Goal: Task Accomplishment & Management: Complete application form

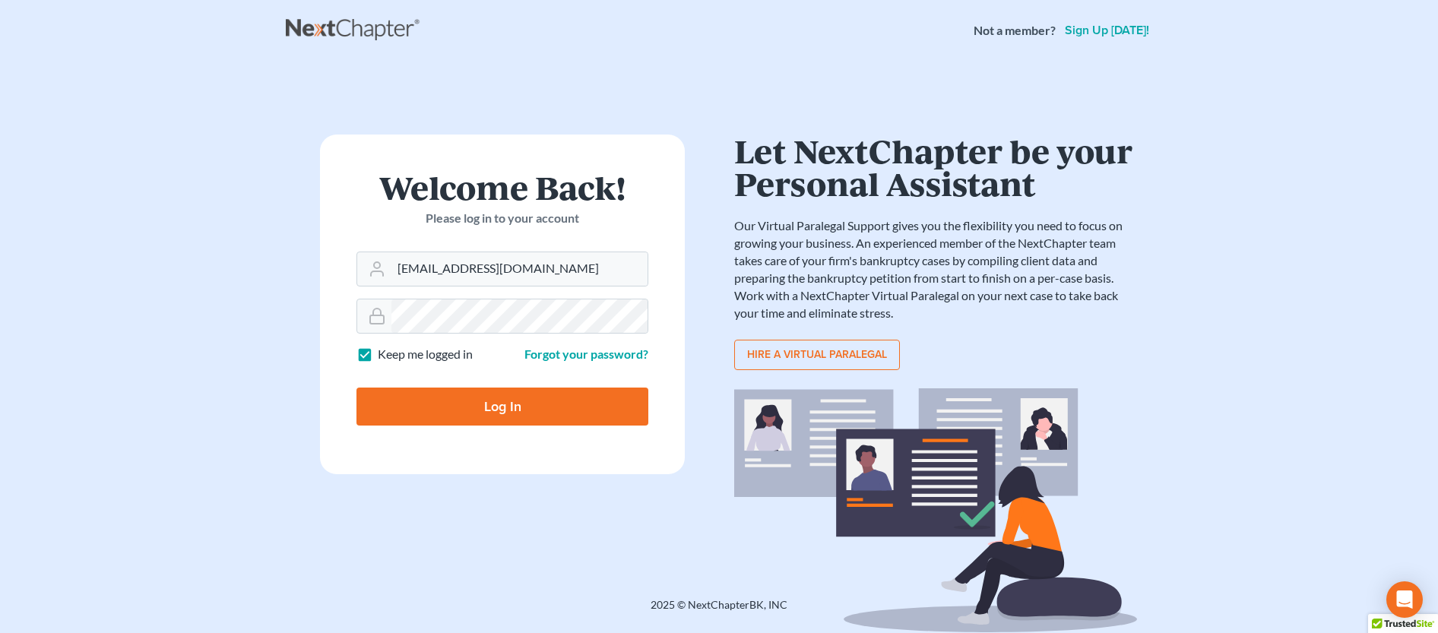
click at [519, 416] on input "Log In" at bounding box center [502, 407] width 292 height 38
type input "Thinking..."
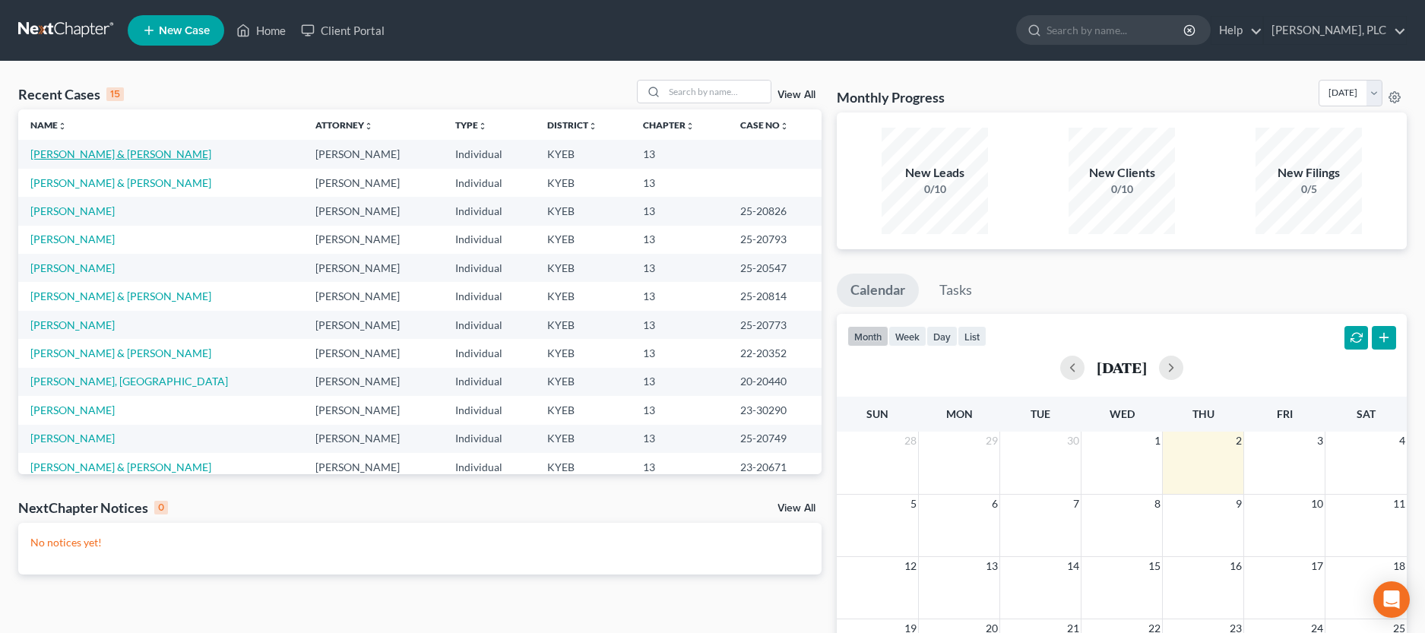
click at [71, 157] on link "[PERSON_NAME] & [PERSON_NAME]" at bounding box center [120, 153] width 181 height 13
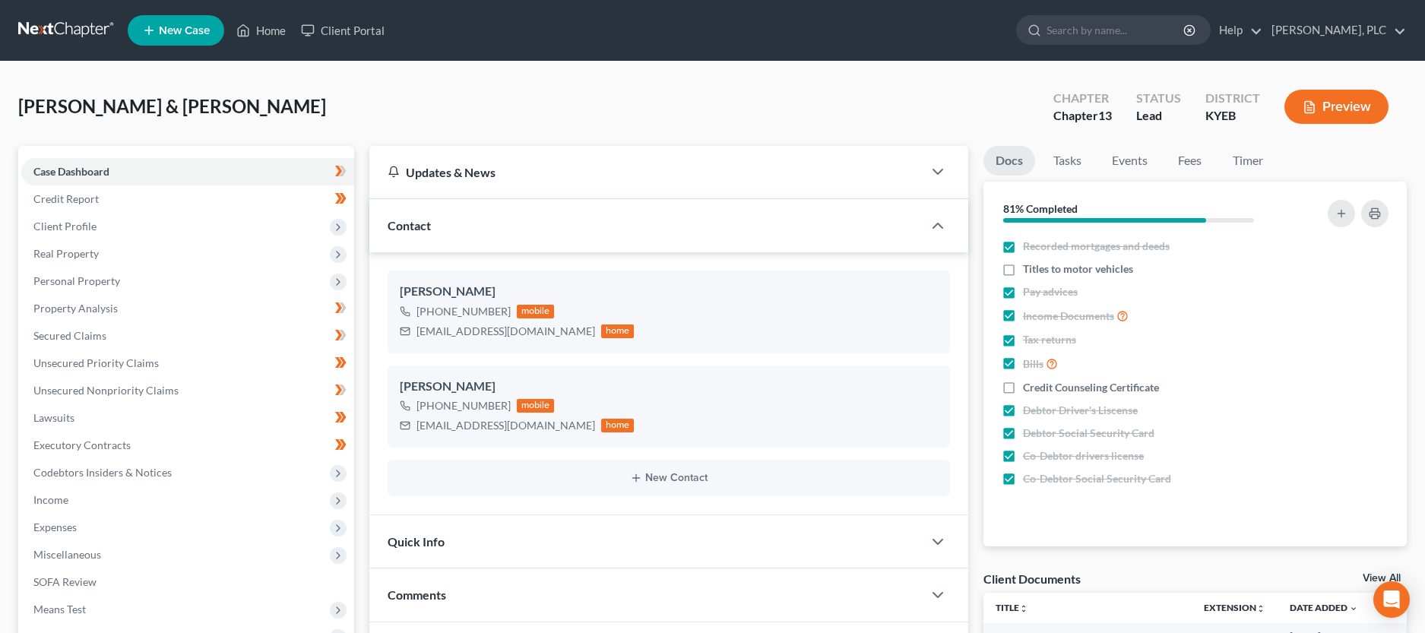
click at [1356, 115] on button "Preview" at bounding box center [1336, 107] width 104 height 34
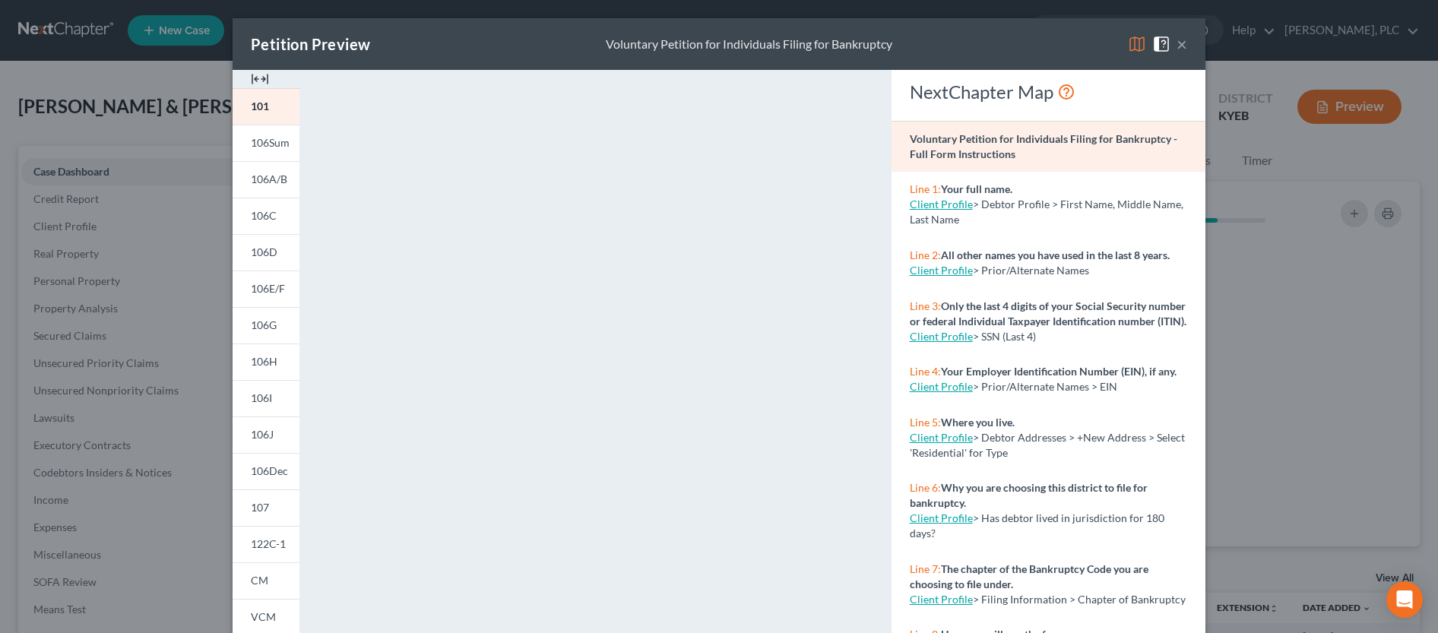
scroll to position [224, 0]
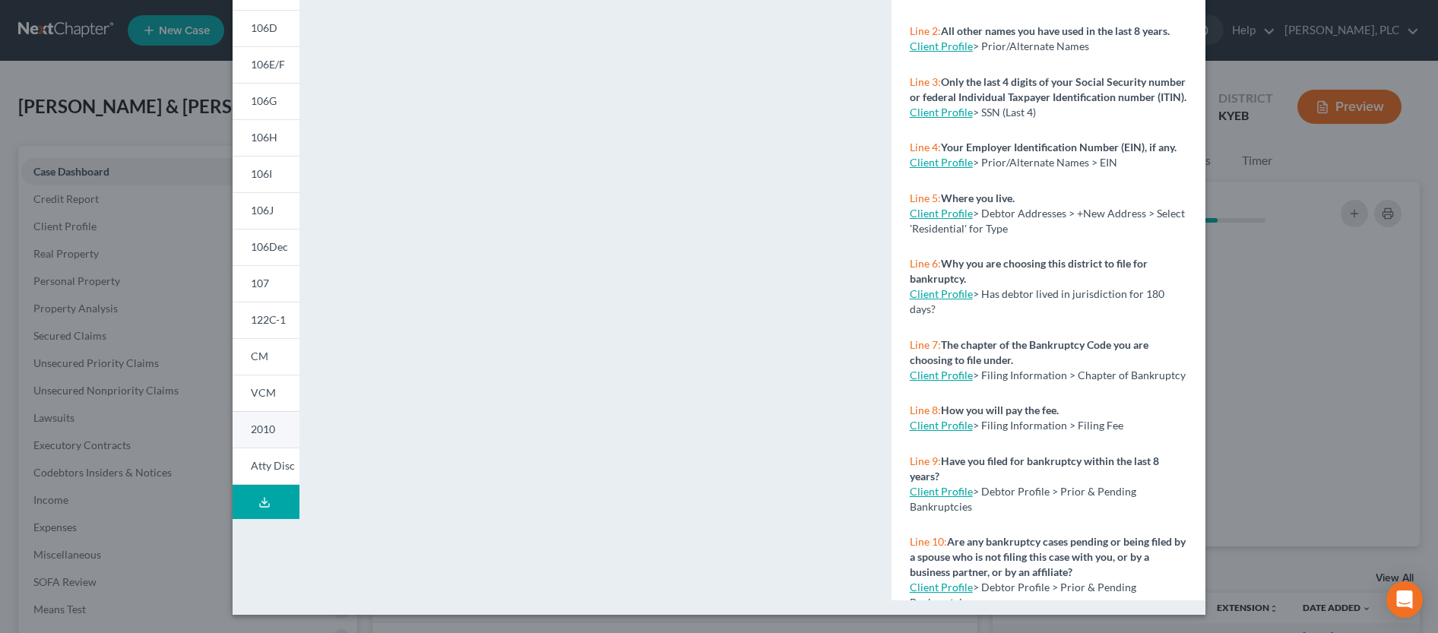
click at [284, 444] on link "2010" at bounding box center [266, 429] width 67 height 36
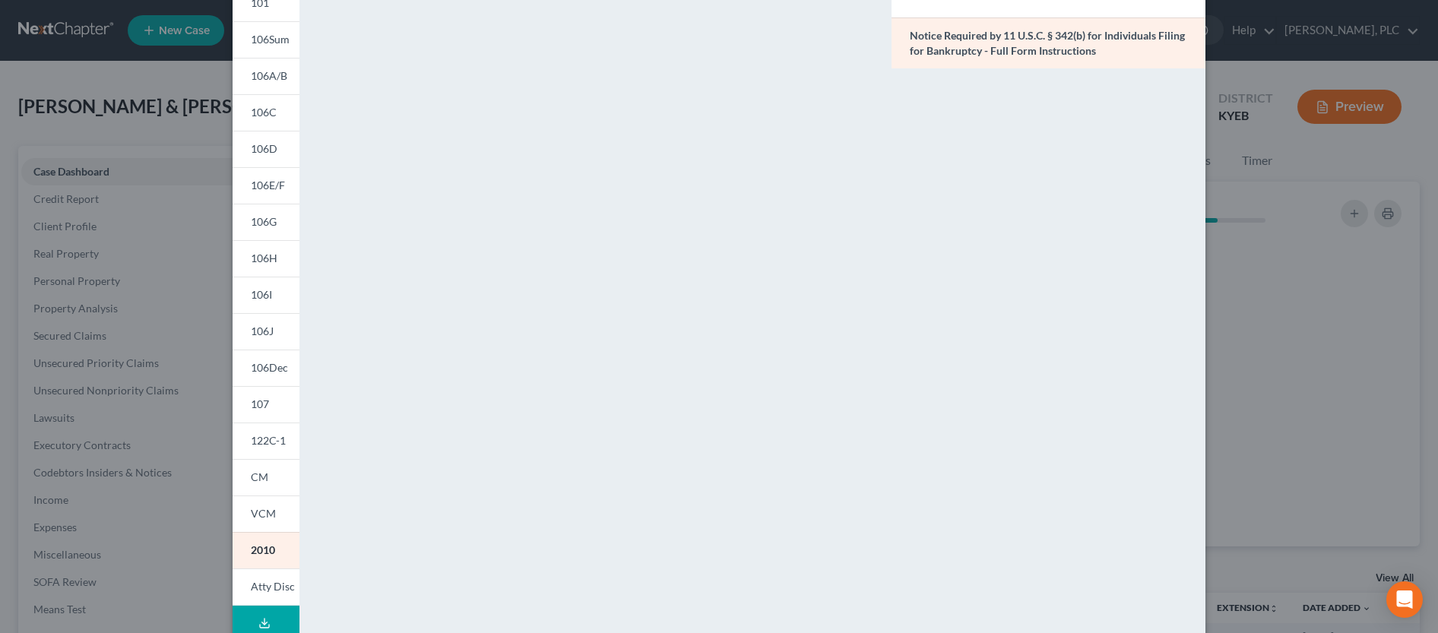
scroll to position [155, 0]
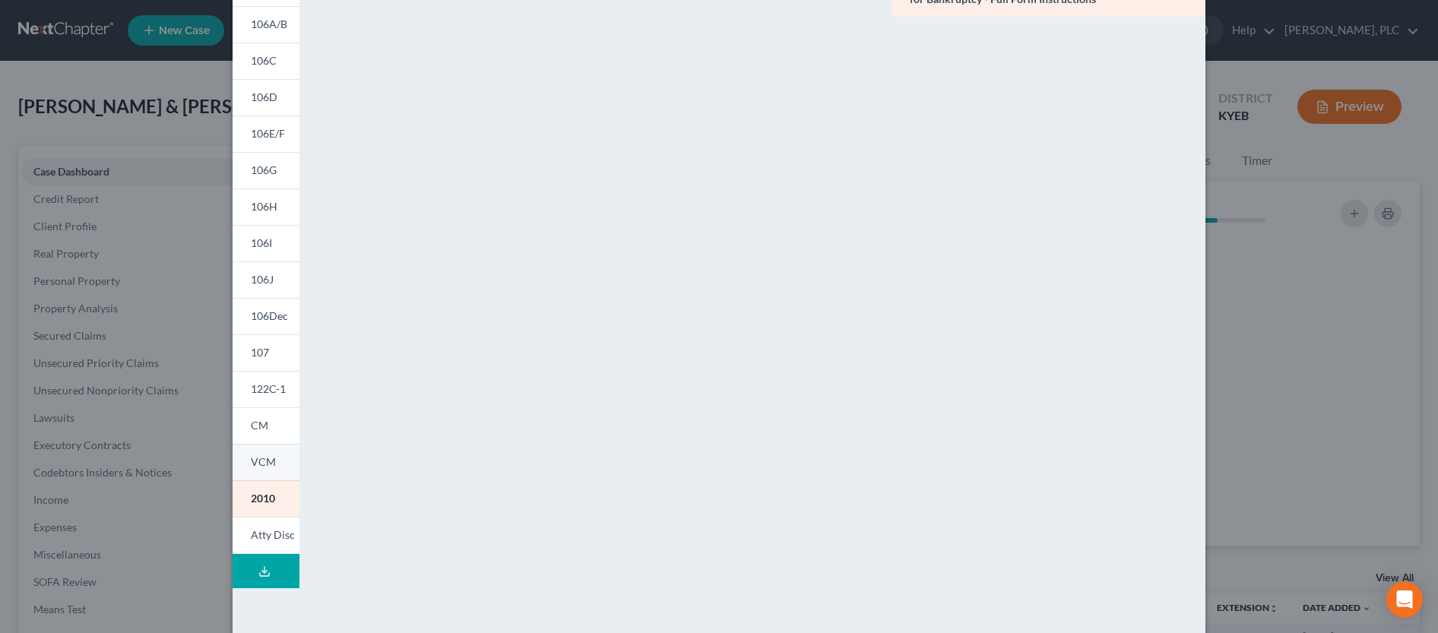
click at [274, 470] on link "VCM" at bounding box center [266, 462] width 67 height 36
click at [257, 387] on span "122C-1" at bounding box center [268, 388] width 35 height 13
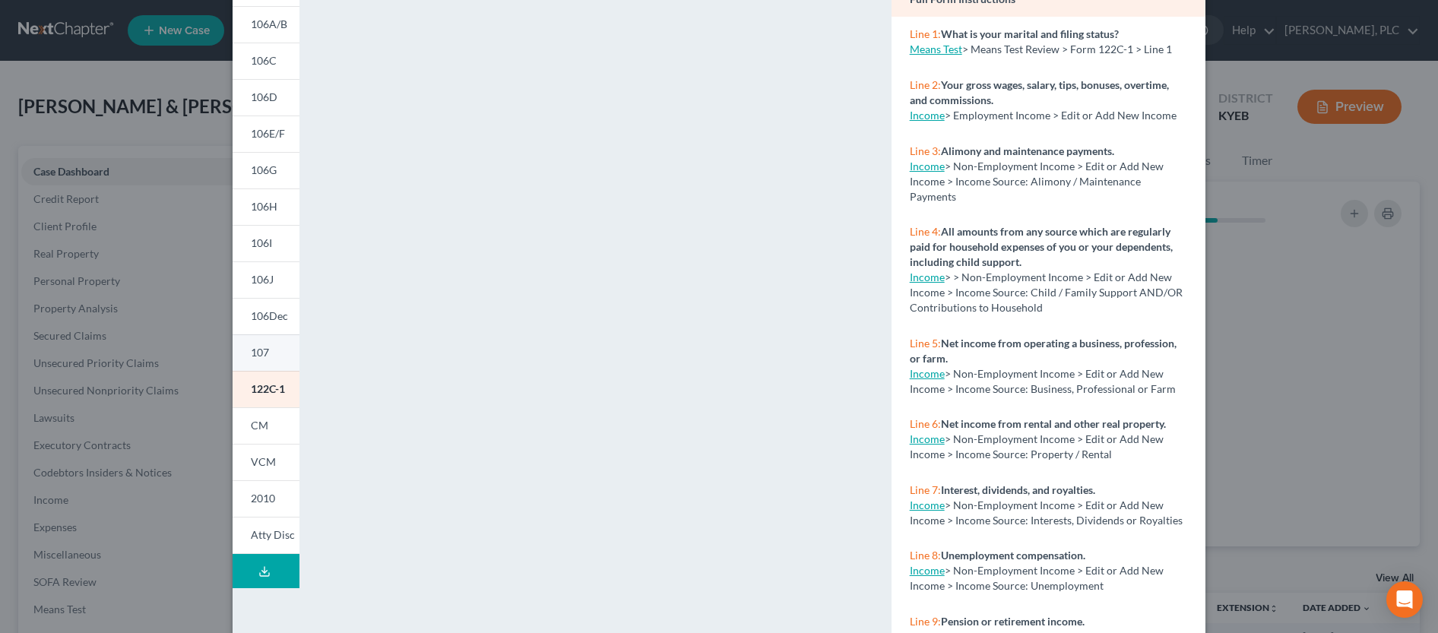
click at [258, 353] on span "107" at bounding box center [260, 352] width 18 height 13
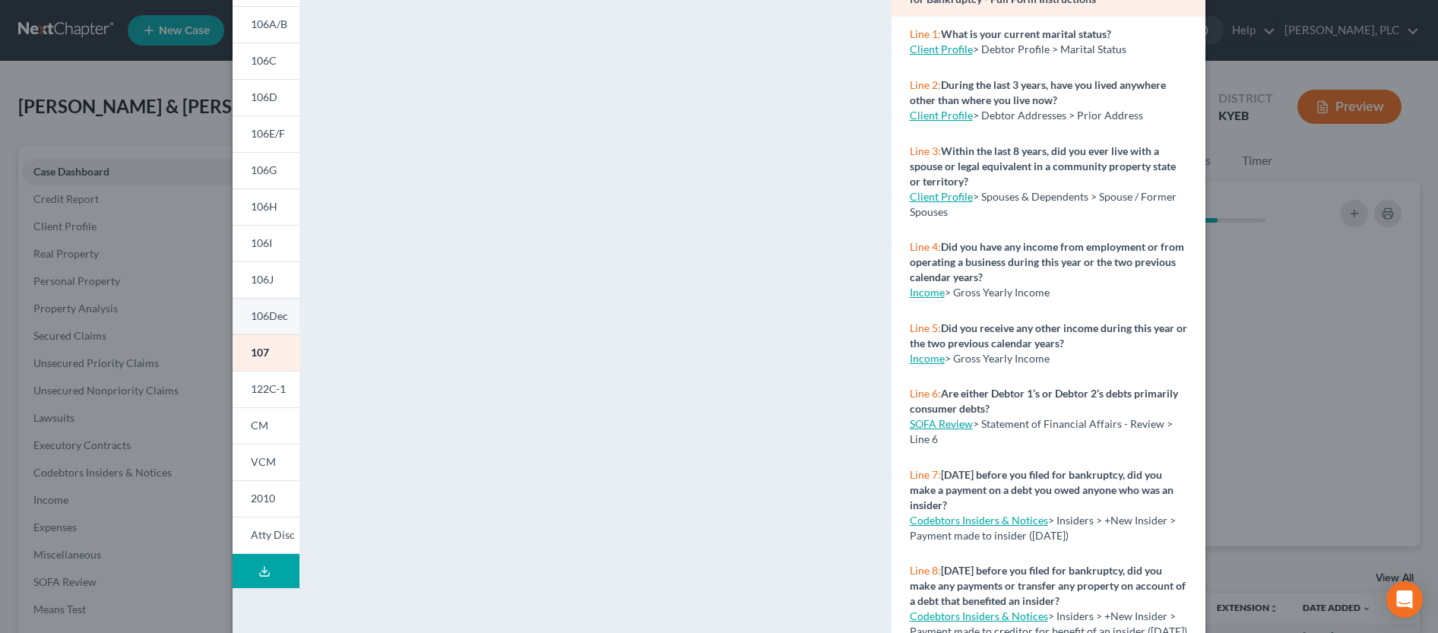
click at [266, 321] on span "106Dec" at bounding box center [269, 315] width 37 height 13
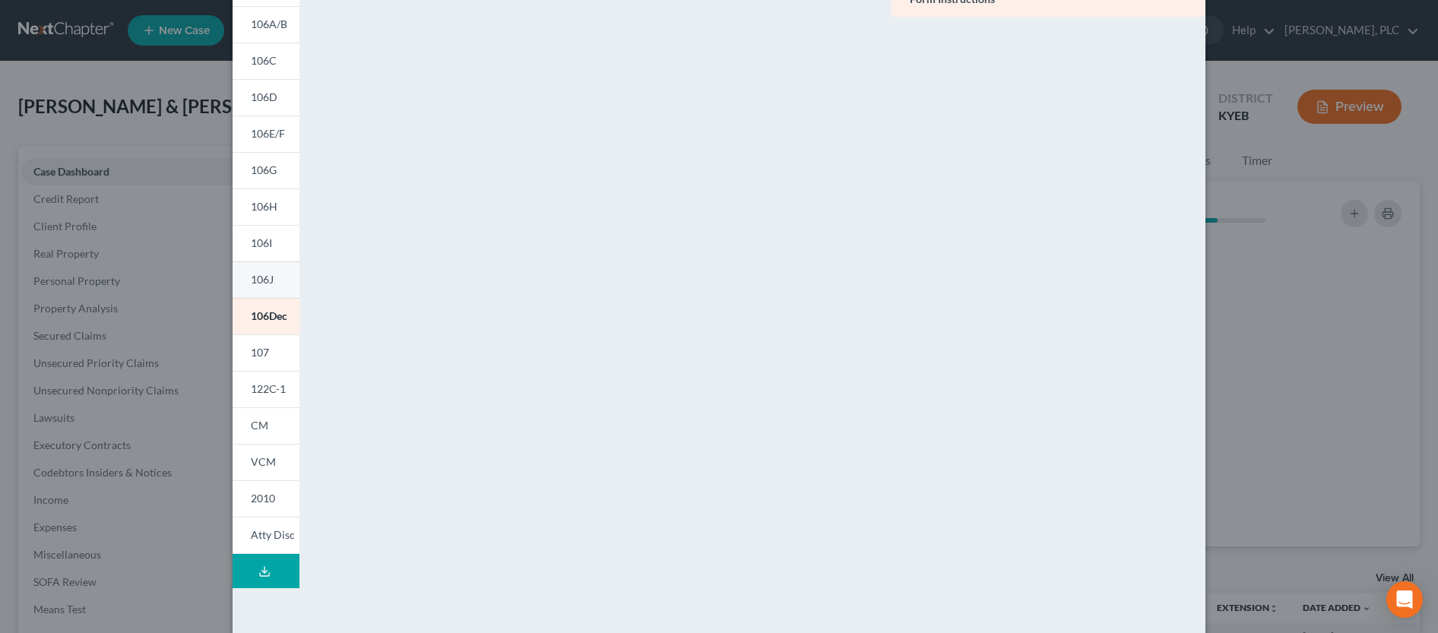
click at [268, 287] on link "106J" at bounding box center [266, 279] width 67 height 36
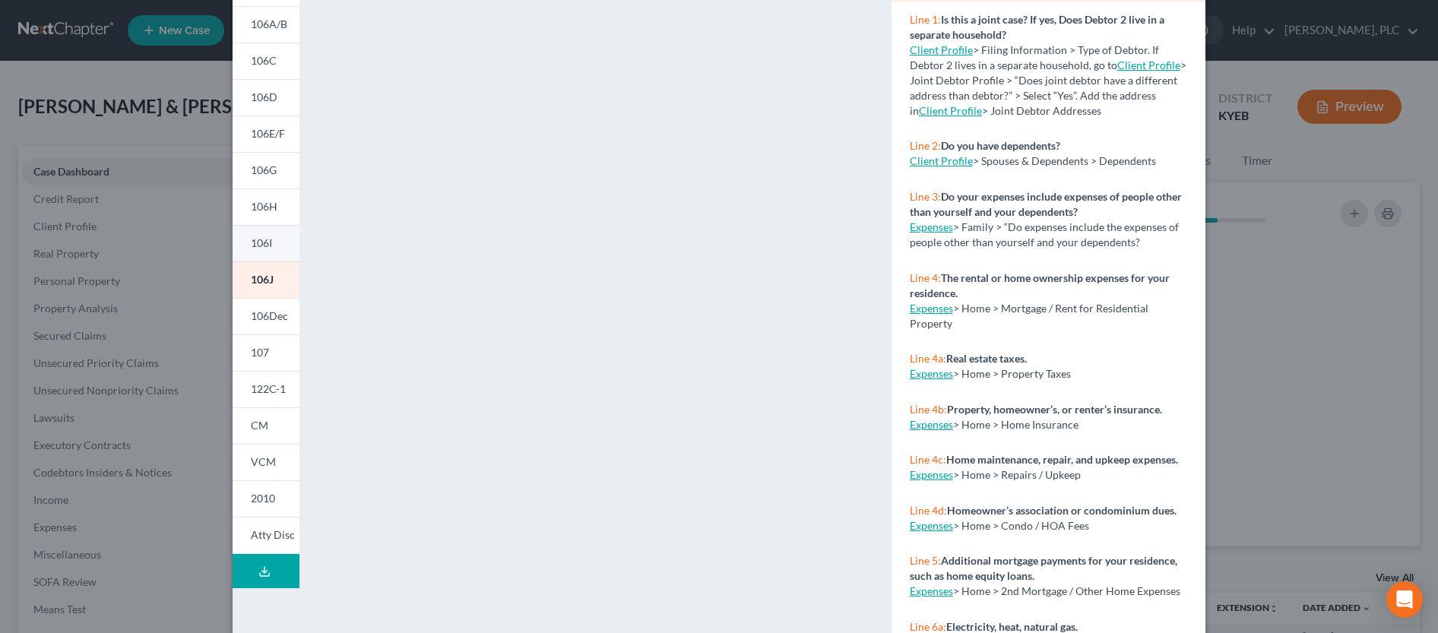
click at [272, 250] on link "106I" at bounding box center [266, 243] width 67 height 36
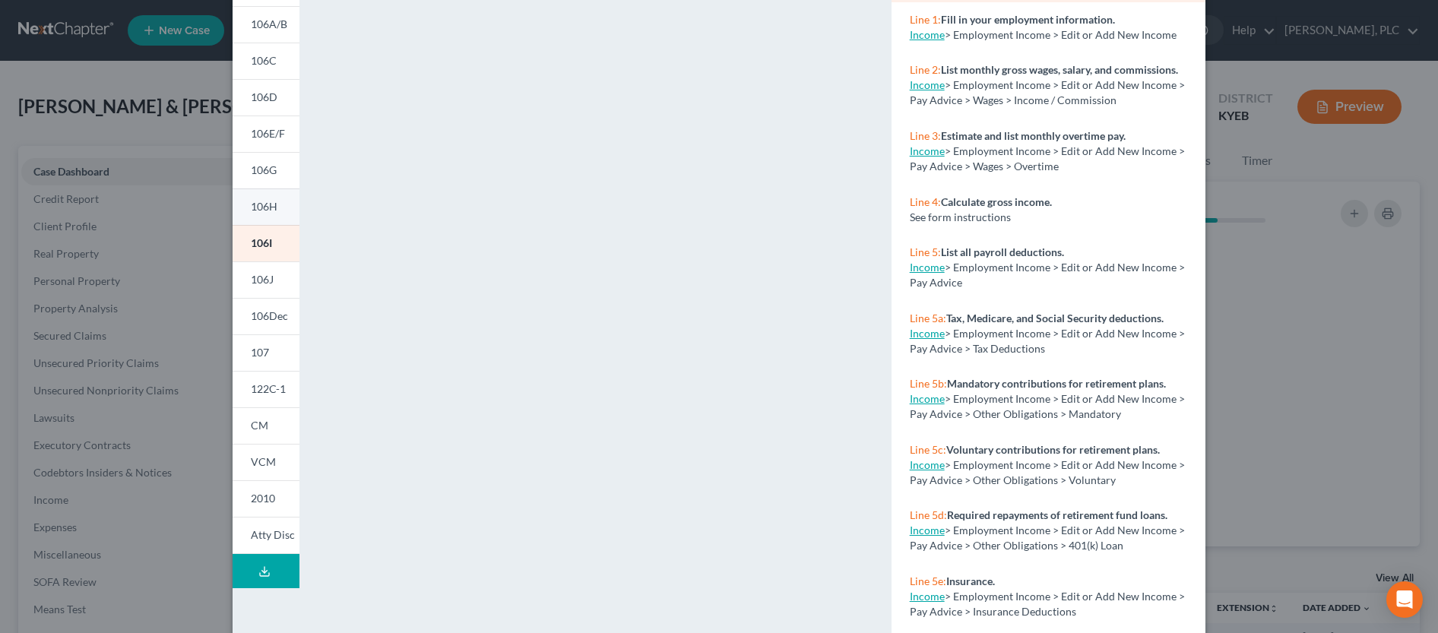
click at [268, 212] on span "106H" at bounding box center [264, 206] width 27 height 13
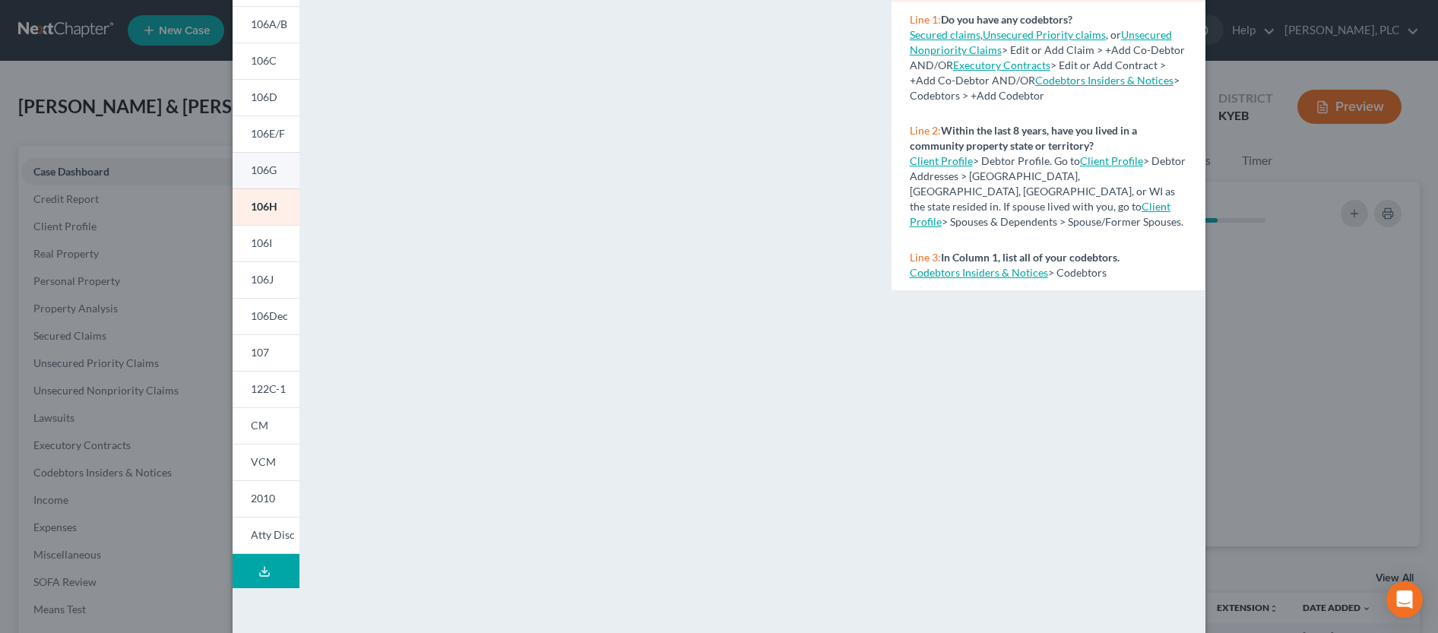
click at [272, 176] on link "106G" at bounding box center [266, 170] width 67 height 36
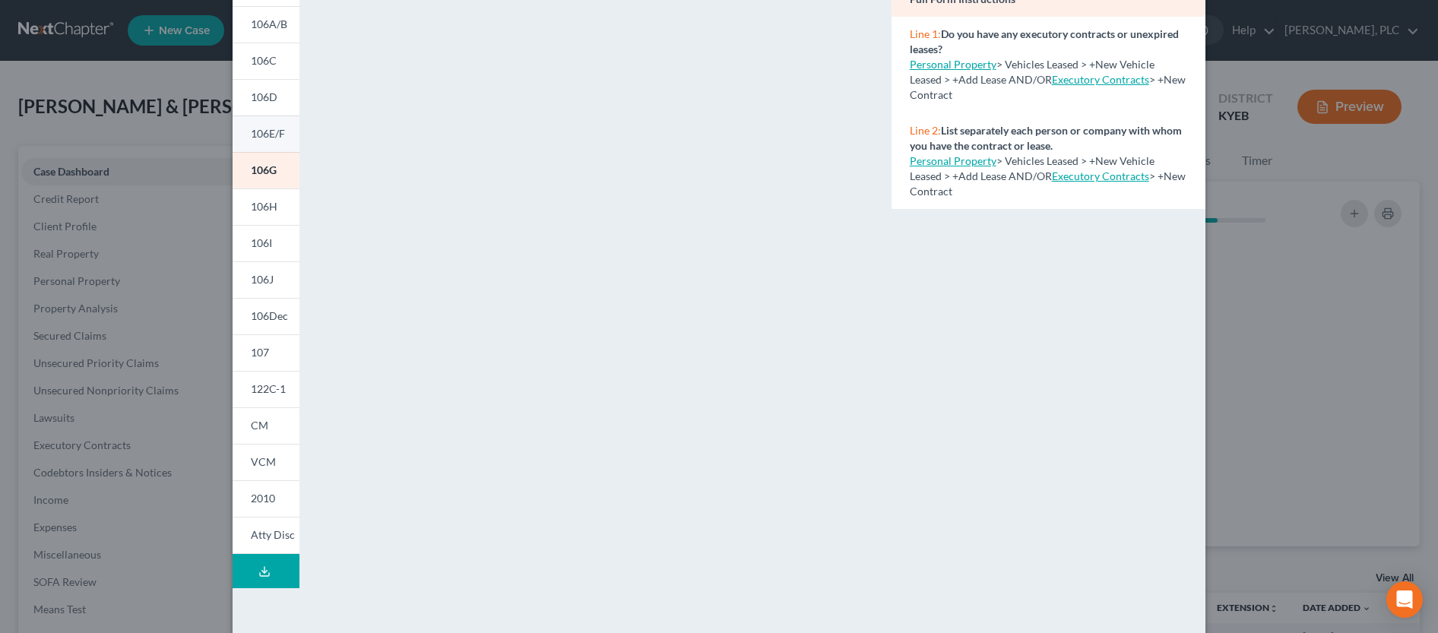
click at [269, 143] on link "106E/F" at bounding box center [266, 134] width 67 height 36
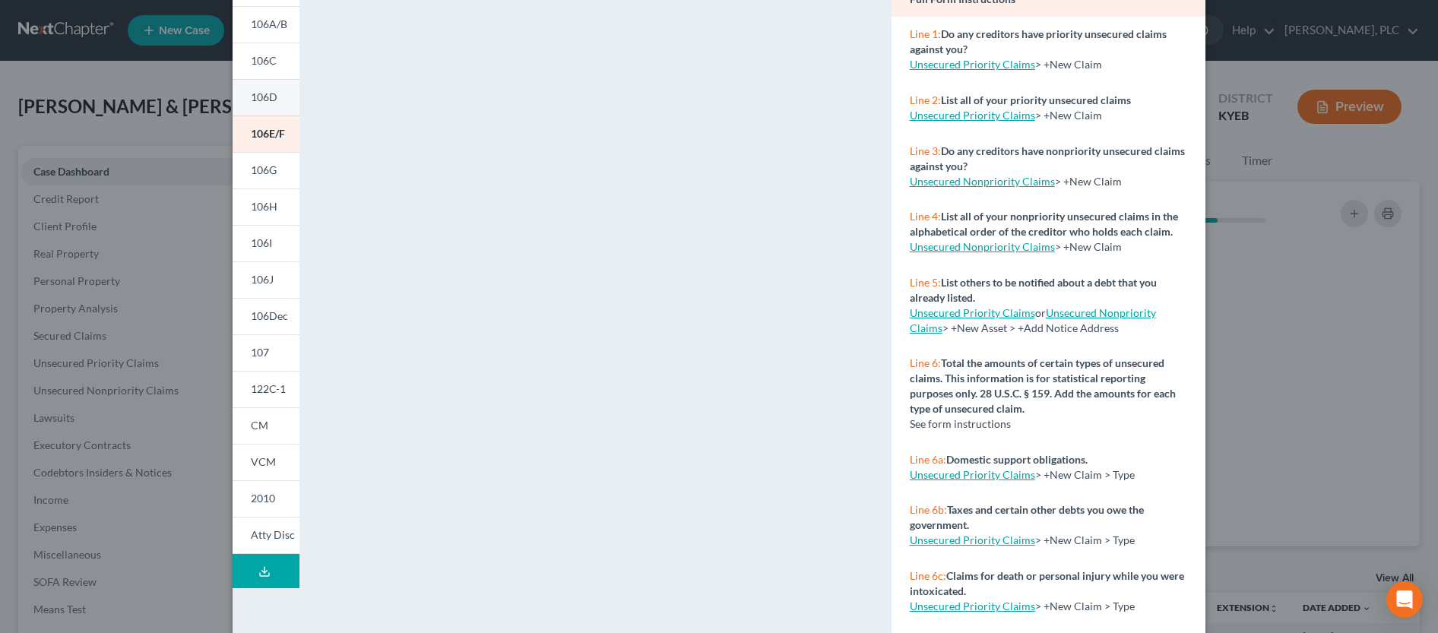
click at [262, 97] on span "106D" at bounding box center [264, 96] width 27 height 13
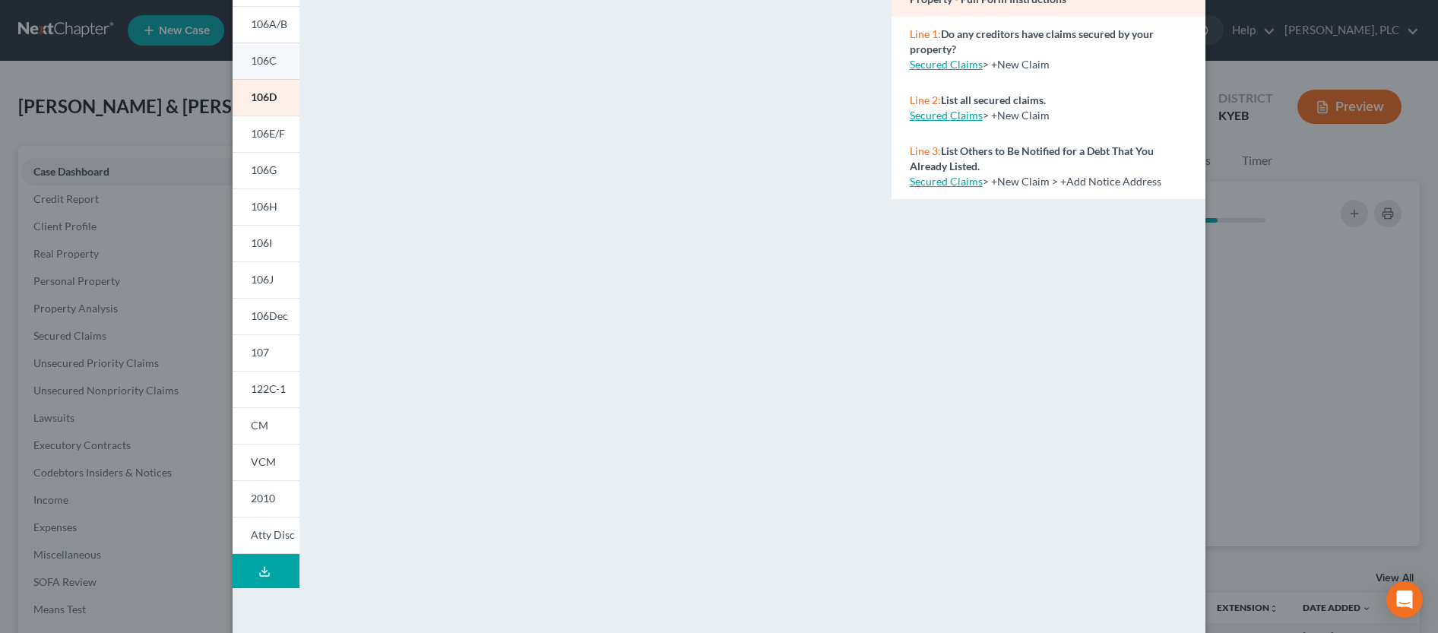
click at [268, 56] on span "106C" at bounding box center [264, 60] width 26 height 13
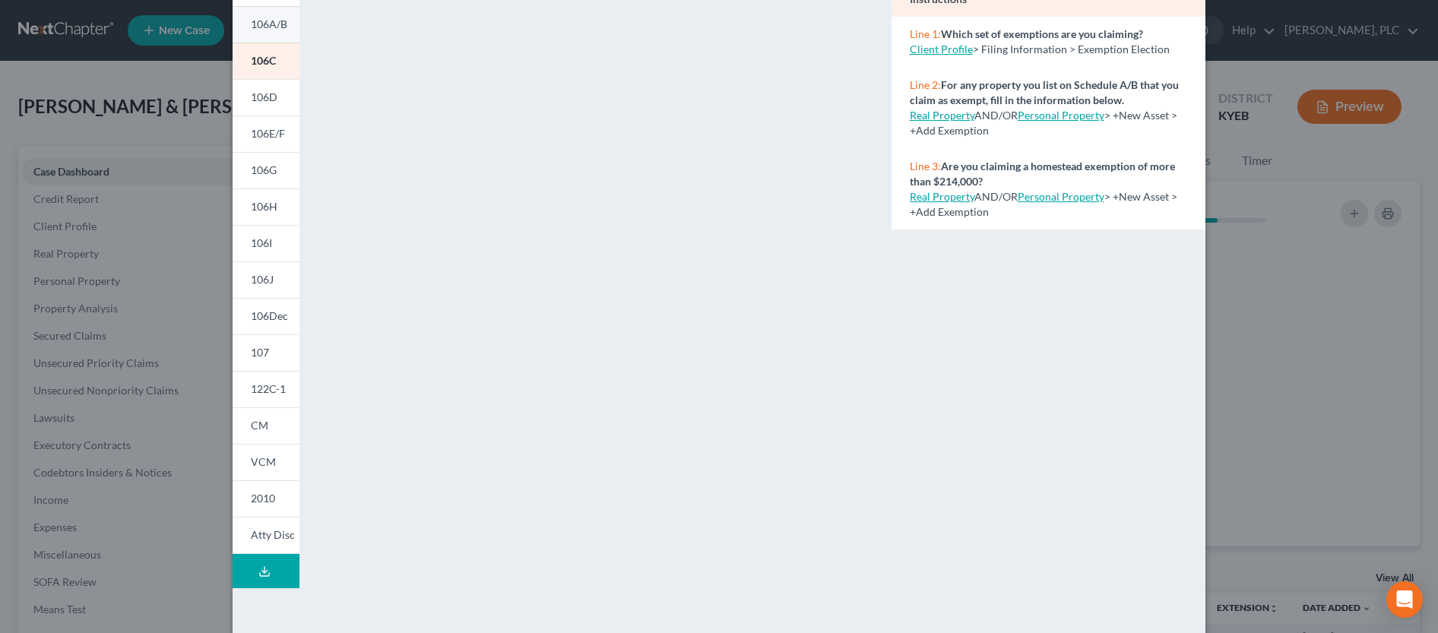
click at [266, 25] on span "106A/B" at bounding box center [269, 23] width 36 height 13
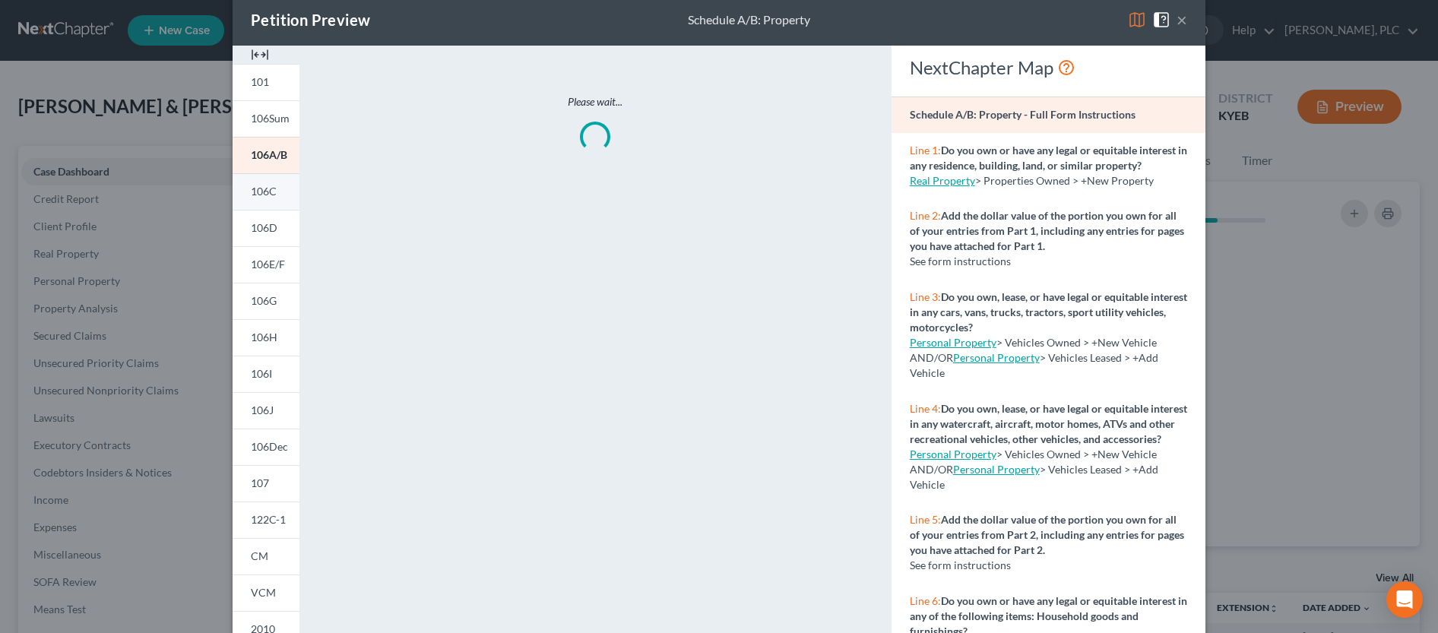
scroll to position [0, 0]
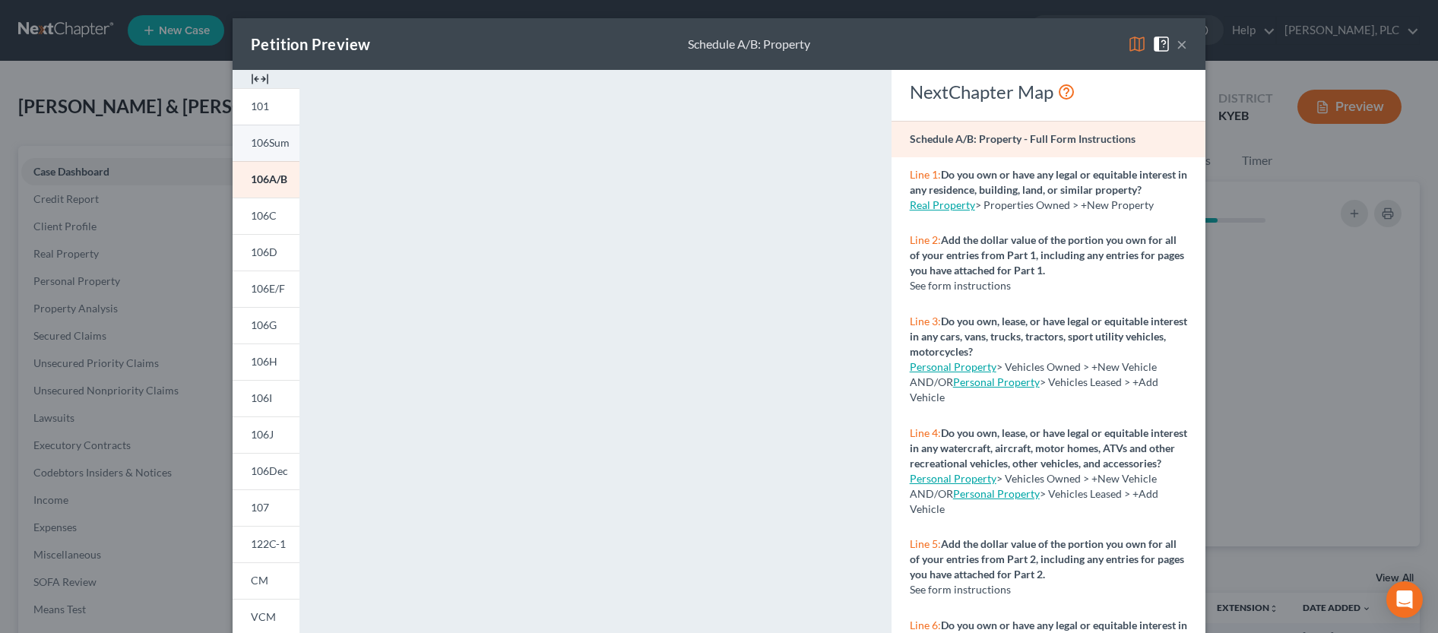
click at [252, 139] on span "106Sum" at bounding box center [270, 142] width 39 height 13
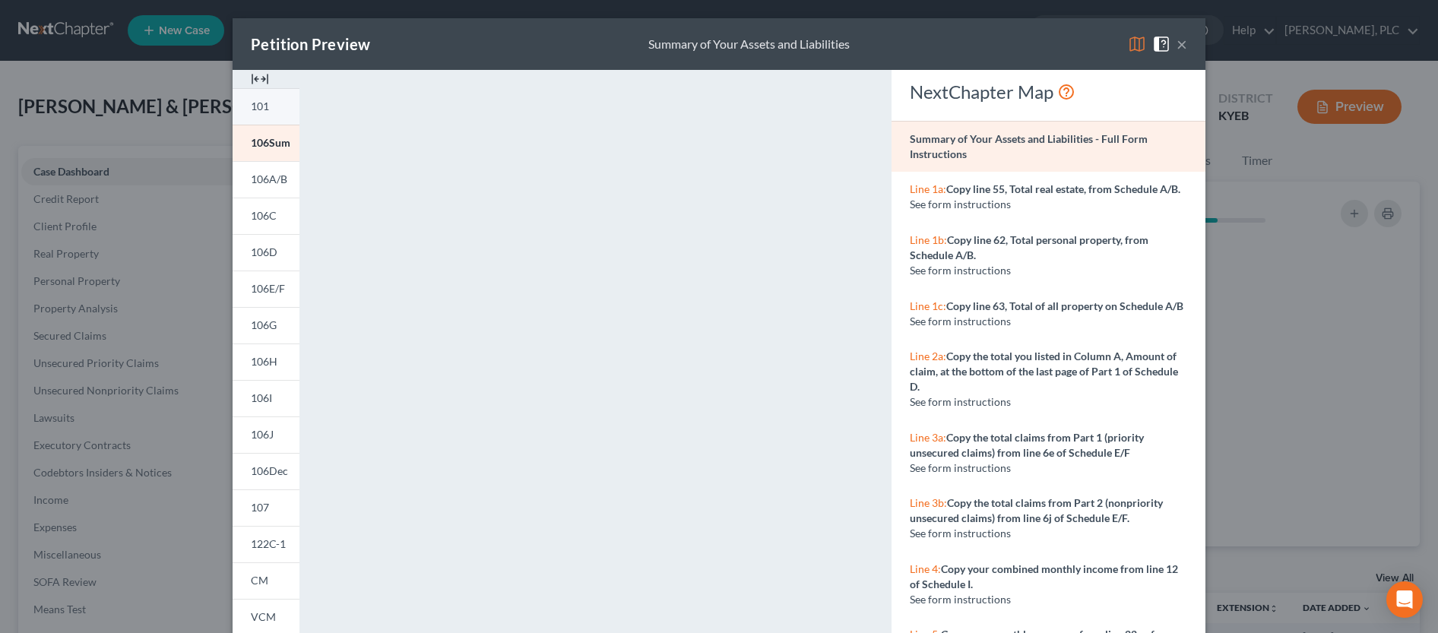
click at [258, 109] on span "101" at bounding box center [260, 106] width 18 height 13
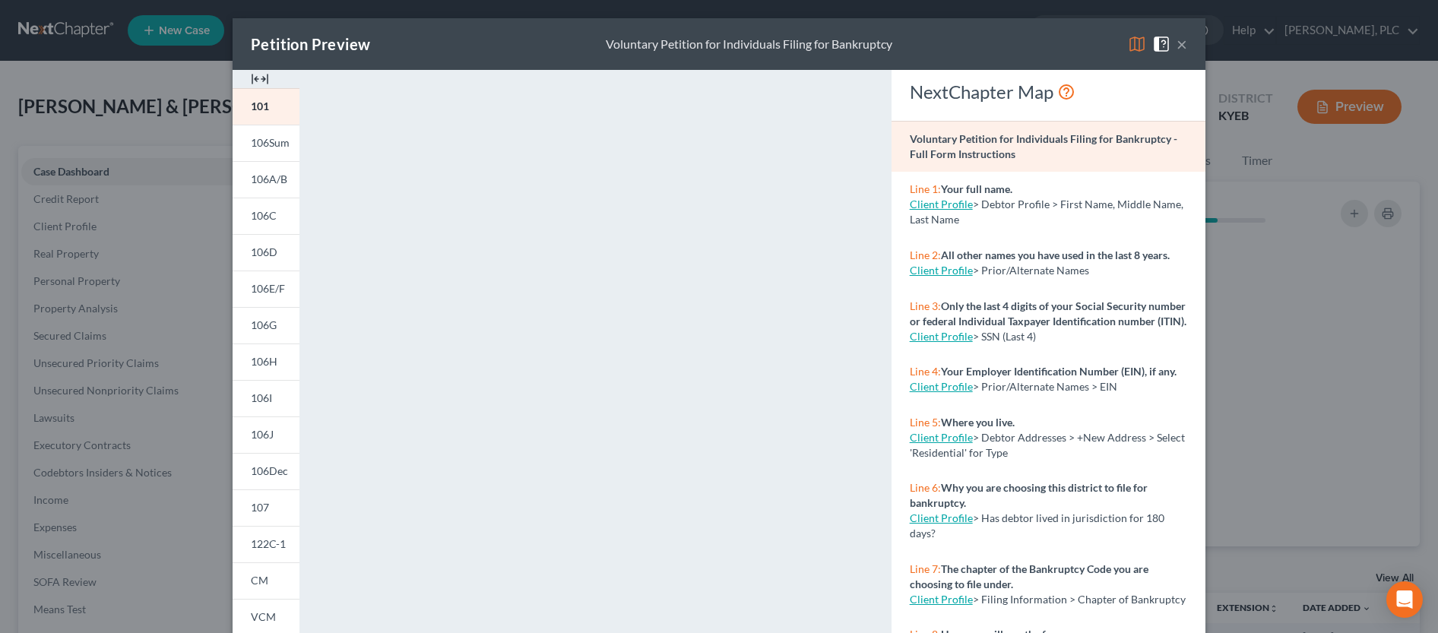
click at [259, 79] on img at bounding box center [260, 79] width 18 height 18
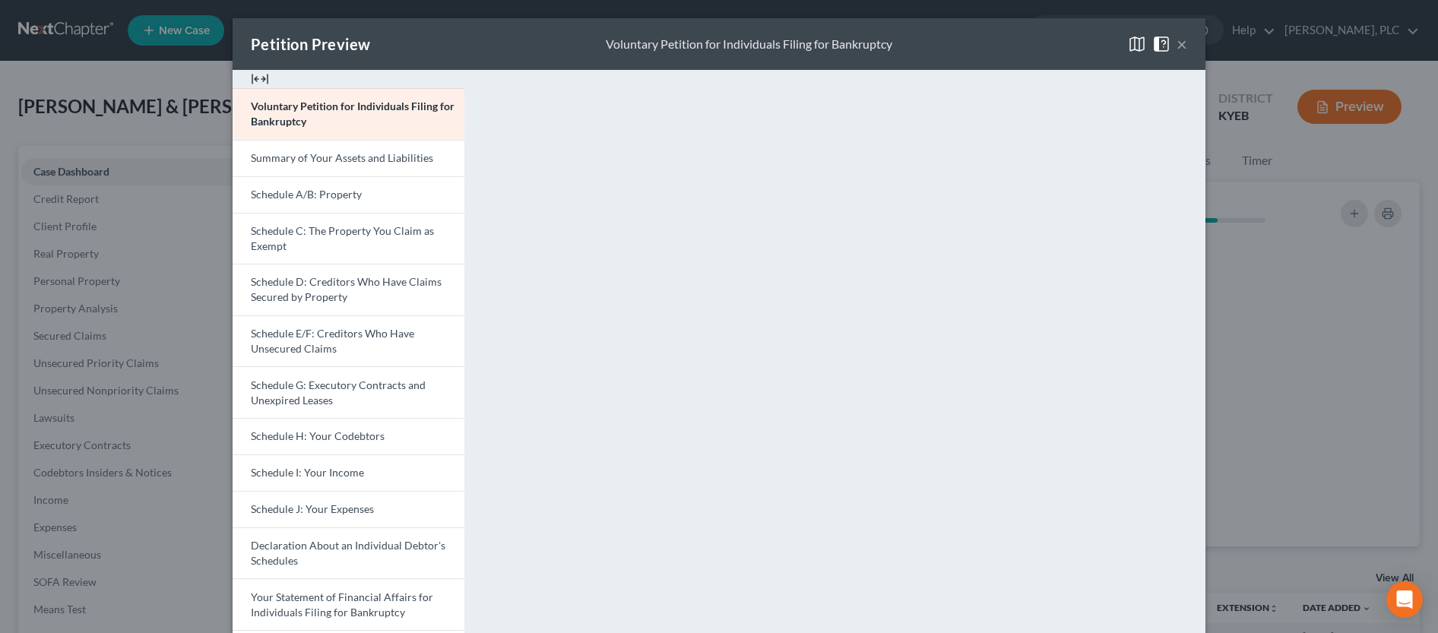
click at [252, 79] on img at bounding box center [260, 79] width 18 height 18
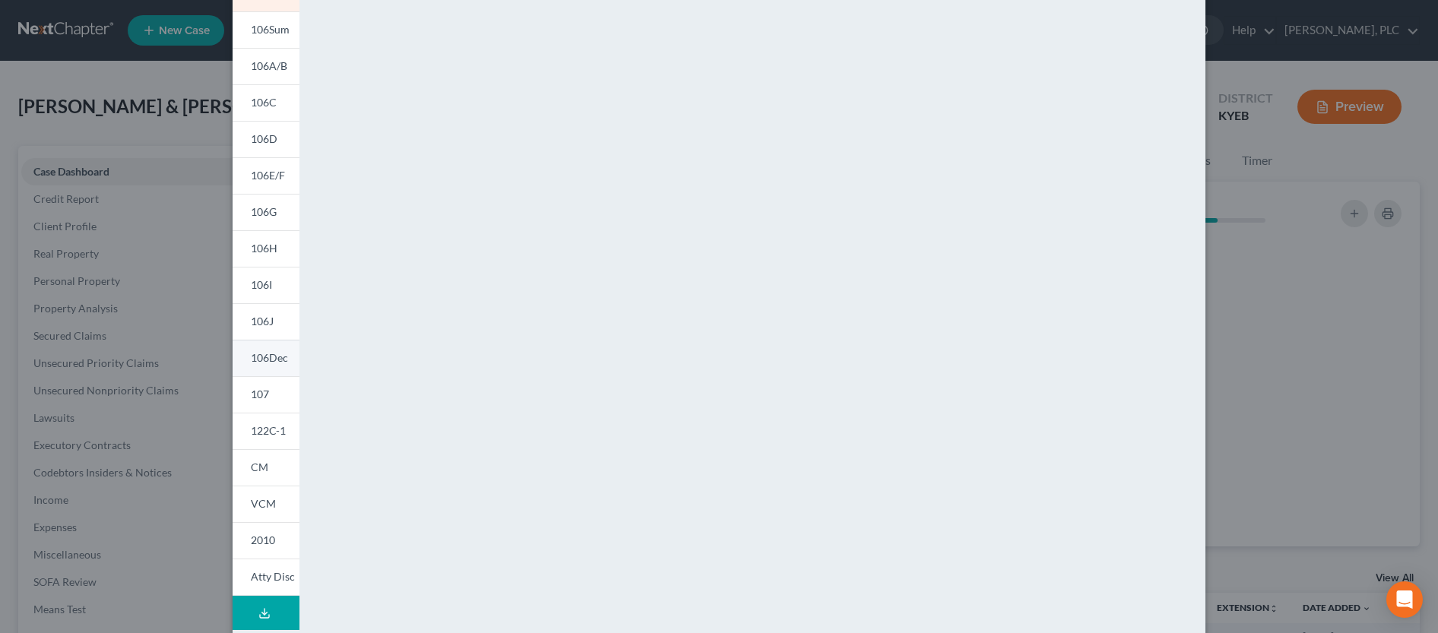
scroll to position [224, 0]
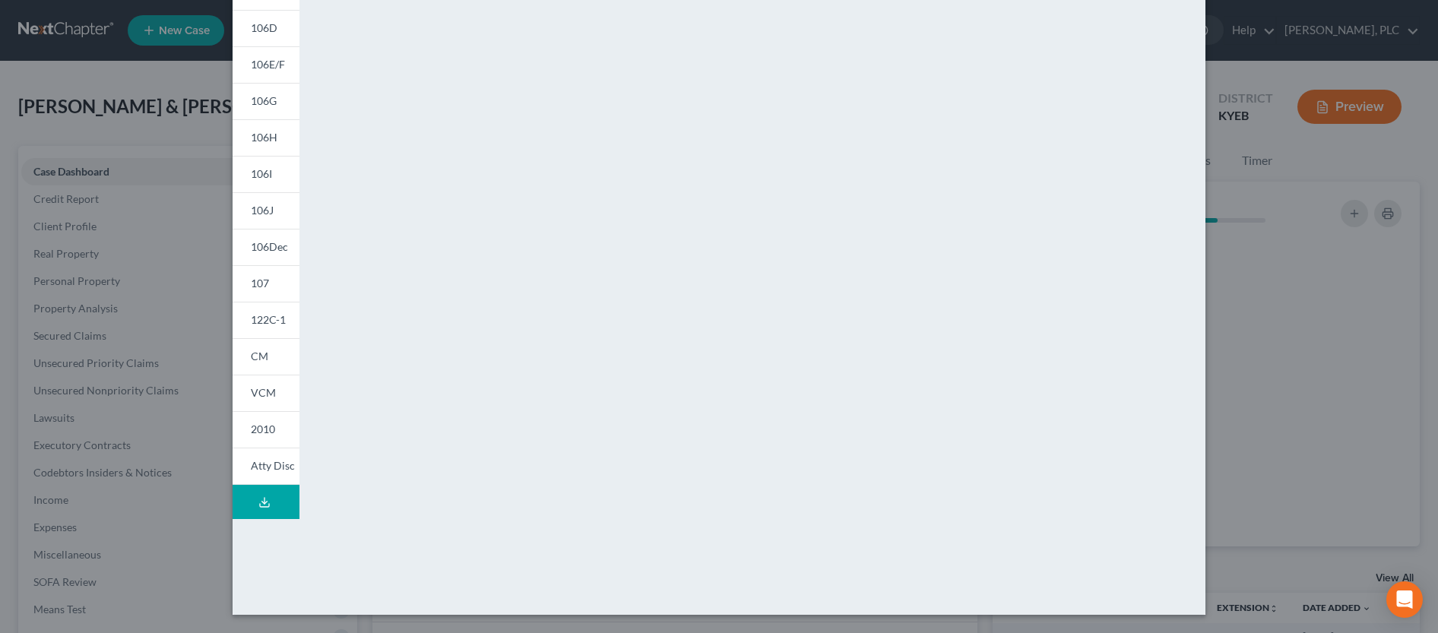
click at [258, 505] on icon at bounding box center [264, 502] width 12 height 12
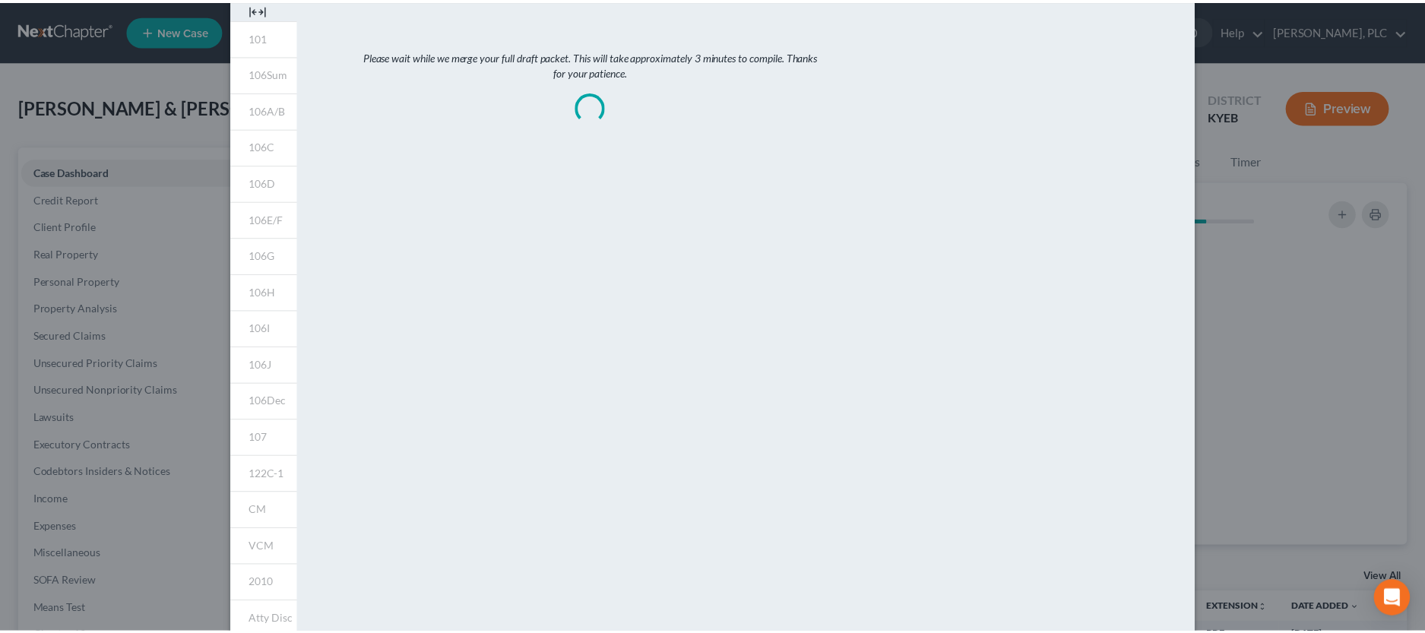
scroll to position [0, 0]
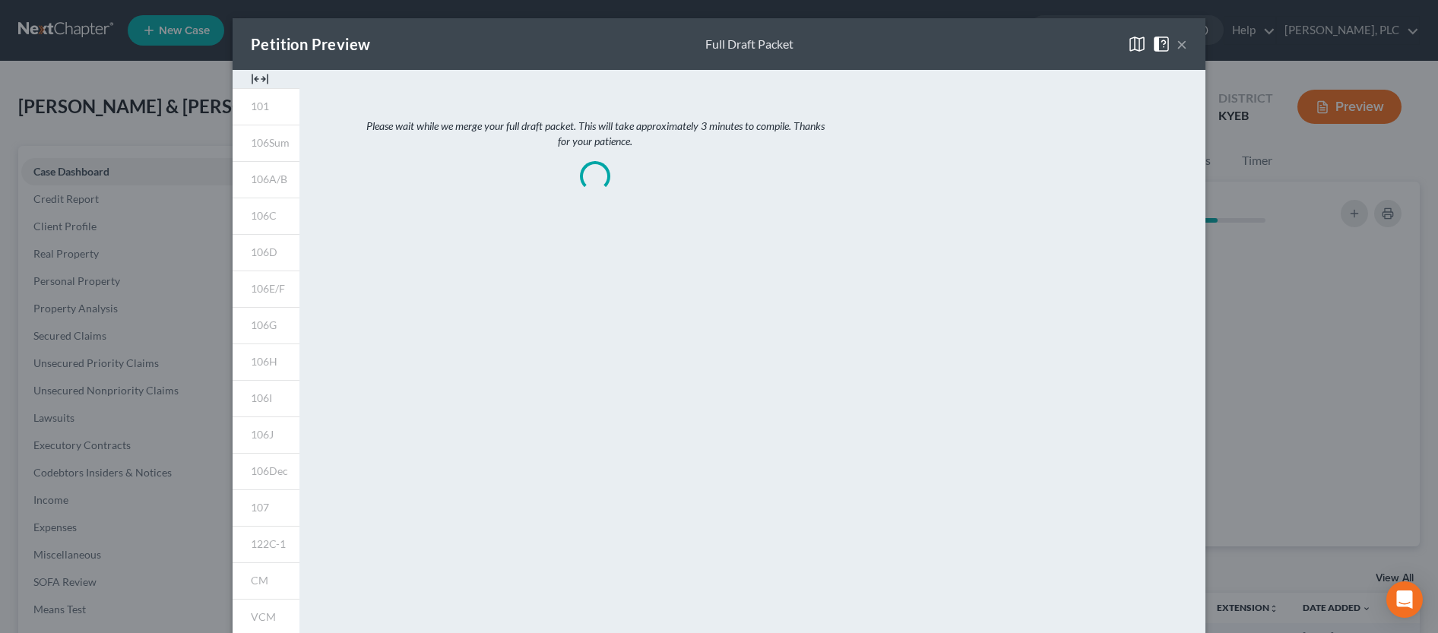
click at [1179, 44] on button "×" at bounding box center [1181, 44] width 11 height 18
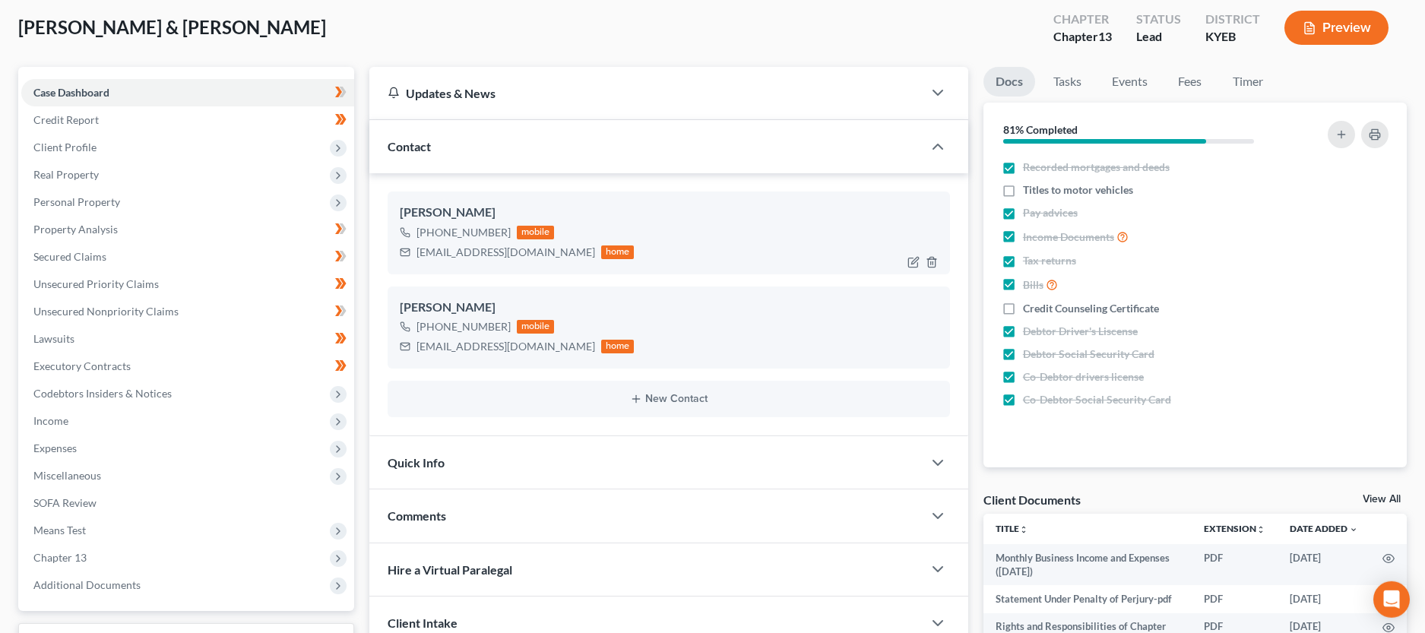
scroll to position [78, 0]
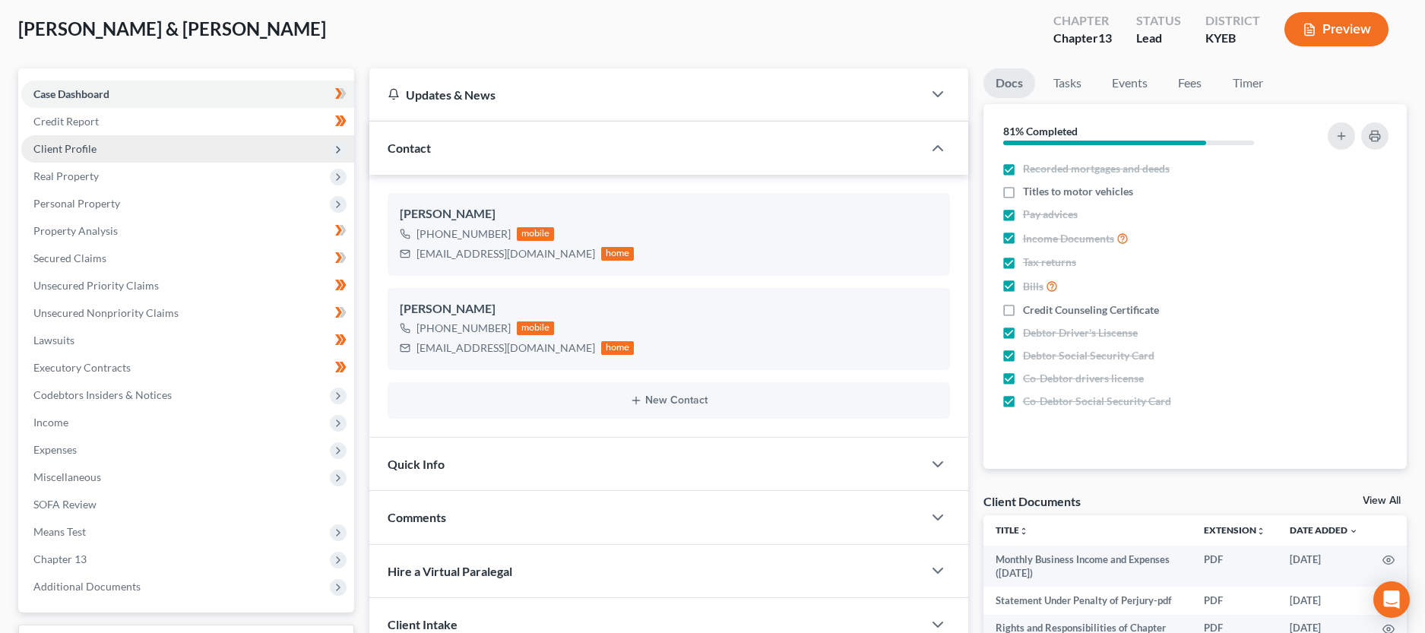
click at [72, 151] on span "Client Profile" at bounding box center [64, 148] width 63 height 13
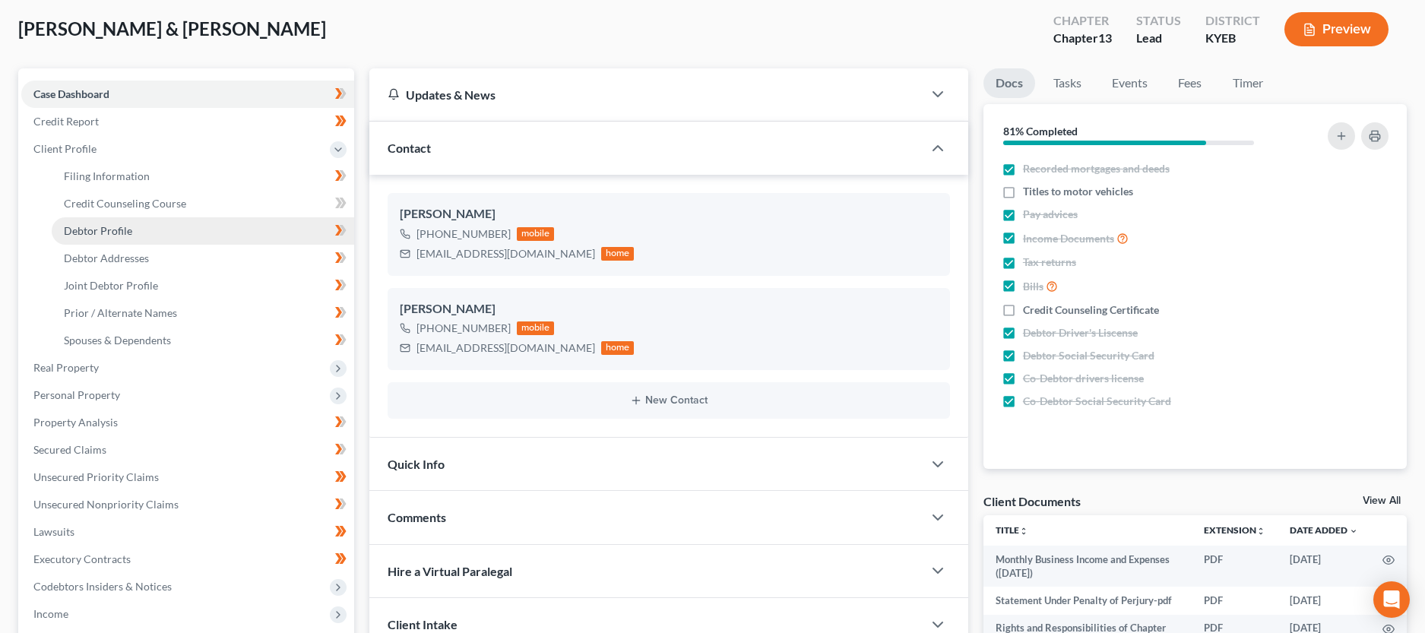
click at [86, 233] on span "Debtor Profile" at bounding box center [98, 230] width 68 height 13
select select "1"
select select "3"
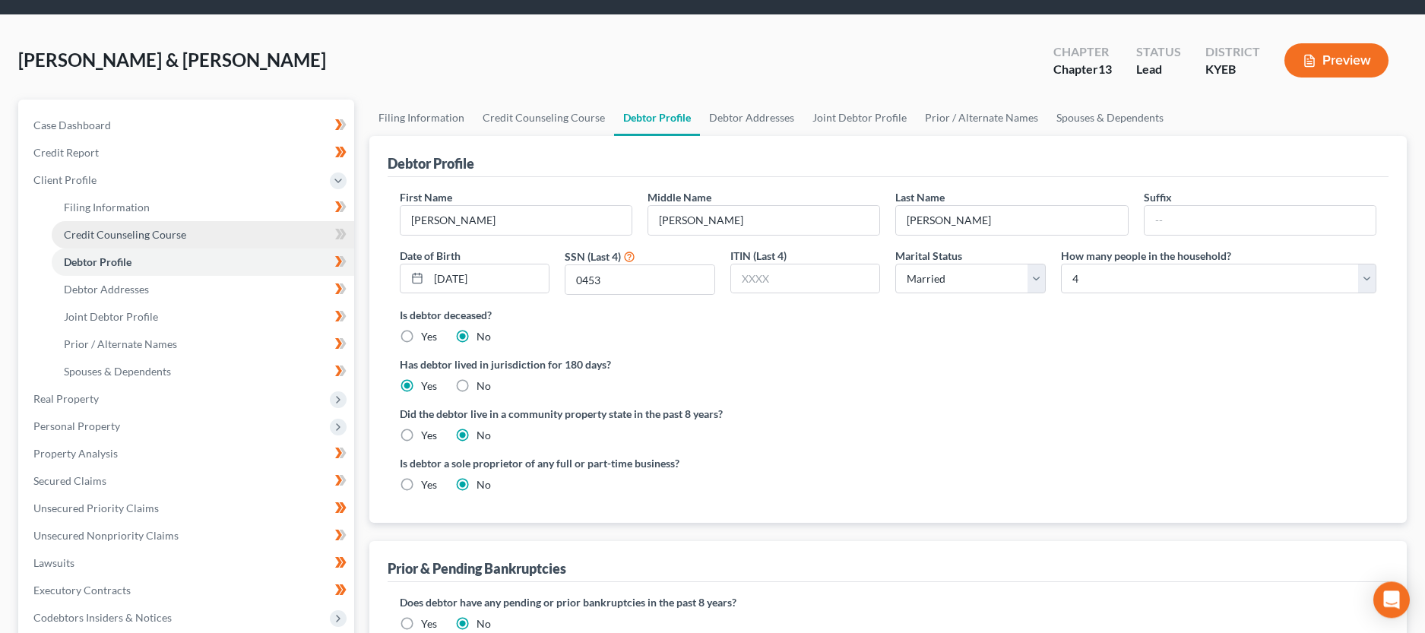
scroll to position [78, 0]
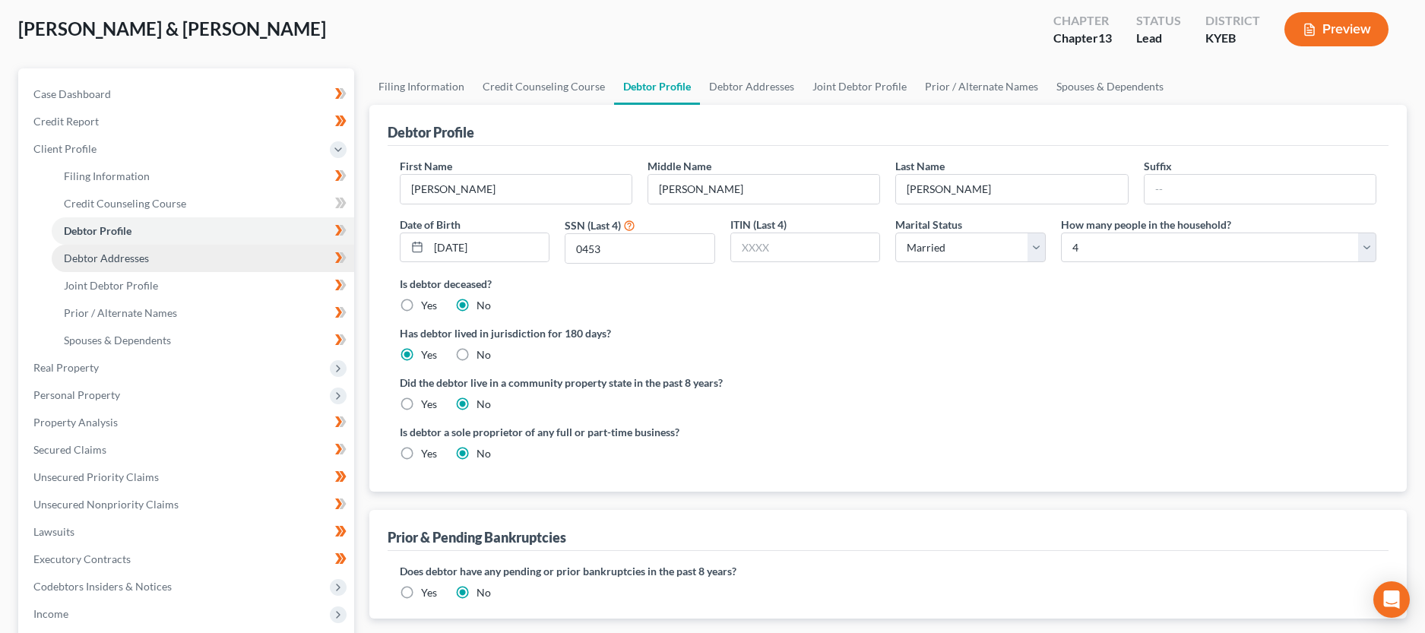
click at [93, 268] on link "Debtor Addresses" at bounding box center [203, 258] width 302 height 27
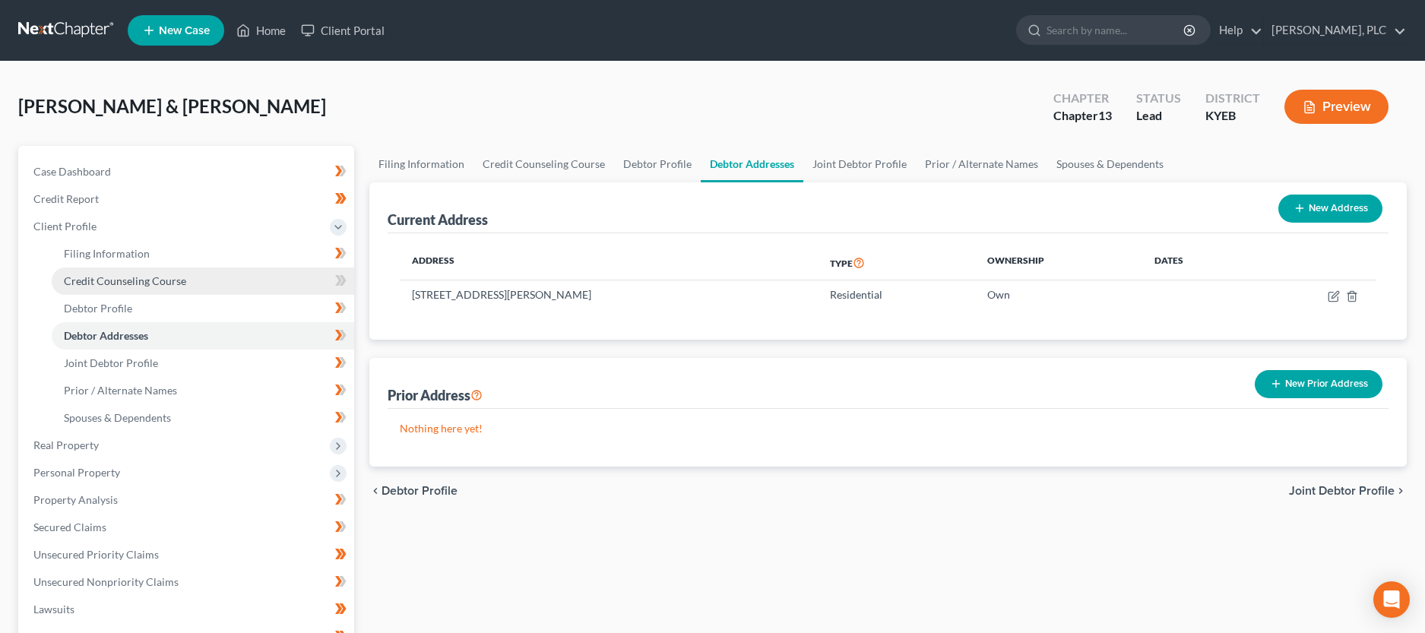
scroll to position [78, 0]
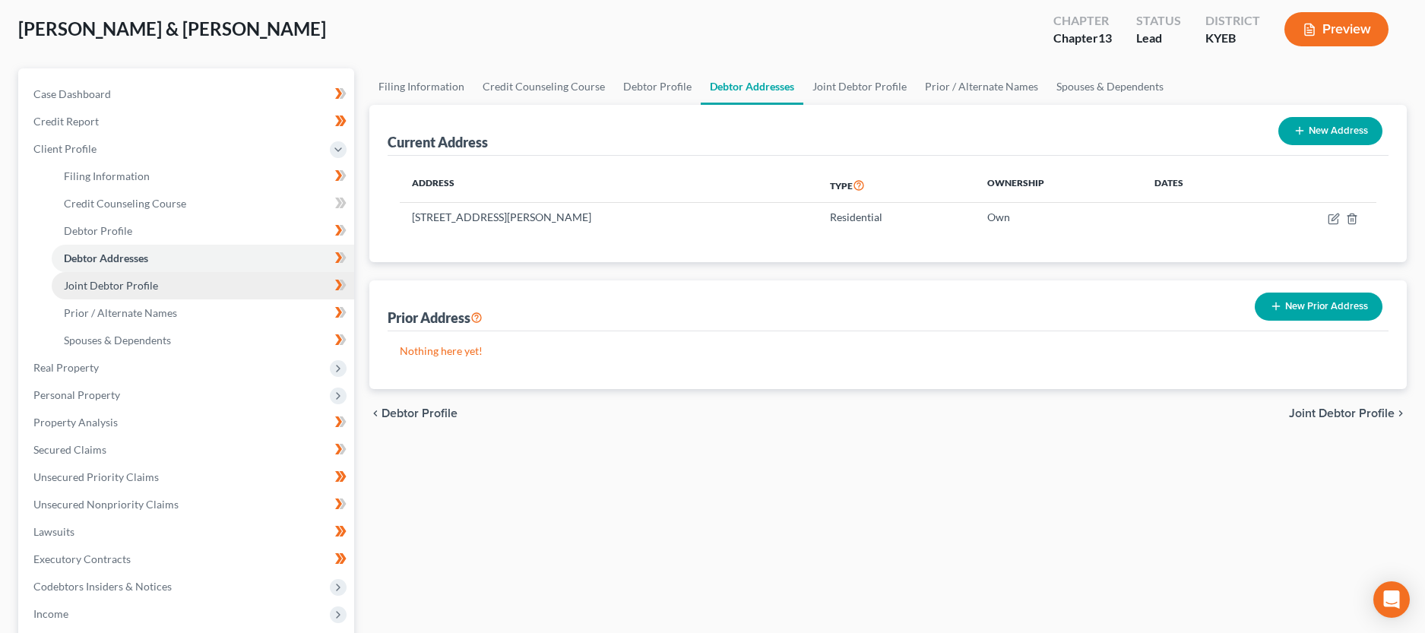
click at [90, 287] on span "Joint Debtor Profile" at bounding box center [111, 285] width 94 height 13
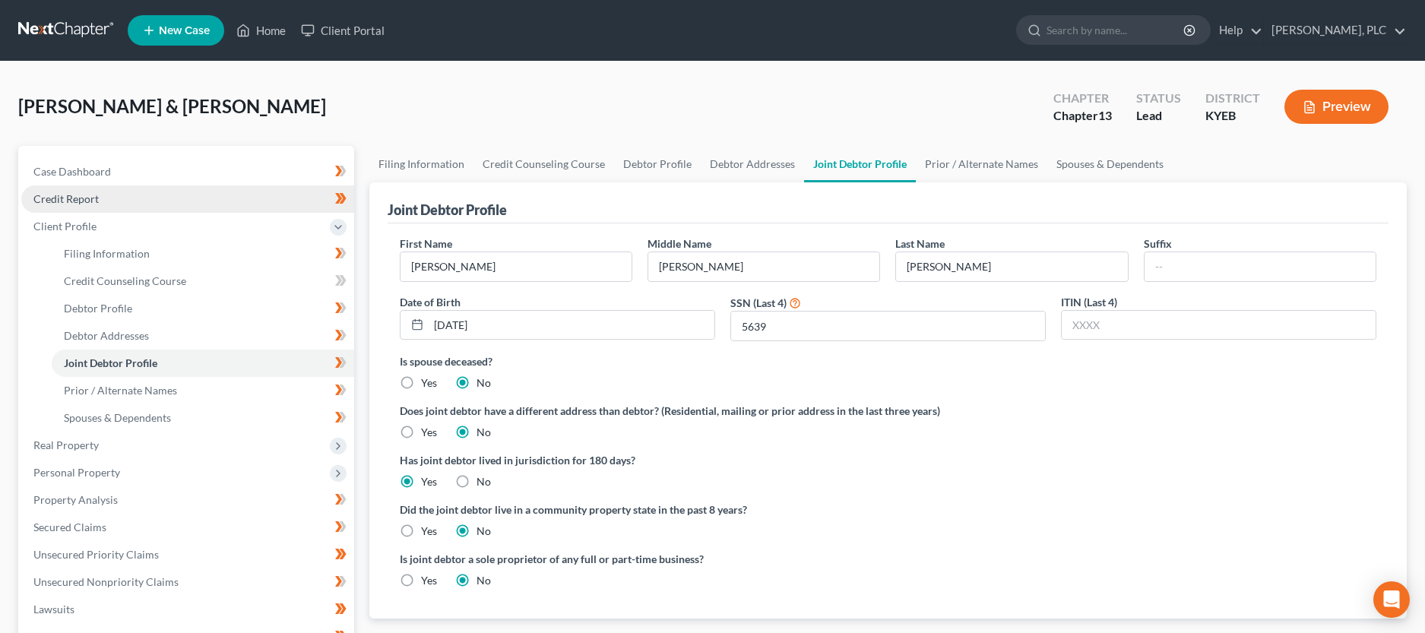
click at [81, 203] on span "Credit Report" at bounding box center [65, 198] width 65 height 13
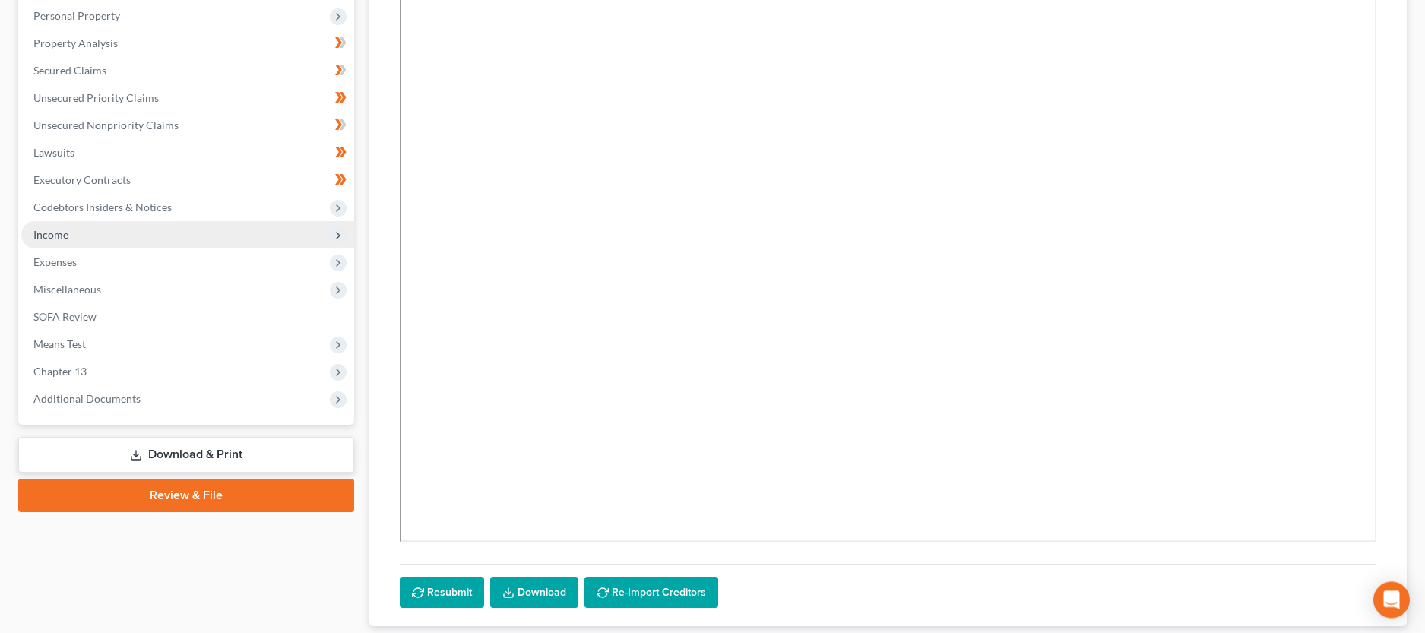
scroll to position [310, 0]
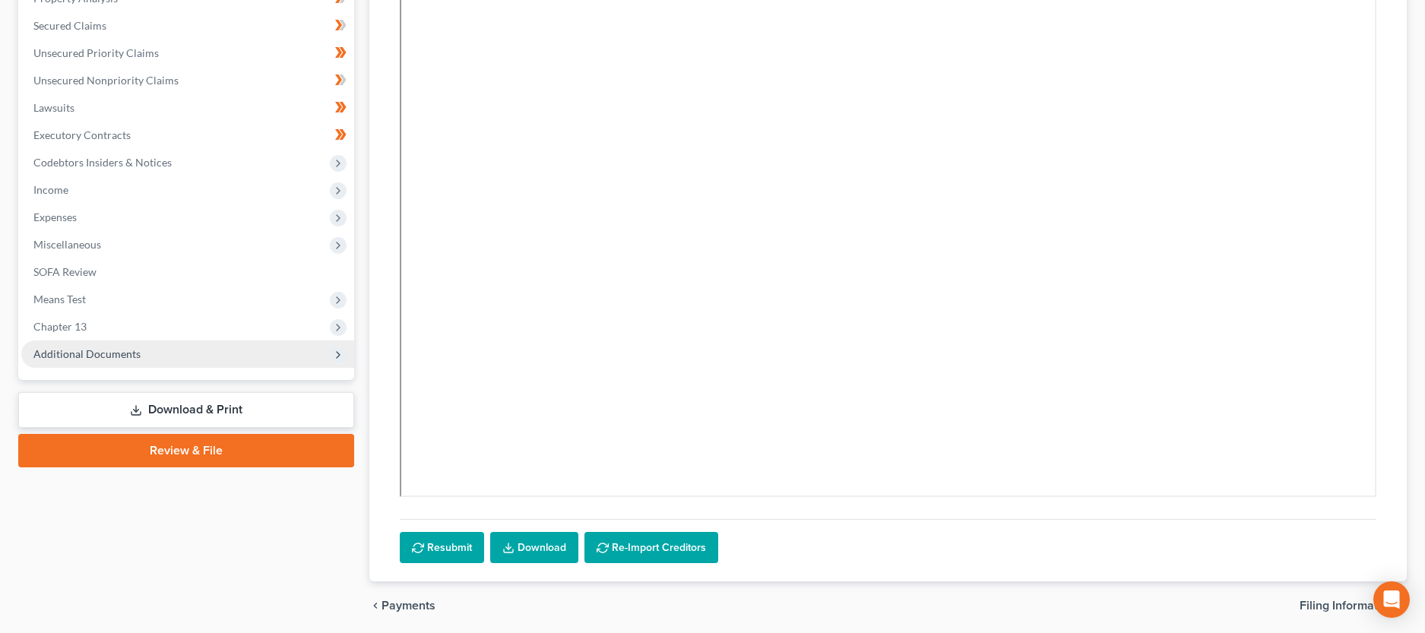
click at [338, 356] on polyline at bounding box center [338, 355] width 3 height 6
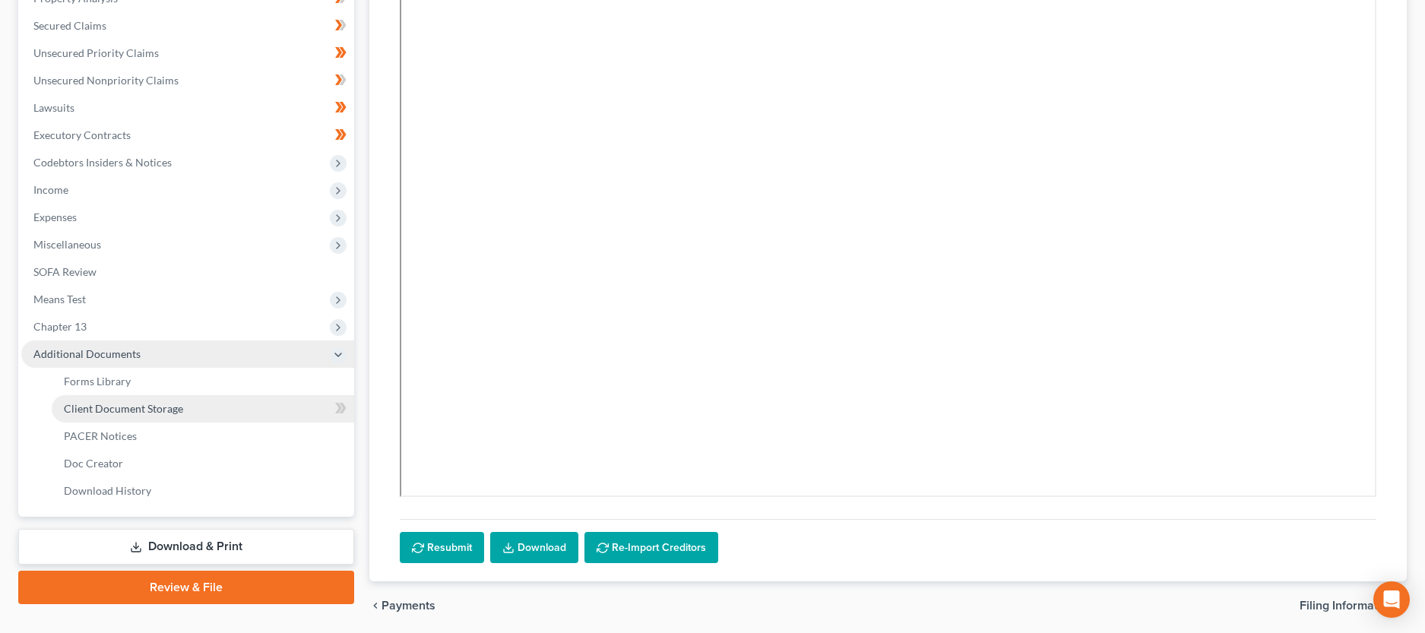
click at [195, 412] on link "Client Document Storage" at bounding box center [203, 408] width 302 height 27
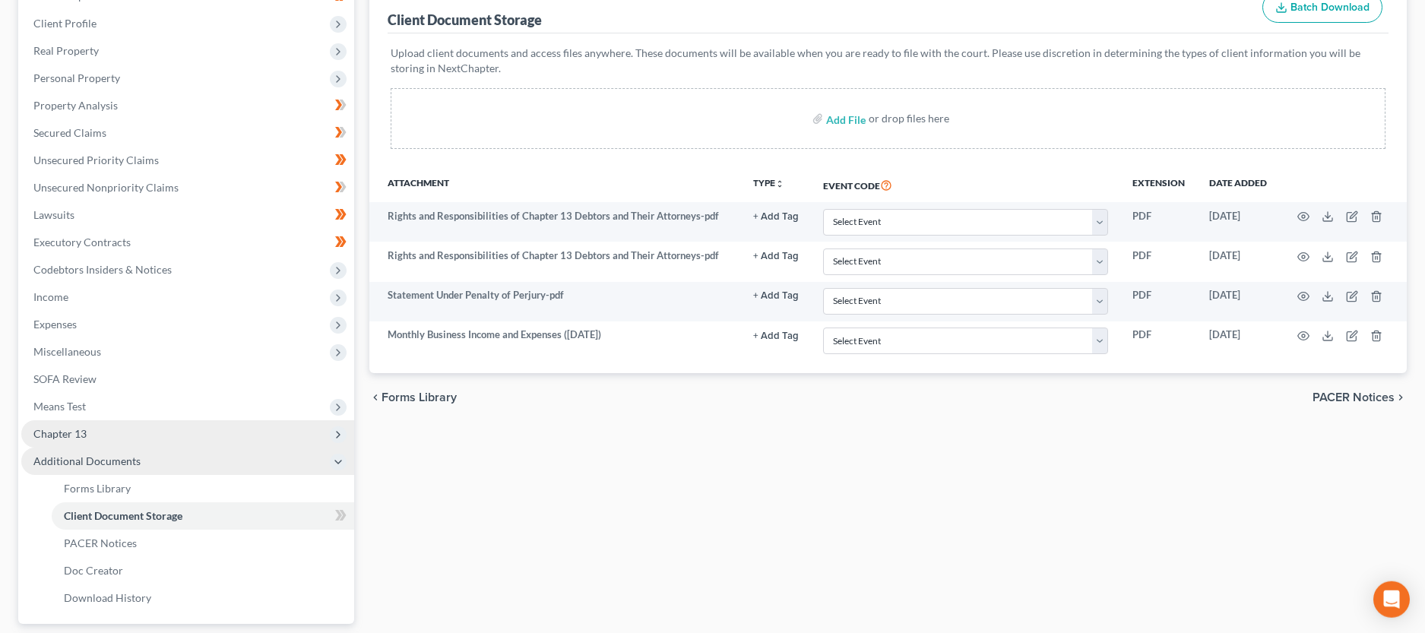
scroll to position [233, 0]
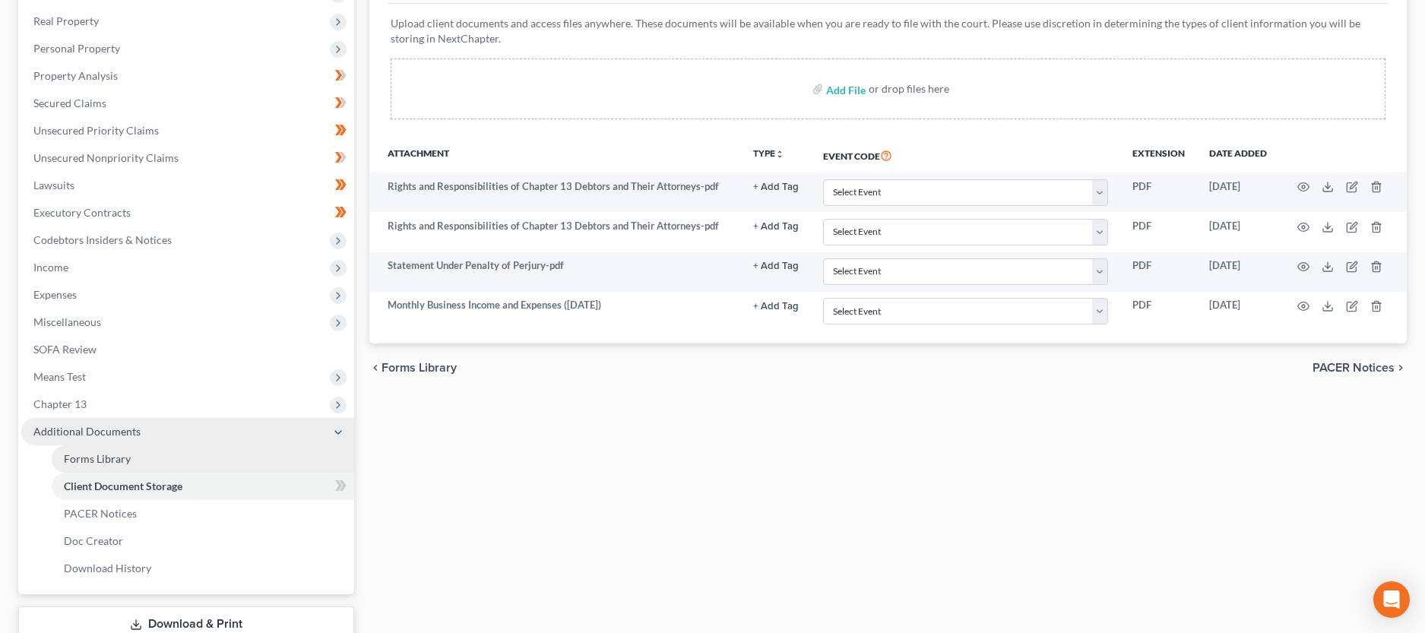
click at [155, 457] on link "Forms Library" at bounding box center [203, 458] width 302 height 27
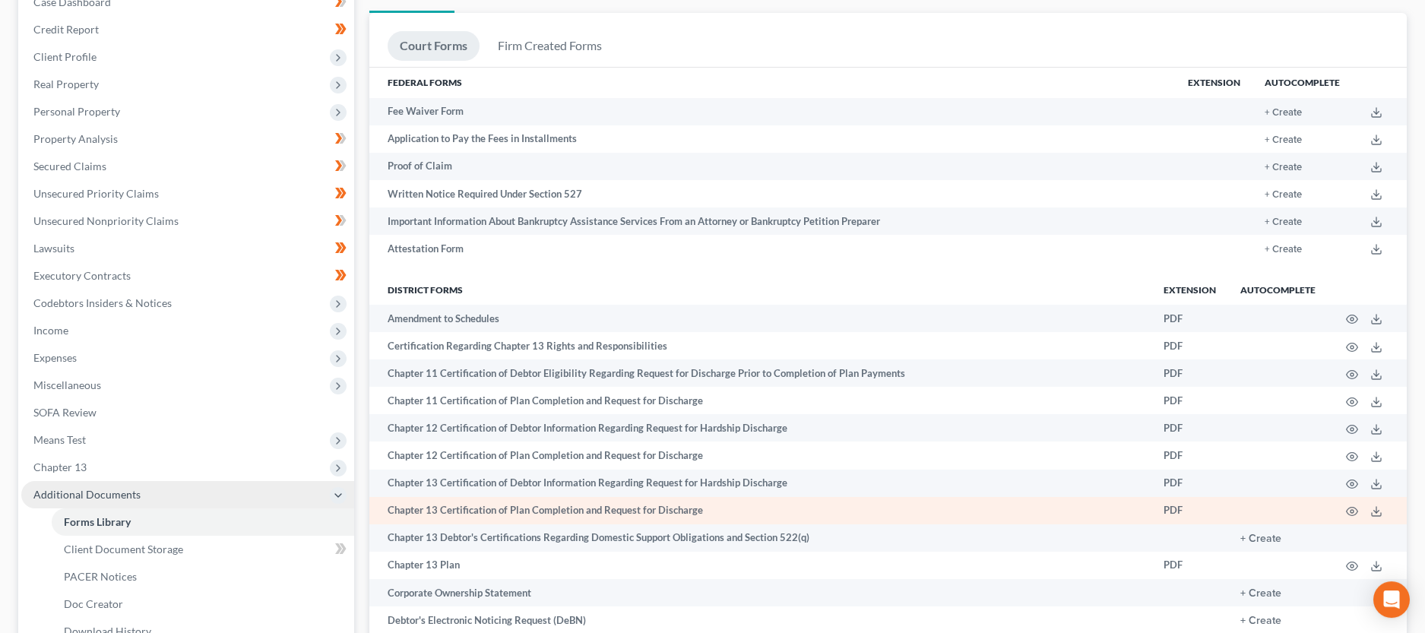
scroll to position [87, 0]
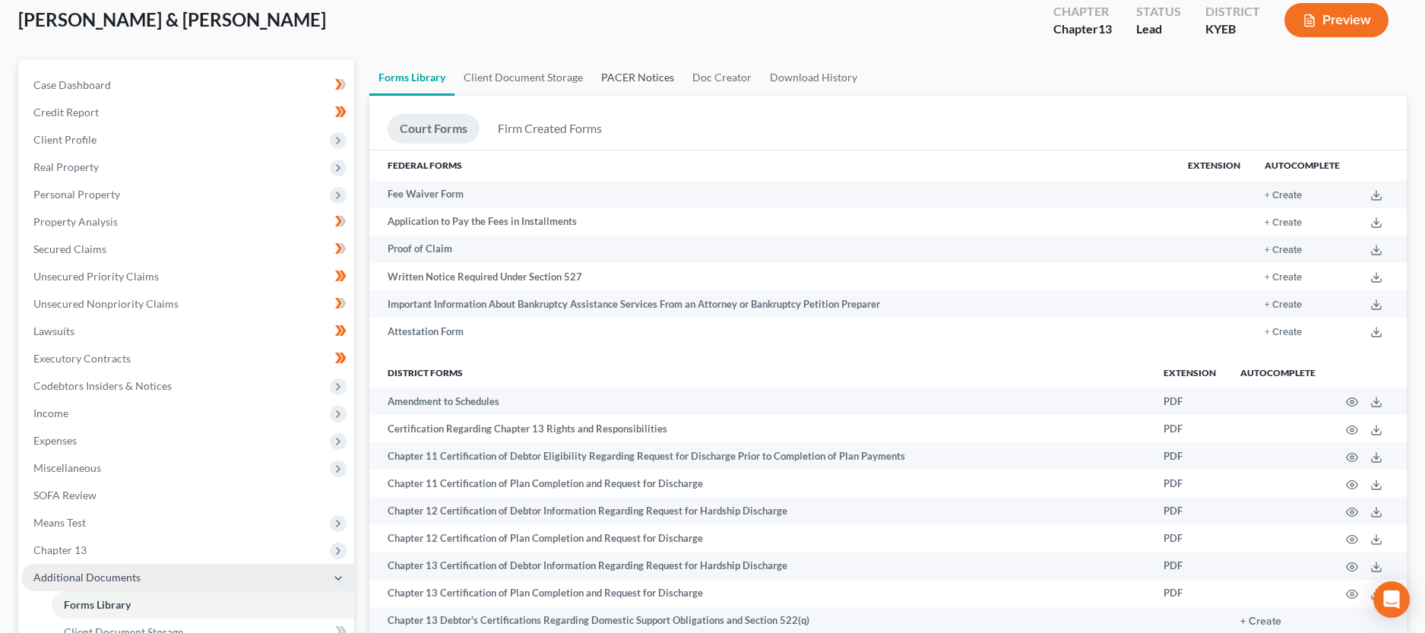
click at [649, 74] on link "PACER Notices" at bounding box center [637, 77] width 91 height 36
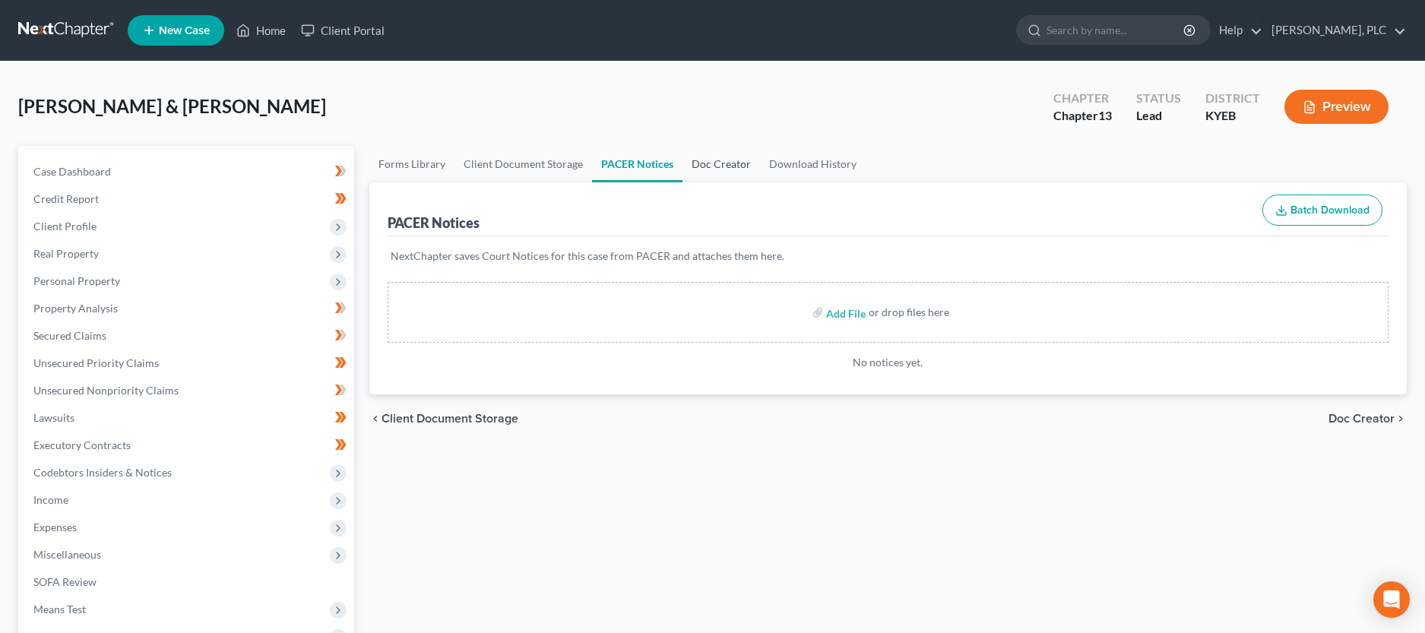
click at [724, 161] on link "Doc Creator" at bounding box center [721, 164] width 78 height 36
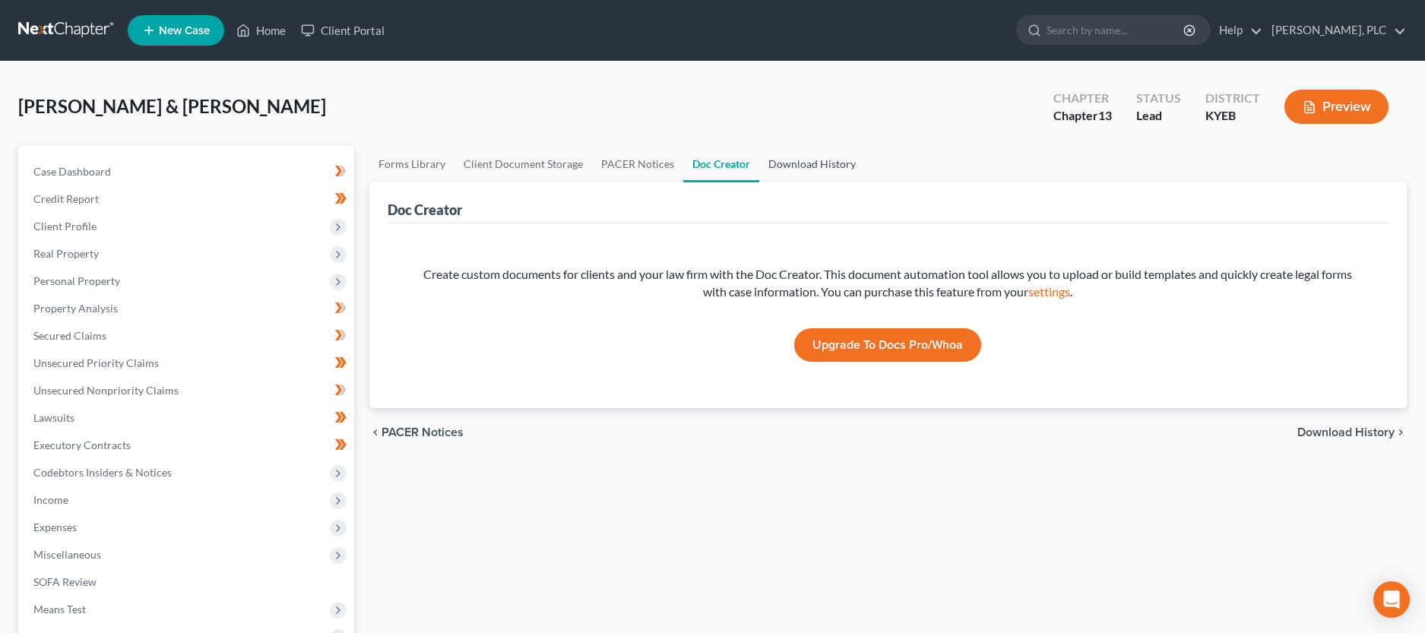
click at [799, 164] on link "Download History" at bounding box center [812, 164] width 106 height 36
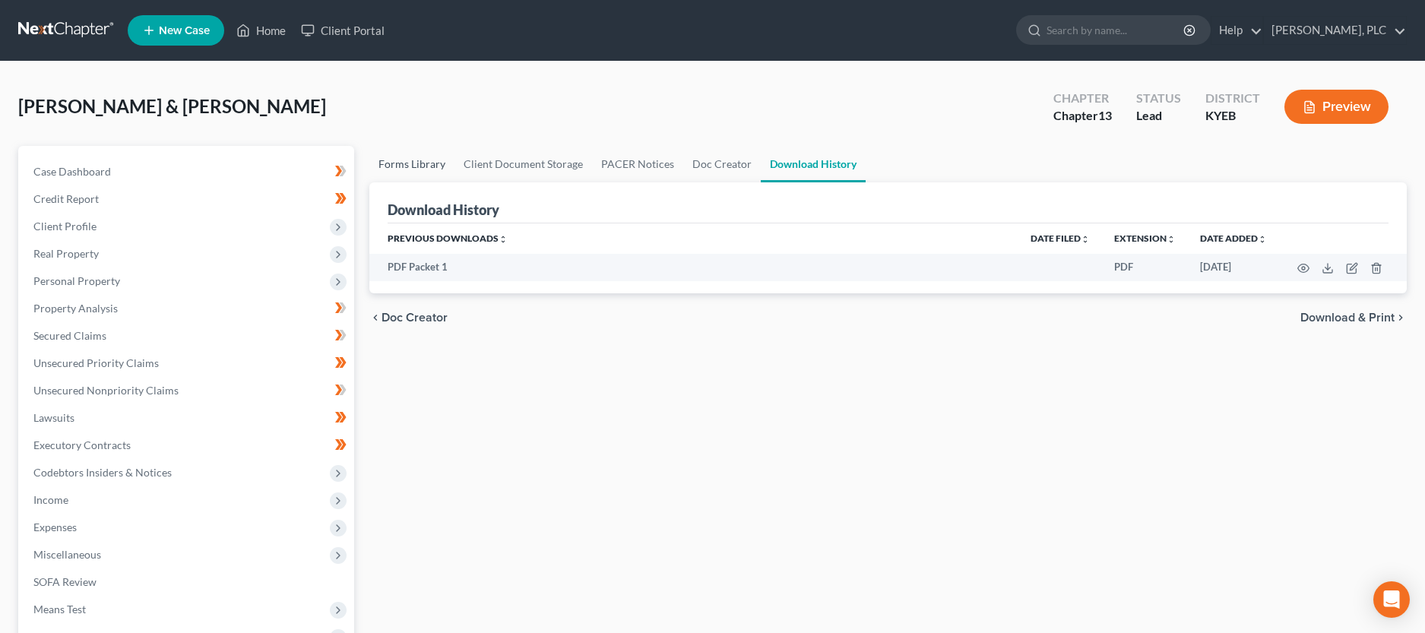
click at [403, 171] on link "Forms Library" at bounding box center [411, 164] width 85 height 36
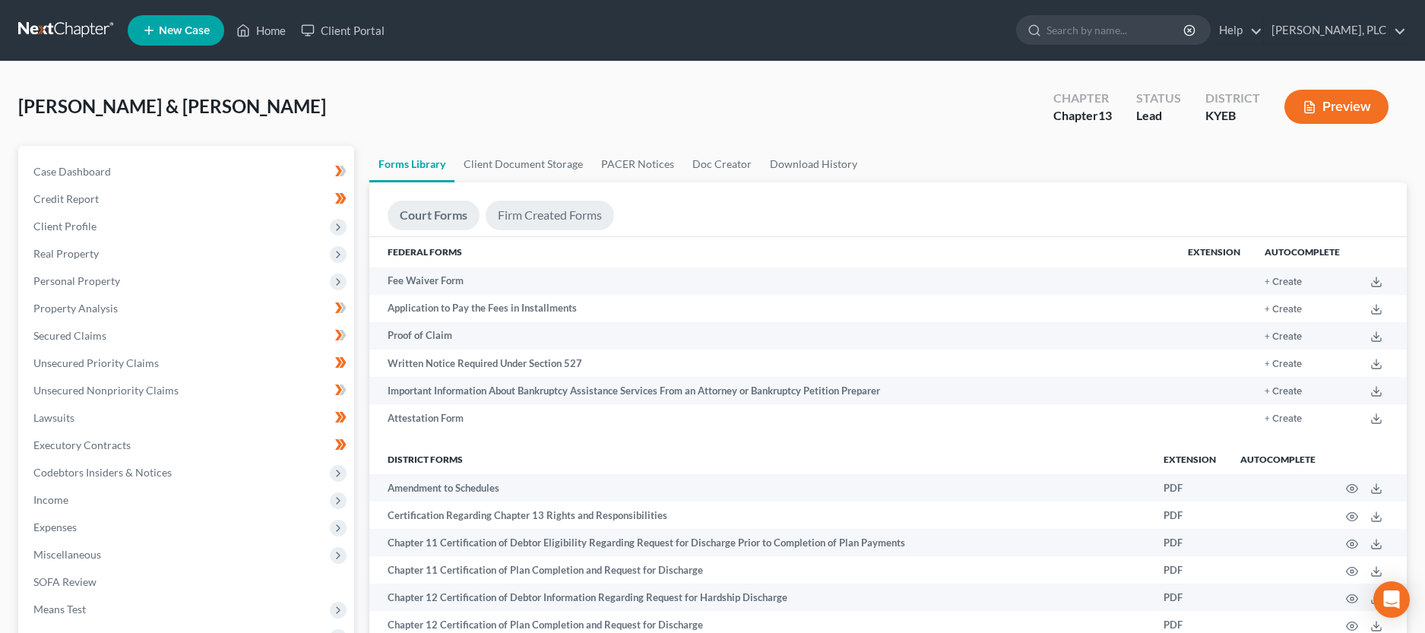
click at [581, 209] on link "Firm Created Forms" at bounding box center [550, 216] width 128 height 30
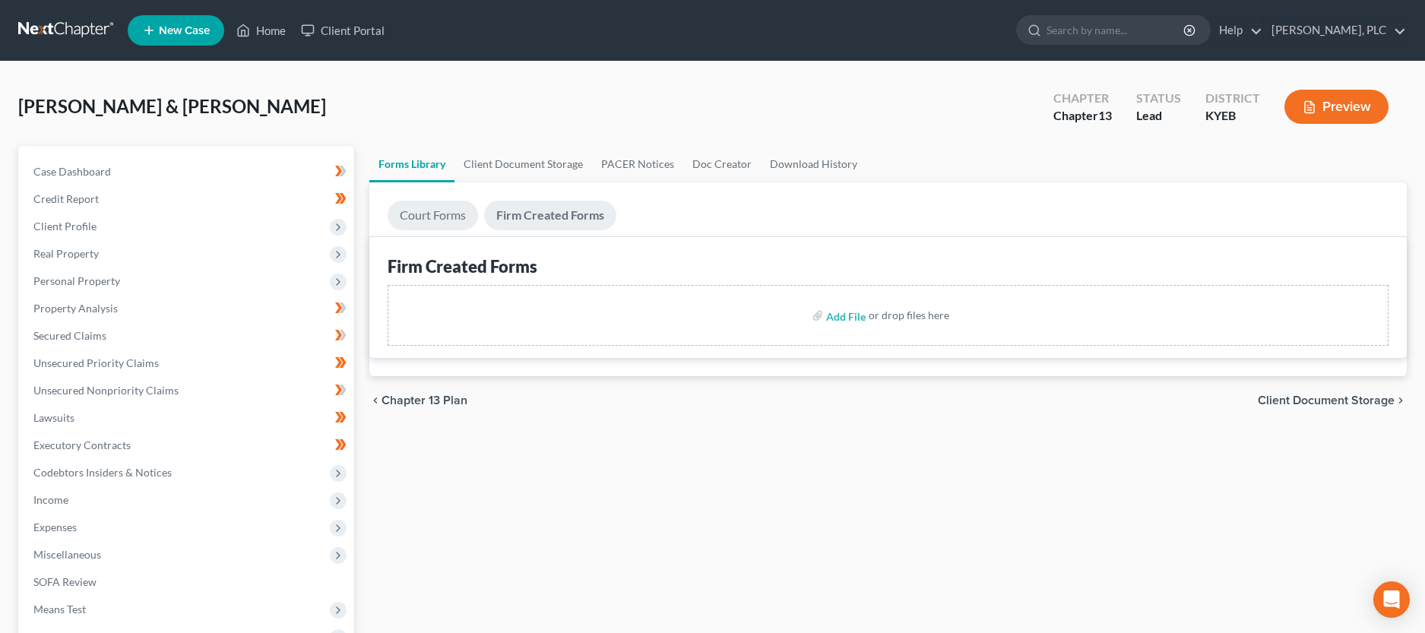
click at [448, 215] on link "Court Forms" at bounding box center [433, 216] width 90 height 30
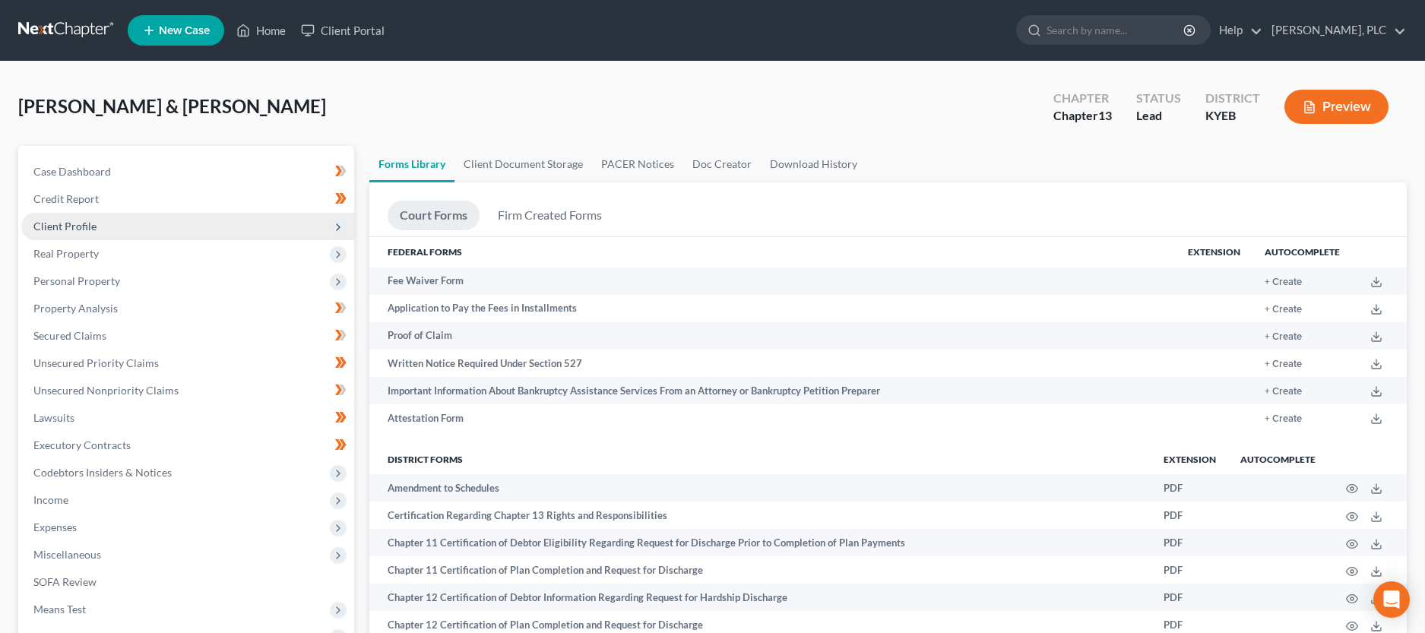
click at [112, 228] on span "Client Profile" at bounding box center [187, 226] width 333 height 27
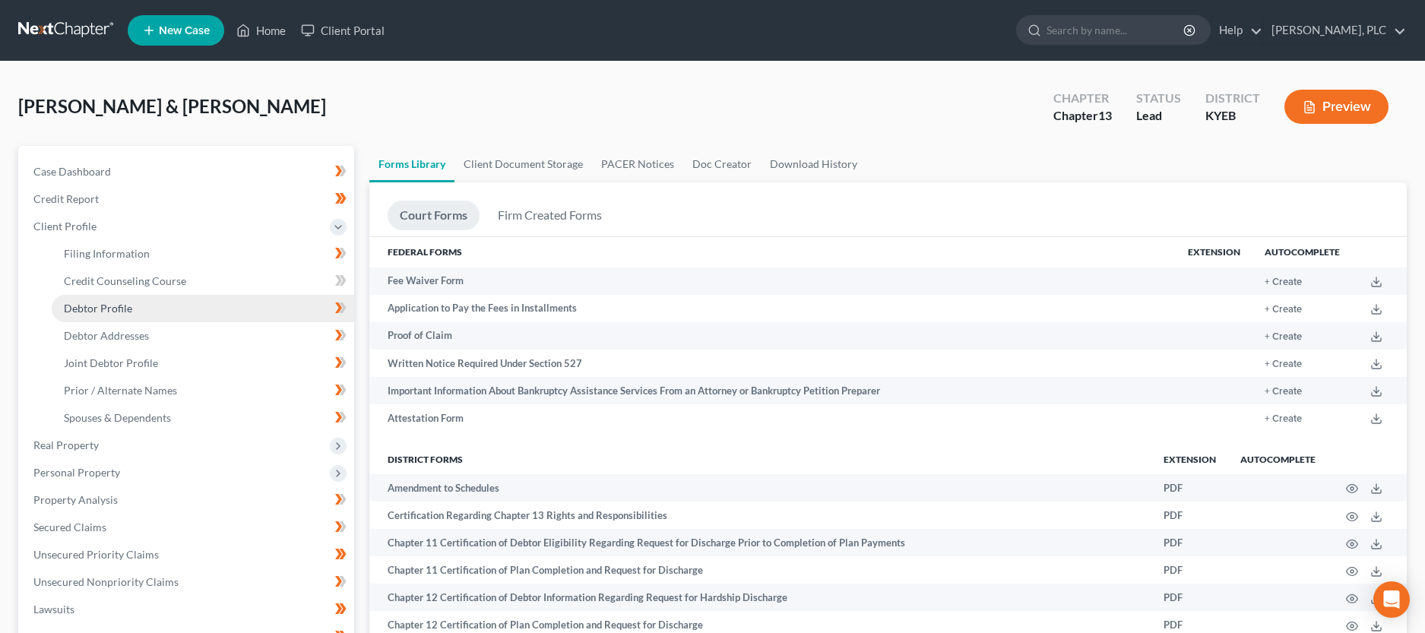
click at [109, 311] on span "Debtor Profile" at bounding box center [98, 308] width 68 height 13
select select "1"
select select "3"
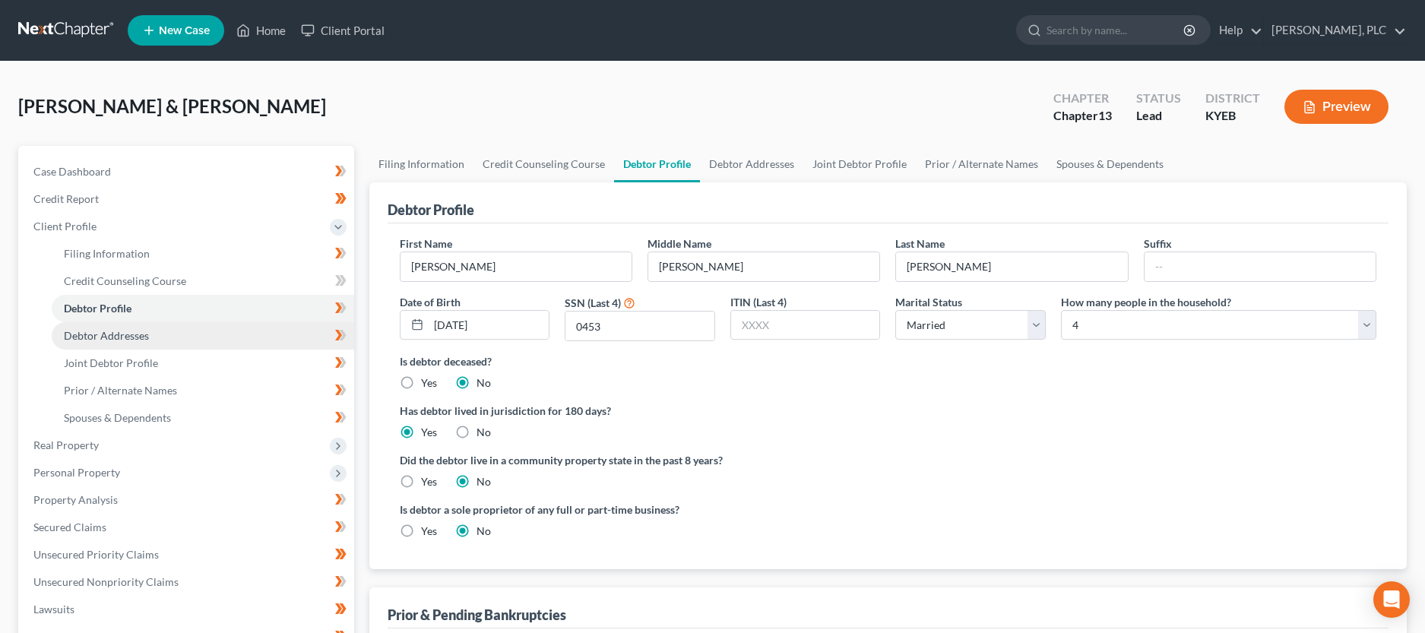
click at [129, 332] on span "Debtor Addresses" at bounding box center [106, 335] width 85 height 13
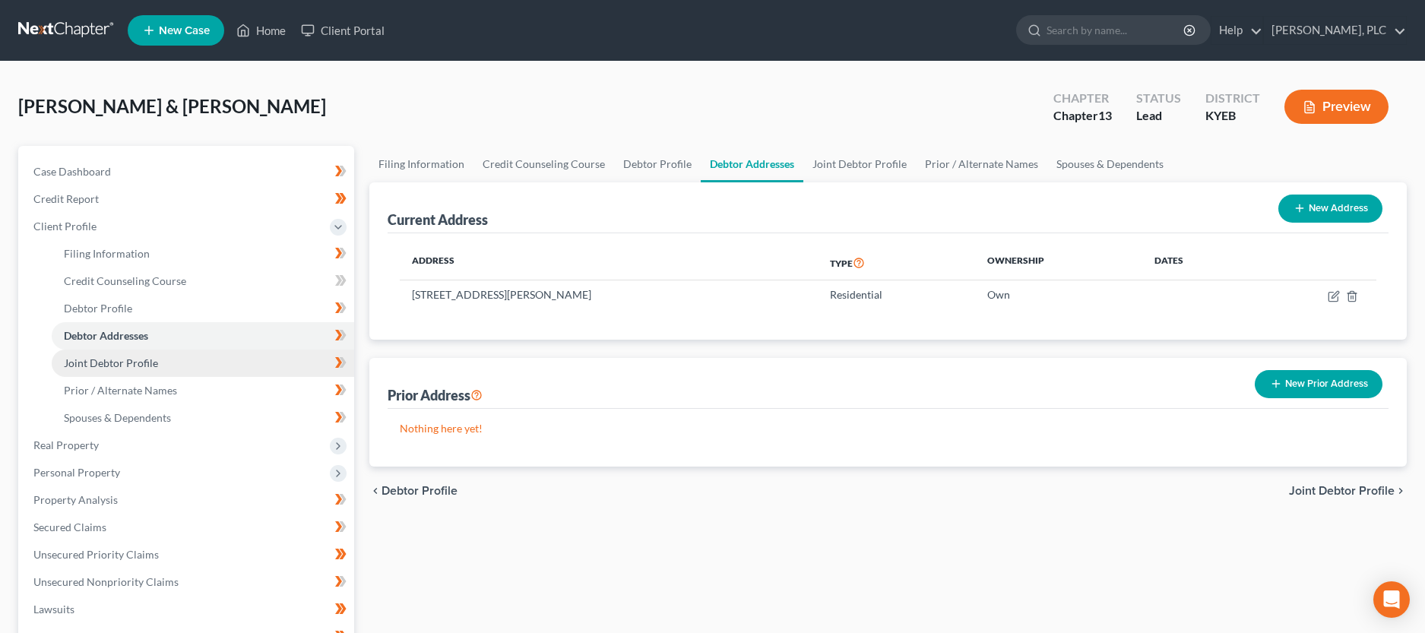
click at [128, 367] on span "Joint Debtor Profile" at bounding box center [111, 362] width 94 height 13
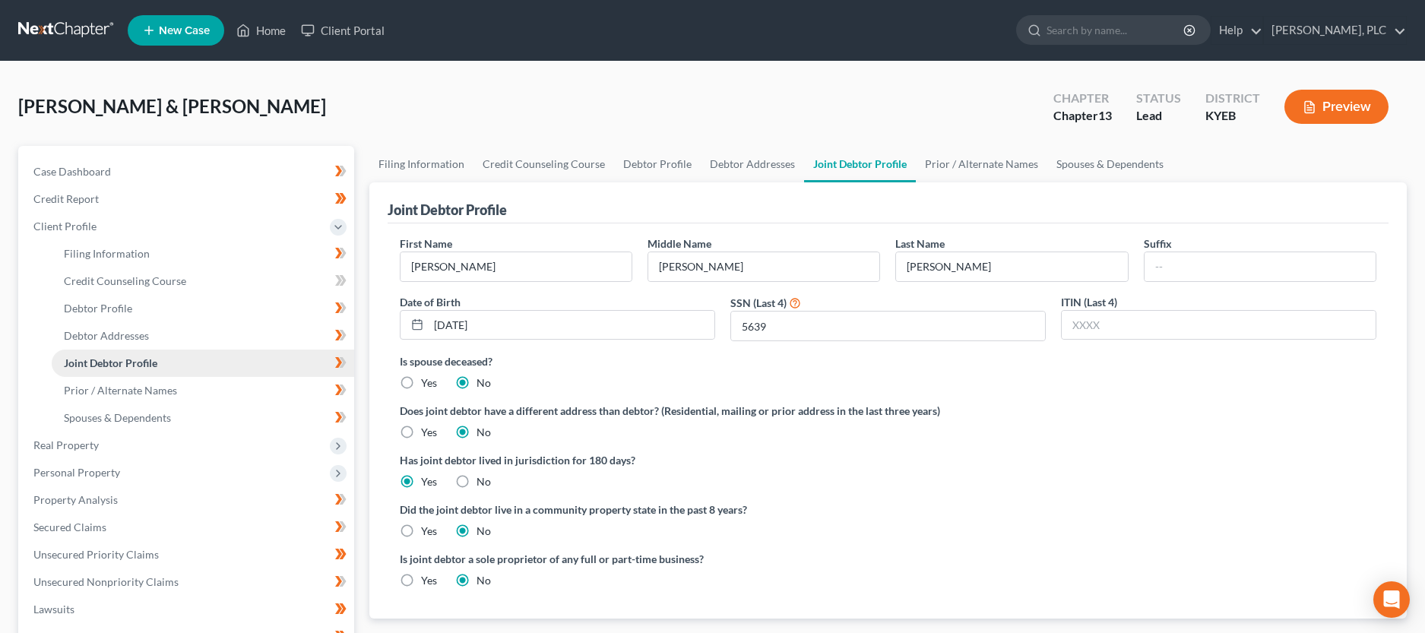
scroll to position [78, 0]
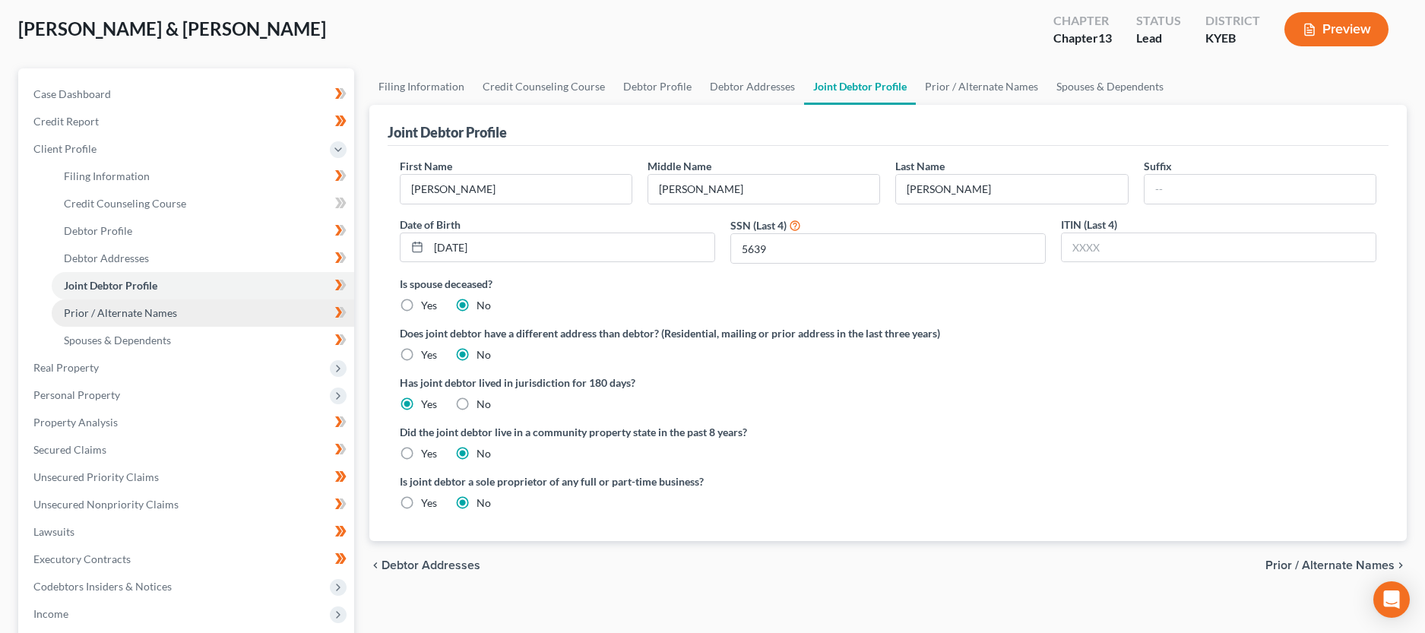
click at [133, 310] on span "Prior / Alternate Names" at bounding box center [120, 312] width 113 height 13
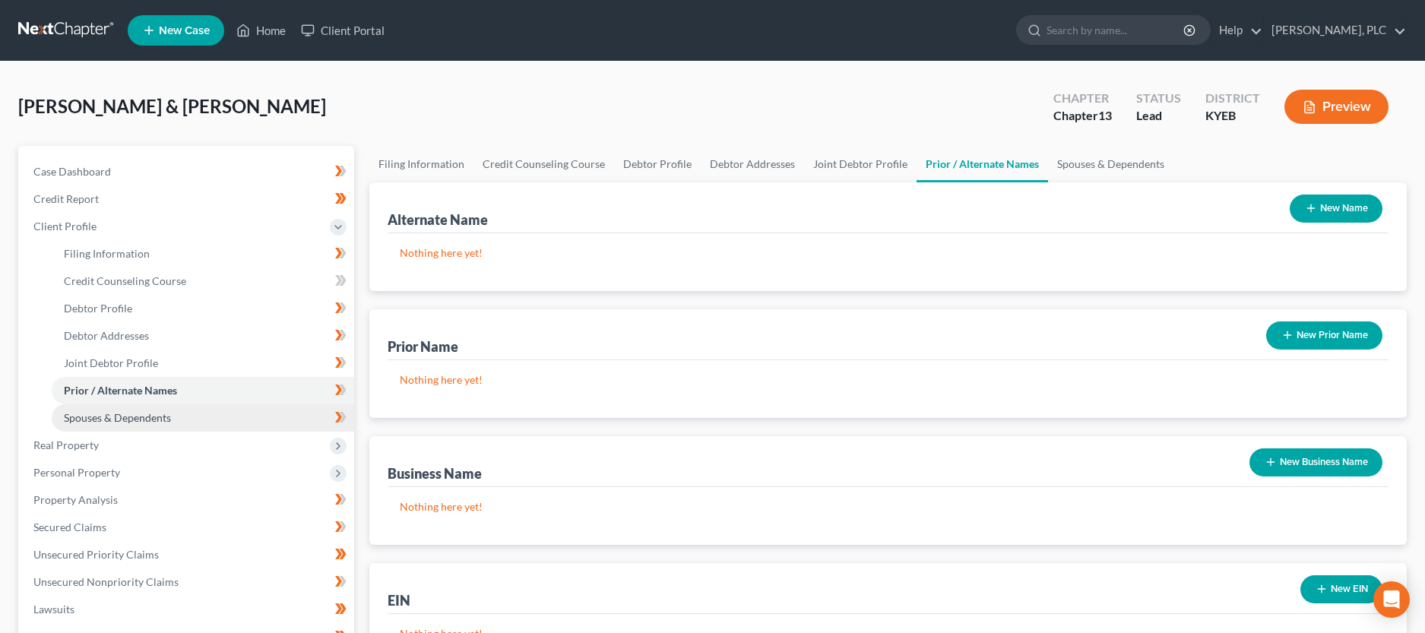
click at [153, 422] on span "Spouses & Dependents" at bounding box center [117, 417] width 107 height 13
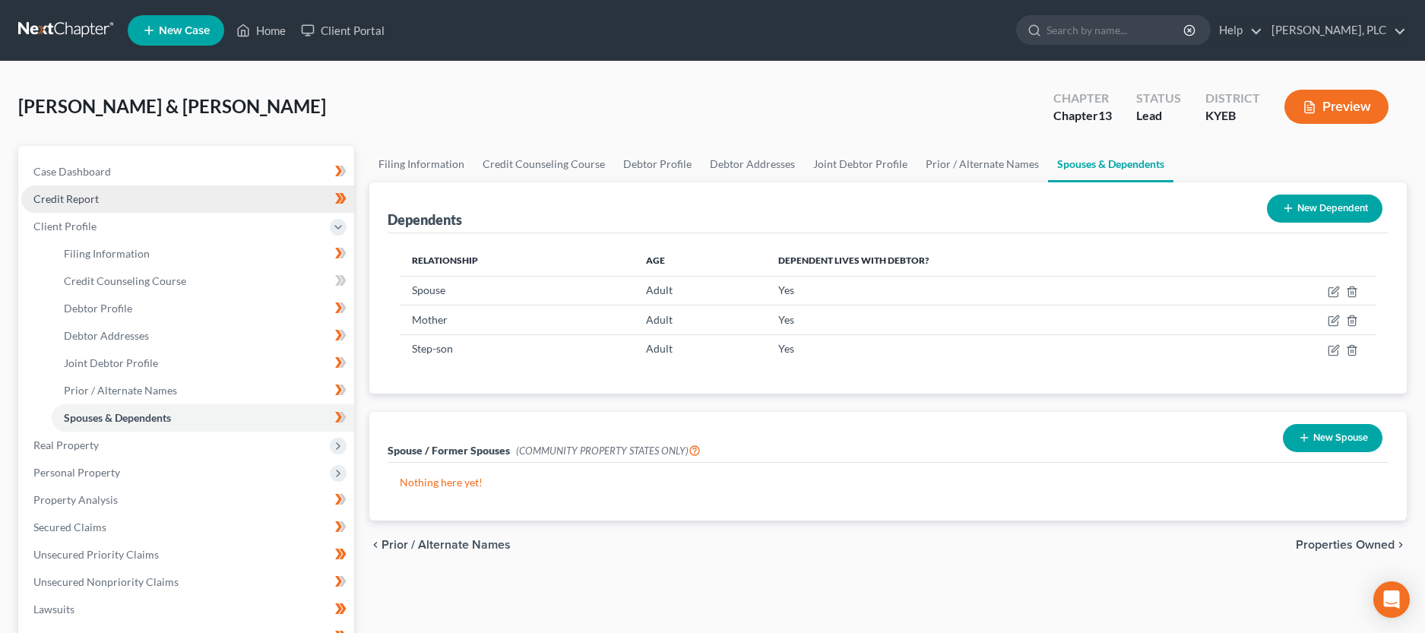
click at [65, 199] on span "Credit Report" at bounding box center [65, 198] width 65 height 13
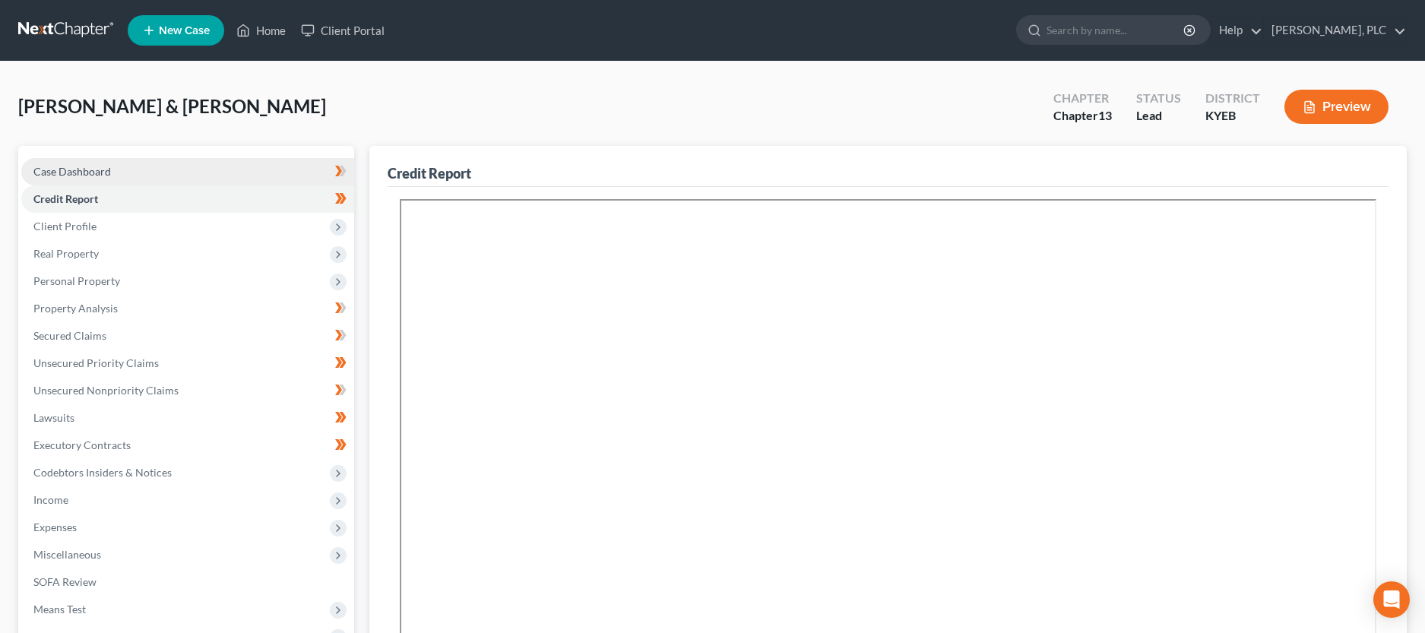
click at [103, 171] on span "Case Dashboard" at bounding box center [72, 171] width 78 height 13
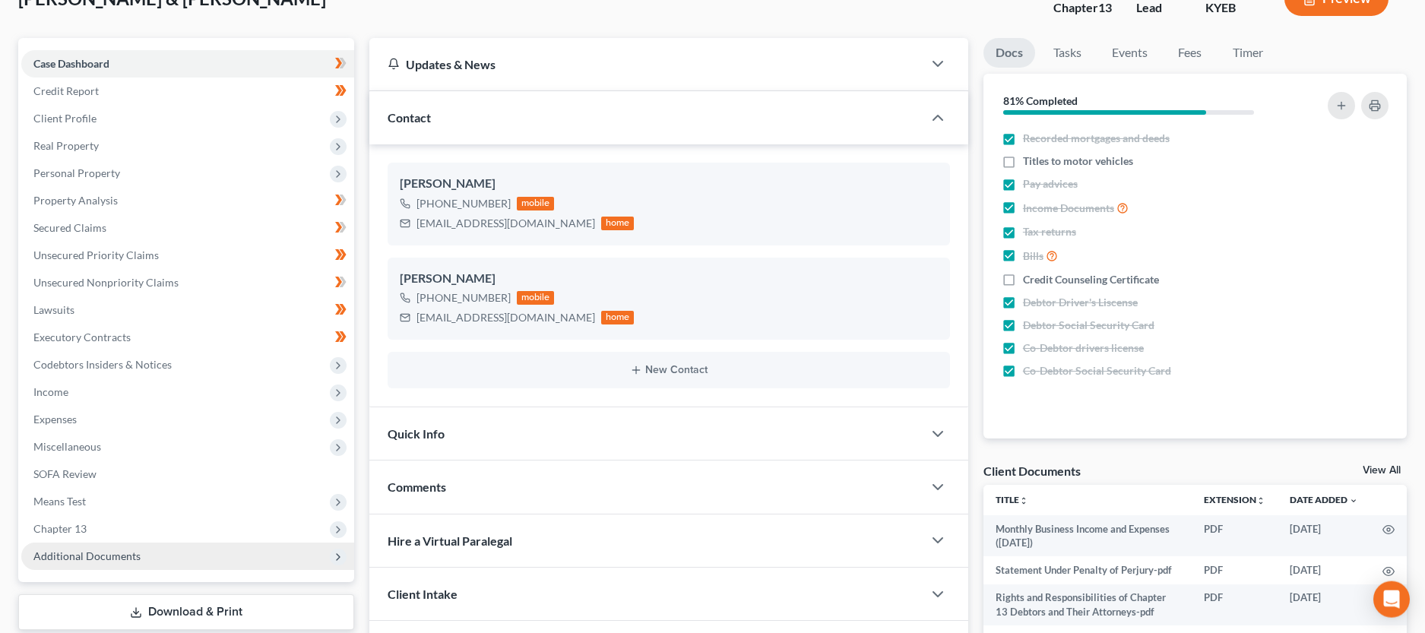
scroll to position [81, 0]
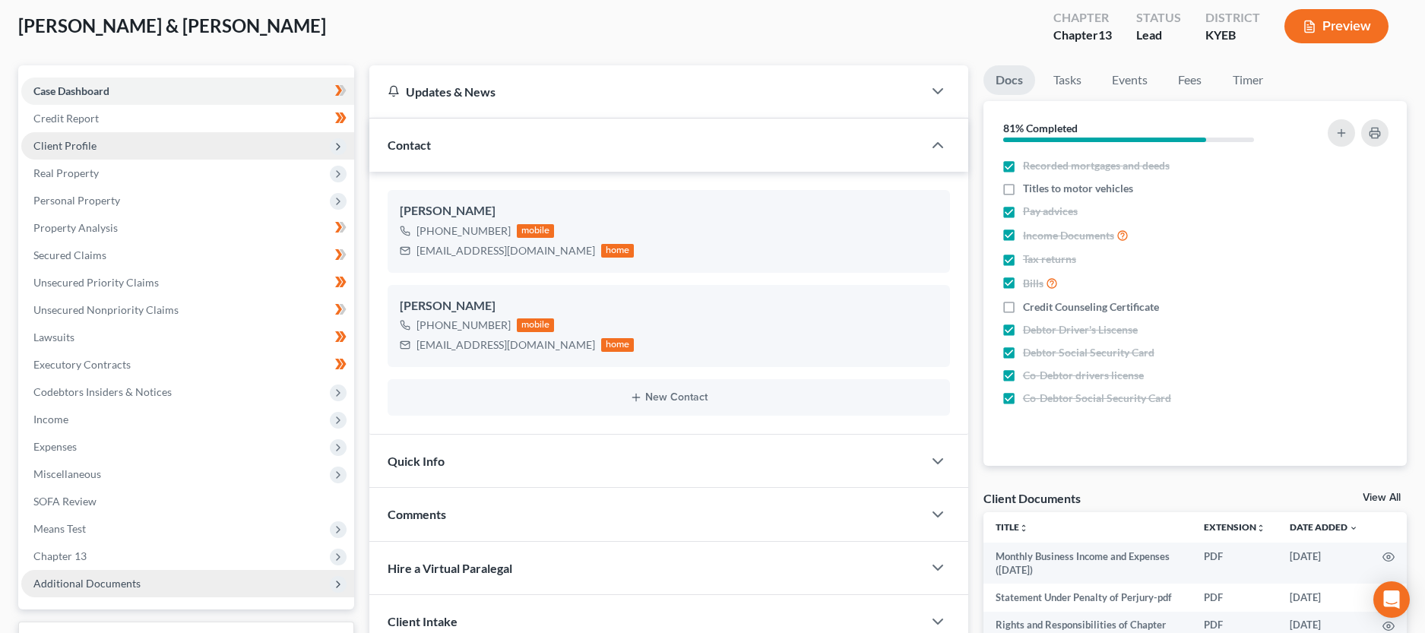
click at [87, 144] on span "Client Profile" at bounding box center [64, 145] width 63 height 13
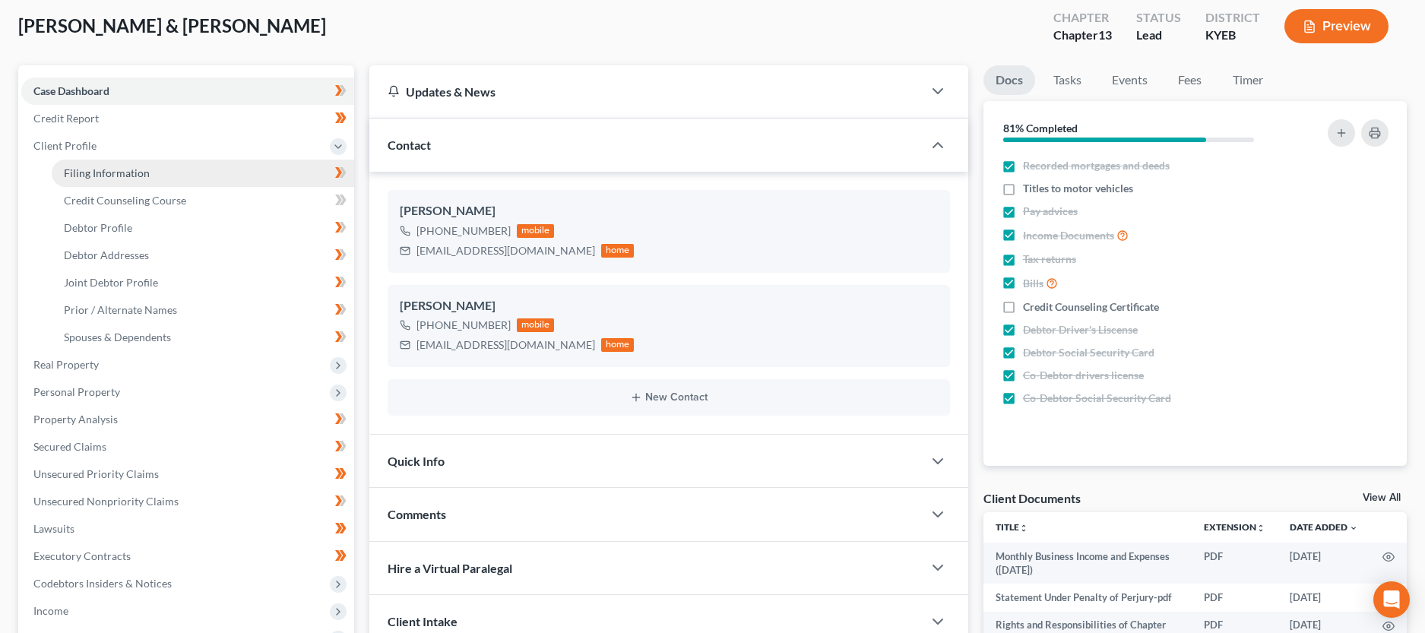
click at [103, 171] on span "Filing Information" at bounding box center [107, 172] width 86 height 13
select select "1"
select select "3"
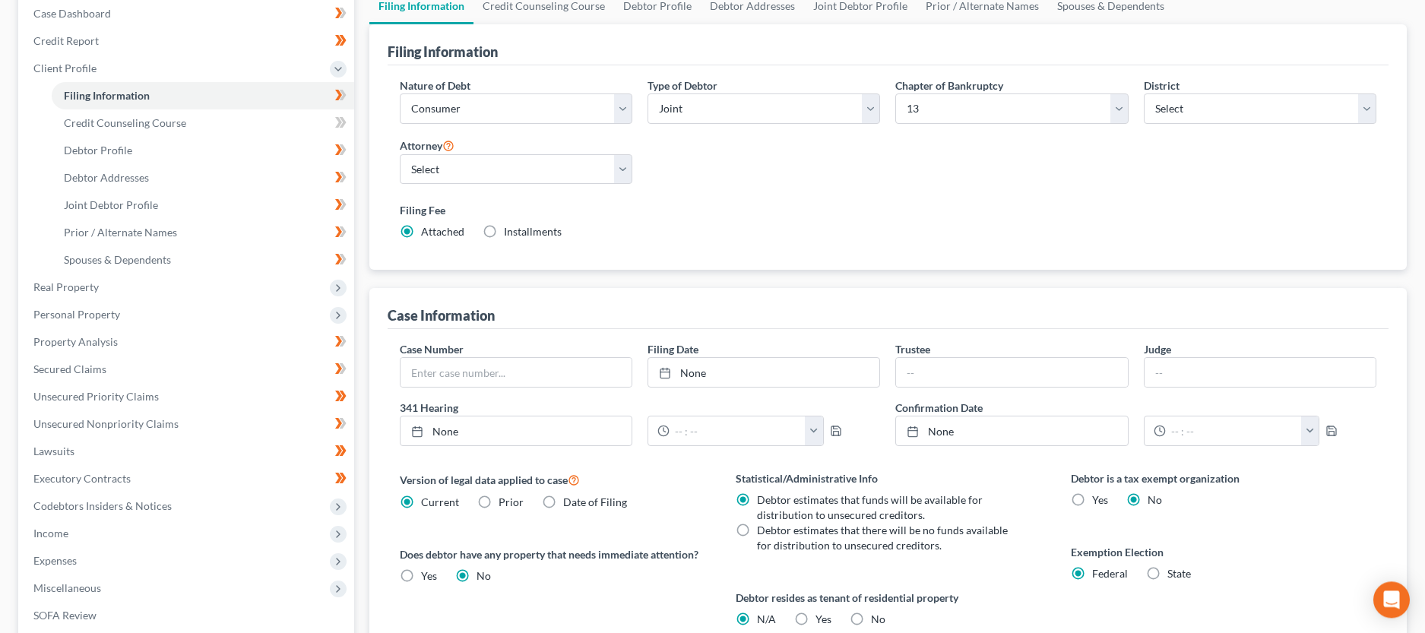
scroll to position [155, 0]
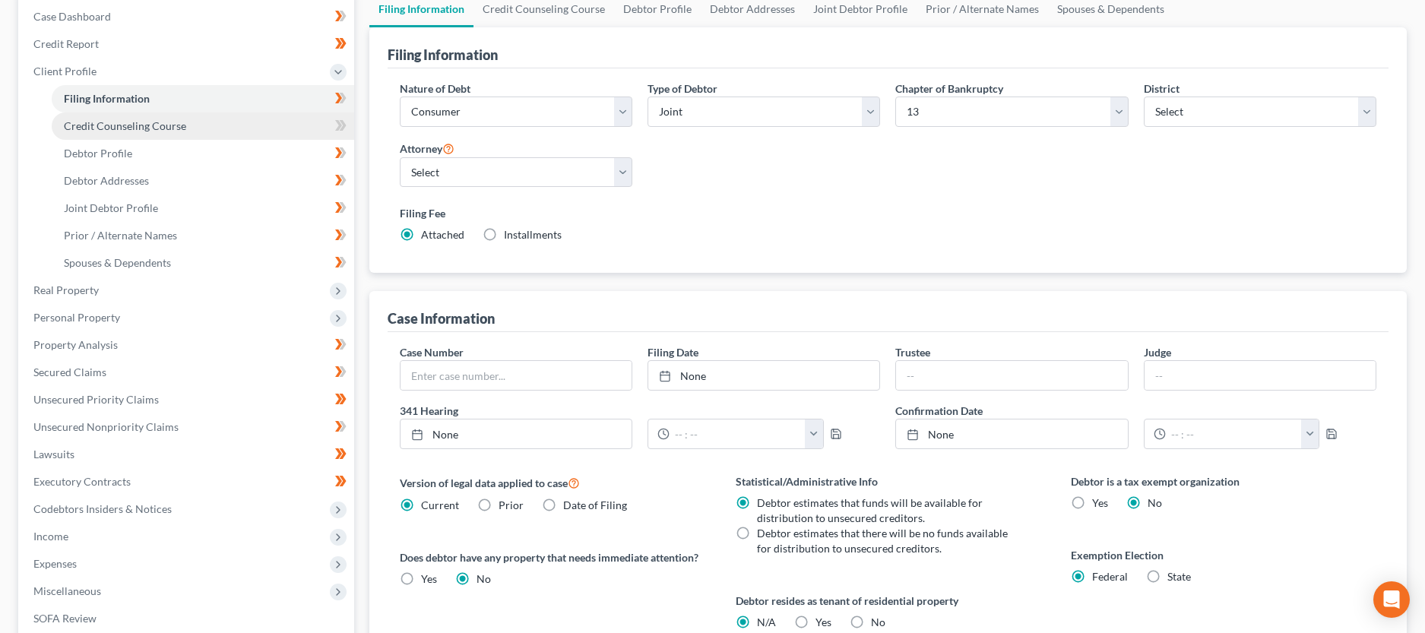
click at [158, 131] on span "Credit Counseling Course" at bounding box center [125, 125] width 122 height 13
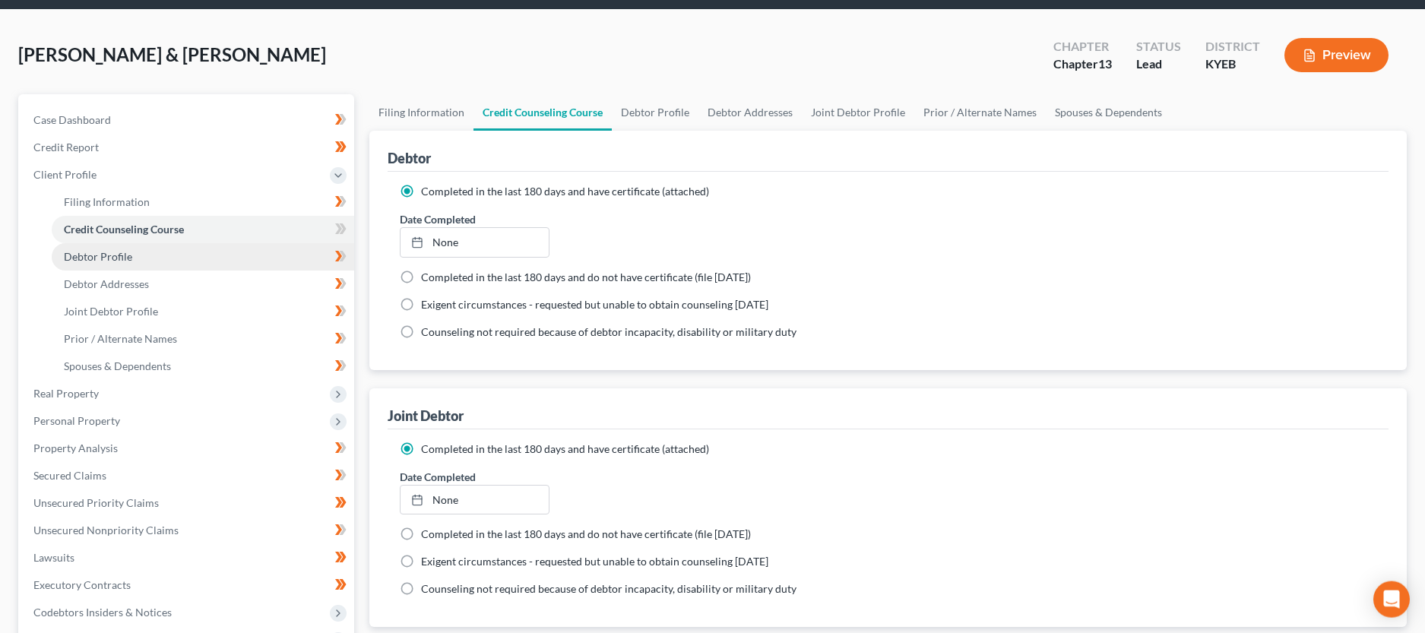
scroll to position [78, 0]
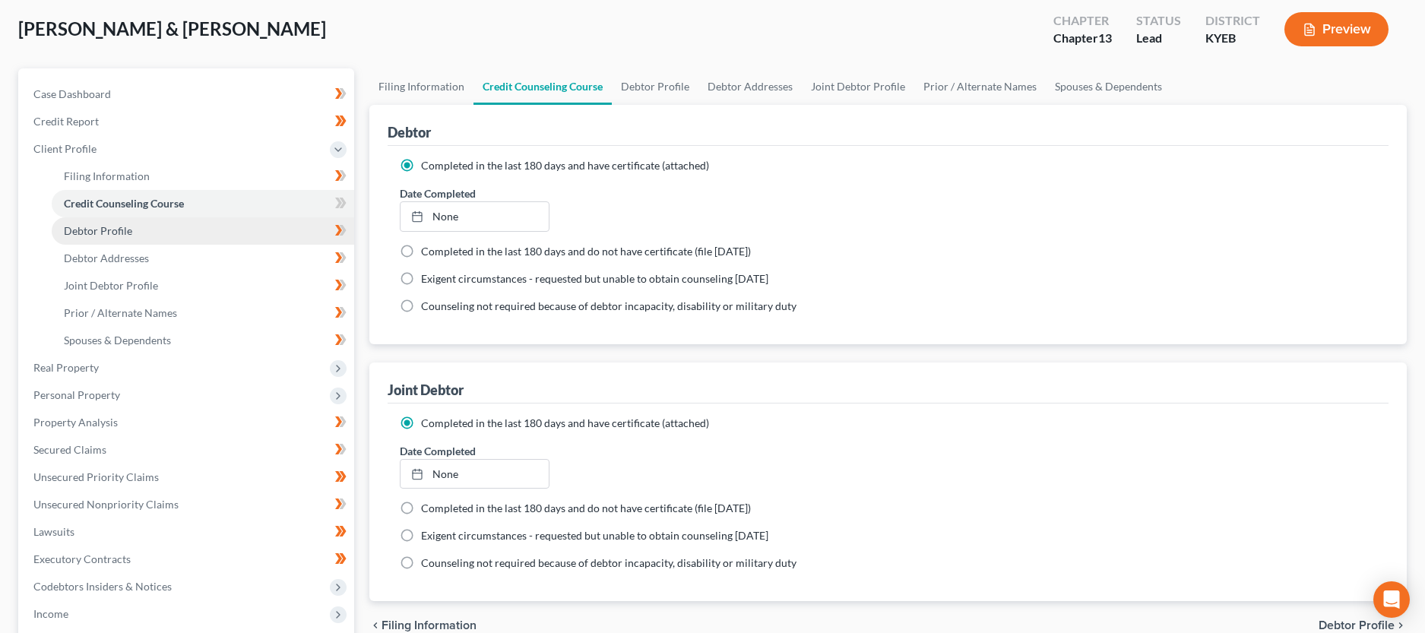
click at [124, 231] on span "Debtor Profile" at bounding box center [98, 230] width 68 height 13
select select "1"
select select "3"
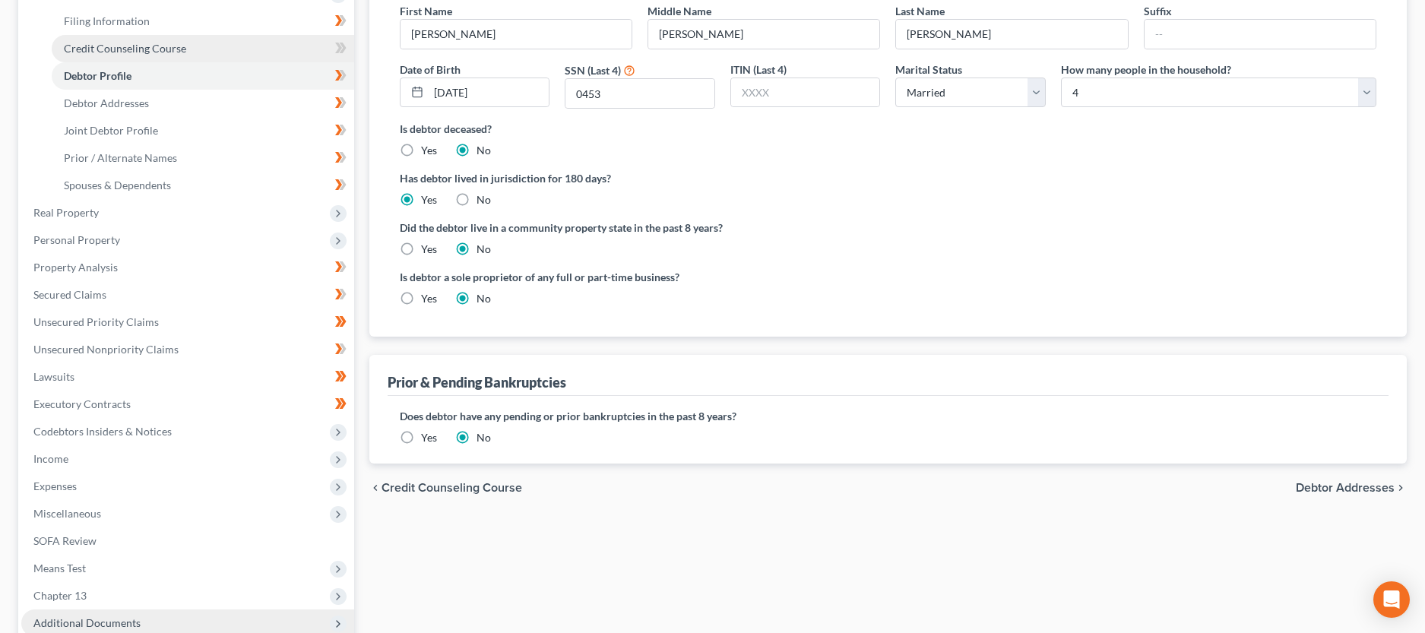
scroll to position [155, 0]
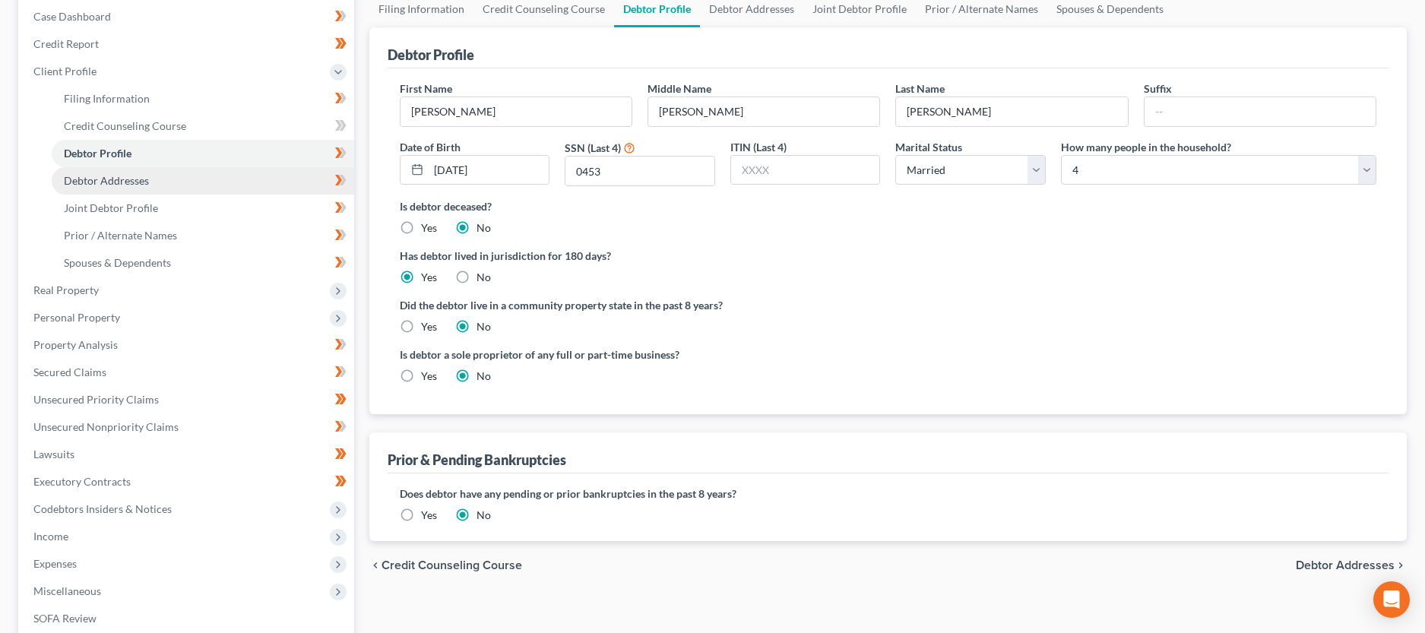
click at [120, 188] on link "Debtor Addresses" at bounding box center [203, 180] width 302 height 27
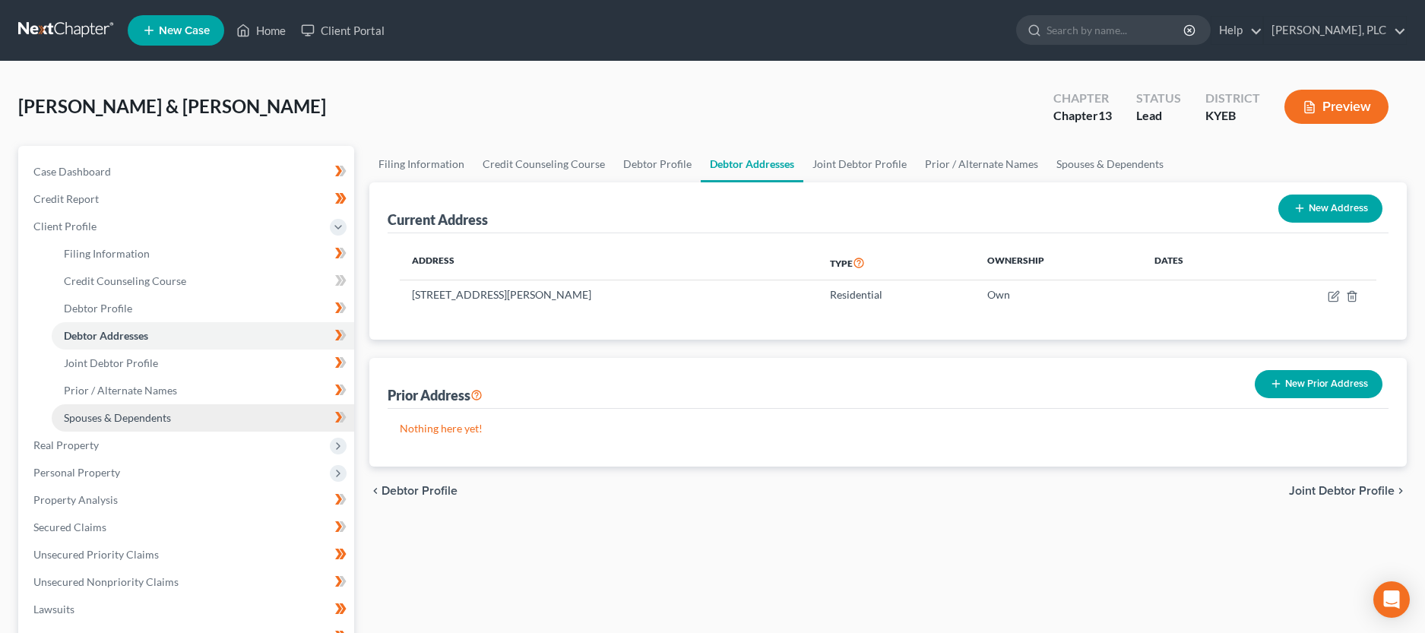
scroll to position [155, 0]
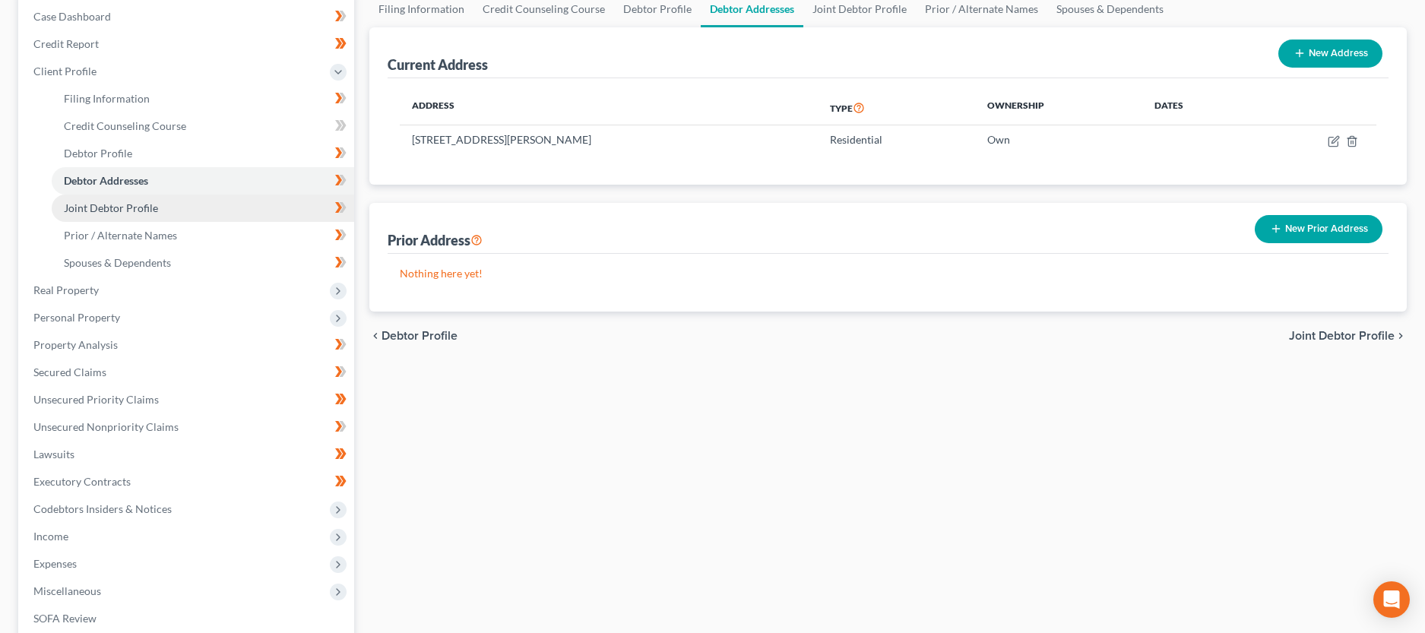
click at [100, 204] on span "Joint Debtor Profile" at bounding box center [111, 207] width 94 height 13
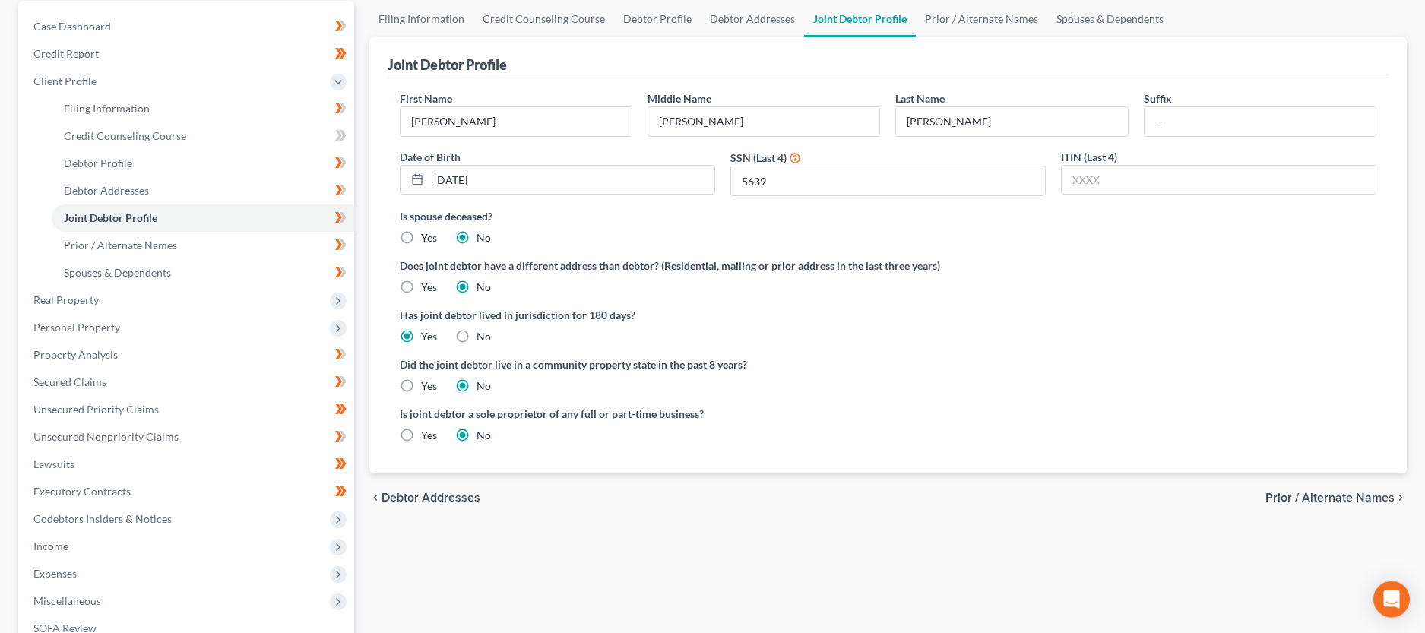
scroll to position [155, 0]
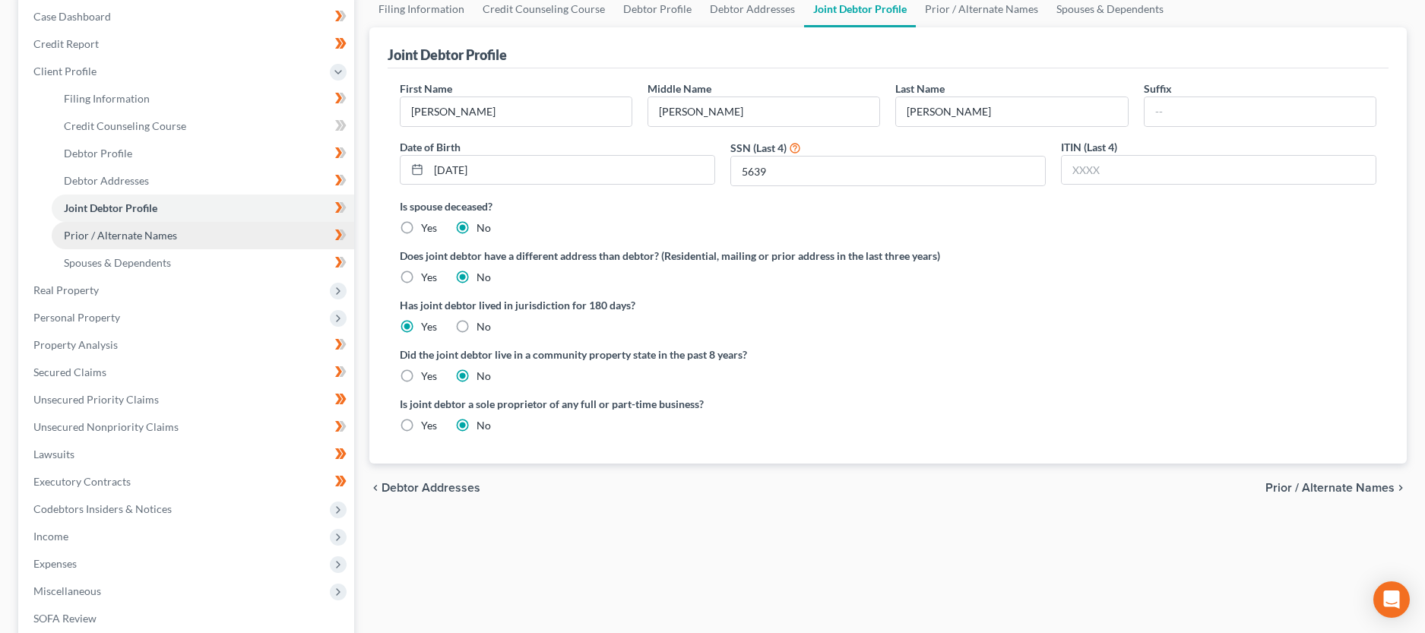
click at [162, 241] on span "Prior / Alternate Names" at bounding box center [120, 235] width 113 height 13
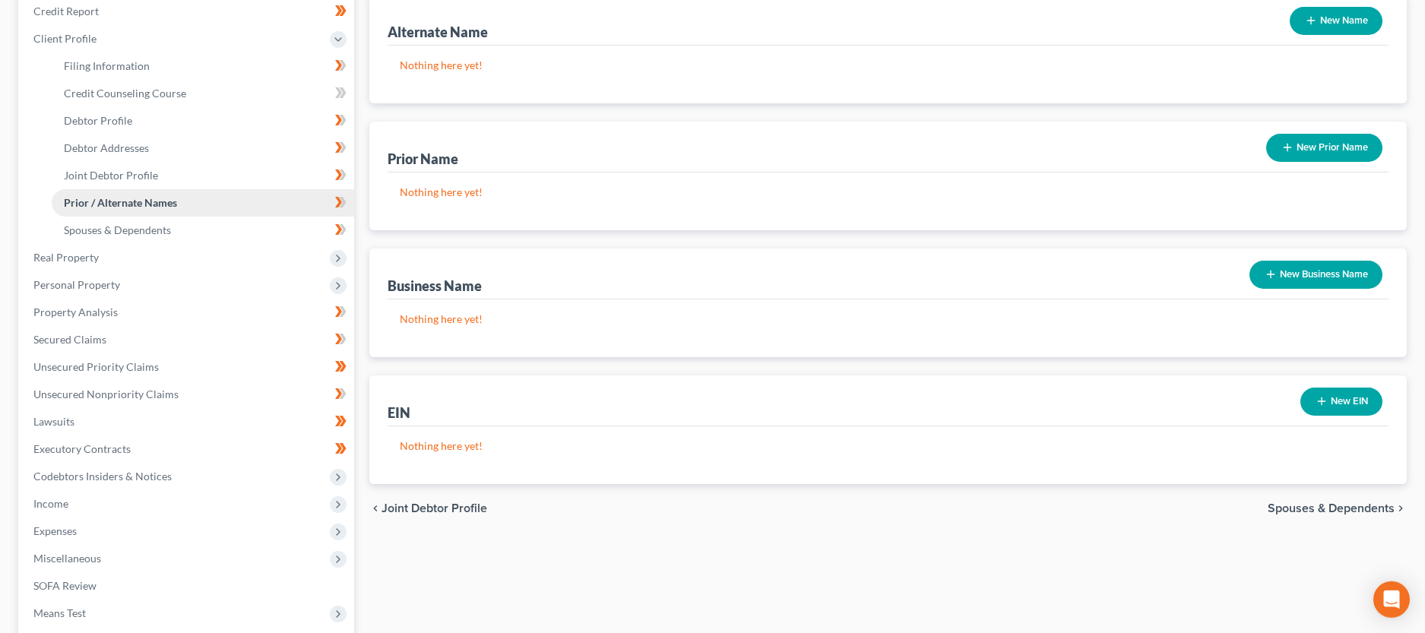
scroll to position [233, 0]
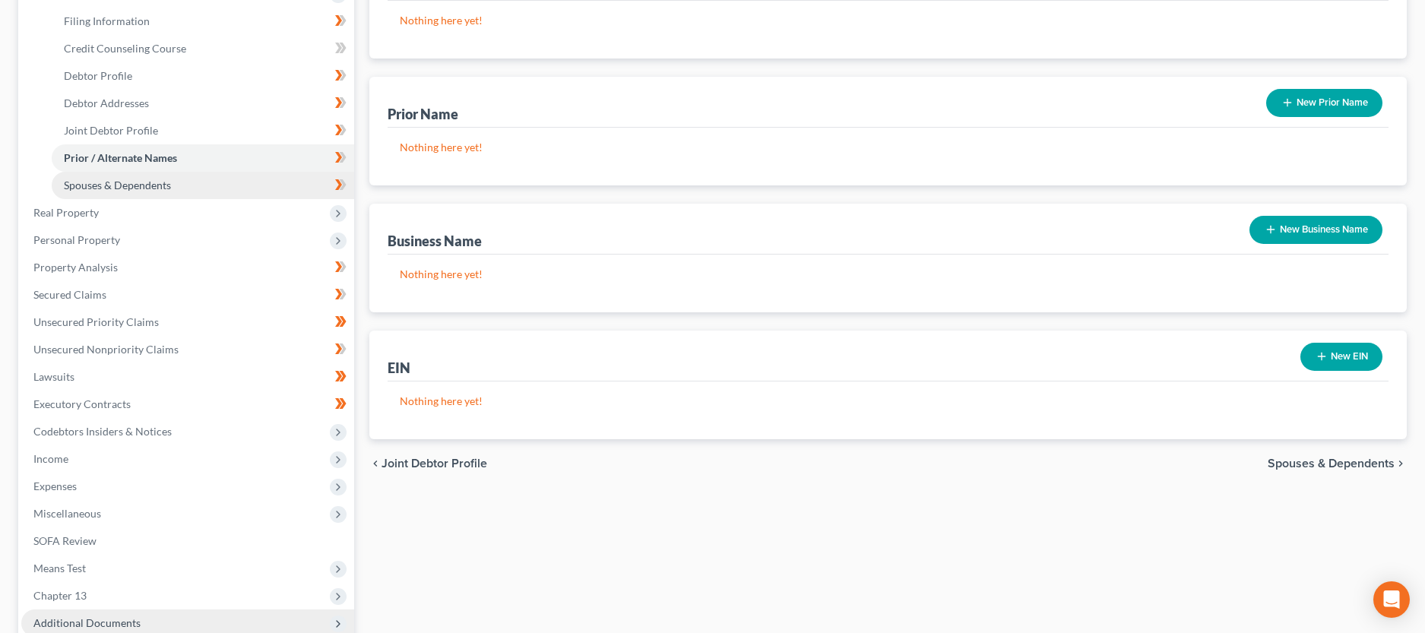
click at [154, 183] on span "Spouses & Dependents" at bounding box center [117, 185] width 107 height 13
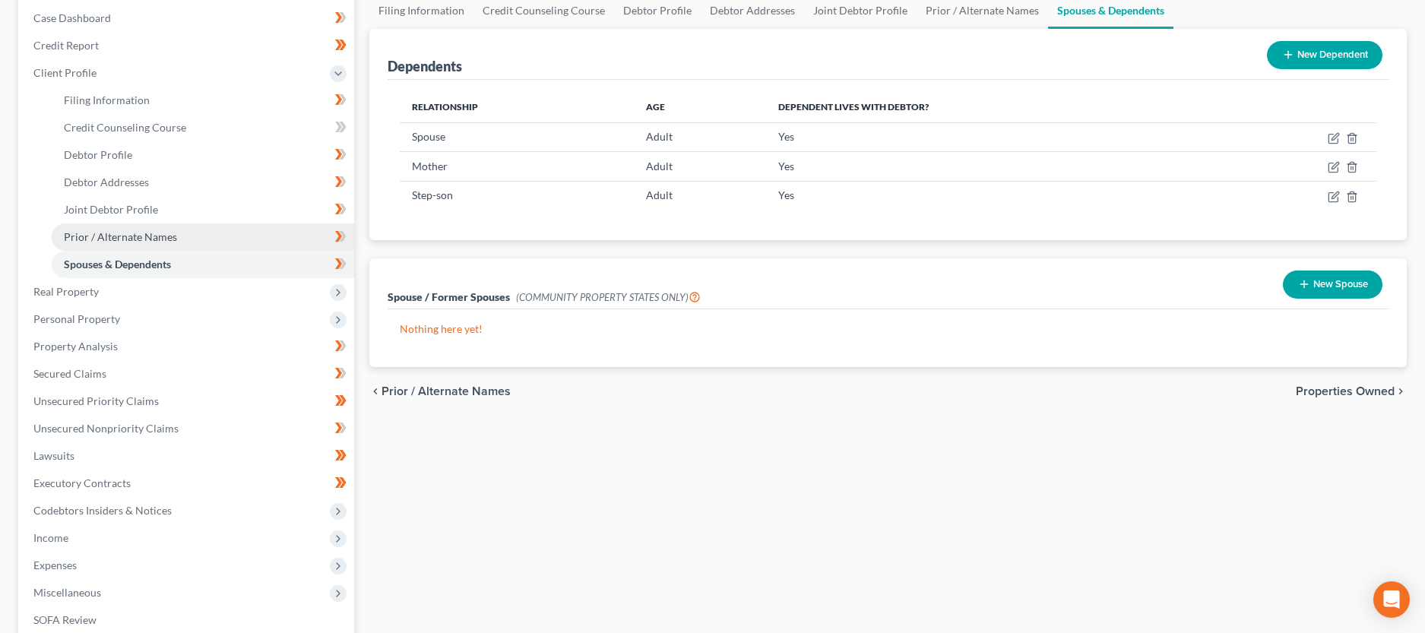
scroll to position [155, 0]
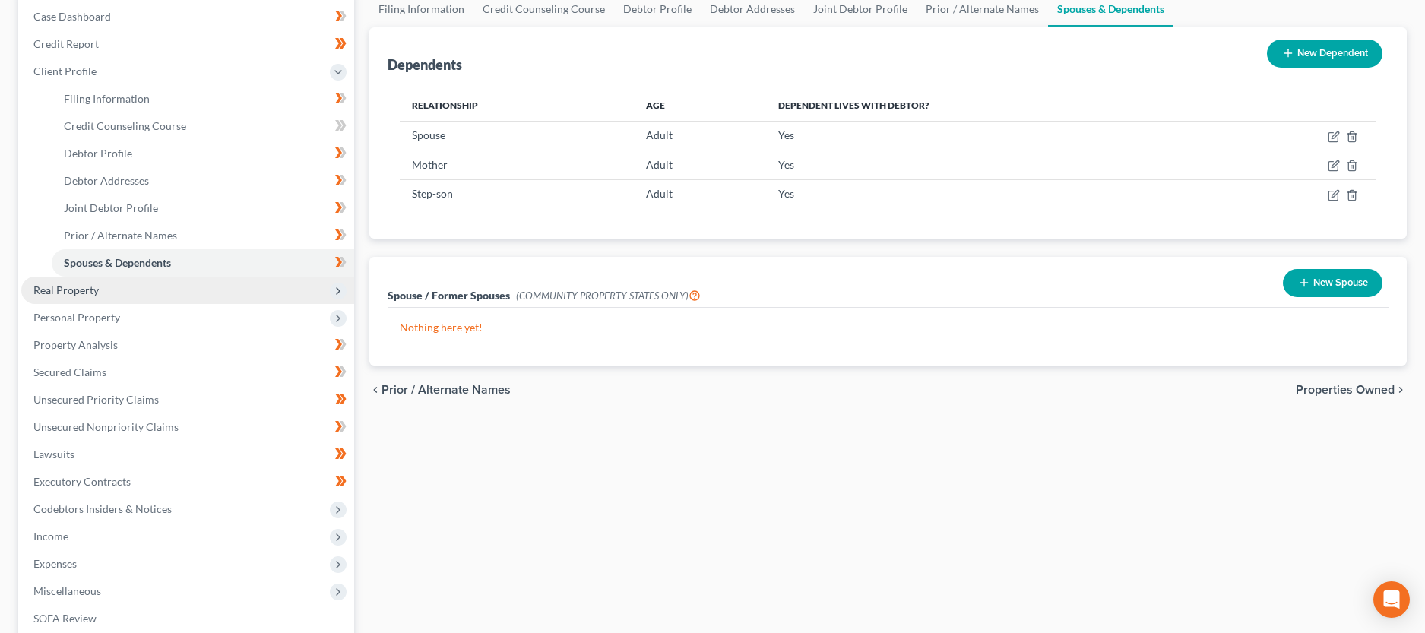
click at [100, 291] on span "Real Property" at bounding box center [187, 290] width 333 height 27
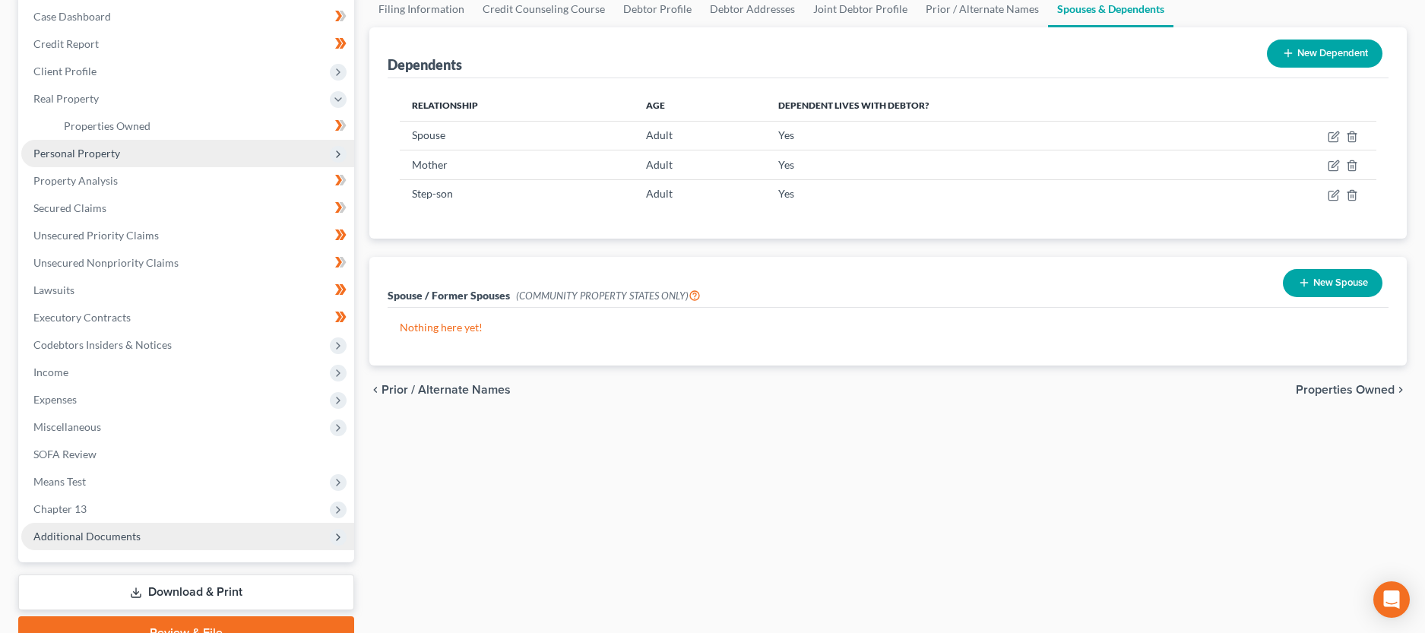
click at [62, 150] on span "Personal Property" at bounding box center [76, 153] width 87 height 13
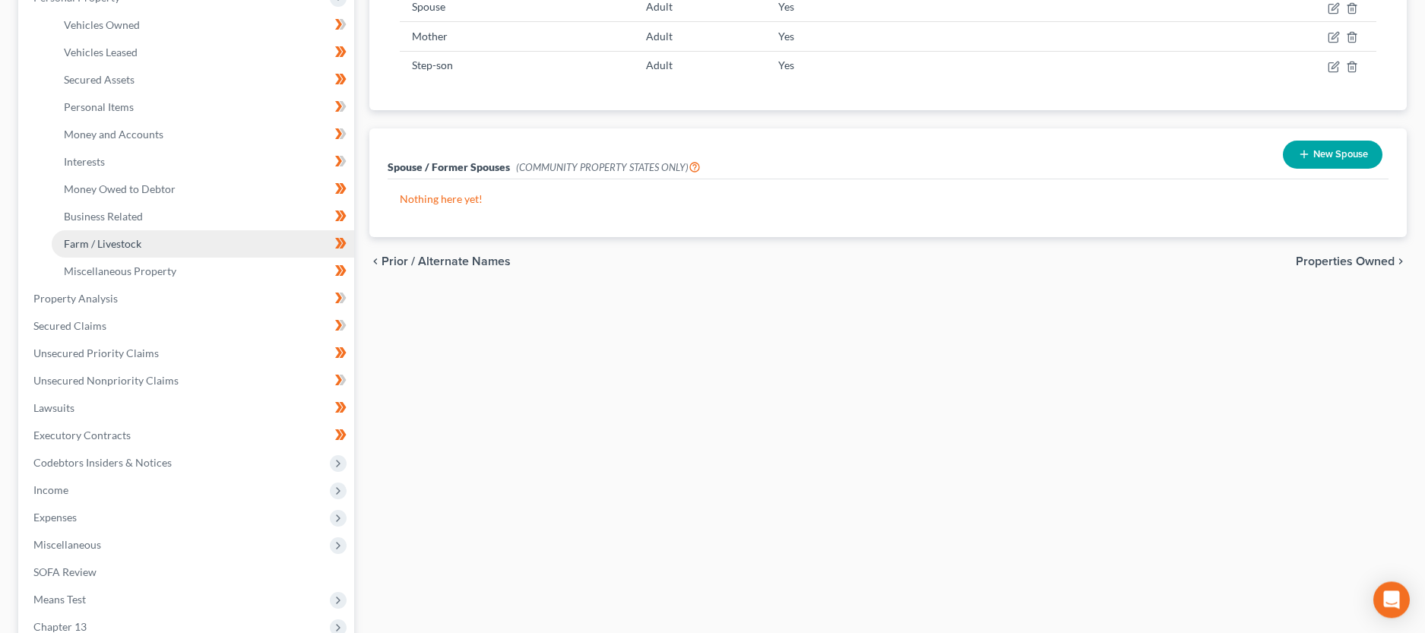
scroll to position [310, 0]
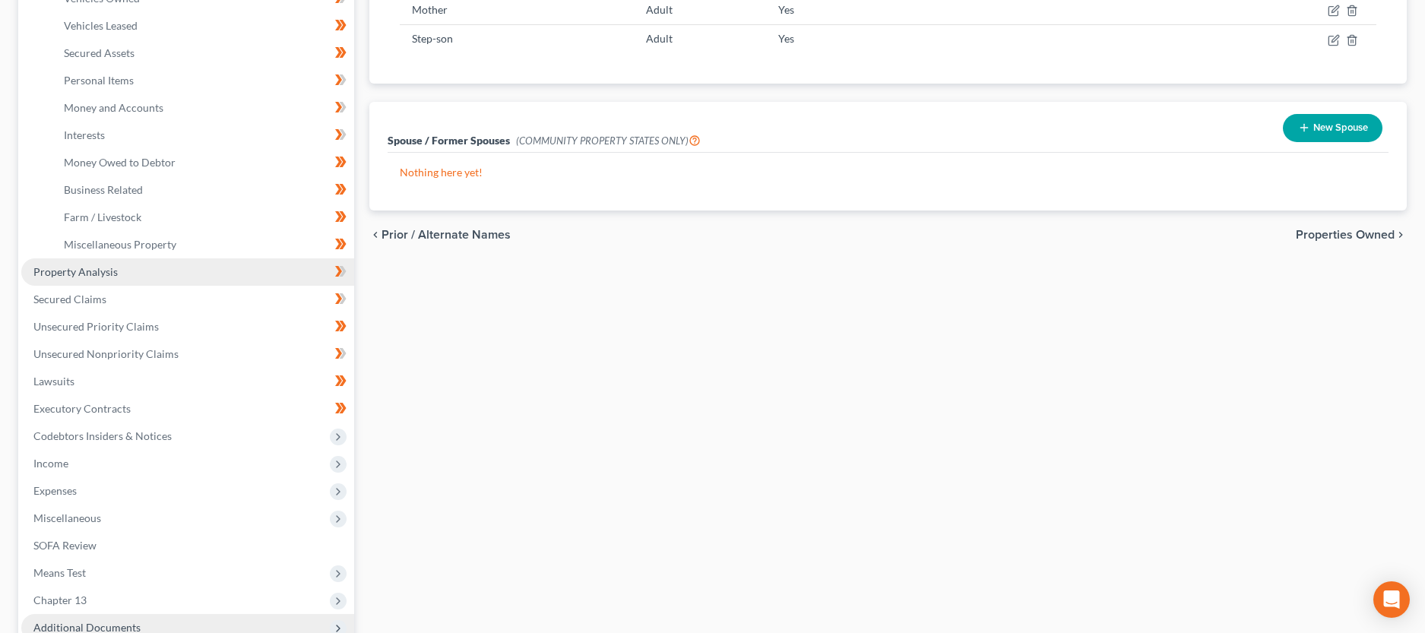
click at [91, 273] on span "Property Analysis" at bounding box center [75, 271] width 84 height 13
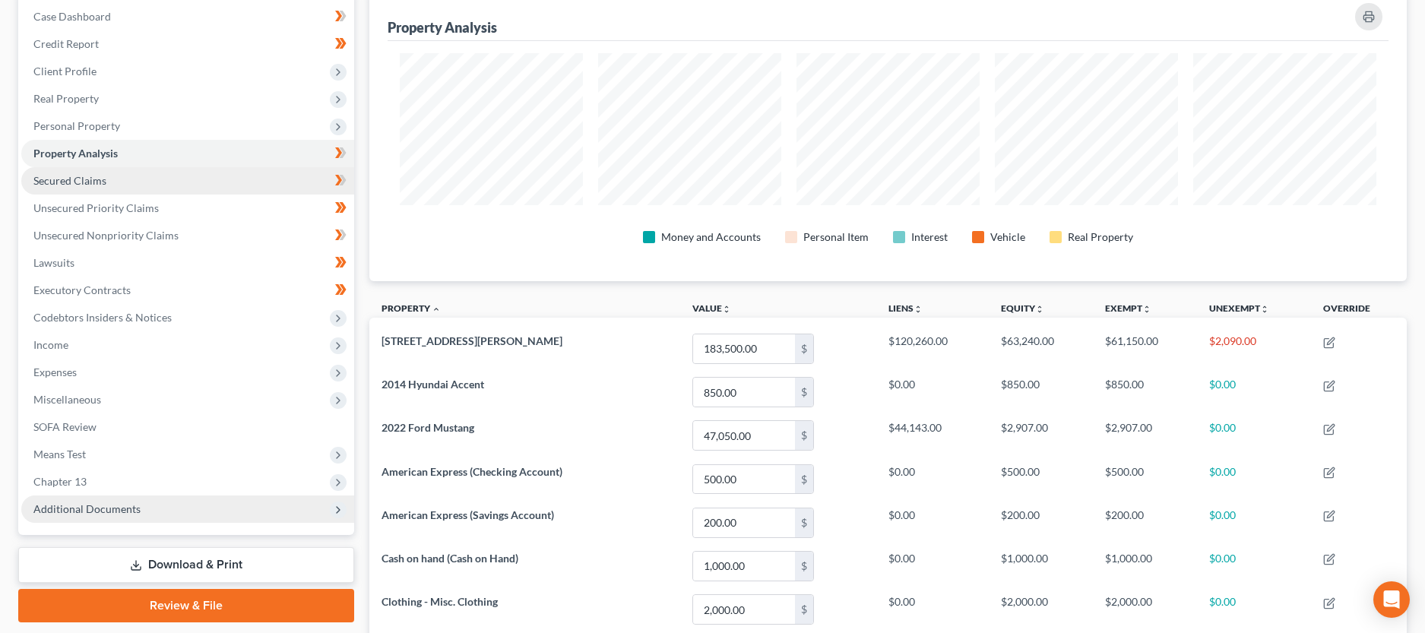
click at [55, 185] on span "Secured Claims" at bounding box center [69, 180] width 73 height 13
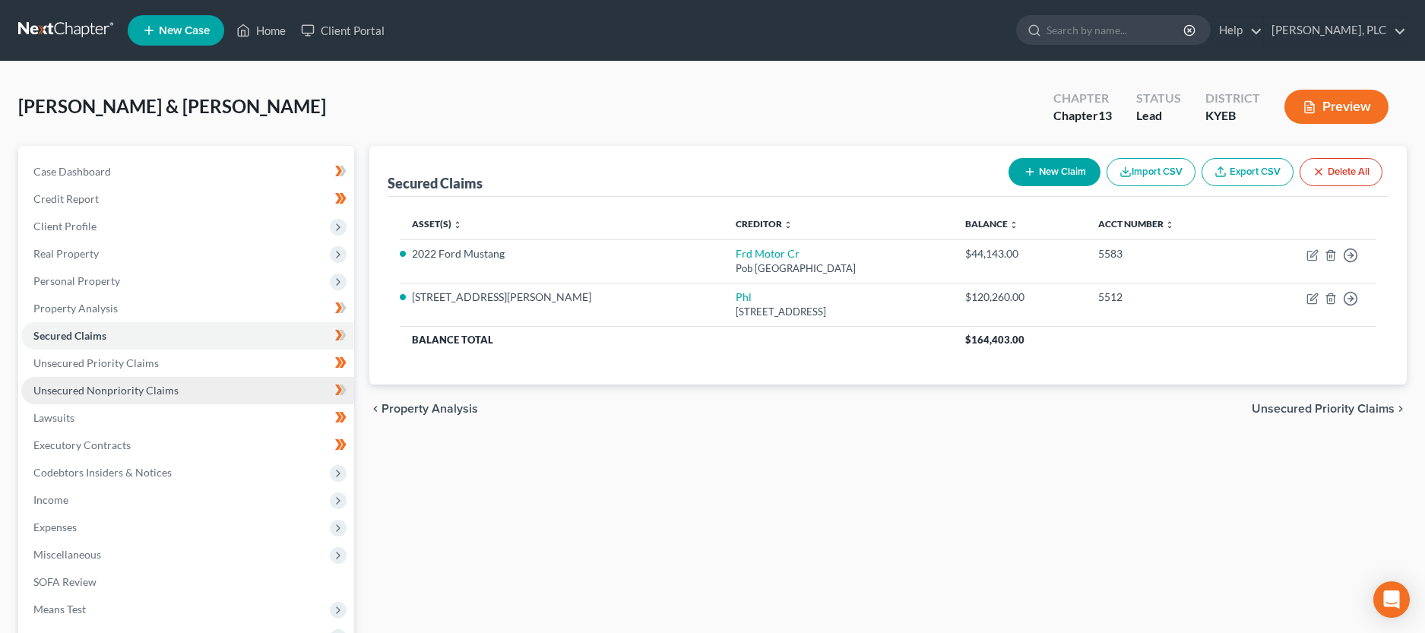
click at [116, 388] on span "Unsecured Nonpriority Claims" at bounding box center [105, 390] width 145 height 13
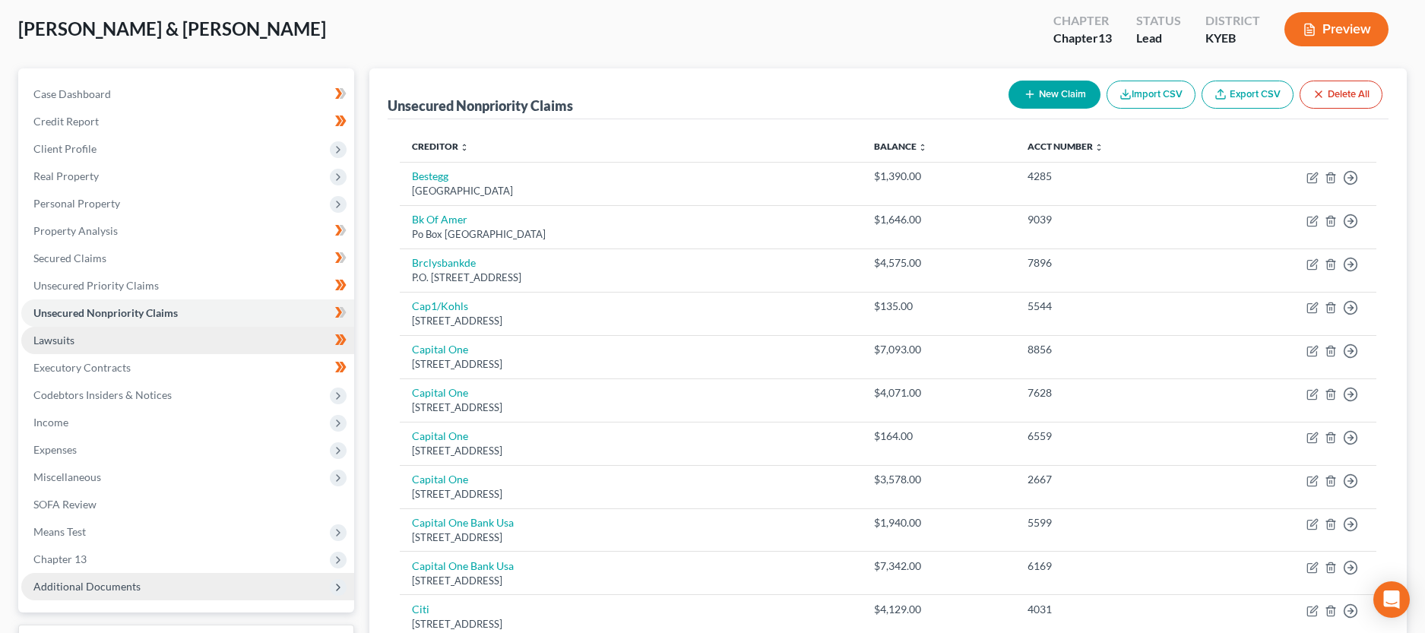
click at [68, 338] on span "Lawsuits" at bounding box center [53, 340] width 41 height 13
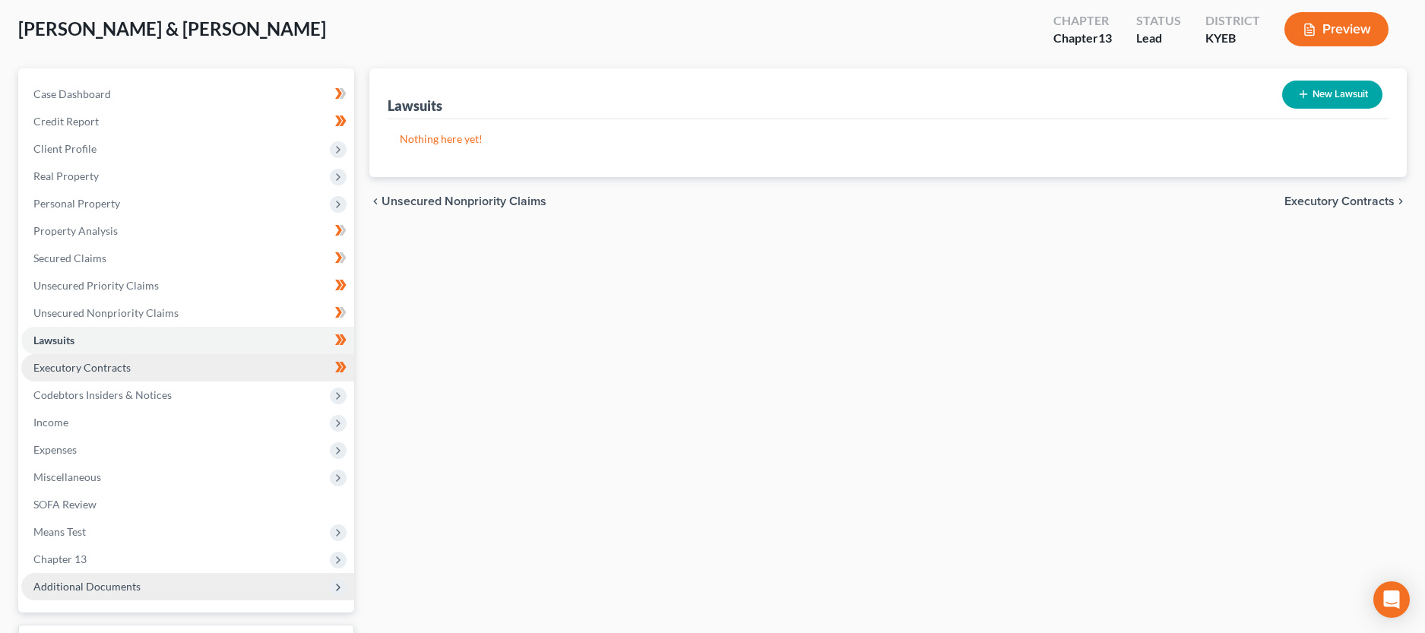
click at [103, 372] on span "Executory Contracts" at bounding box center [81, 367] width 97 height 13
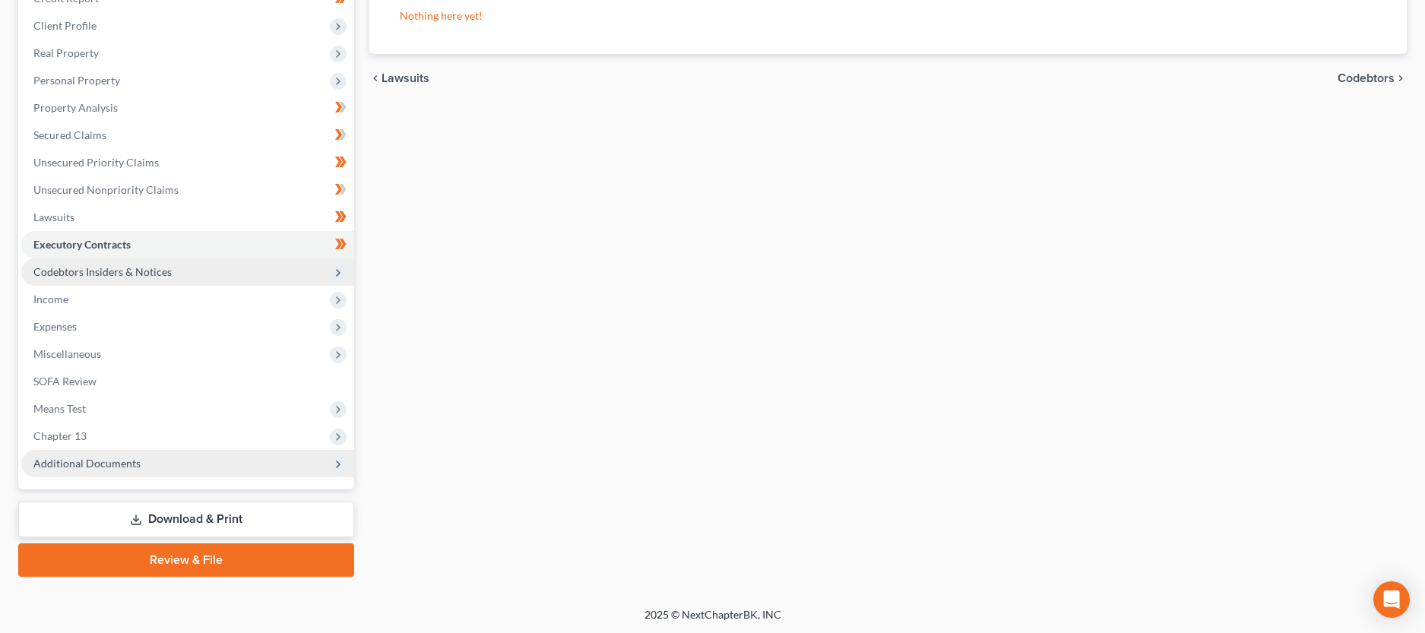
click at [108, 272] on span "Codebtors Insiders & Notices" at bounding box center [102, 271] width 138 height 13
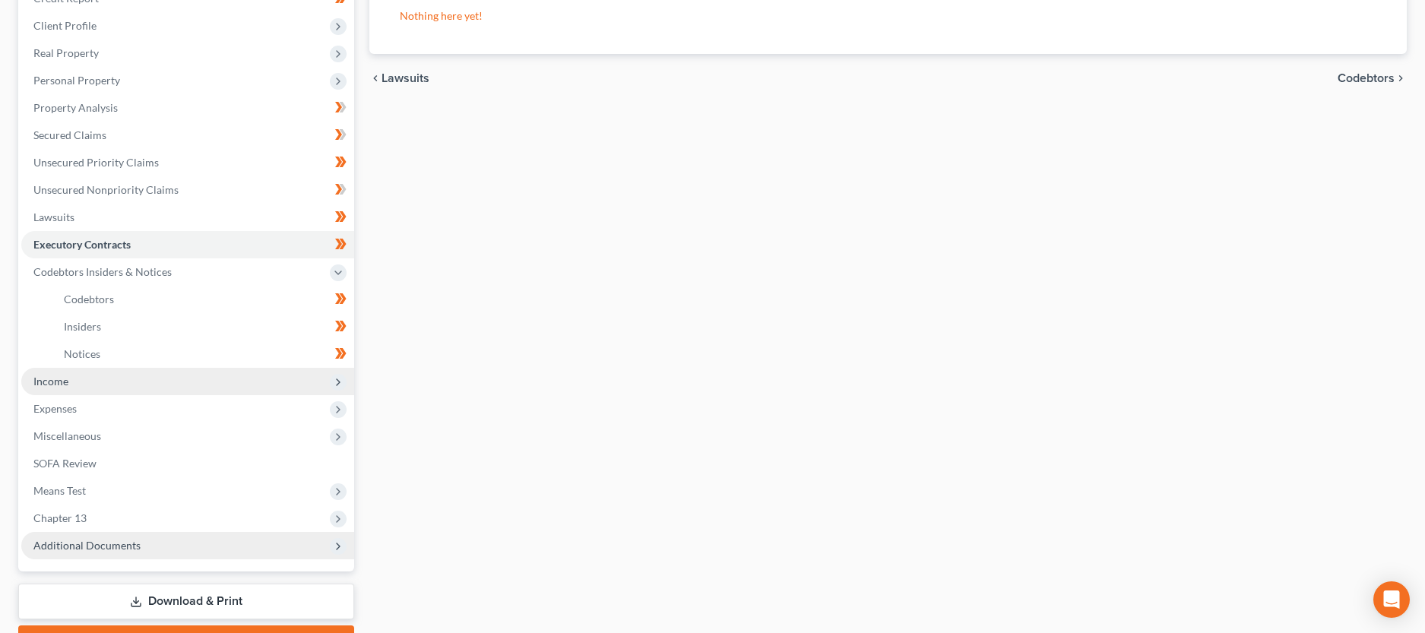
click at [116, 381] on span "Income" at bounding box center [187, 381] width 333 height 27
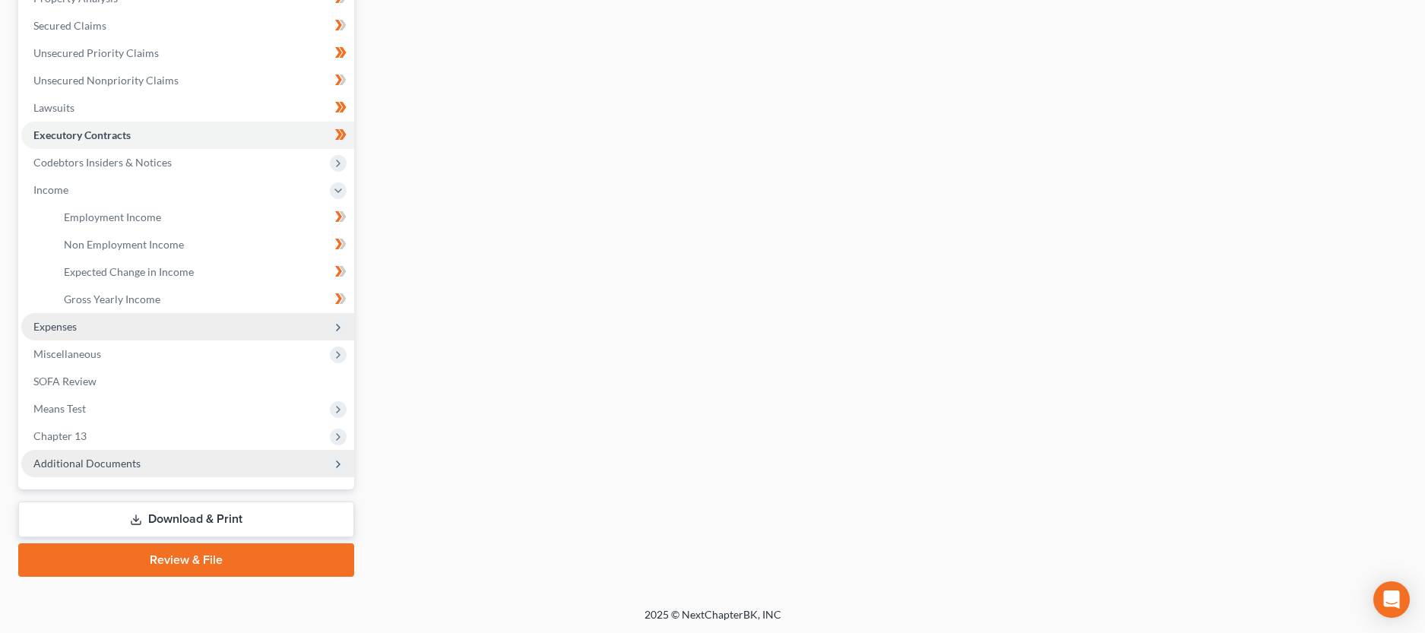
click at [84, 329] on span "Expenses" at bounding box center [187, 326] width 333 height 27
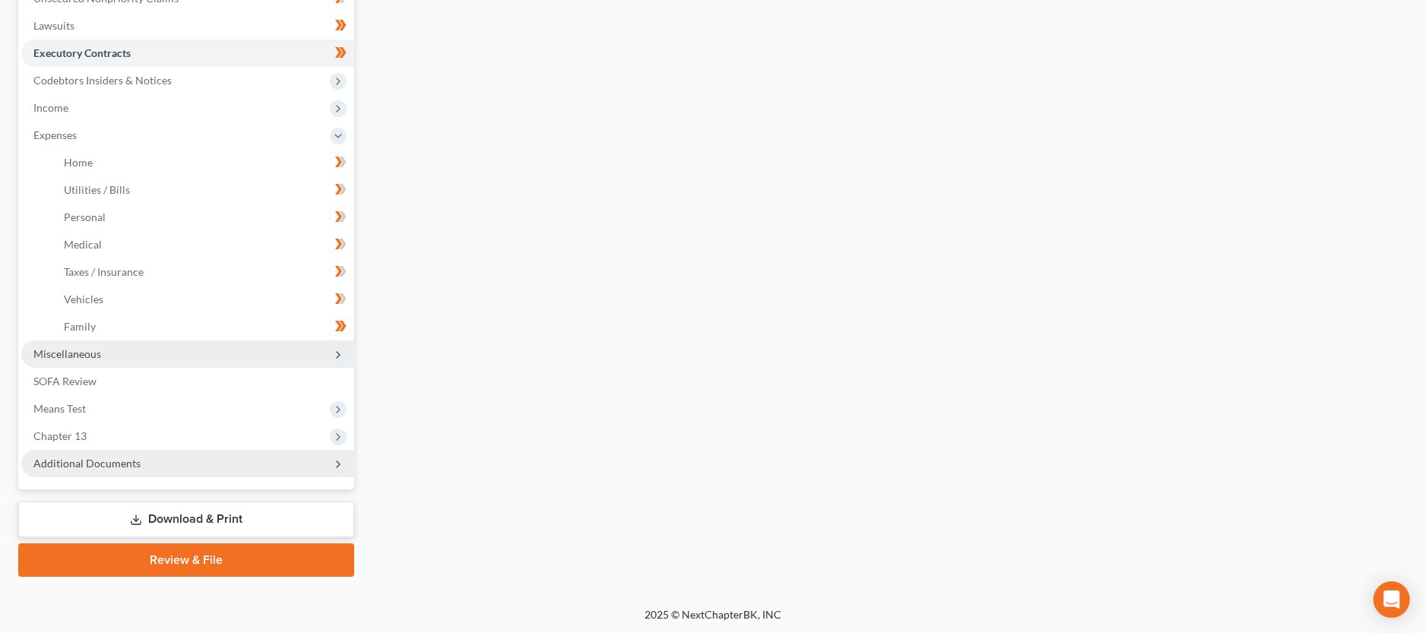
click at [74, 349] on span "Miscellaneous" at bounding box center [67, 353] width 68 height 13
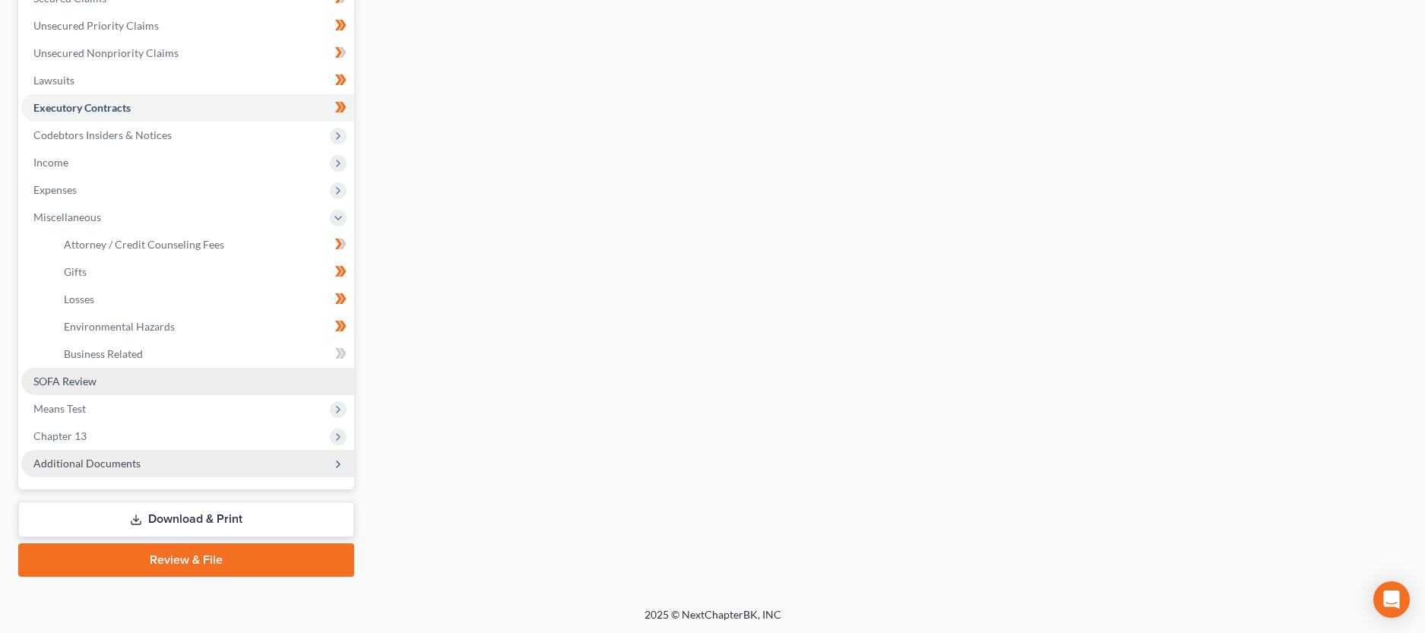
click at [77, 380] on span "SOFA Review" at bounding box center [64, 381] width 63 height 13
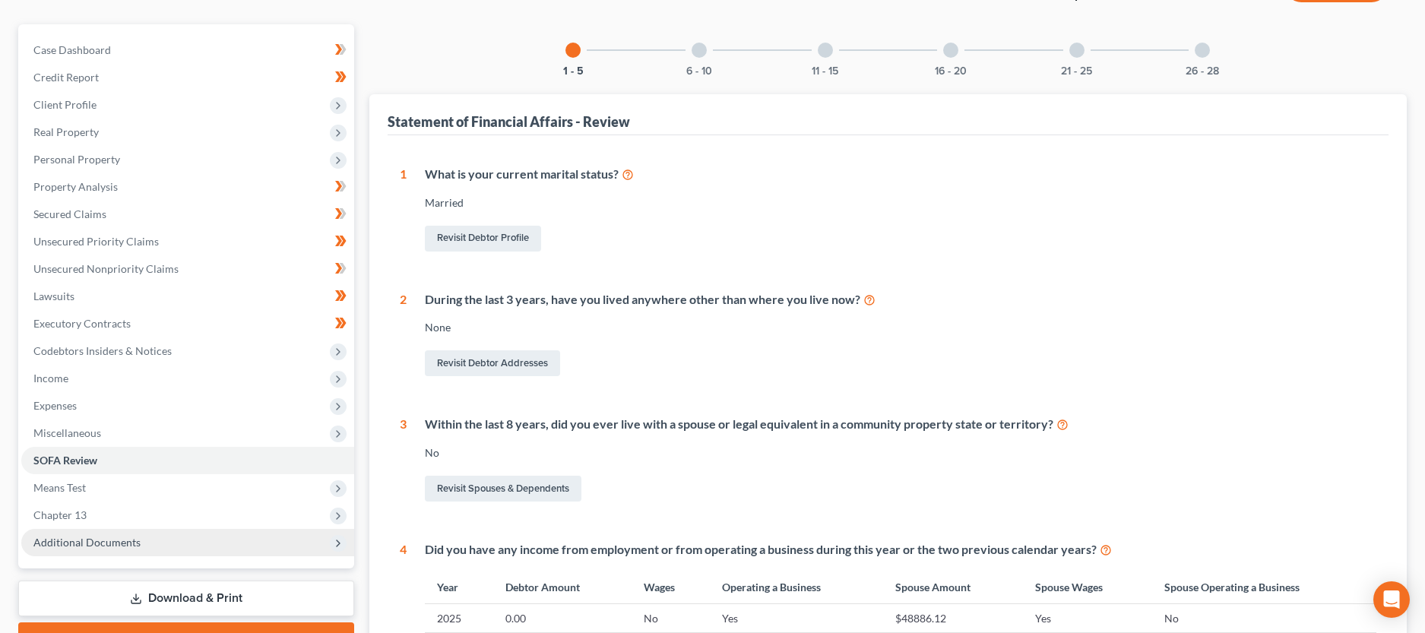
click at [699, 52] on div at bounding box center [698, 50] width 15 height 15
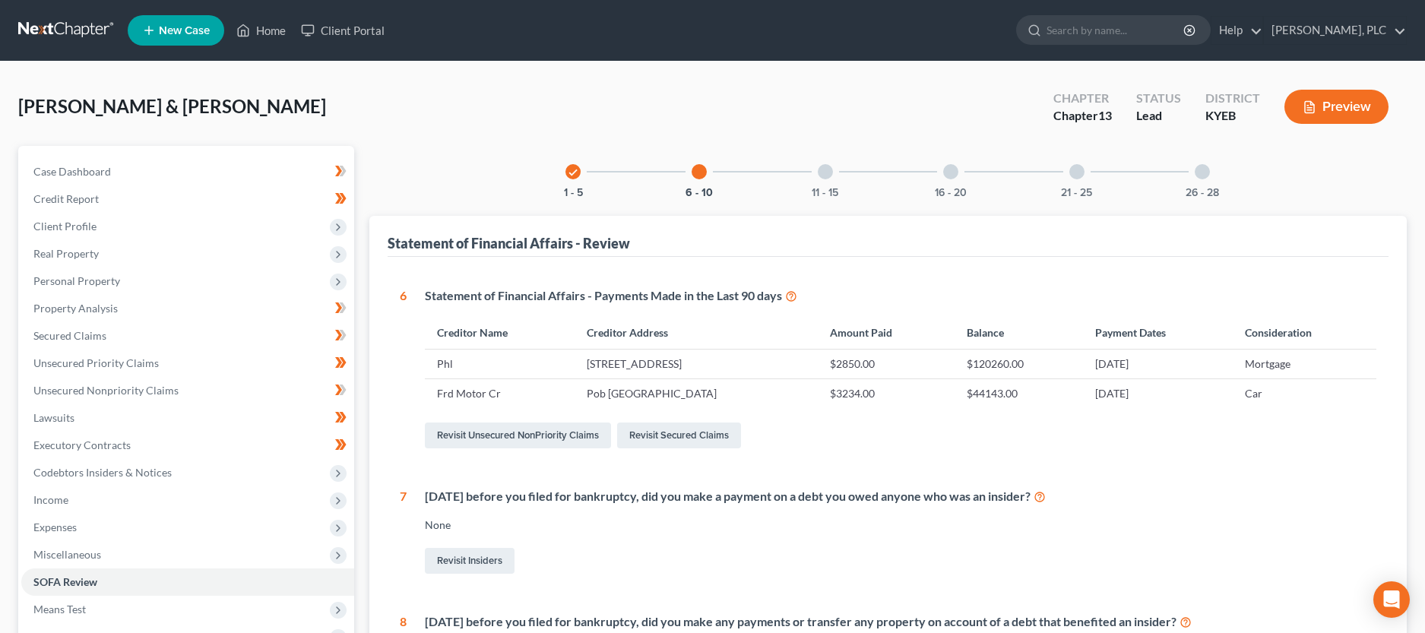
click at [825, 168] on div at bounding box center [825, 171] width 15 height 15
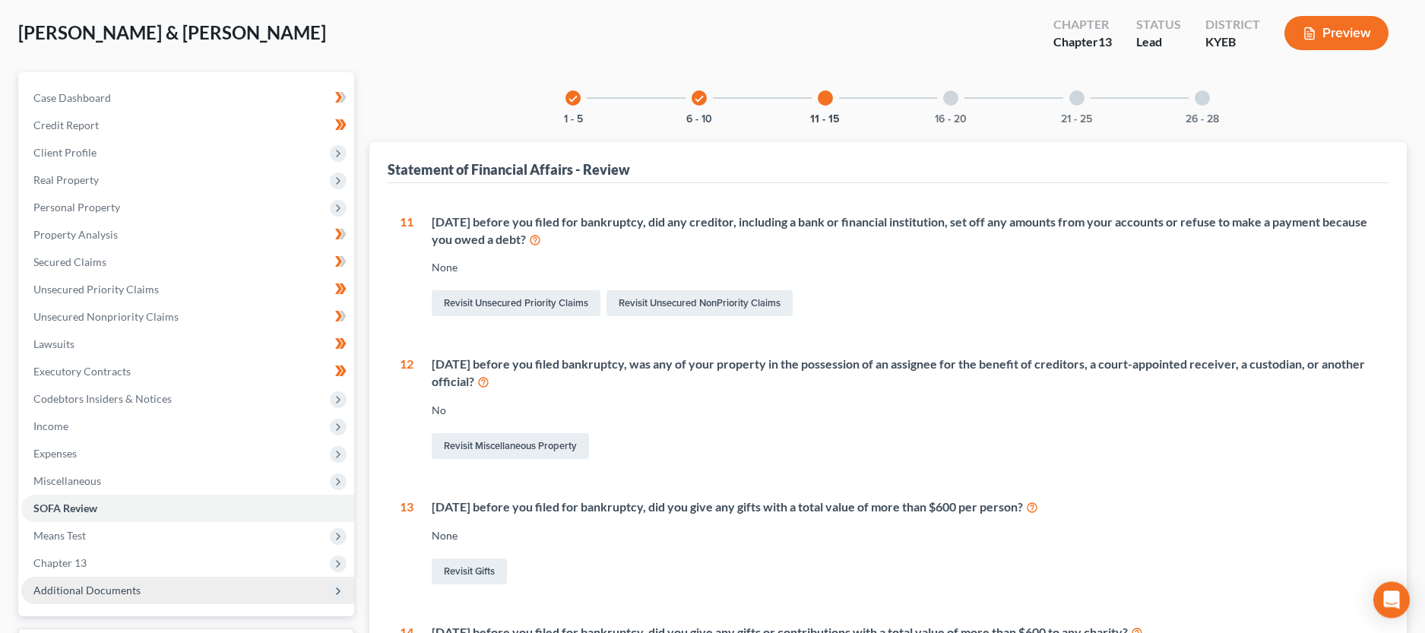
scroll to position [52, 0]
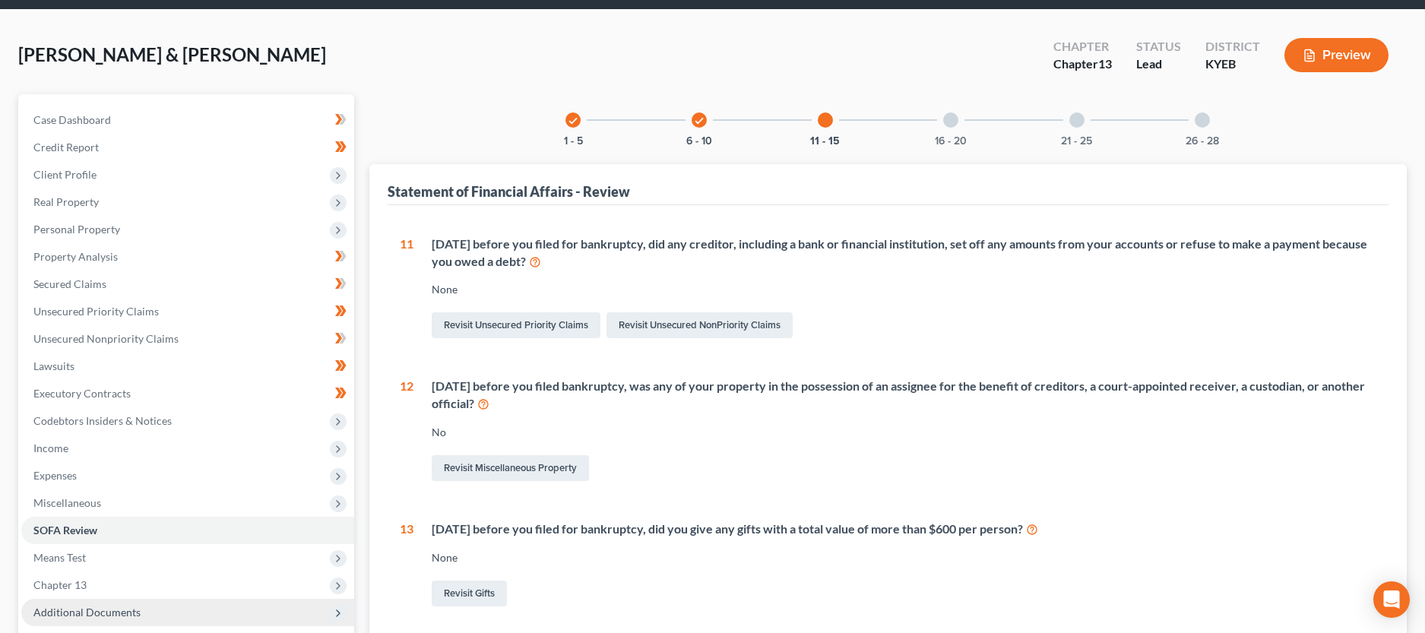
click at [957, 125] on div "16 - 20" at bounding box center [951, 120] width 52 height 52
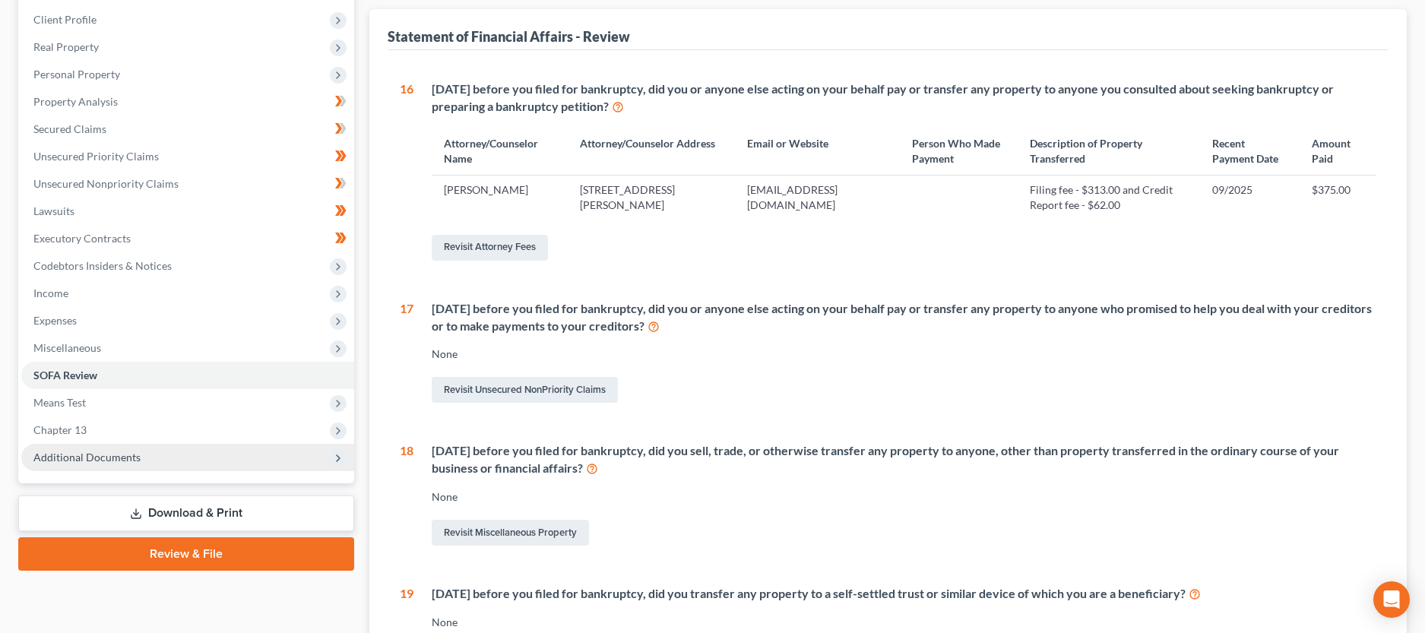
scroll to position [0, 0]
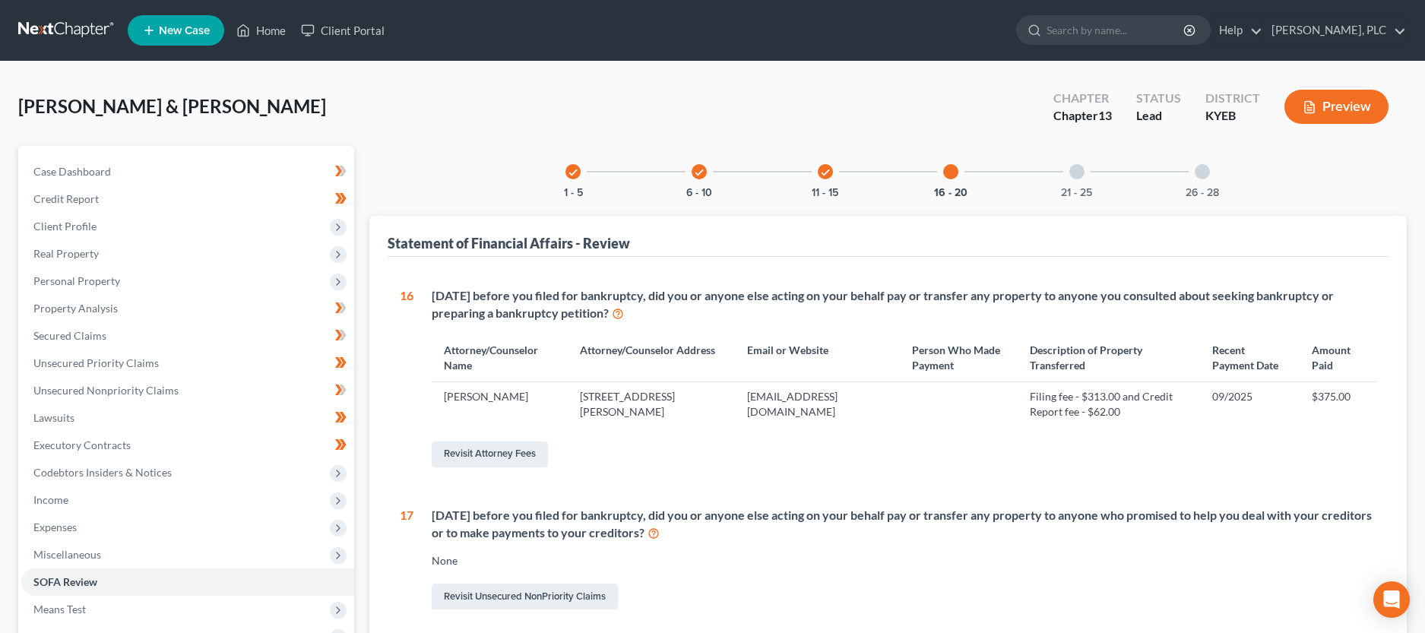
click at [1081, 170] on div at bounding box center [1076, 171] width 15 height 15
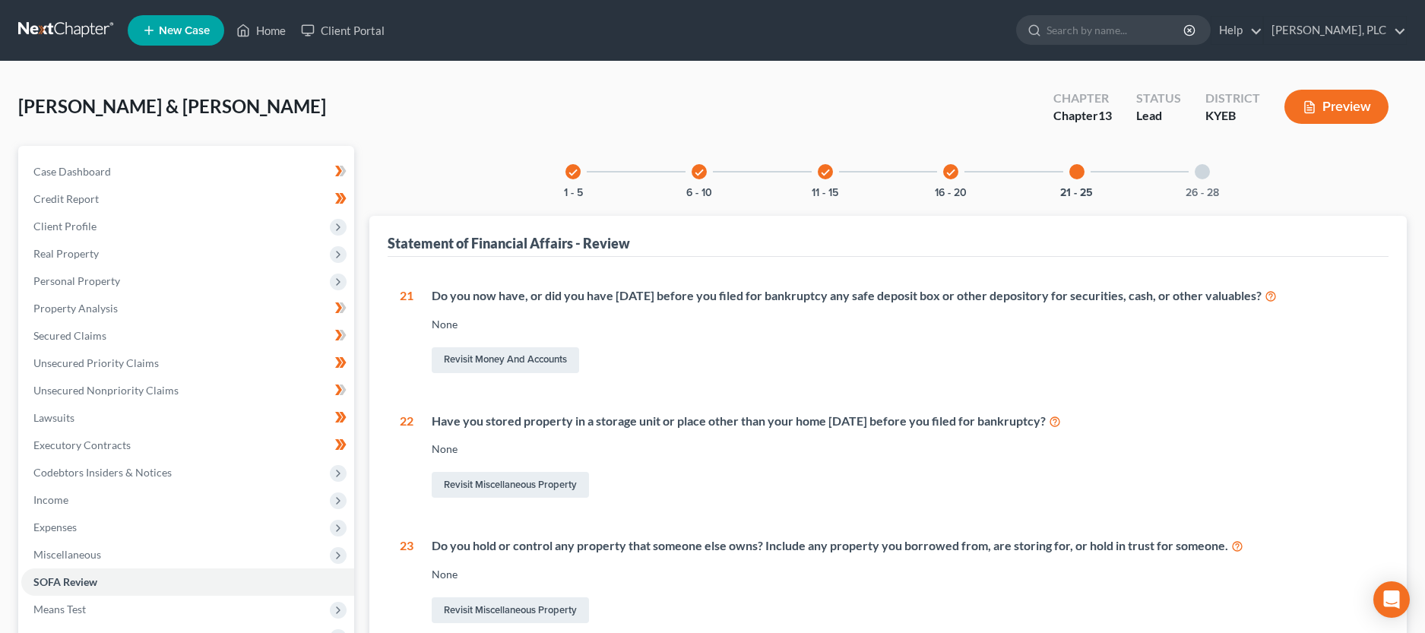
click at [1201, 174] on div at bounding box center [1202, 171] width 15 height 15
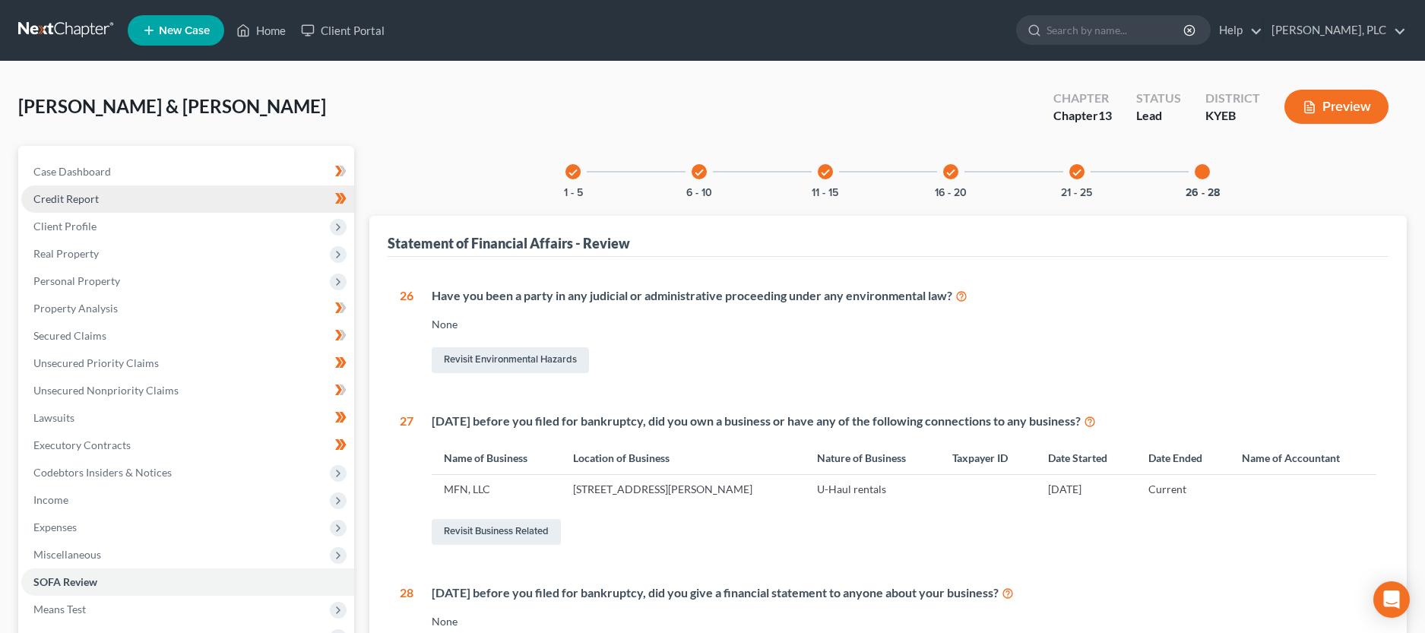
click at [93, 196] on span "Credit Report" at bounding box center [65, 198] width 65 height 13
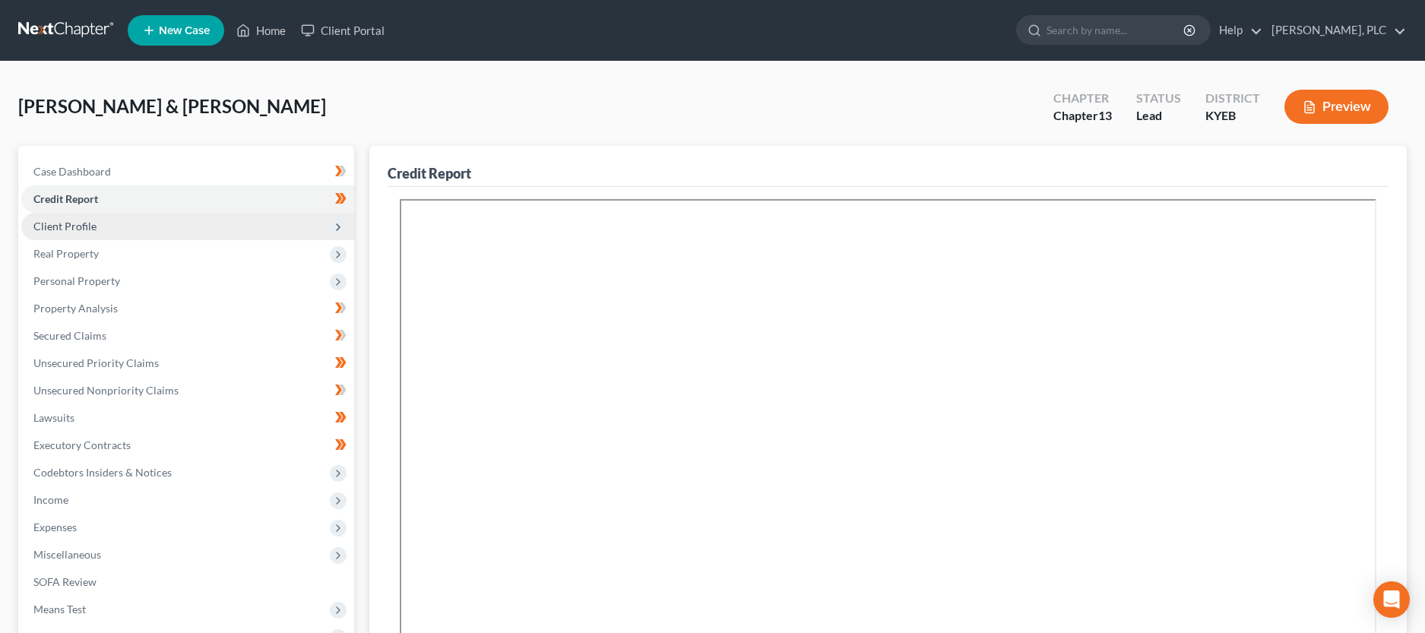
click at [59, 232] on span "Client Profile" at bounding box center [64, 226] width 63 height 13
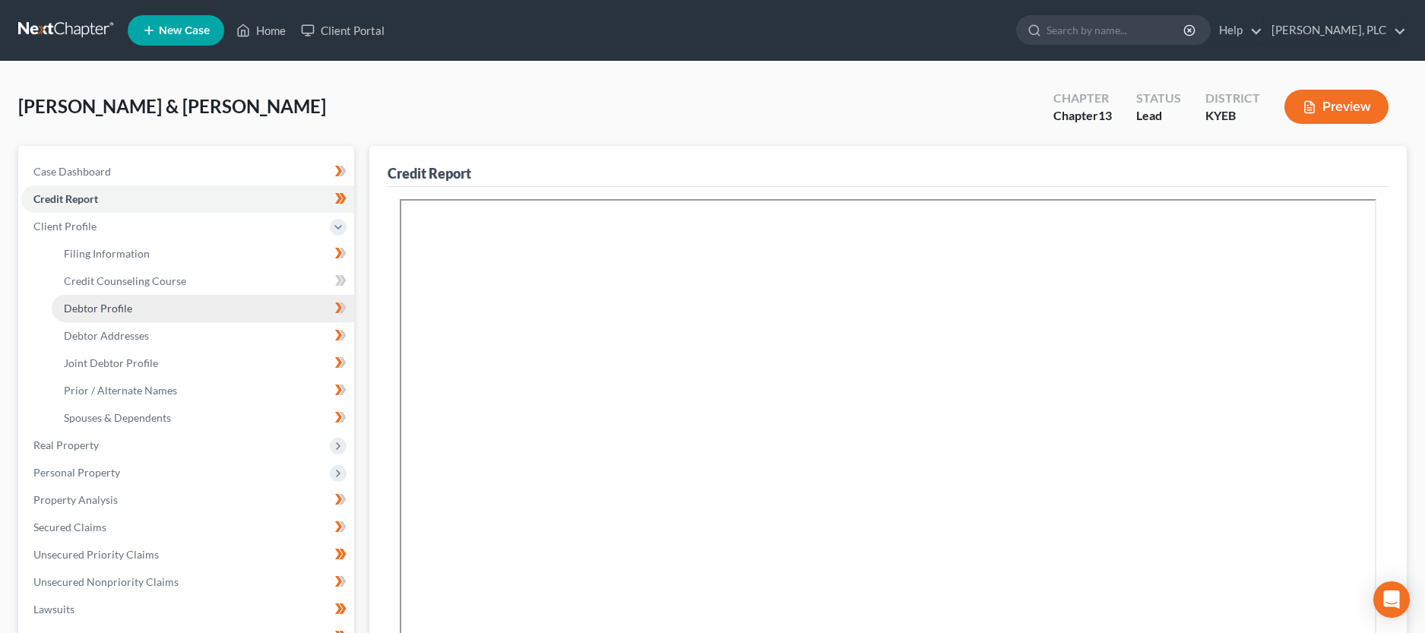
click at [119, 304] on span "Debtor Profile" at bounding box center [98, 308] width 68 height 13
select select "1"
select select "3"
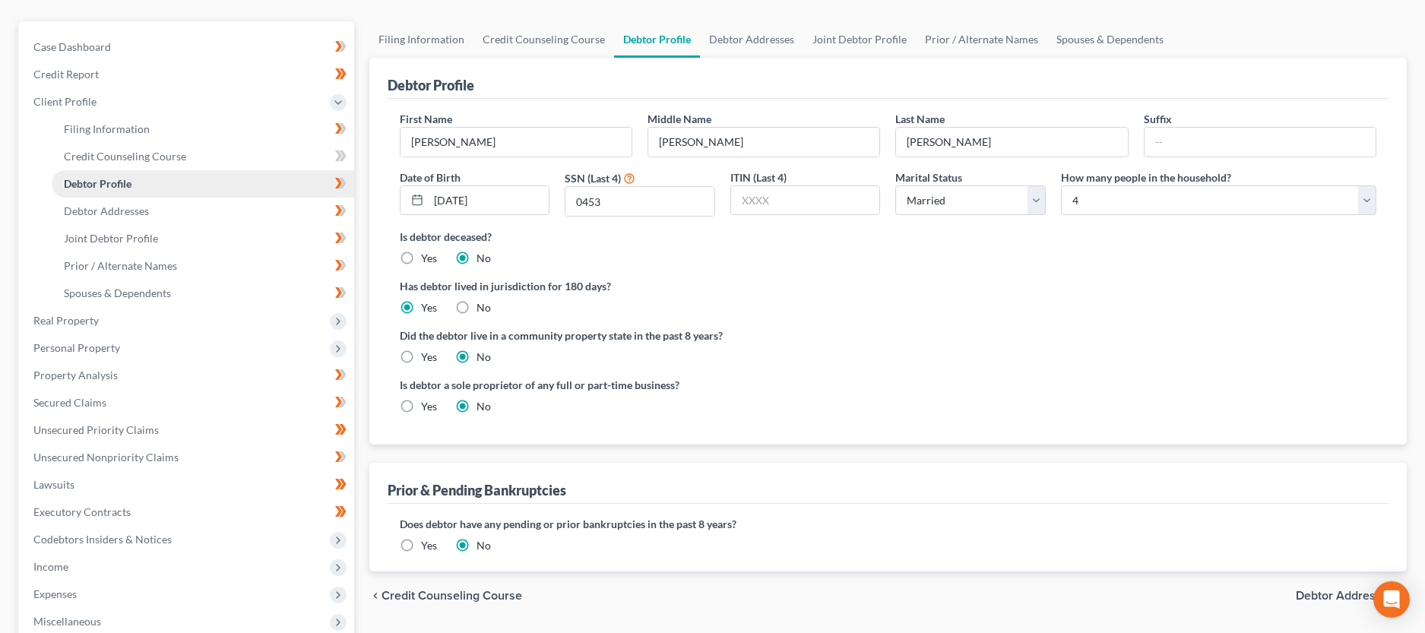
scroll to position [155, 0]
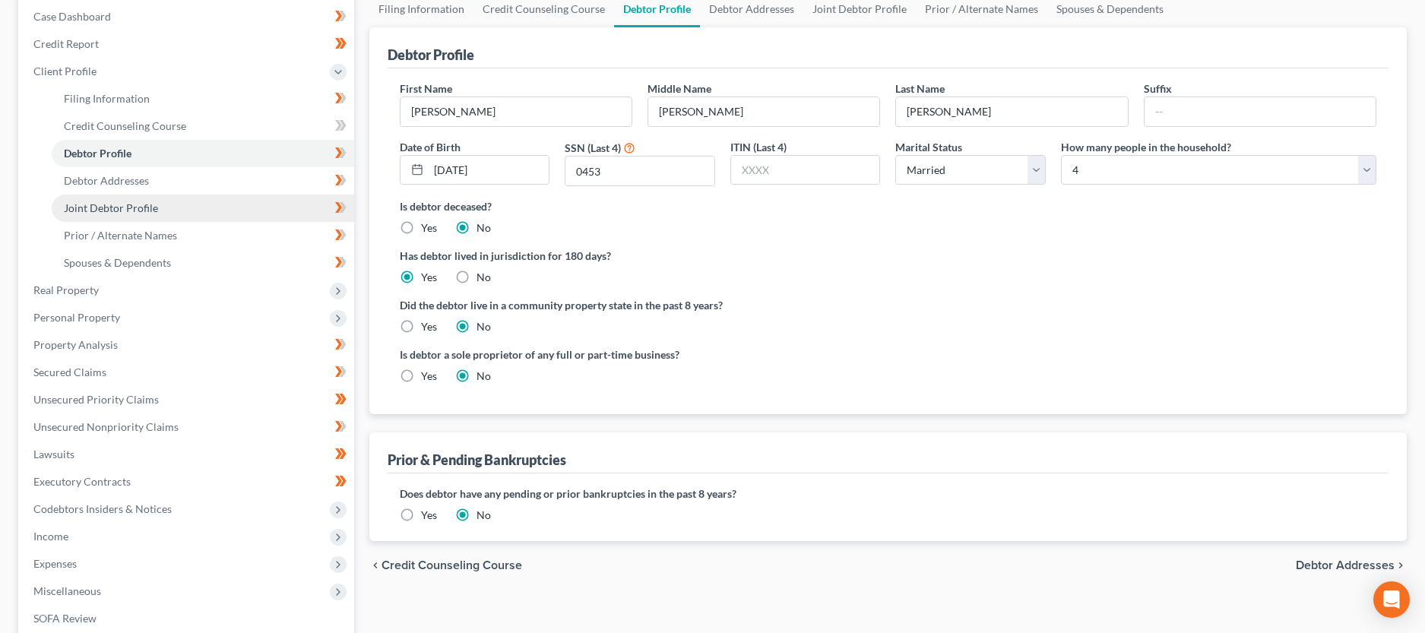
click at [116, 210] on span "Joint Debtor Profile" at bounding box center [111, 207] width 94 height 13
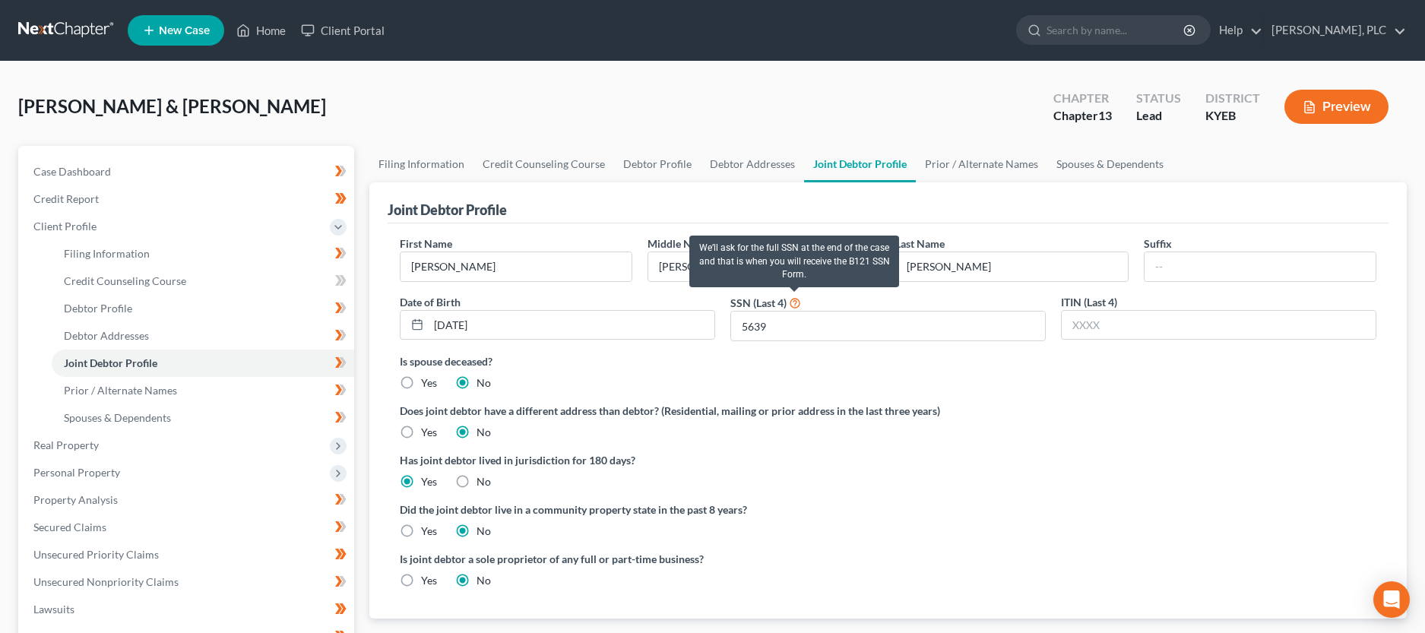
click at [796, 305] on icon at bounding box center [795, 302] width 12 height 14
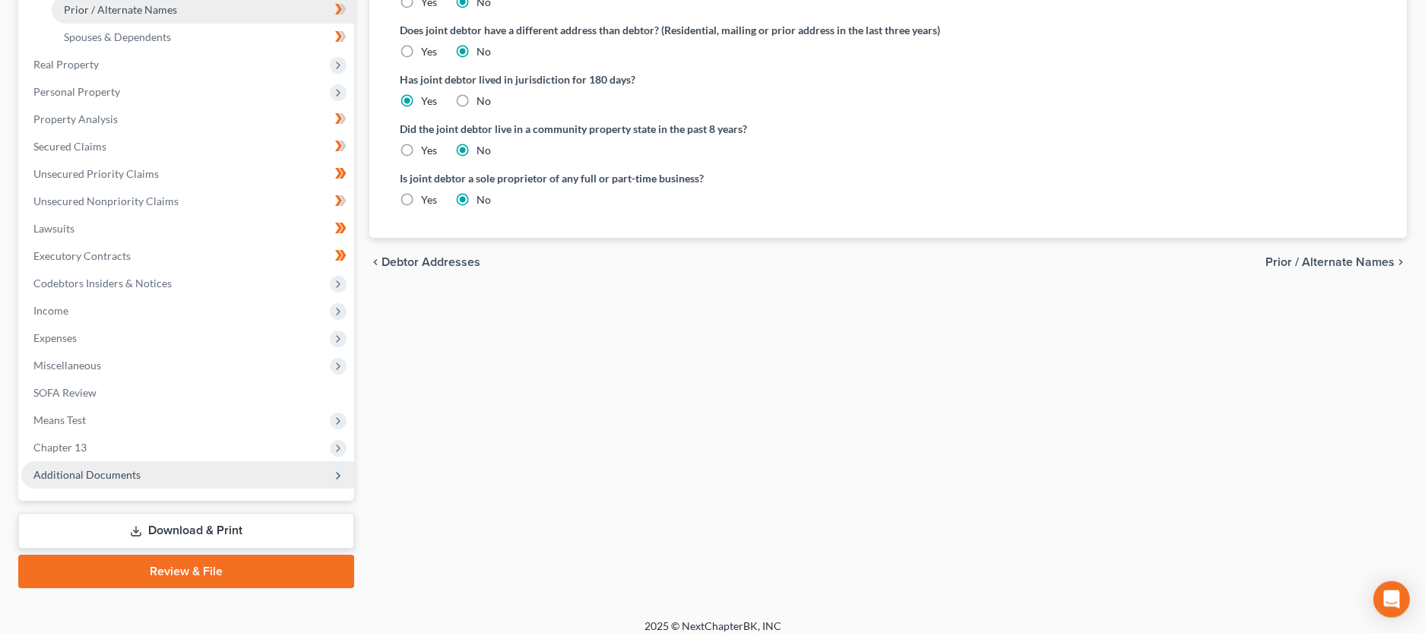
scroll to position [388, 0]
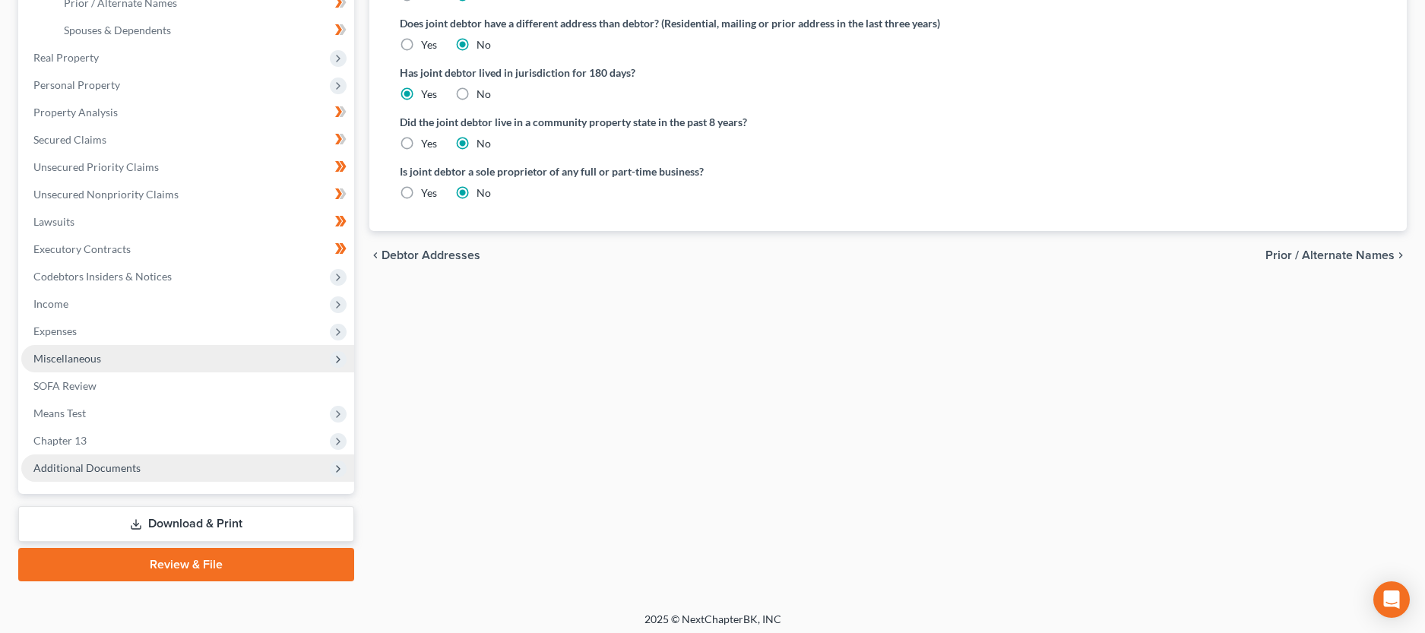
click at [99, 355] on span "Miscellaneous" at bounding box center [67, 358] width 68 height 13
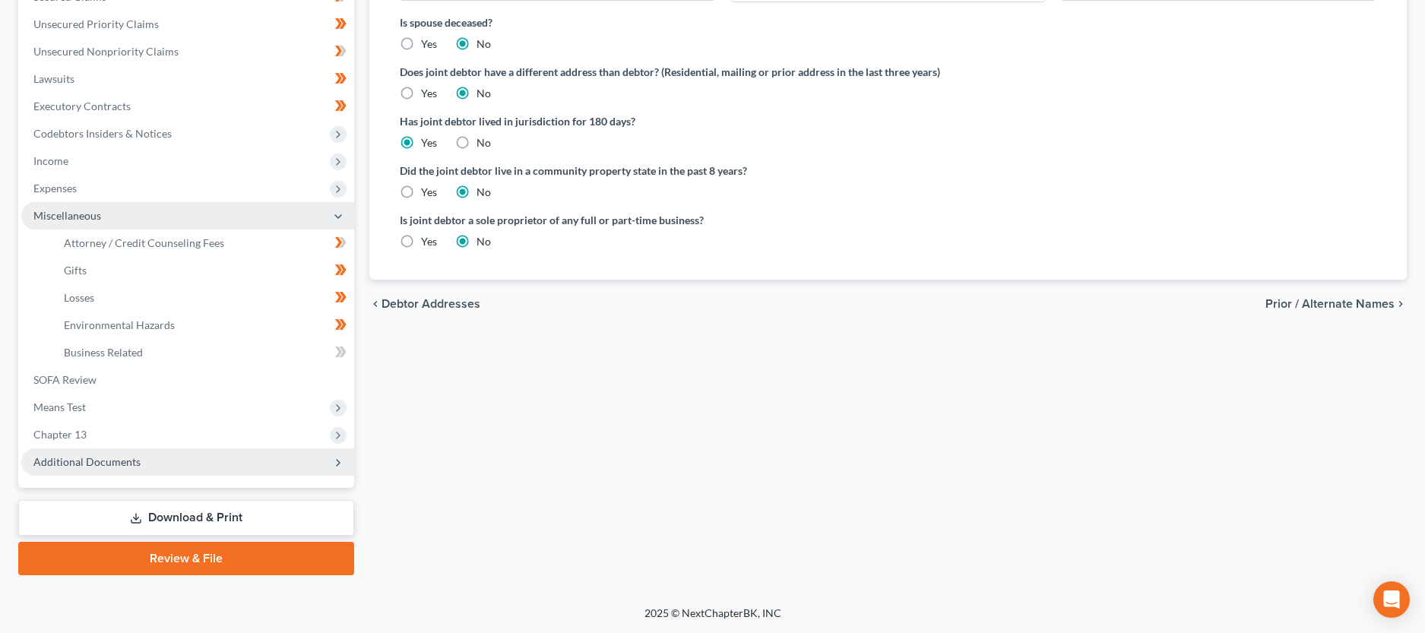
scroll to position [337, 0]
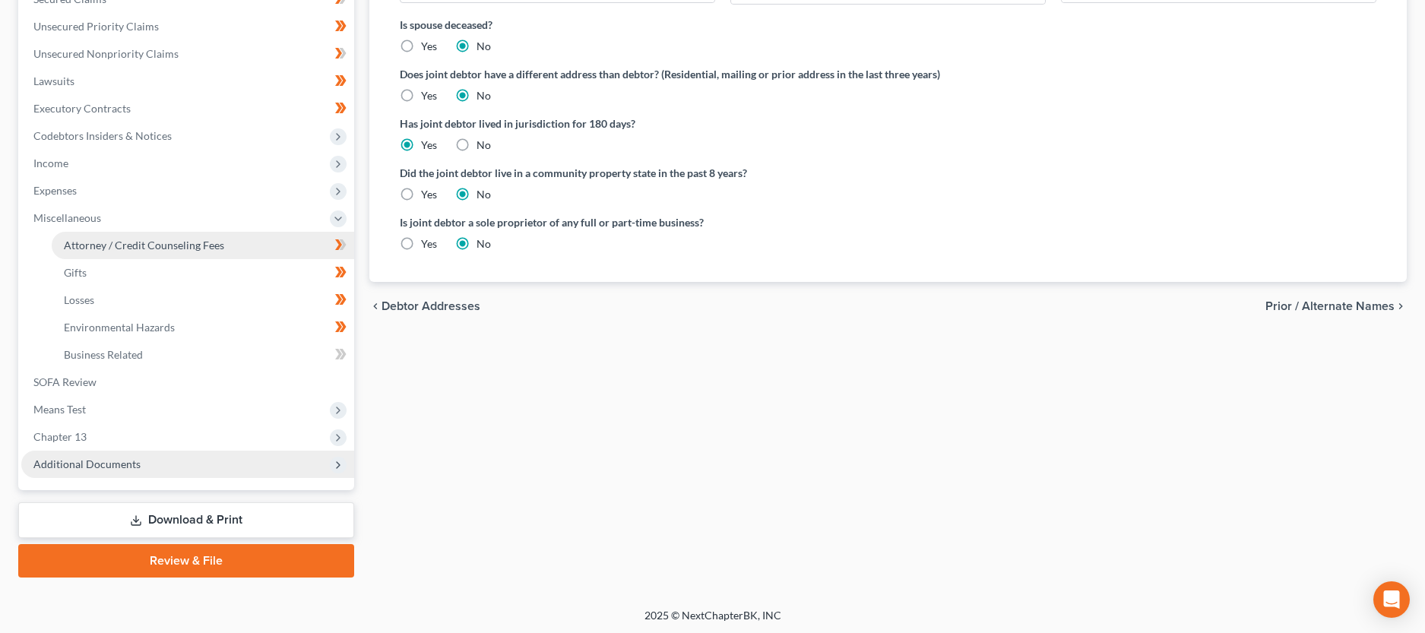
click at [100, 248] on span "Attorney / Credit Counseling Fees" at bounding box center [144, 245] width 160 height 13
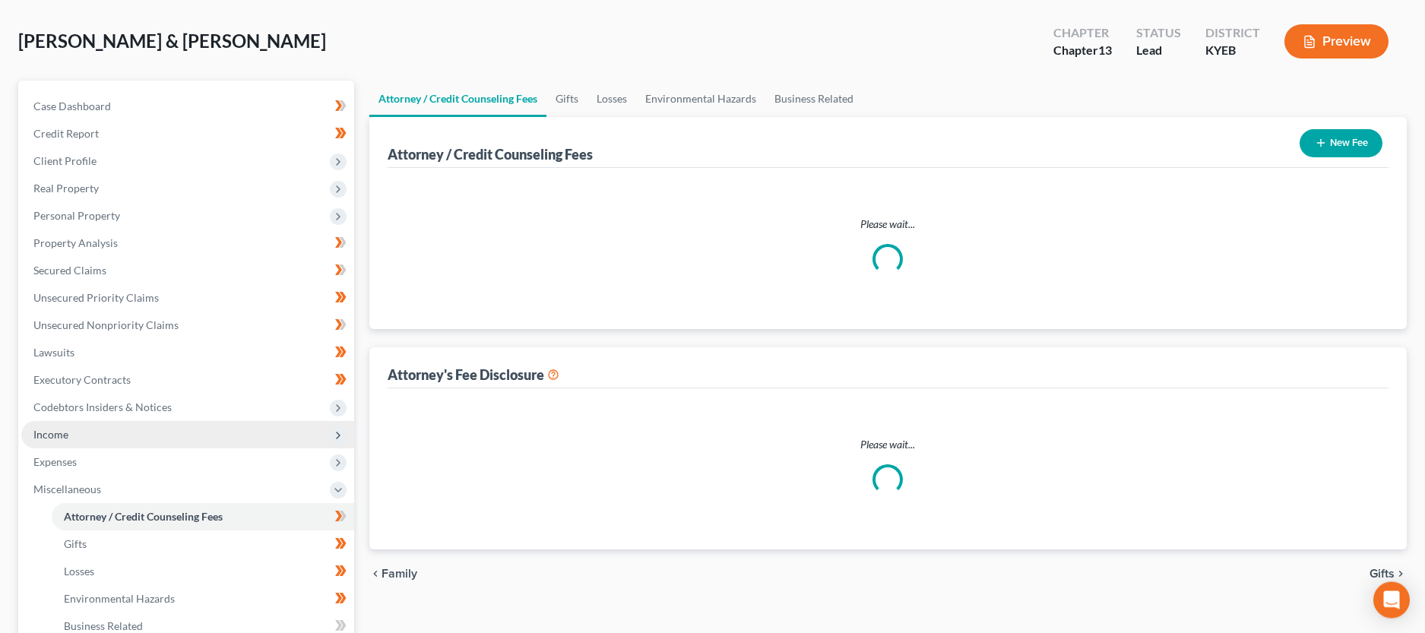
select select "3"
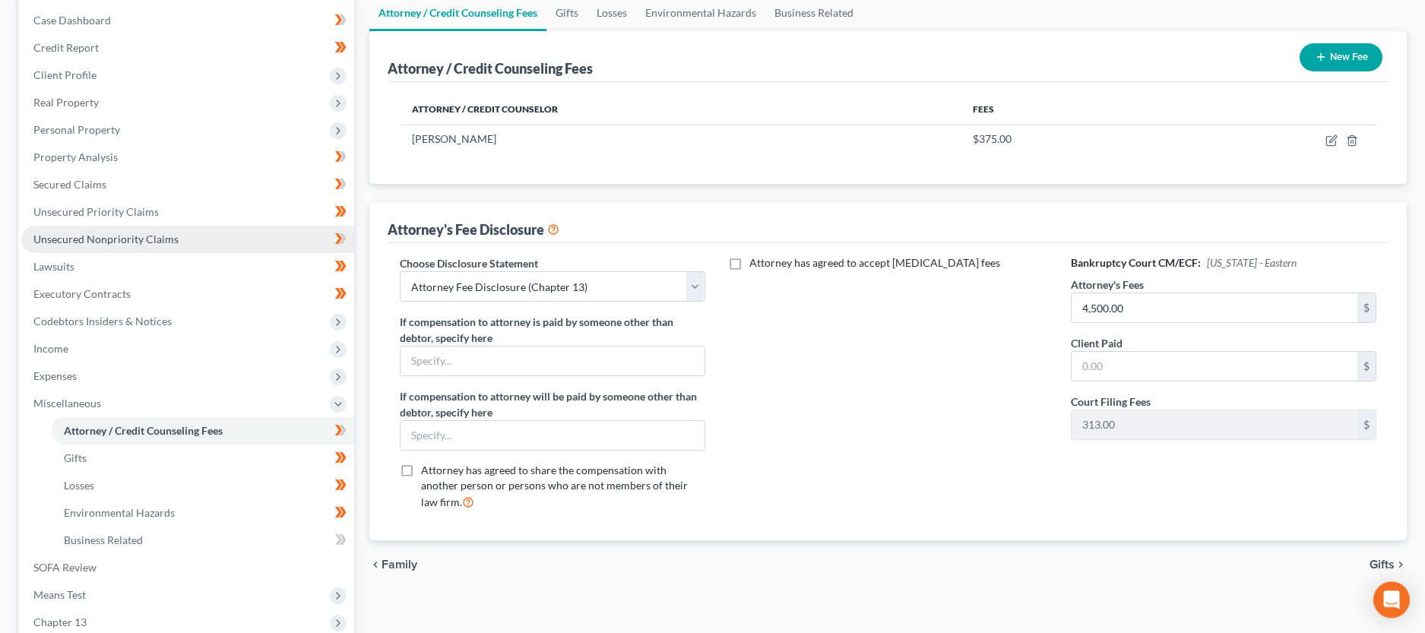
scroll to position [233, 0]
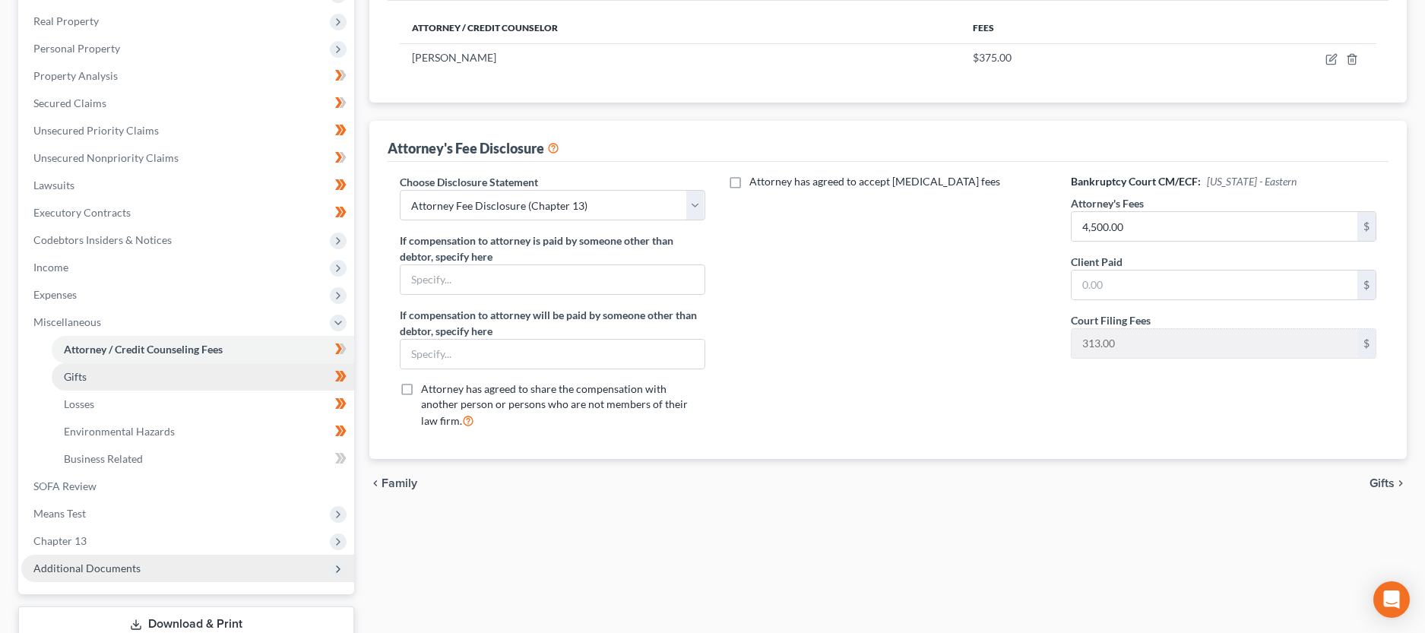
click at [84, 376] on span "Gifts" at bounding box center [75, 376] width 23 height 13
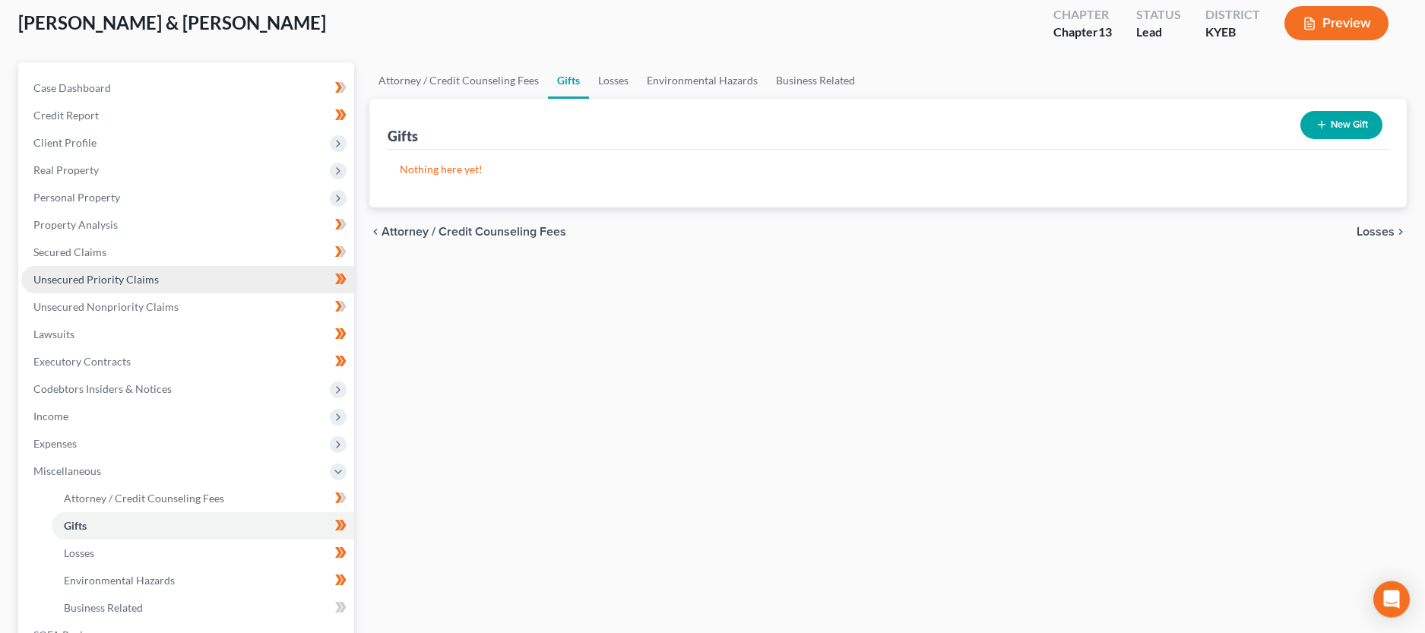
scroll to position [233, 0]
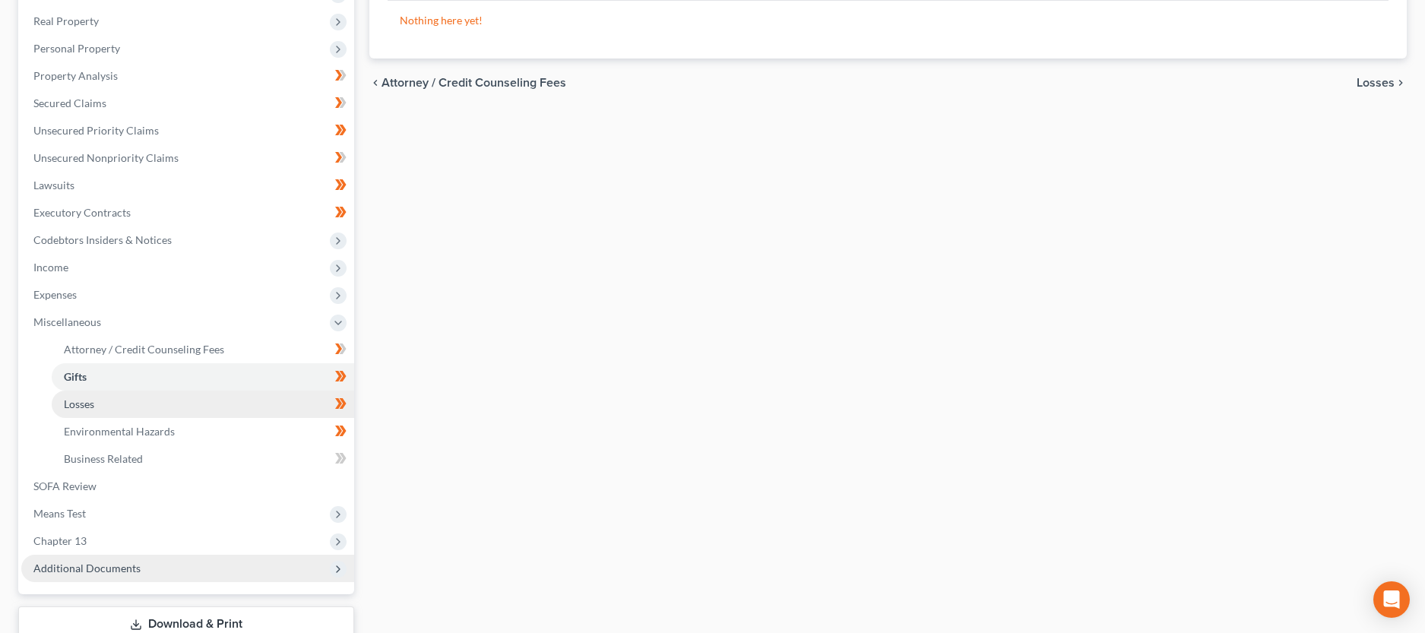
click at [119, 405] on link "Losses" at bounding box center [203, 404] width 302 height 27
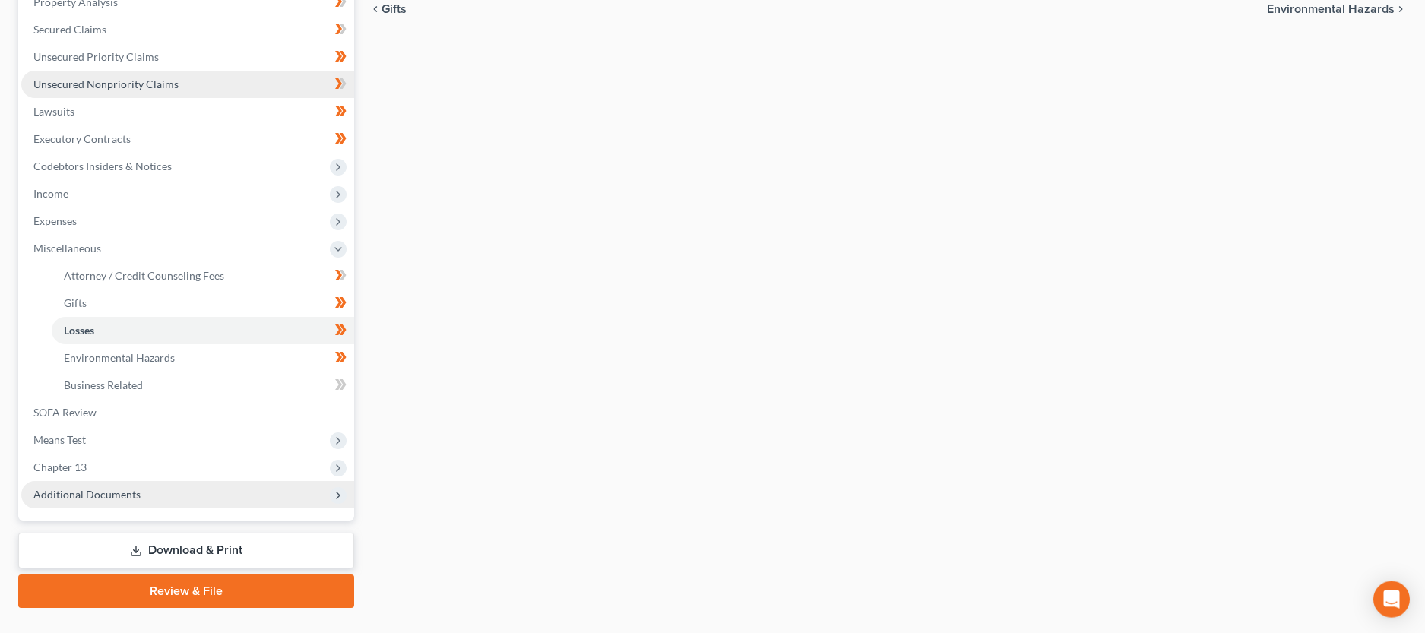
scroll to position [310, 0]
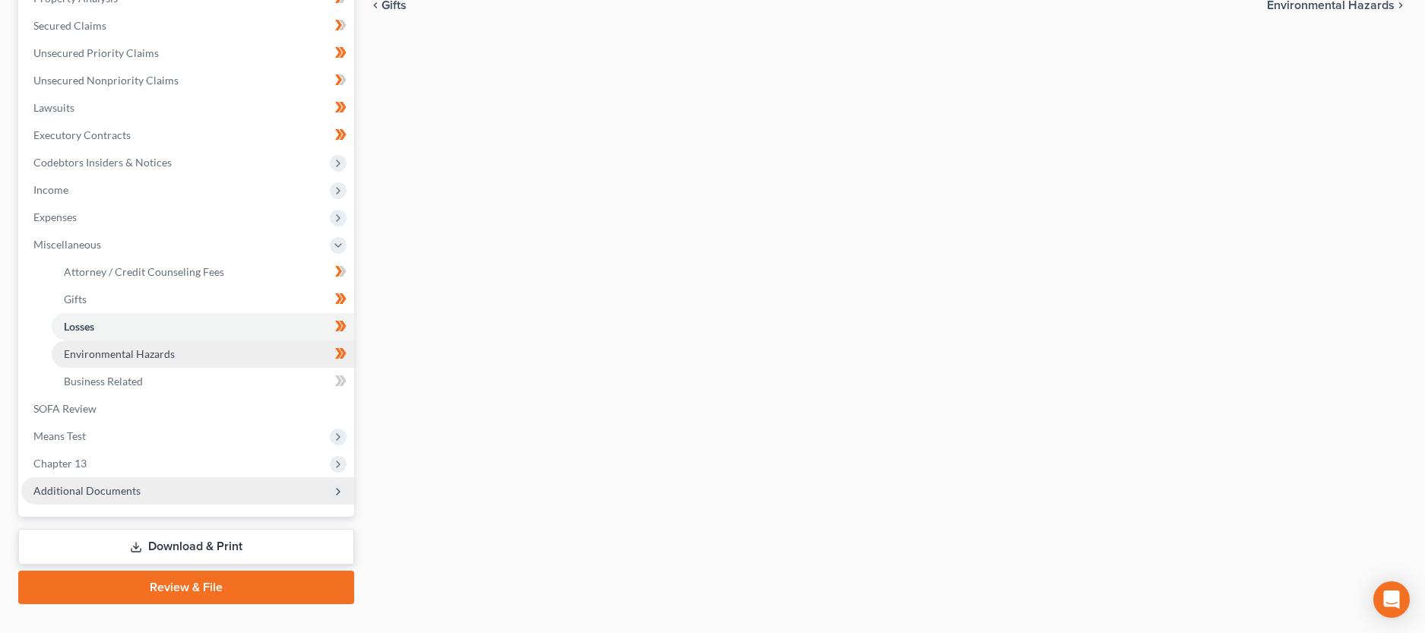
click at [130, 357] on span "Environmental Hazards" at bounding box center [119, 353] width 111 height 13
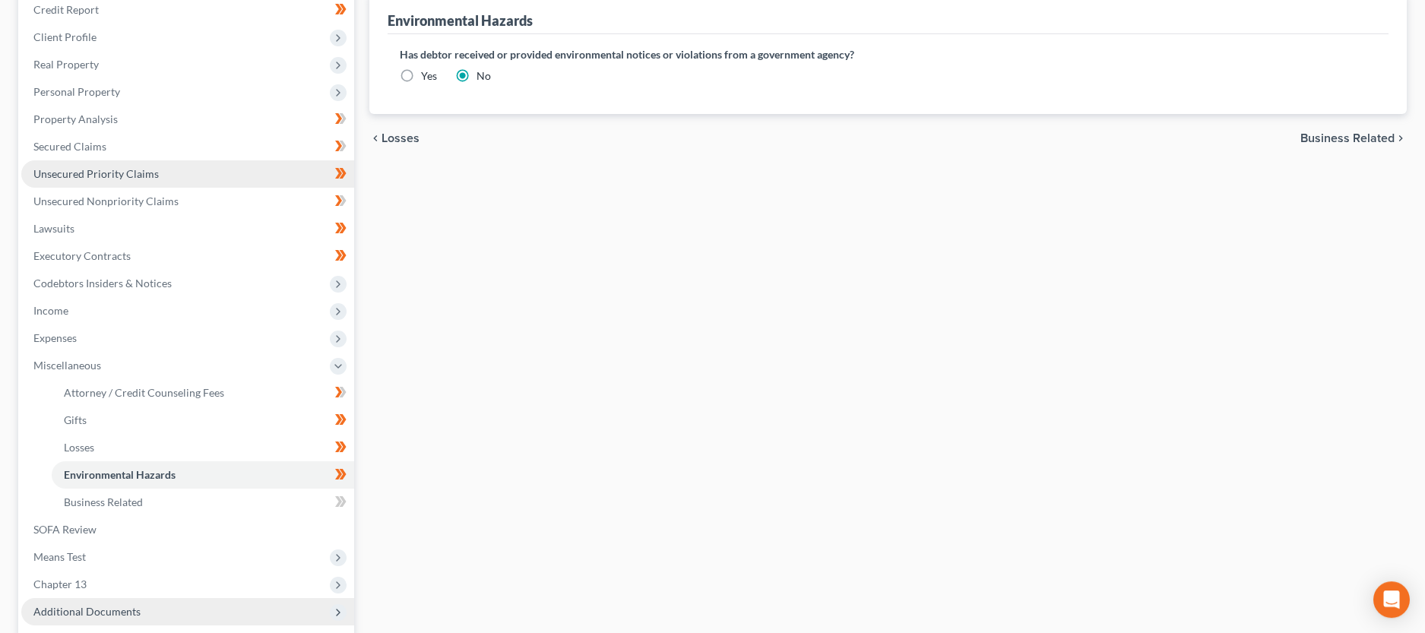
scroll to position [310, 0]
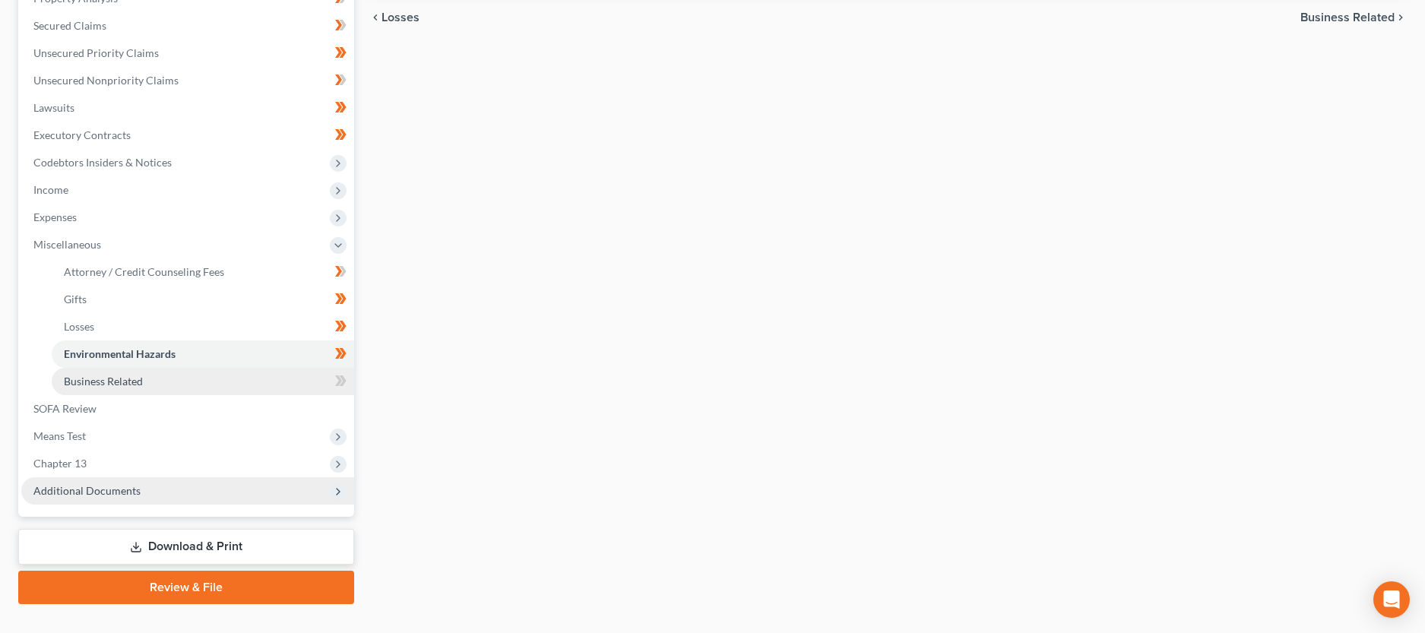
click at [132, 376] on span "Business Related" at bounding box center [103, 381] width 79 height 13
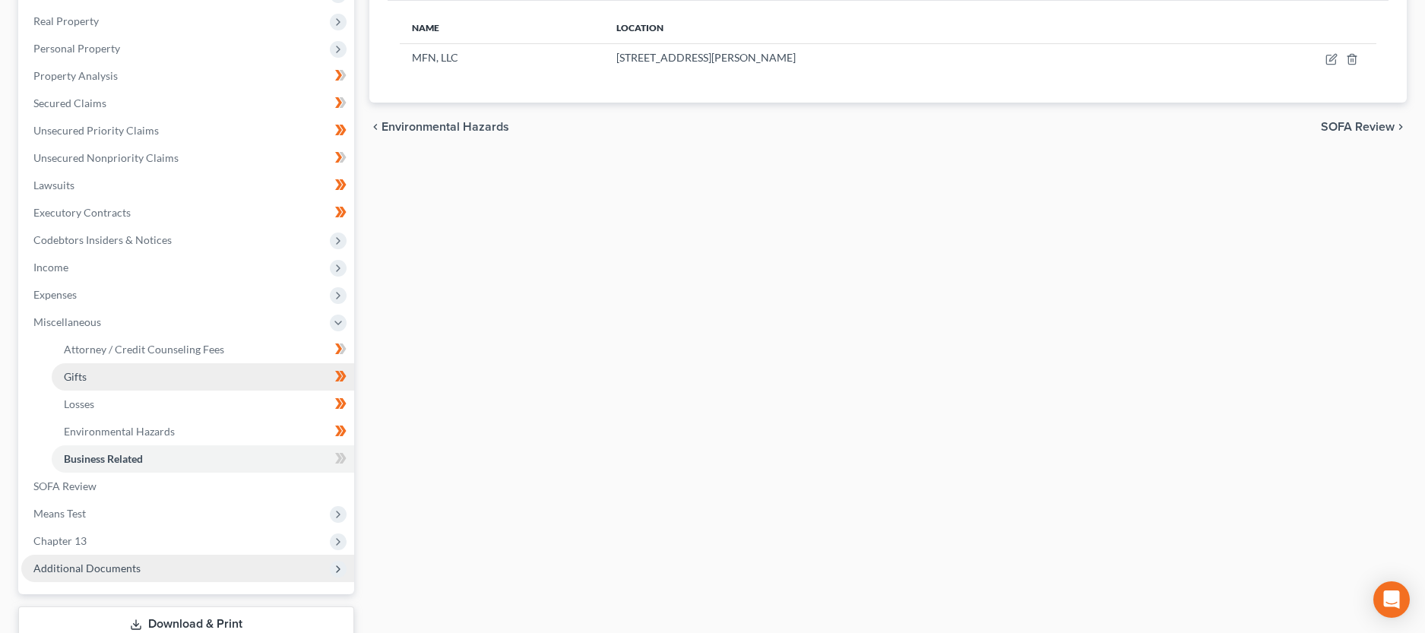
scroll to position [337, 0]
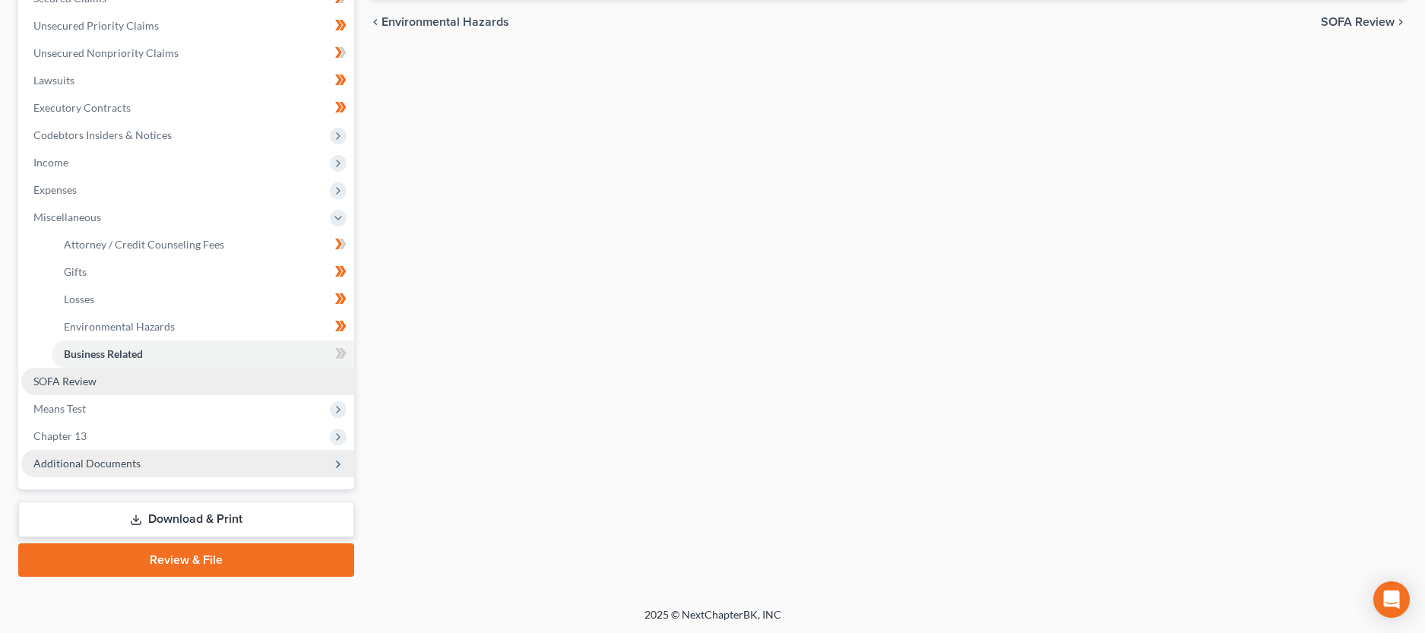
click at [105, 386] on link "SOFA Review" at bounding box center [187, 381] width 333 height 27
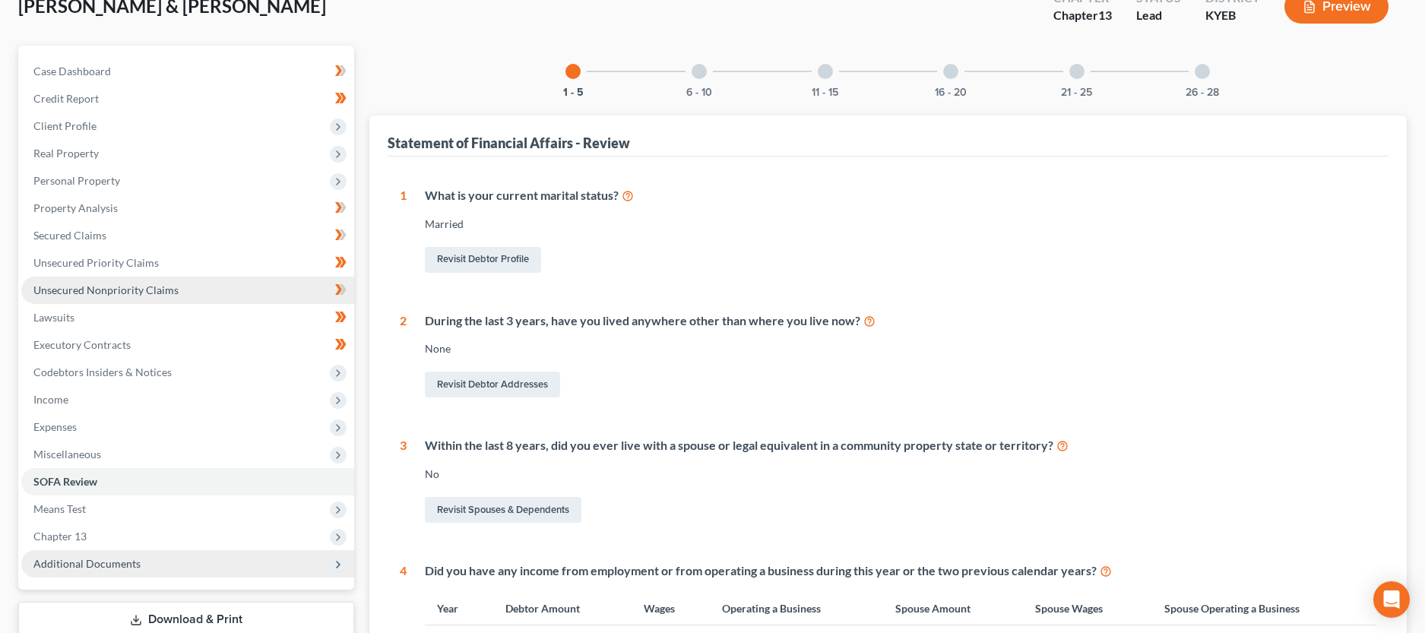
scroll to position [310, 0]
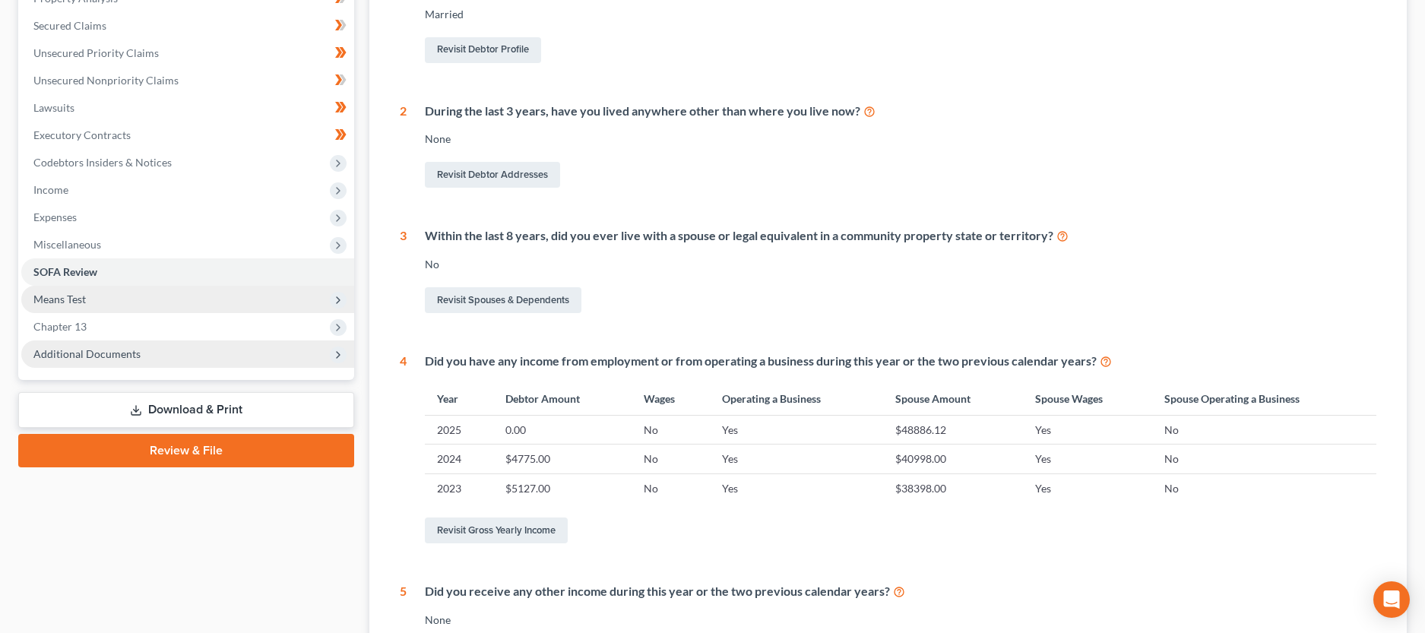
click at [64, 306] on span "Means Test" at bounding box center [187, 299] width 333 height 27
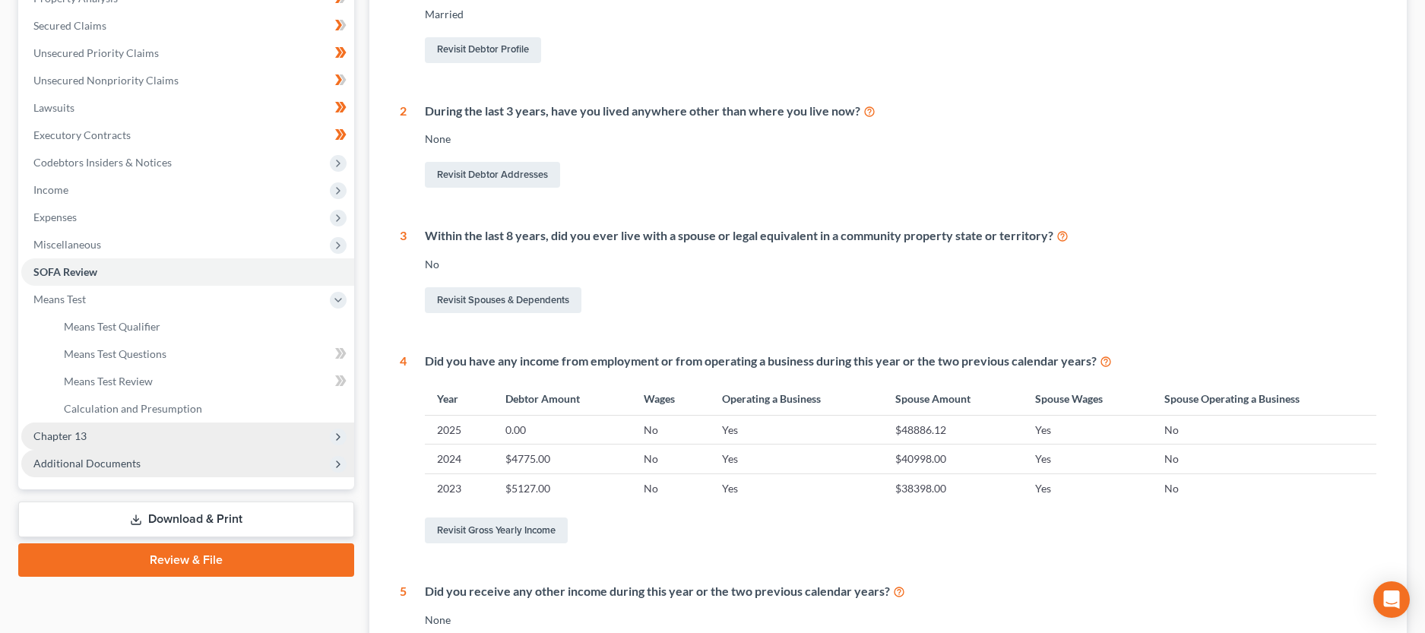
click at [87, 437] on span "Chapter 13" at bounding box center [187, 435] width 333 height 27
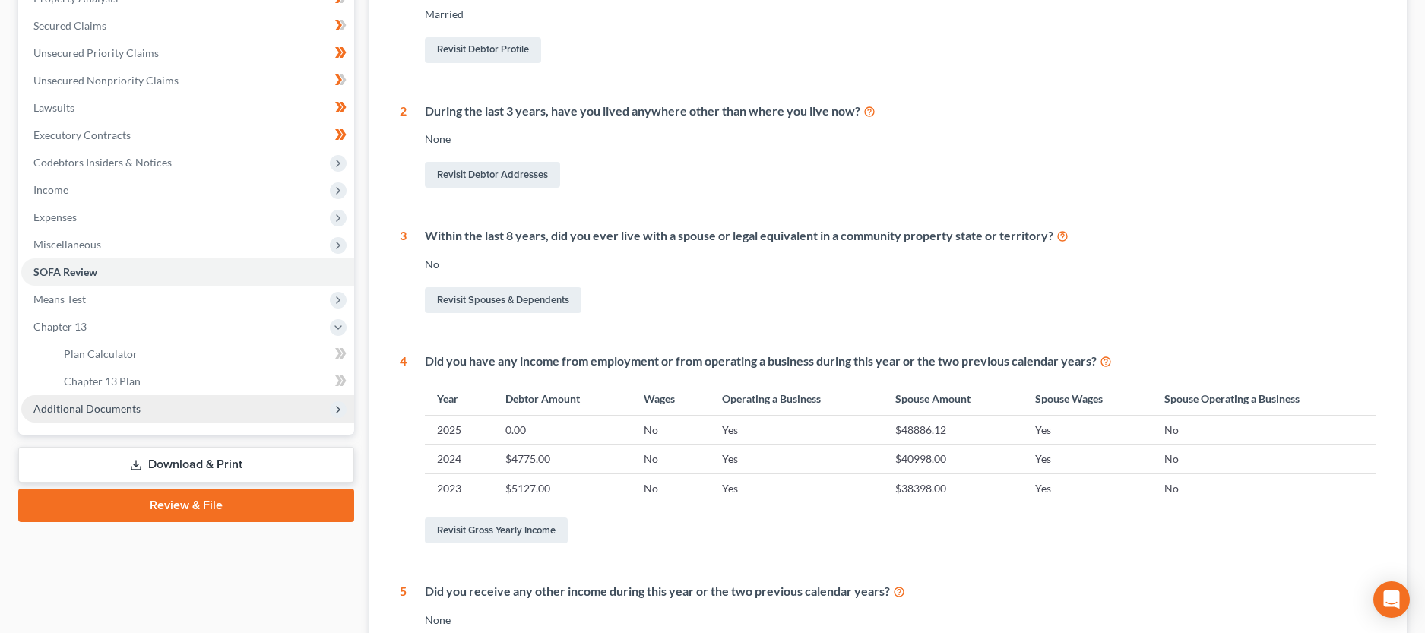
click at [122, 416] on span "Additional Documents" at bounding box center [187, 408] width 333 height 27
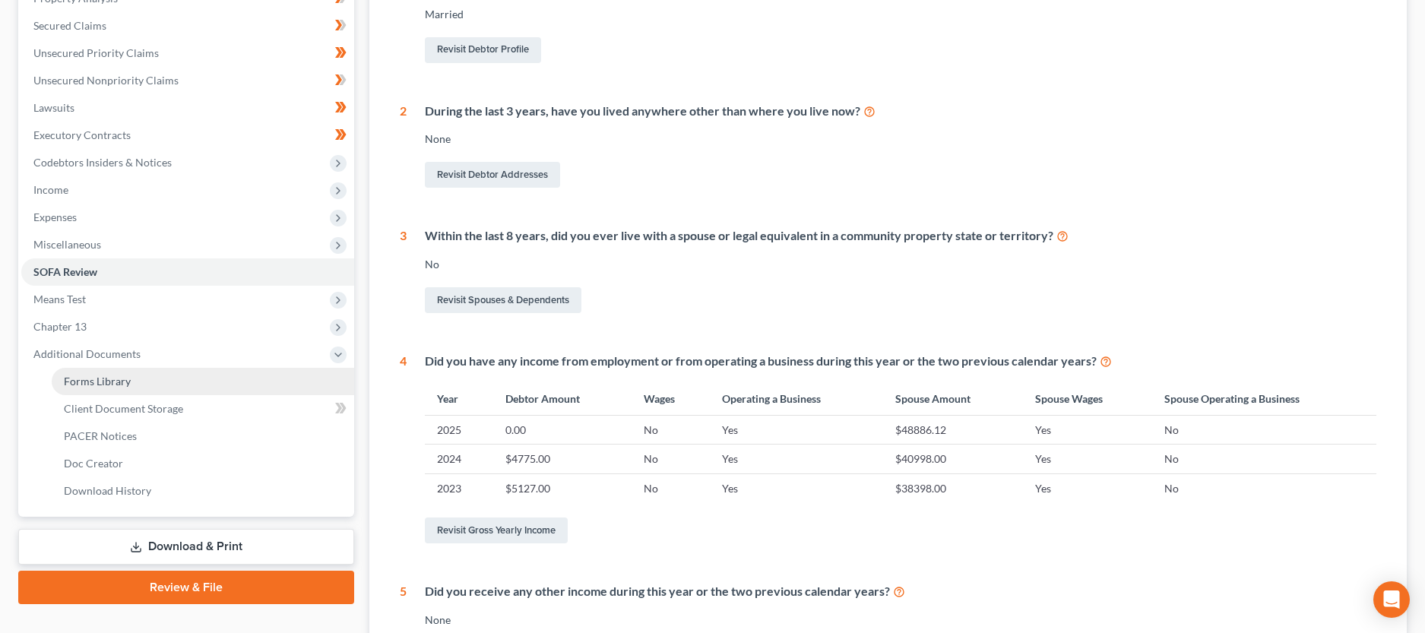
click at [151, 378] on link "Forms Library" at bounding box center [203, 381] width 302 height 27
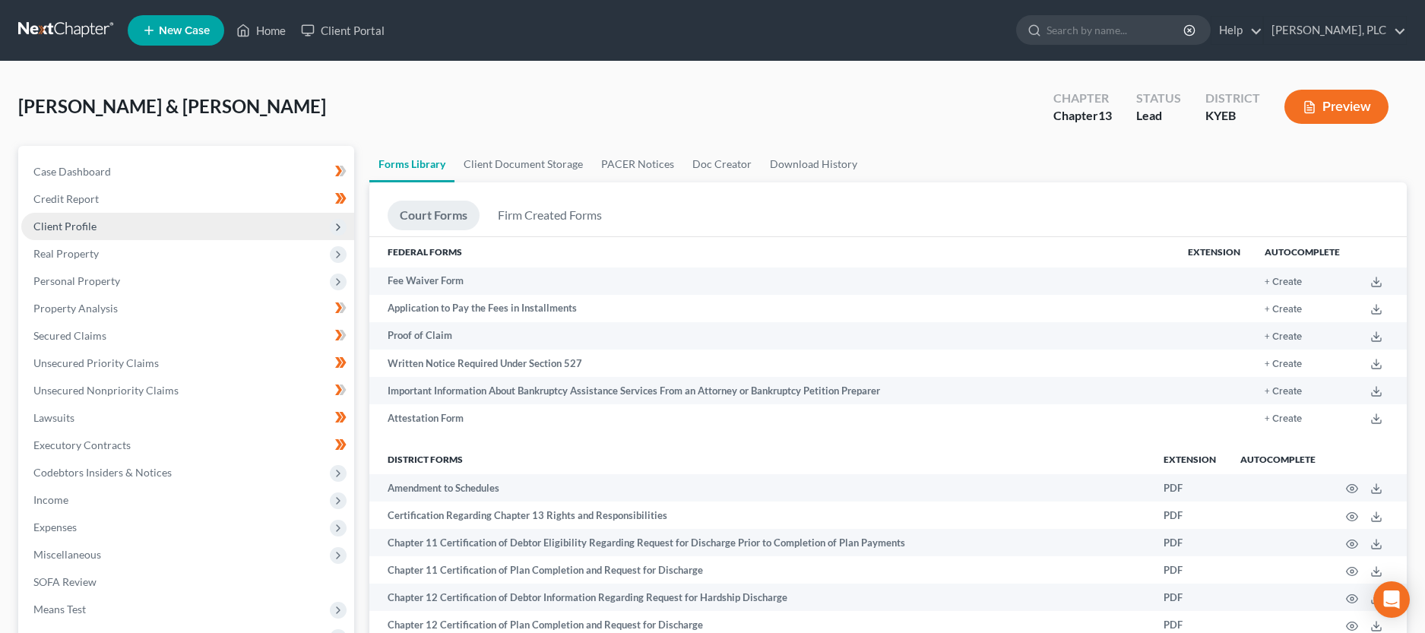
click at [46, 229] on span "Client Profile" at bounding box center [64, 226] width 63 height 13
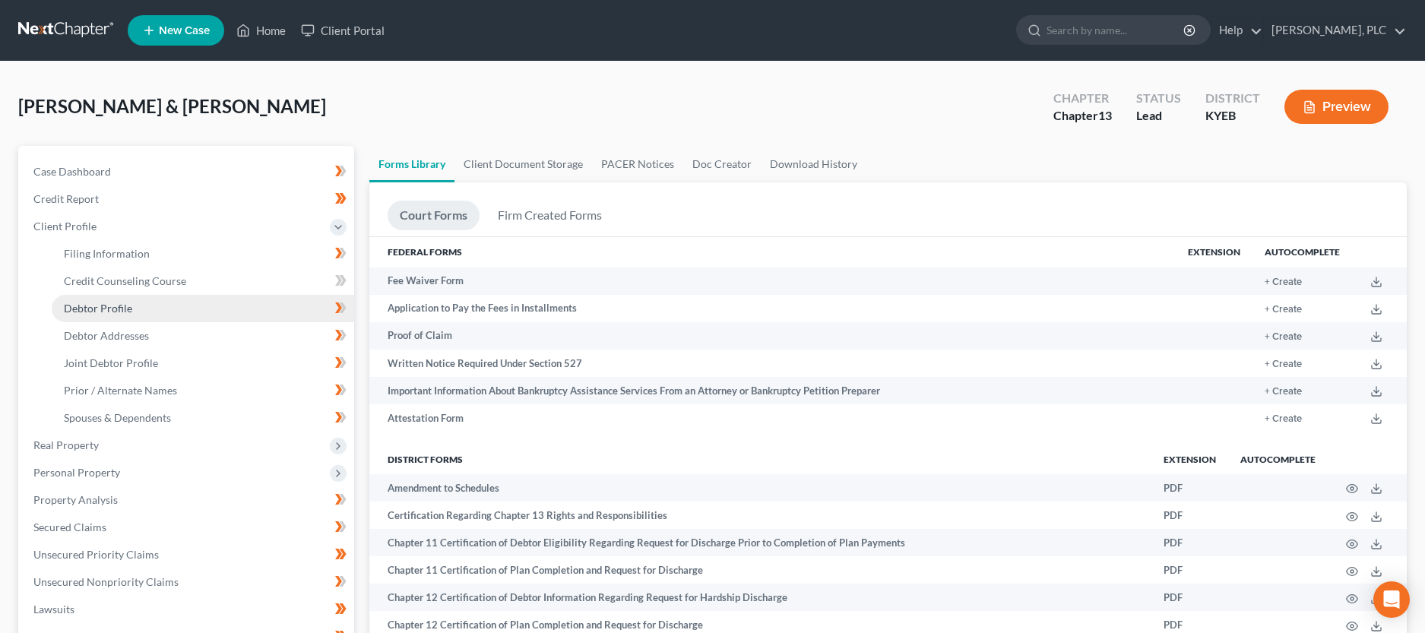
click at [58, 312] on link "Debtor Profile" at bounding box center [203, 308] width 302 height 27
select select "1"
select select "3"
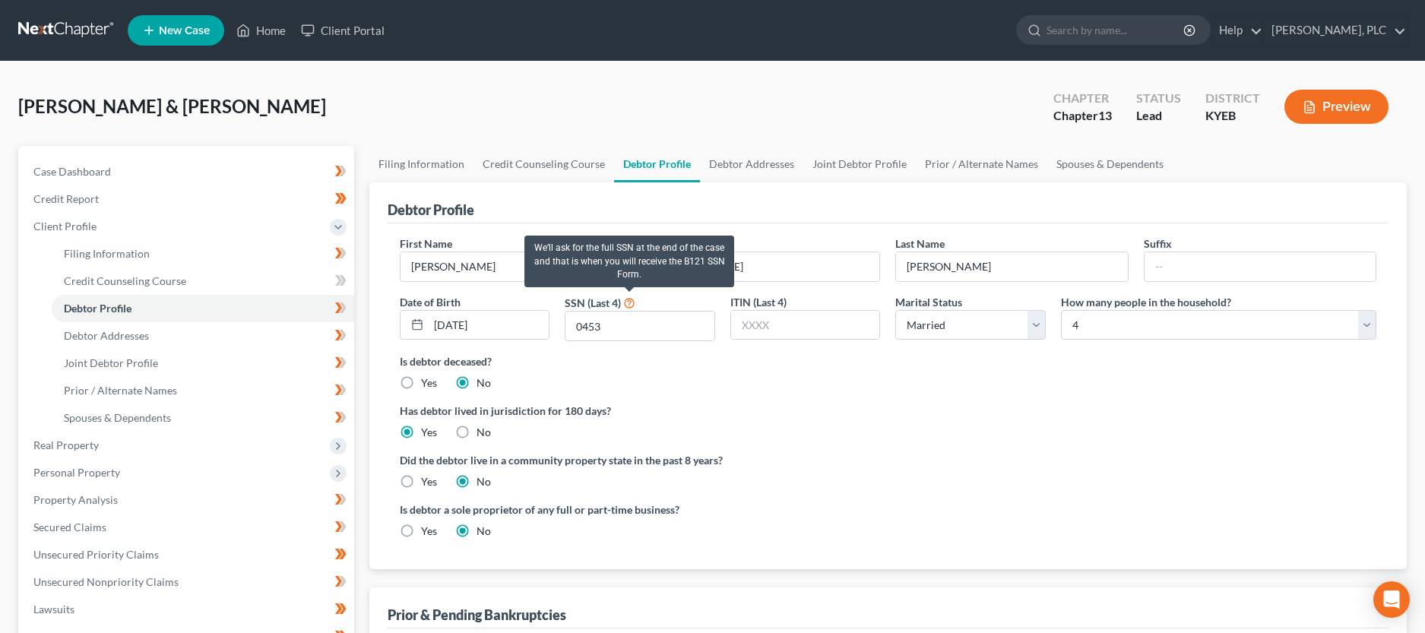
click at [630, 303] on icon at bounding box center [629, 302] width 12 height 14
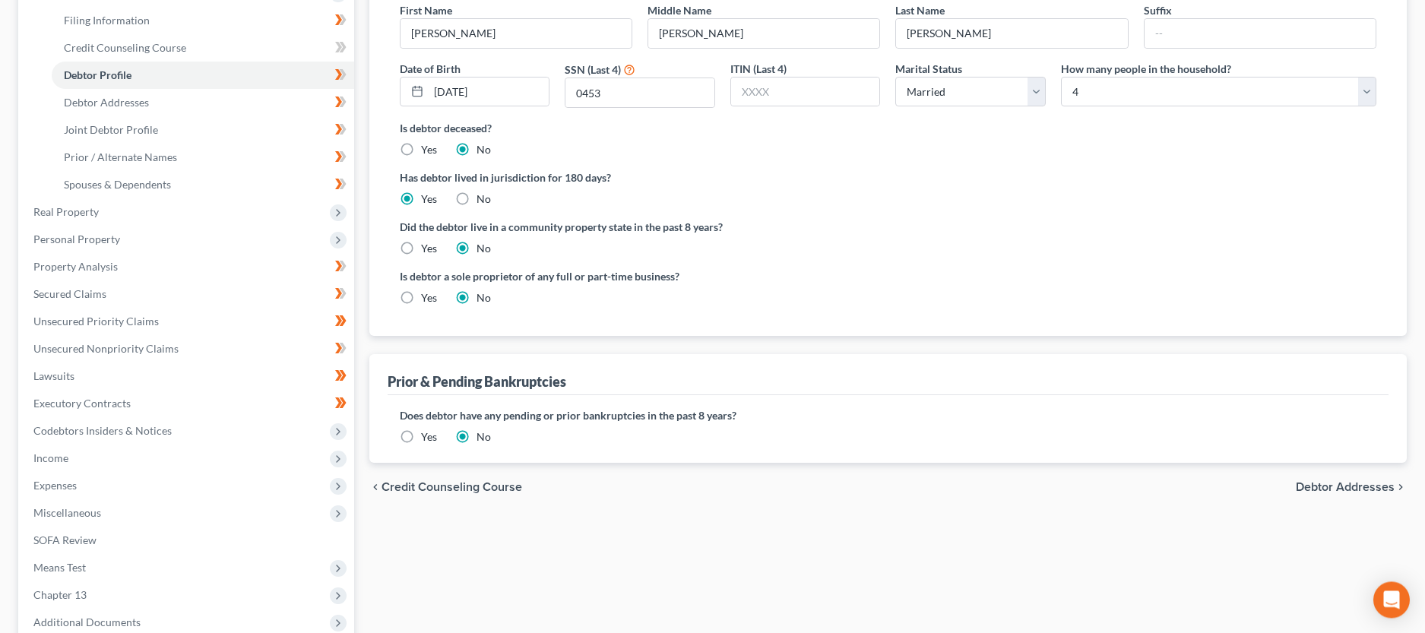
scroll to position [310, 0]
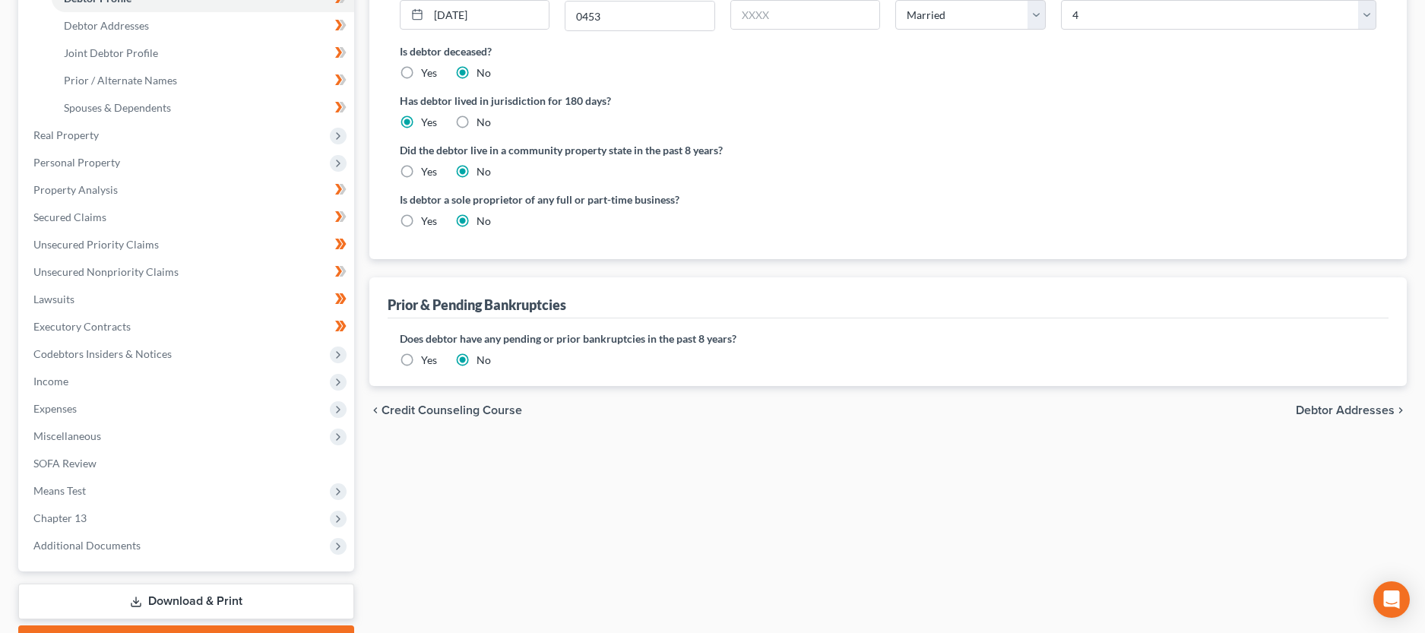
click at [1353, 410] on span "Debtor Addresses" at bounding box center [1345, 410] width 99 height 12
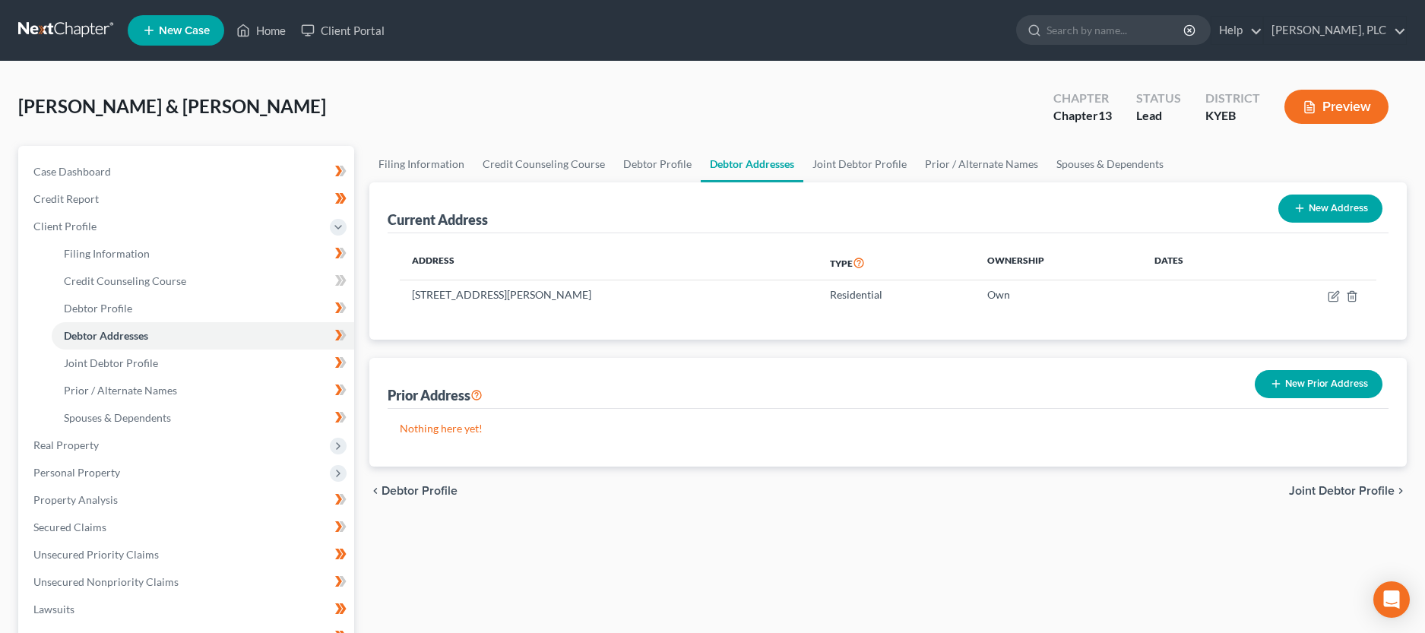
click at [1315, 486] on span "Joint Debtor Profile" at bounding box center [1342, 491] width 106 height 12
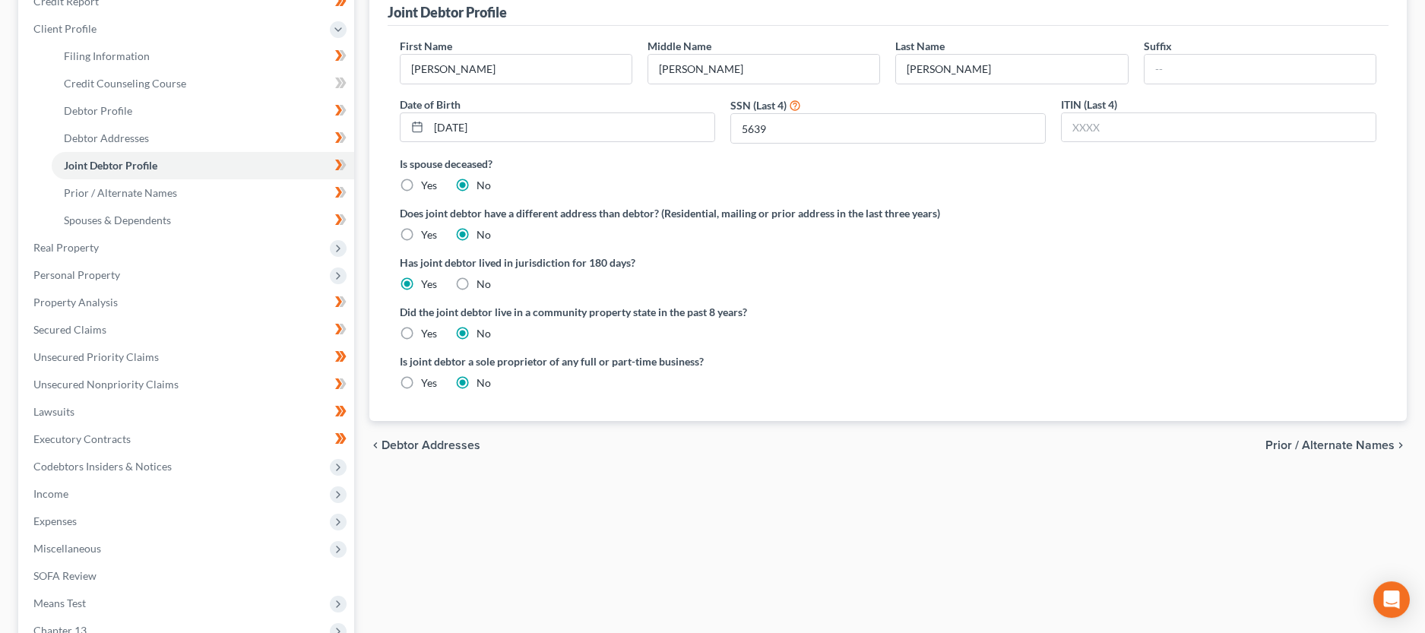
scroll to position [233, 0]
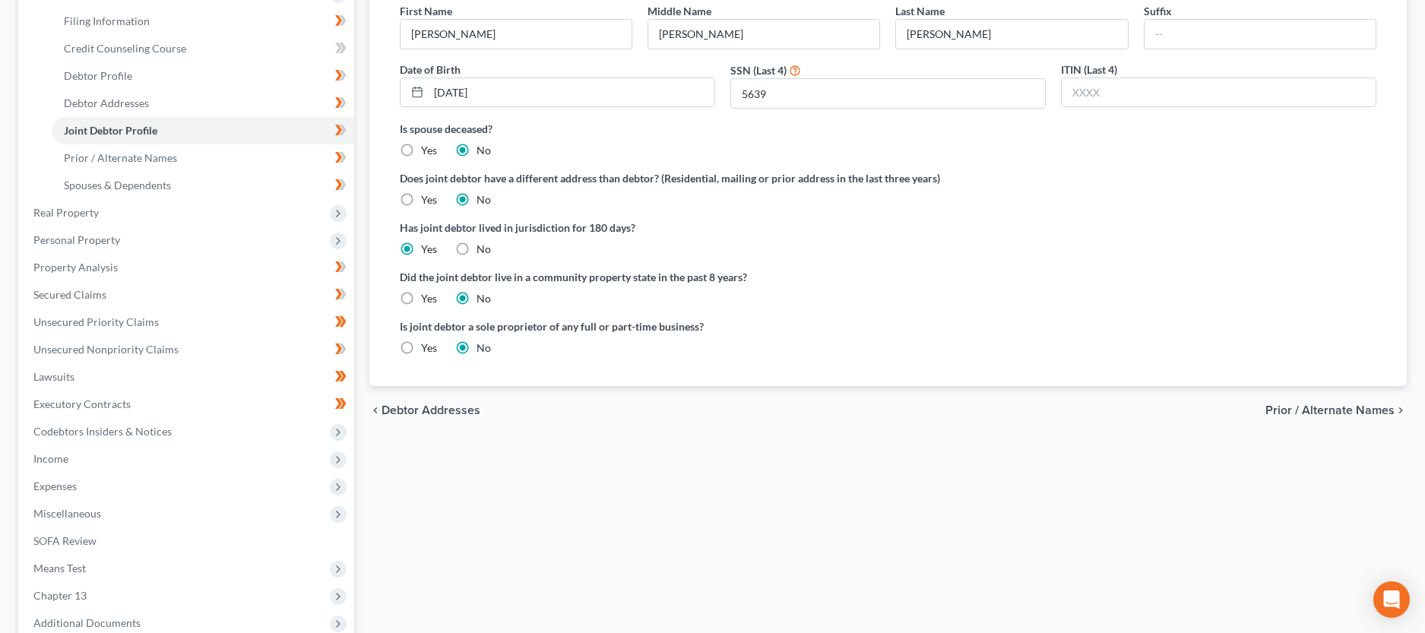
click at [1353, 412] on span "Prior / Alternate Names" at bounding box center [1329, 410] width 129 height 12
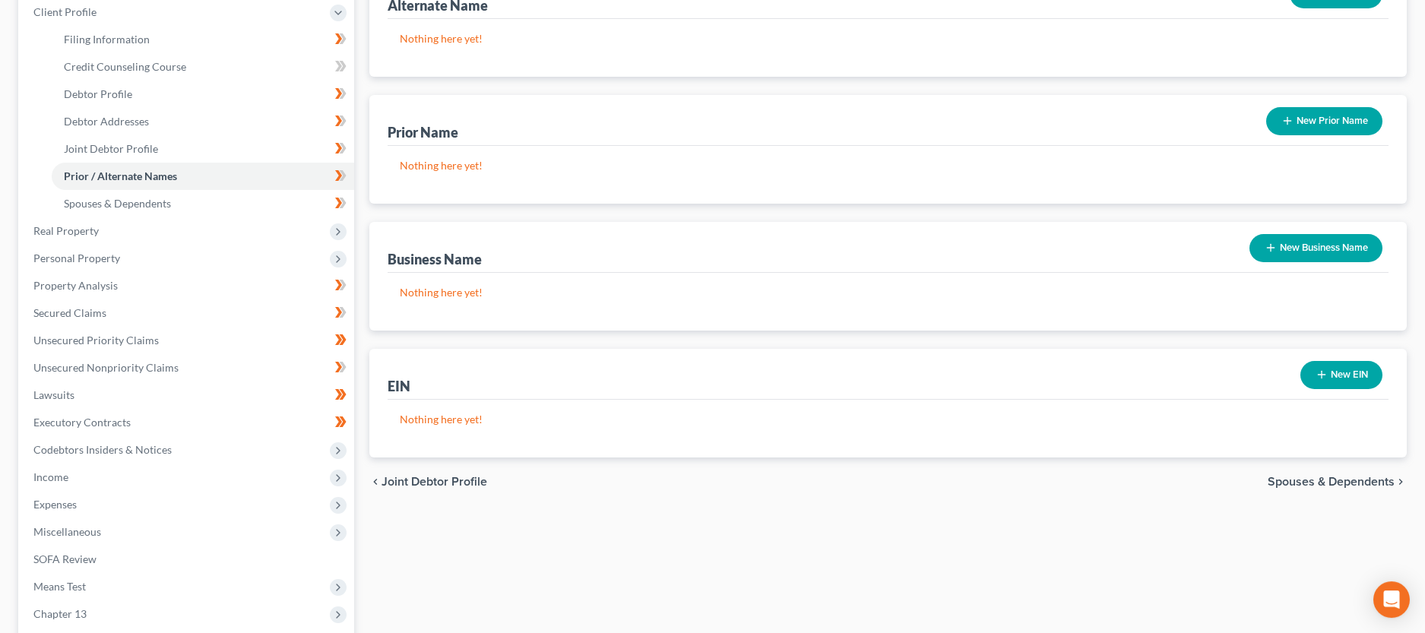
scroll to position [233, 0]
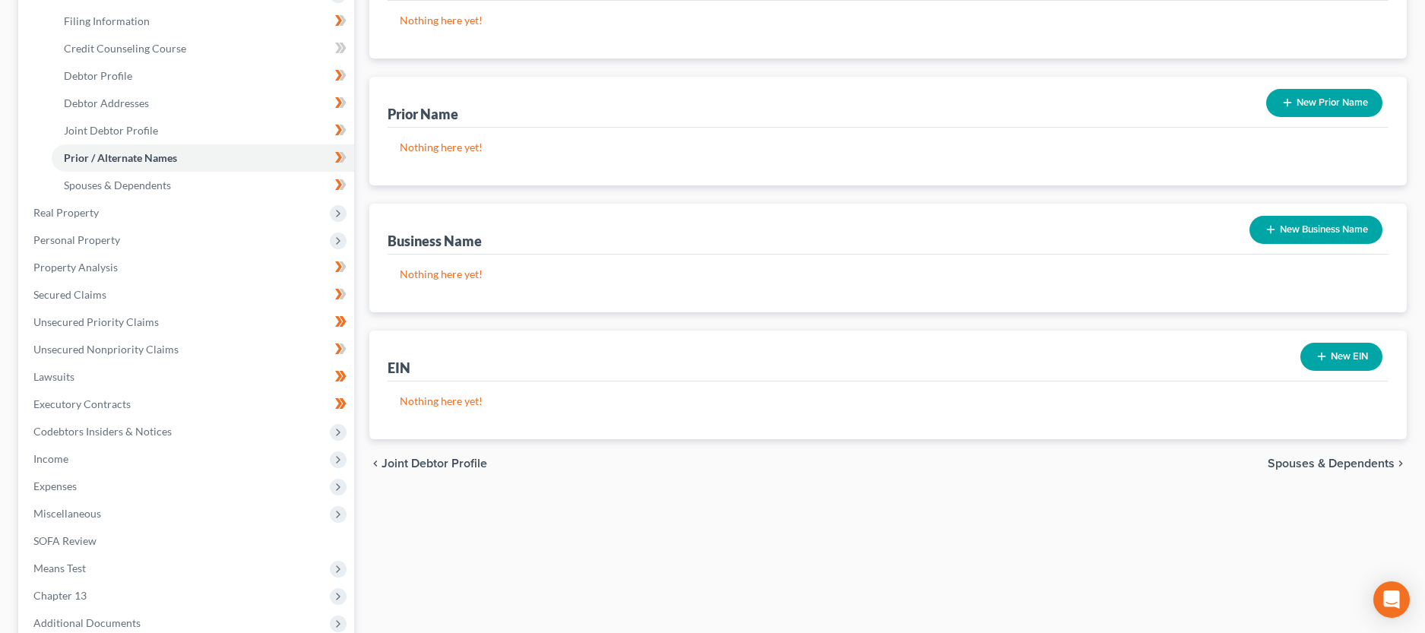
click at [1393, 466] on span "Spouses & Dependents" at bounding box center [1330, 463] width 127 height 12
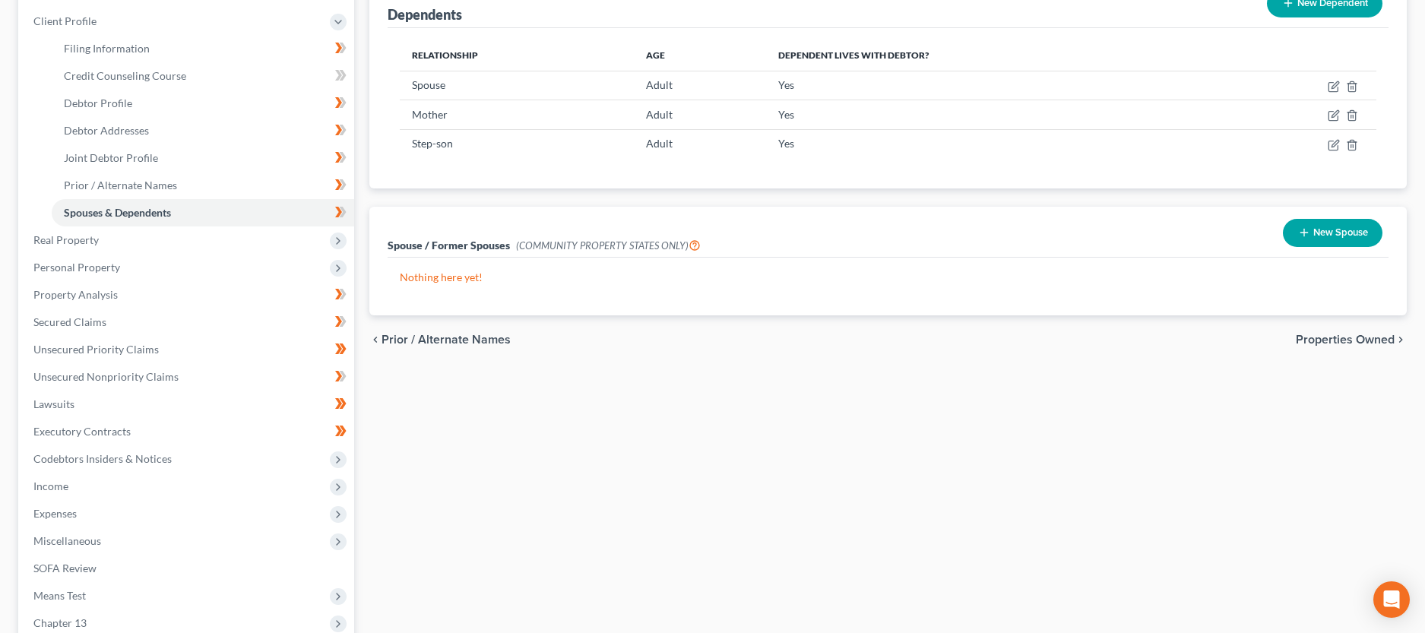
scroll to position [233, 0]
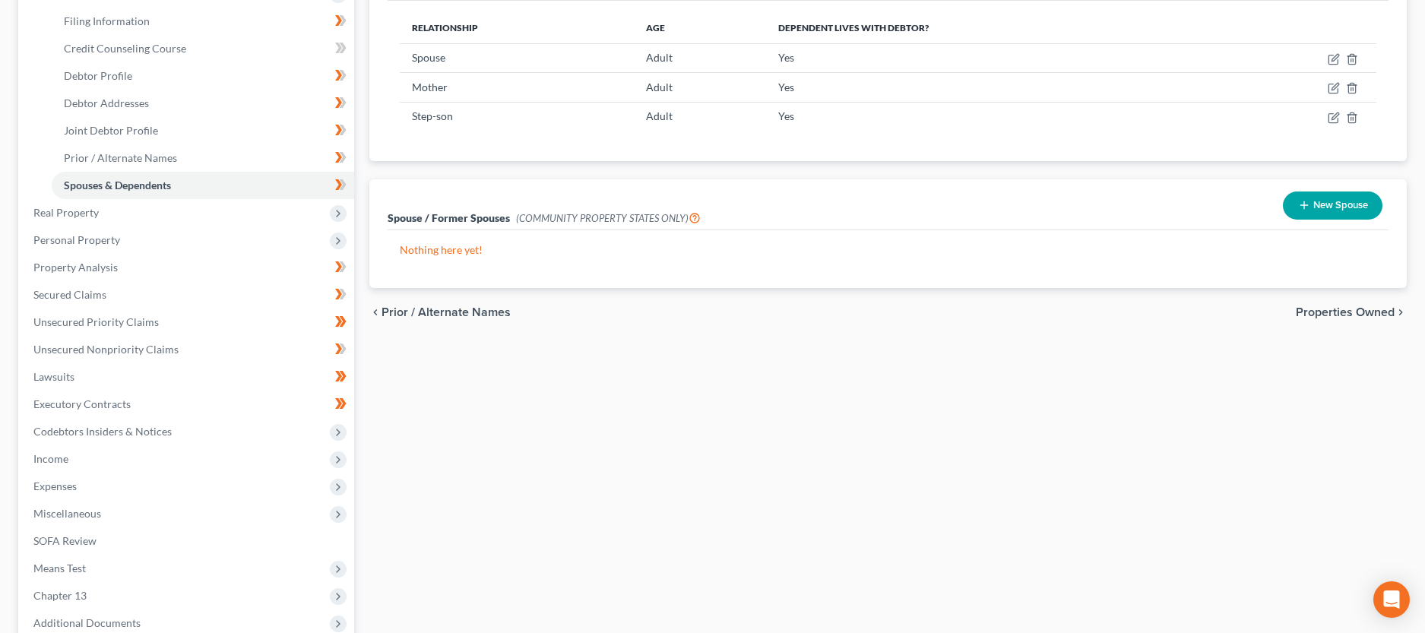
click at [1354, 313] on span "Properties Owned" at bounding box center [1345, 312] width 99 height 12
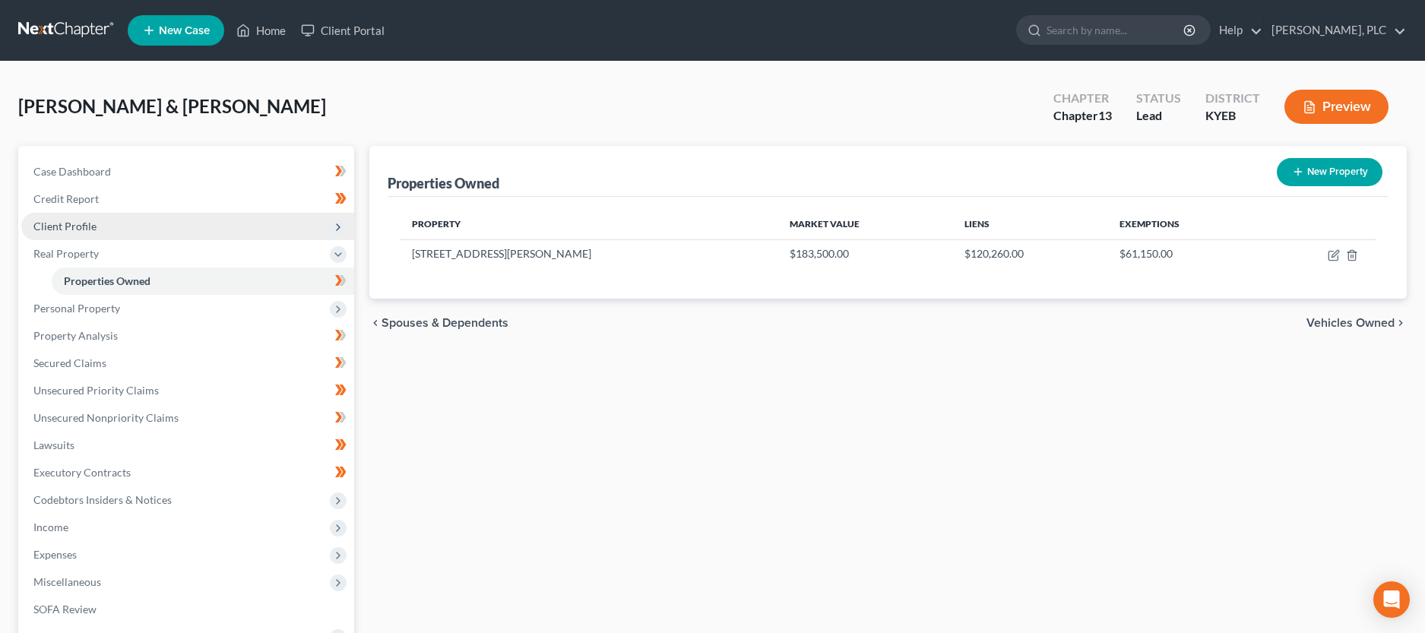
click at [64, 225] on span "Client Profile" at bounding box center [64, 226] width 63 height 13
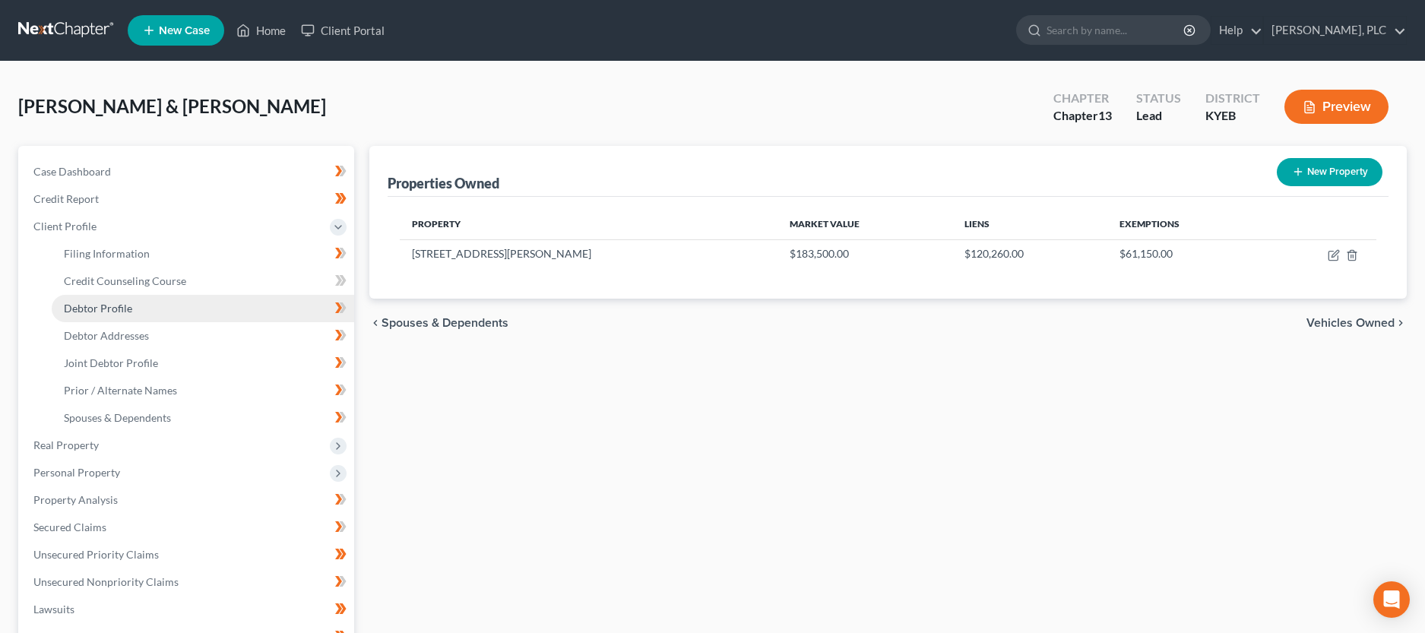
click at [120, 312] on span "Debtor Profile" at bounding box center [98, 308] width 68 height 13
select select "1"
select select "3"
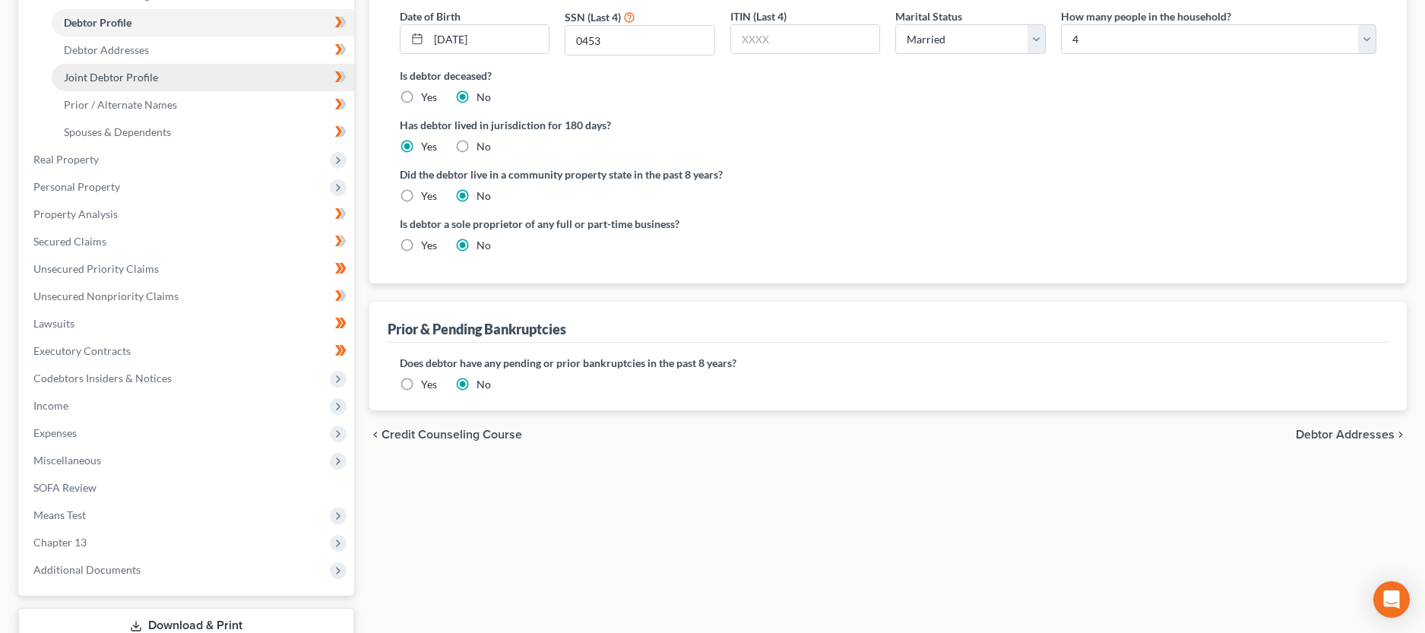
scroll to position [310, 0]
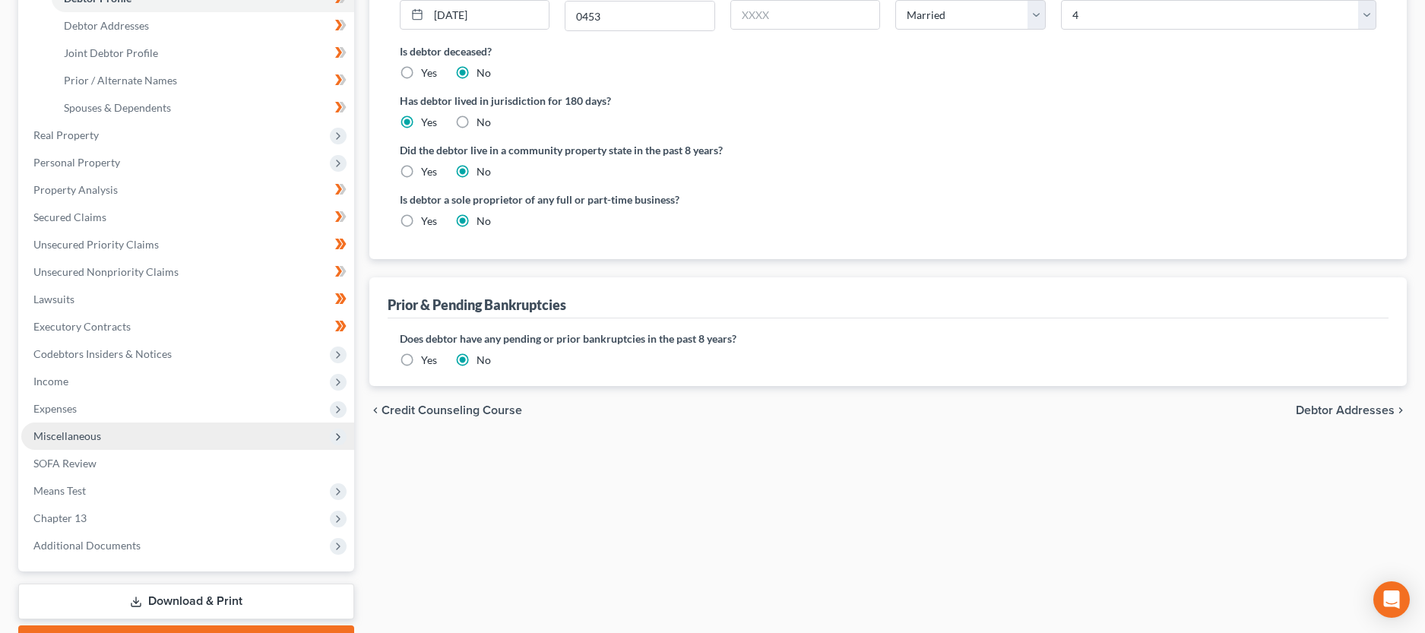
click at [258, 441] on span "Miscellaneous" at bounding box center [187, 435] width 333 height 27
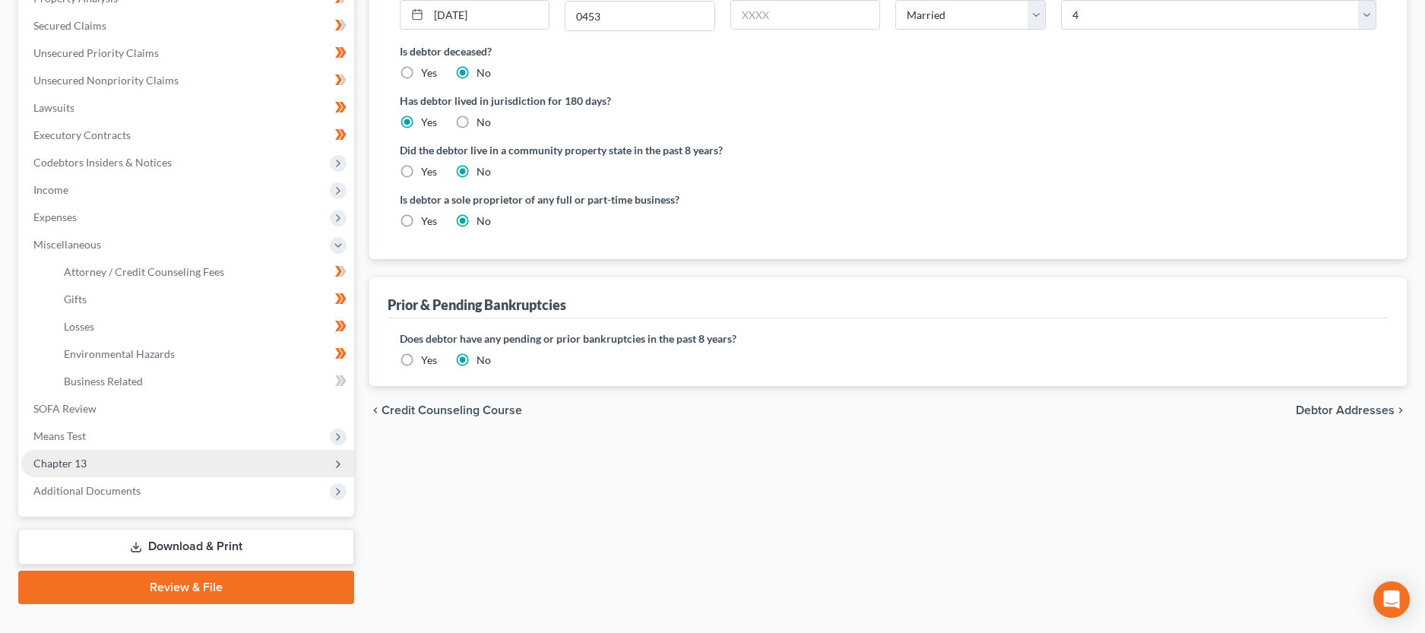
click at [249, 458] on span "Chapter 13" at bounding box center [187, 463] width 333 height 27
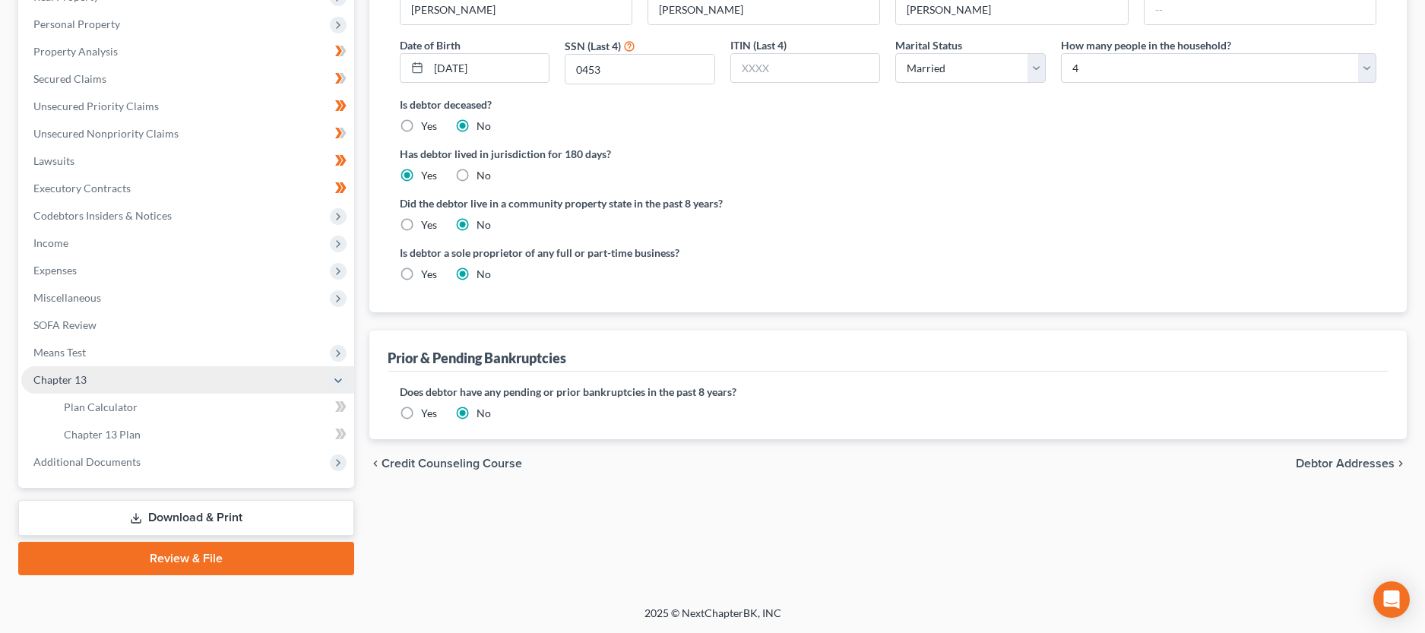
scroll to position [255, 0]
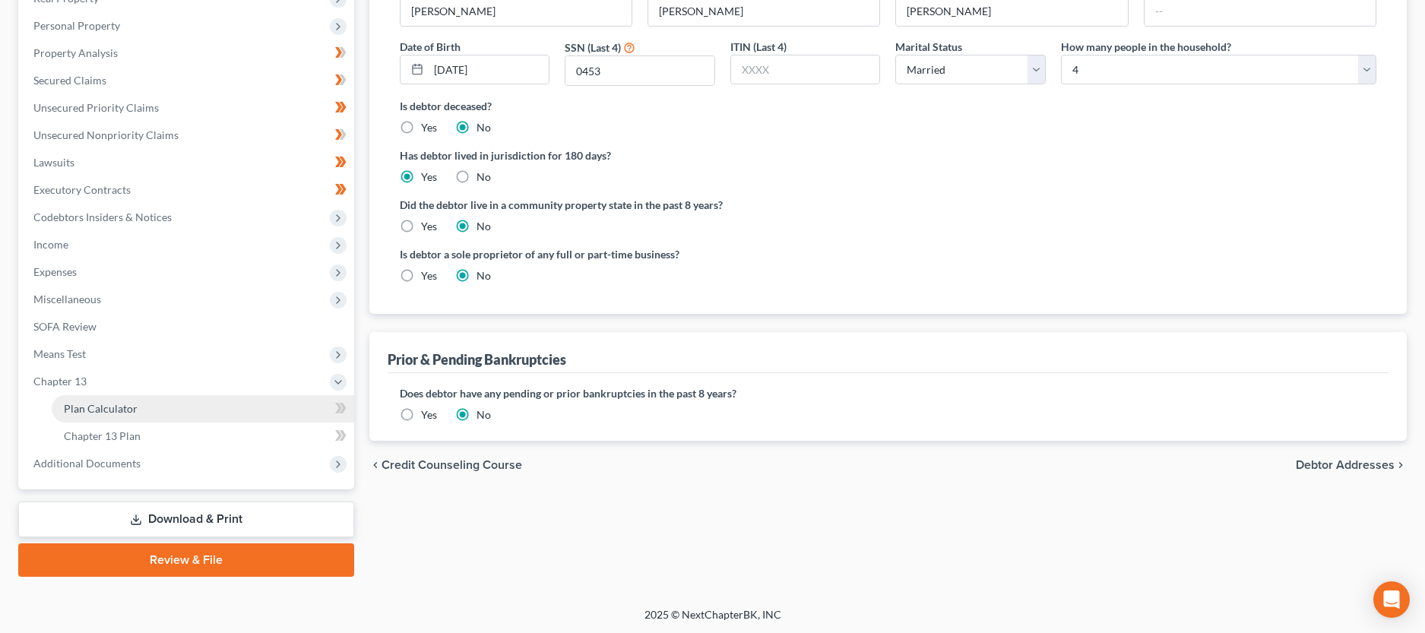
click at [242, 419] on link "Plan Calculator" at bounding box center [203, 408] width 302 height 27
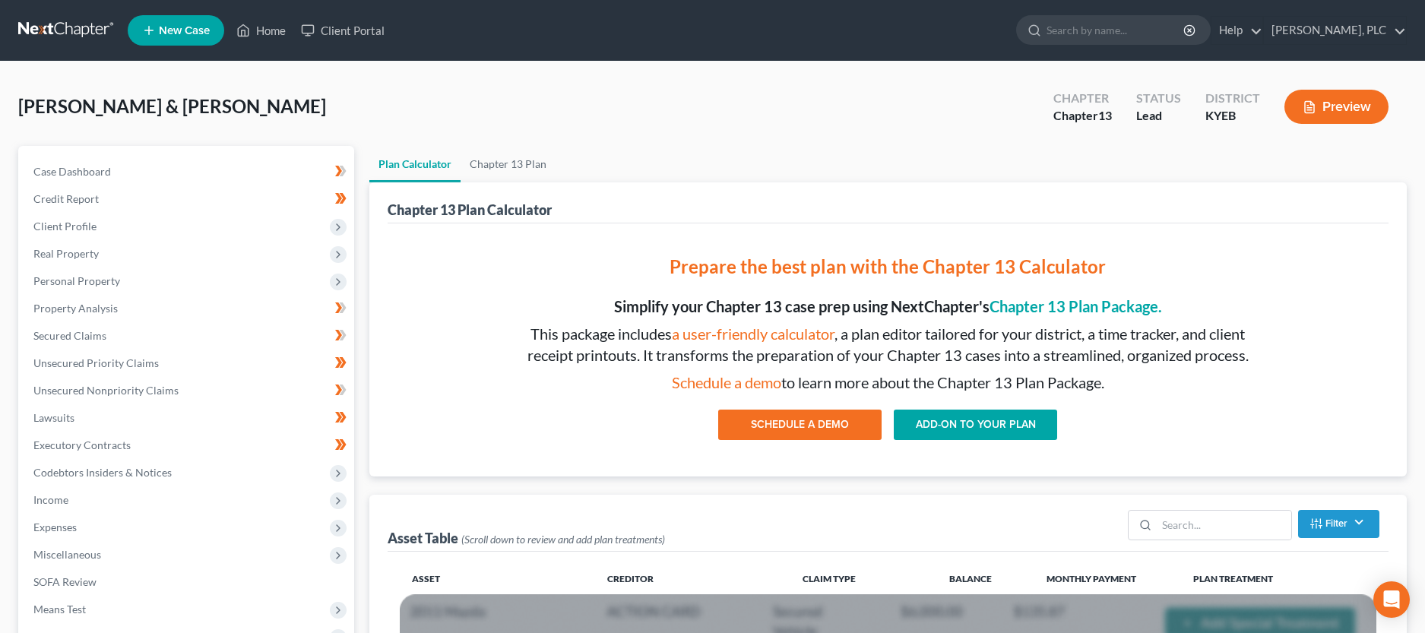
scroll to position [310, 0]
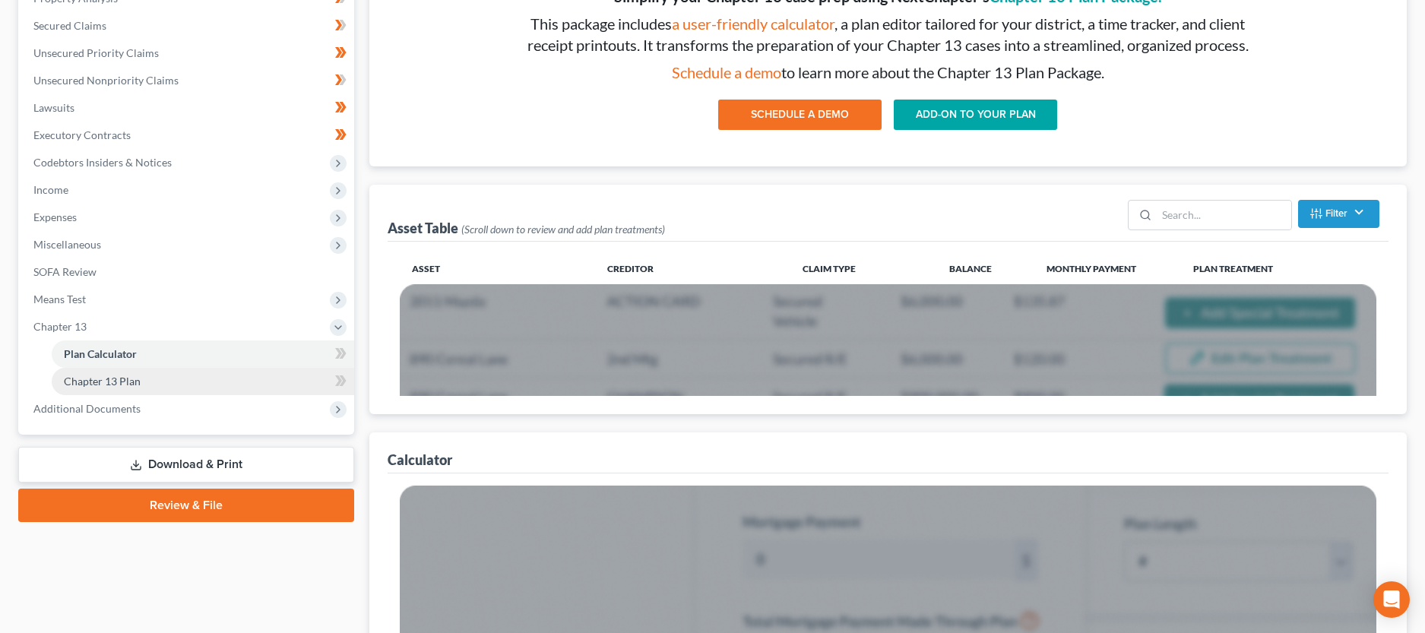
click at [226, 392] on link "Chapter 13 Plan" at bounding box center [203, 381] width 302 height 27
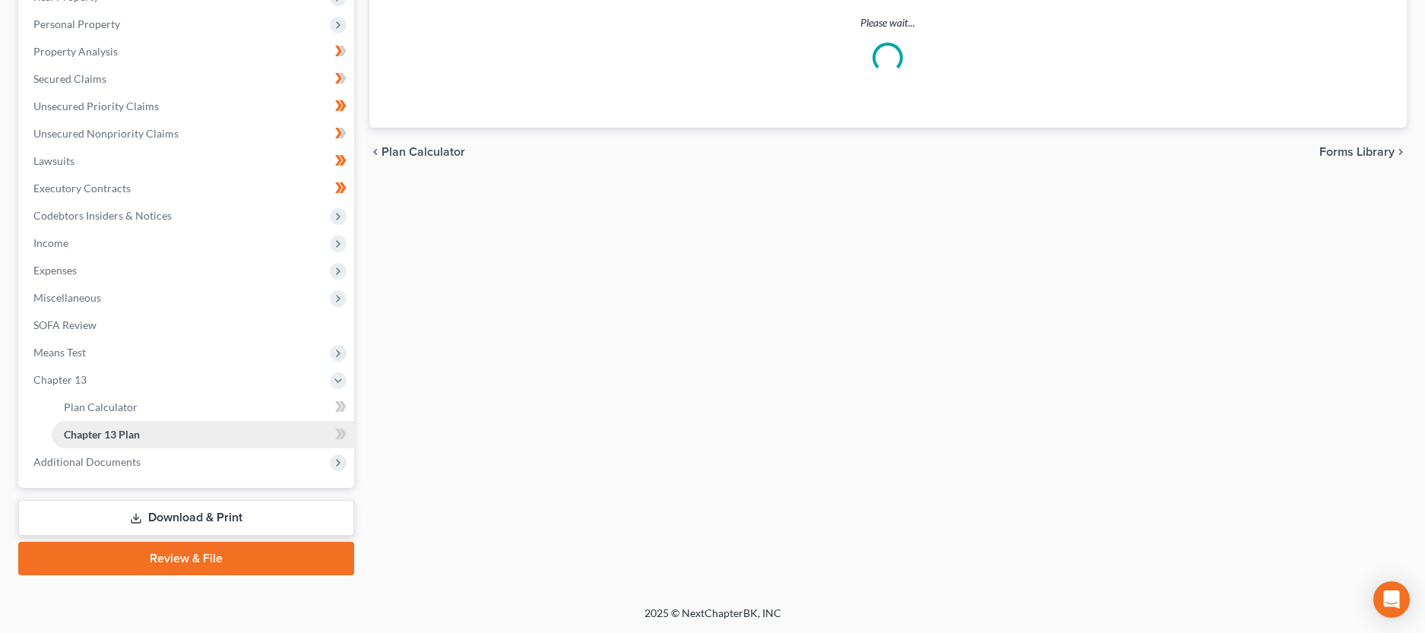
scroll to position [255, 0]
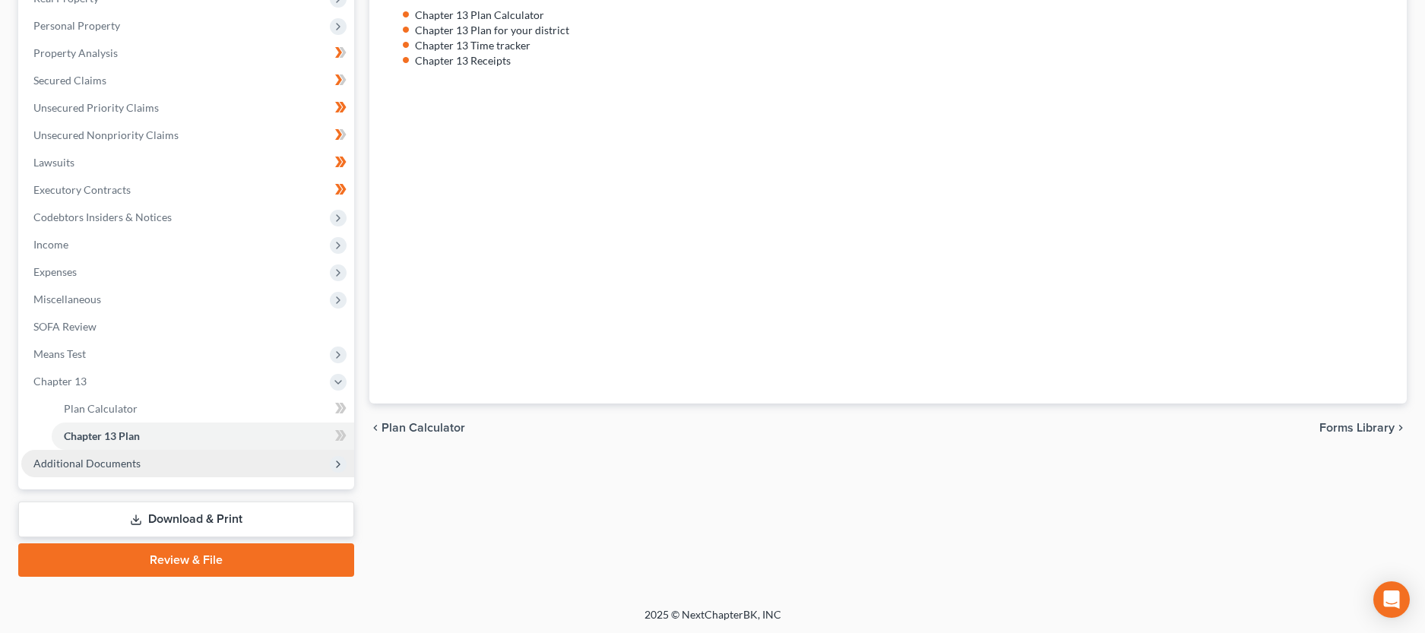
click at [251, 463] on span "Additional Documents" at bounding box center [187, 463] width 333 height 27
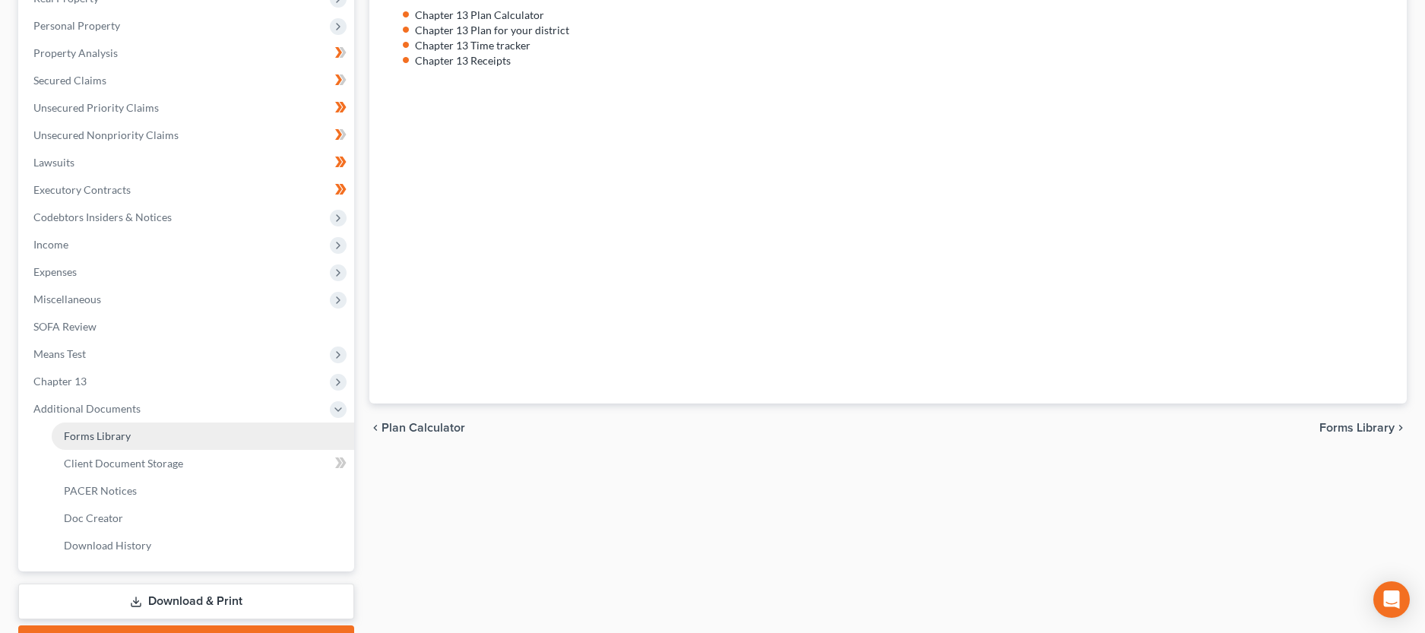
click at [183, 445] on link "Forms Library" at bounding box center [203, 435] width 302 height 27
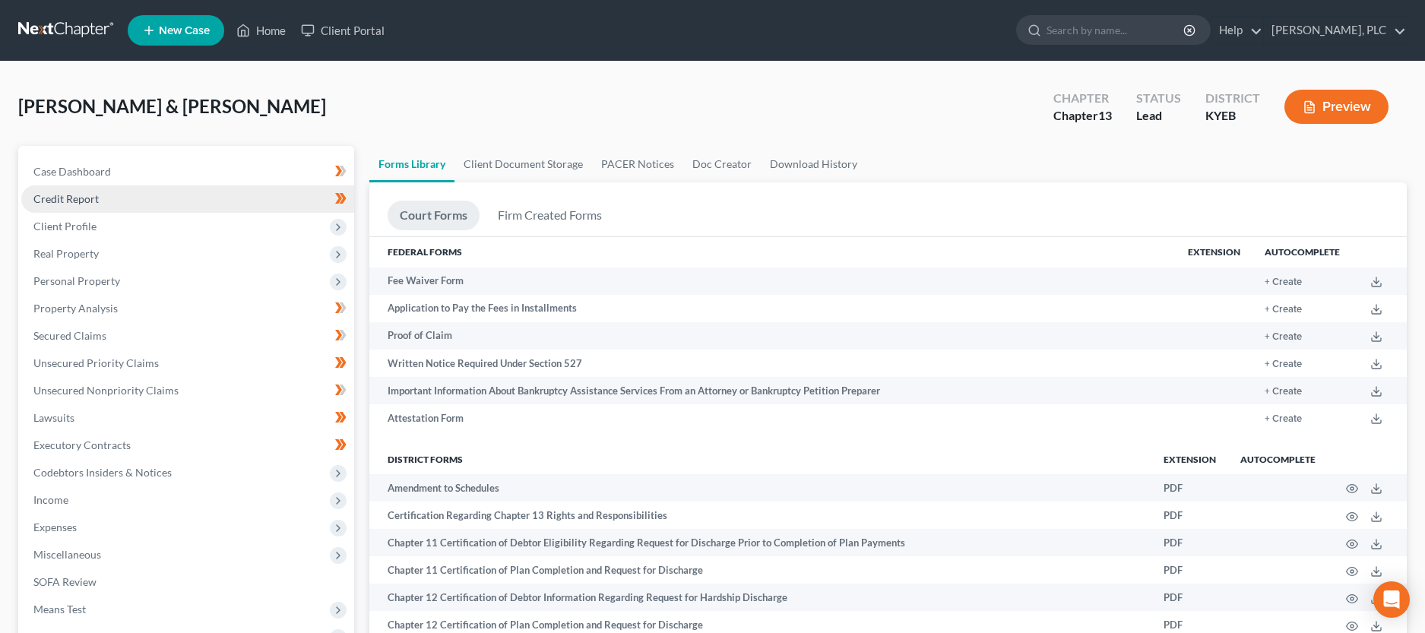
click at [49, 207] on link "Credit Report" at bounding box center [187, 198] width 333 height 27
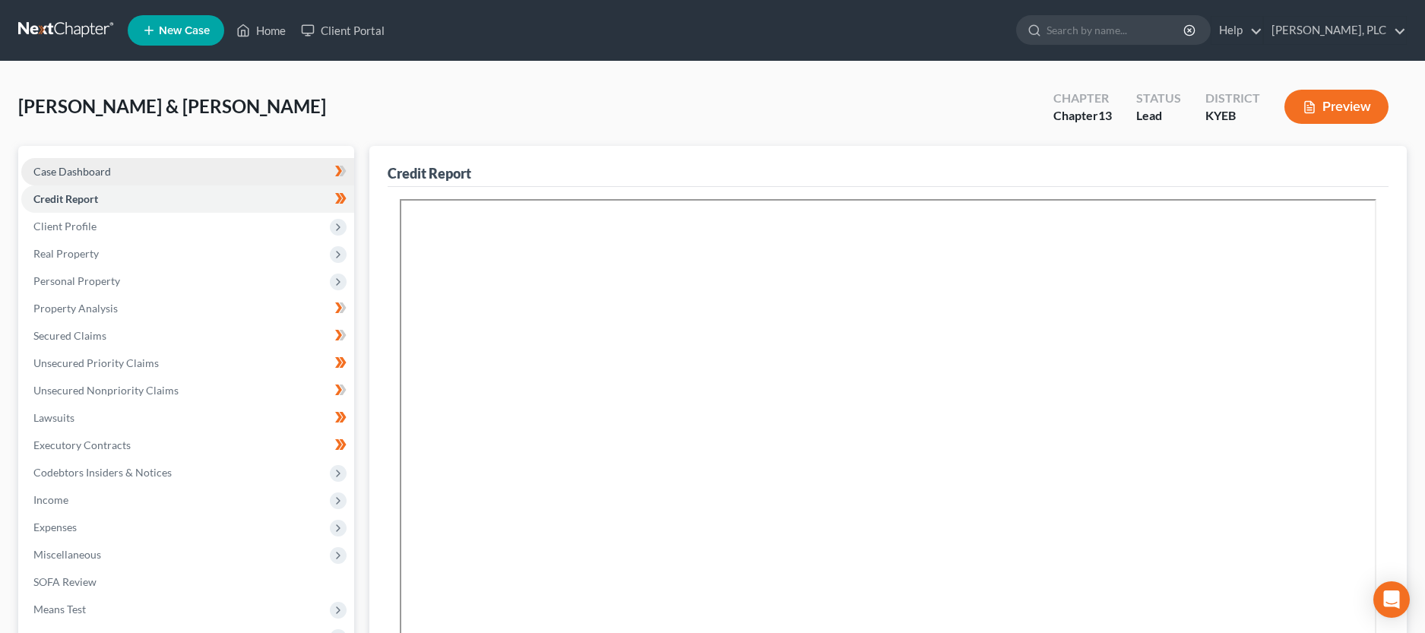
click at [122, 178] on link "Case Dashboard" at bounding box center [187, 171] width 333 height 27
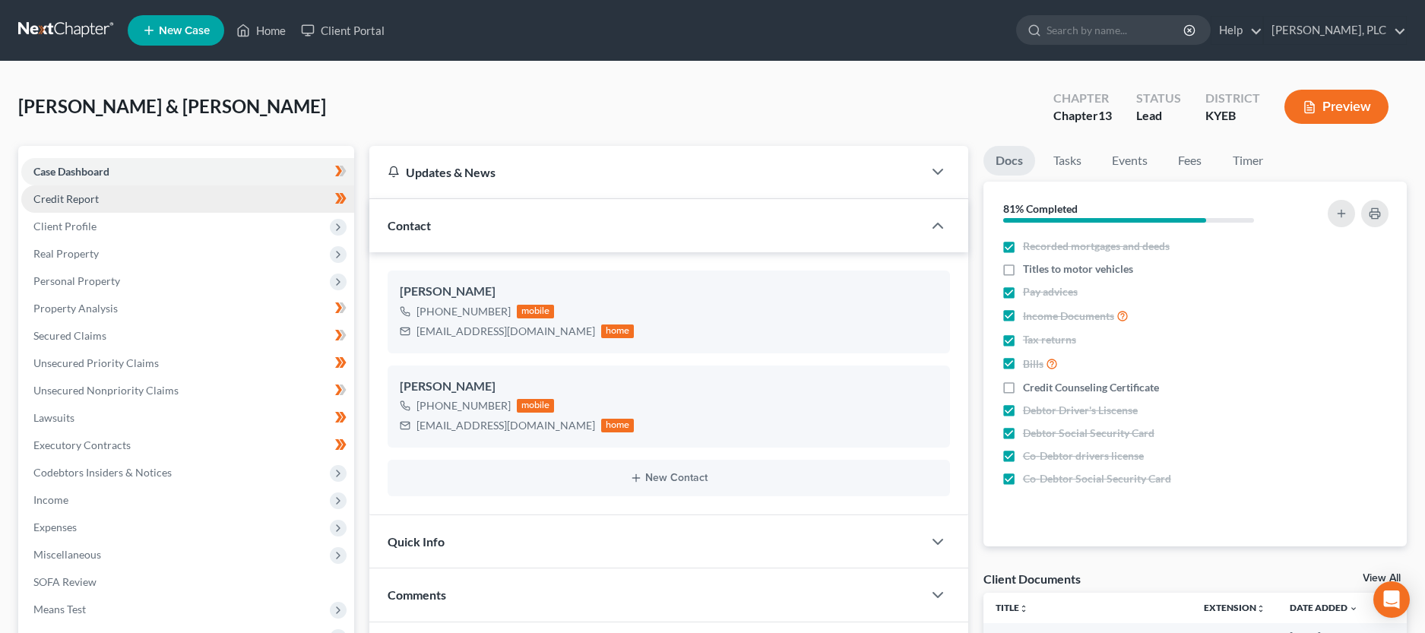
click at [49, 201] on span "Credit Report" at bounding box center [65, 198] width 65 height 13
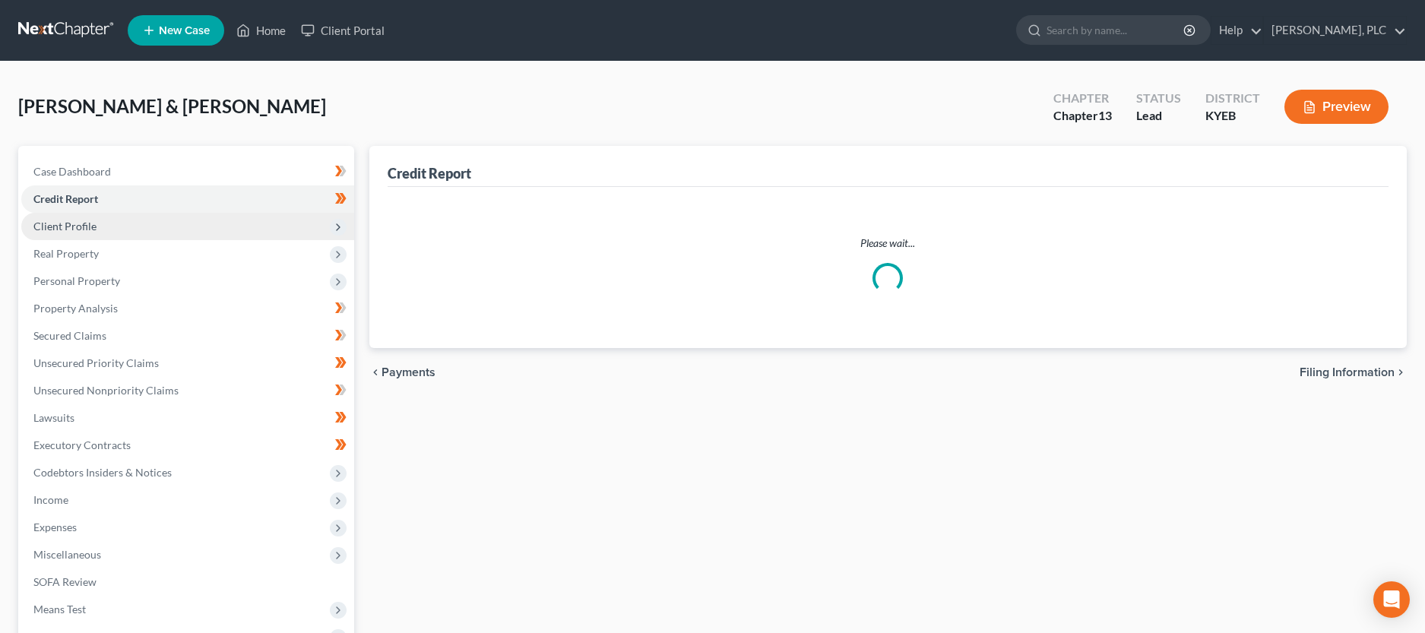
click at [41, 228] on span "Client Profile" at bounding box center [64, 226] width 63 height 13
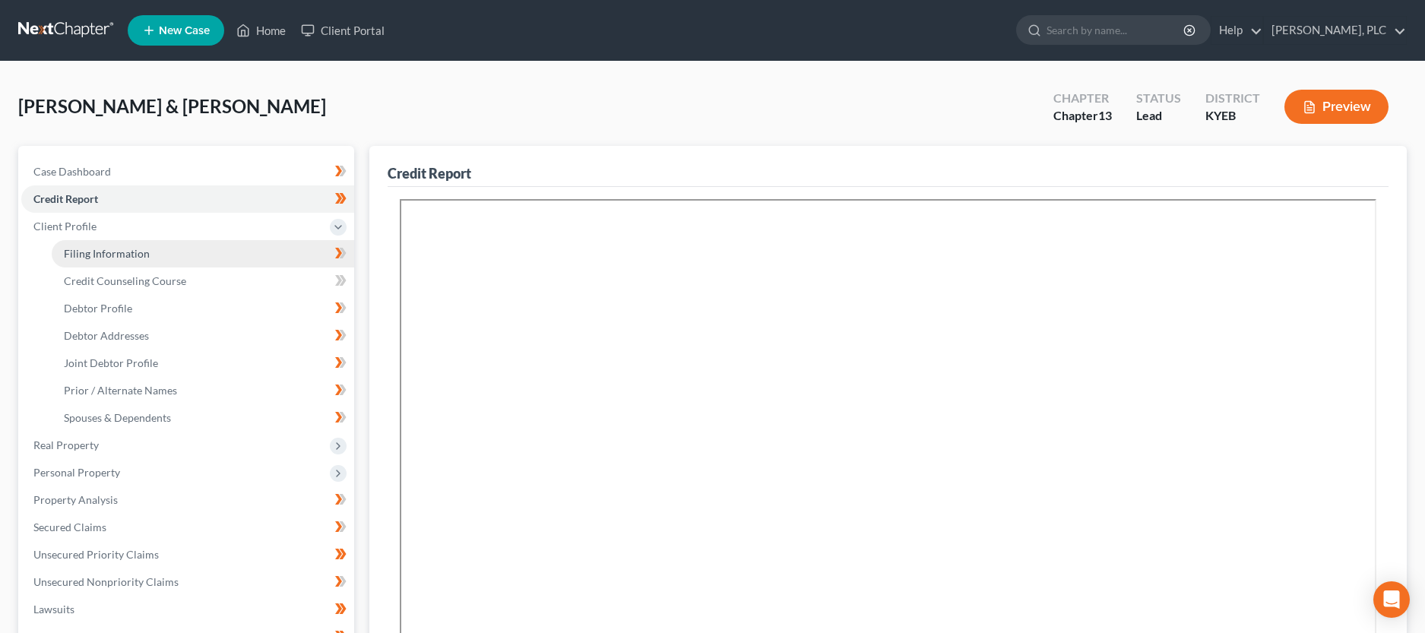
click at [89, 252] on span "Filing Information" at bounding box center [107, 253] width 86 height 13
select select "1"
select select "3"
select select "32"
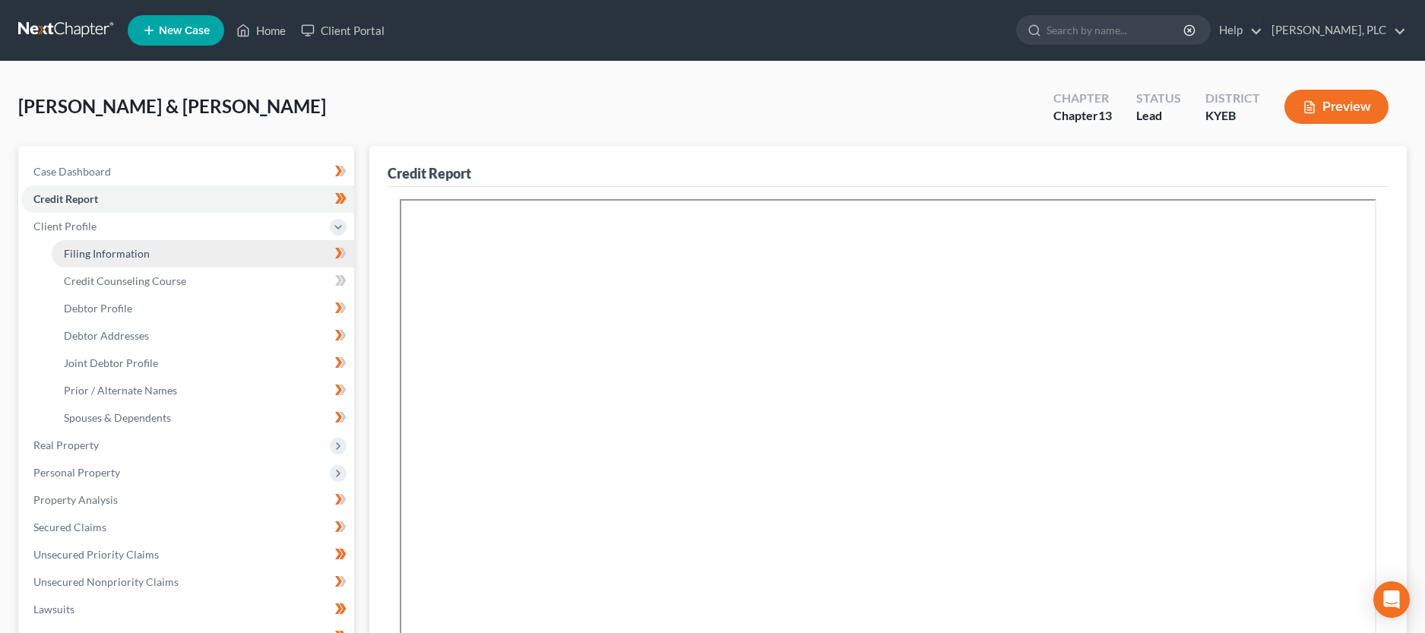
select select "0"
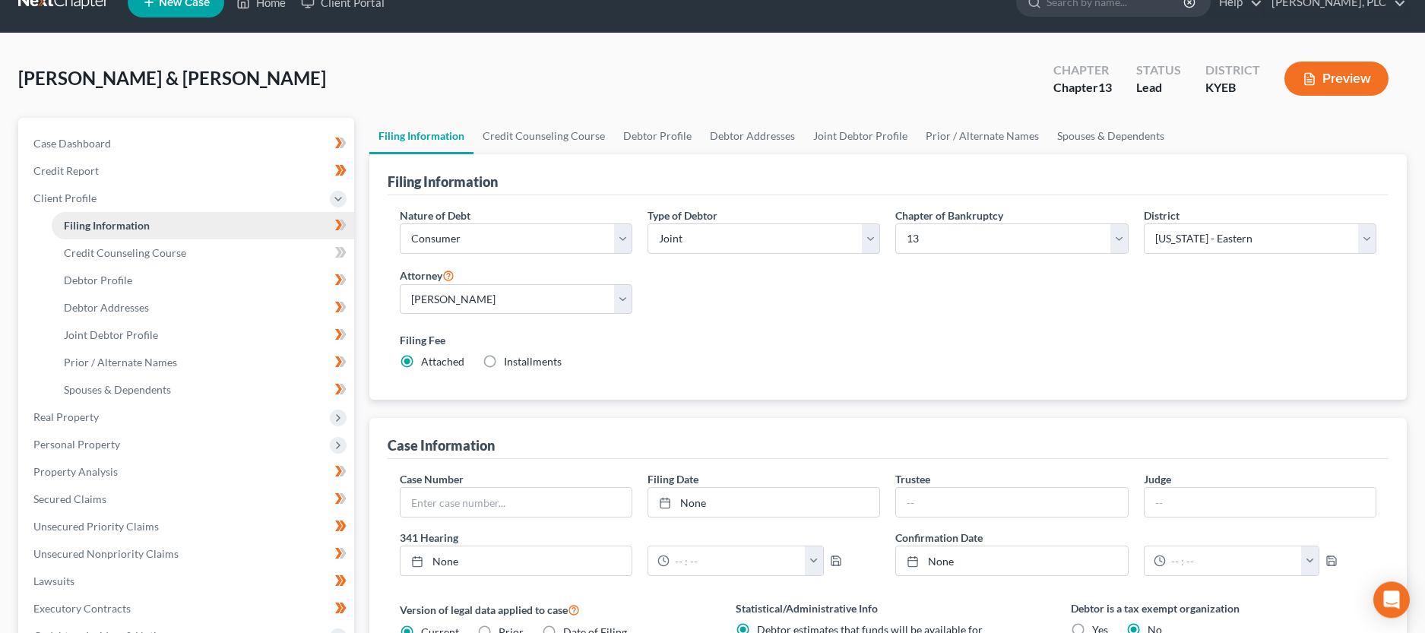
scroll to position [5, 0]
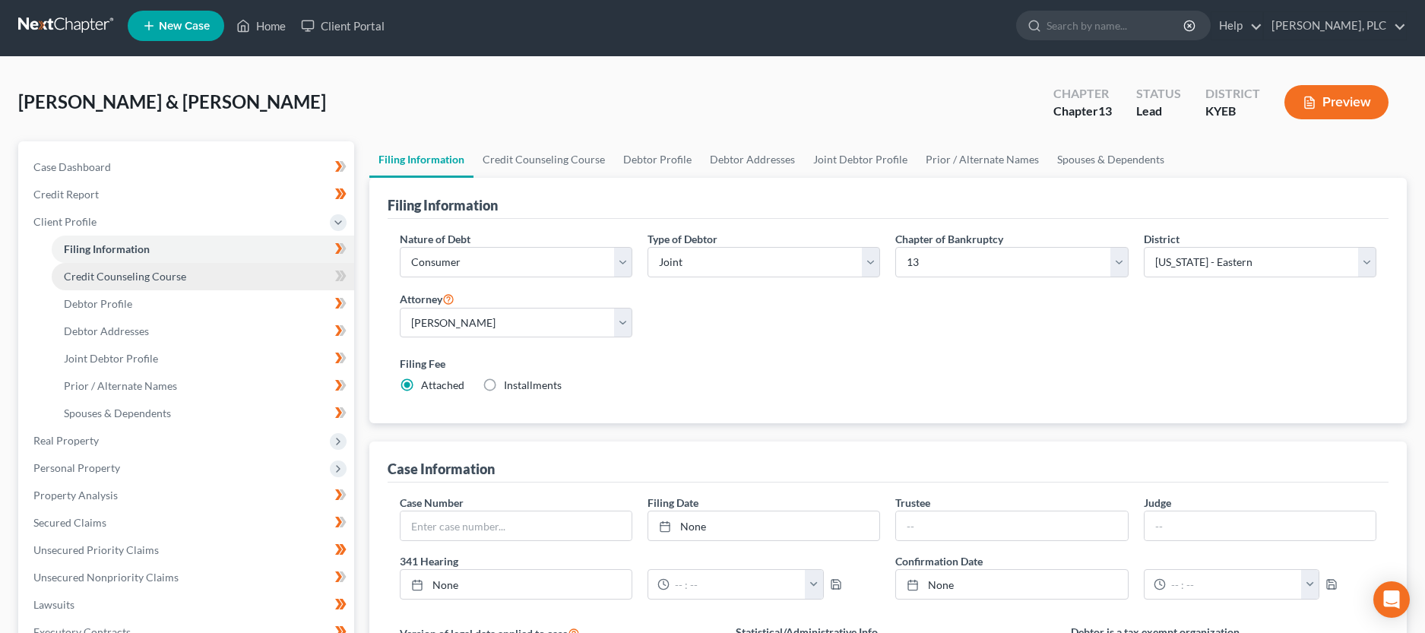
click at [118, 273] on span "Credit Counseling Course" at bounding box center [125, 276] width 122 height 13
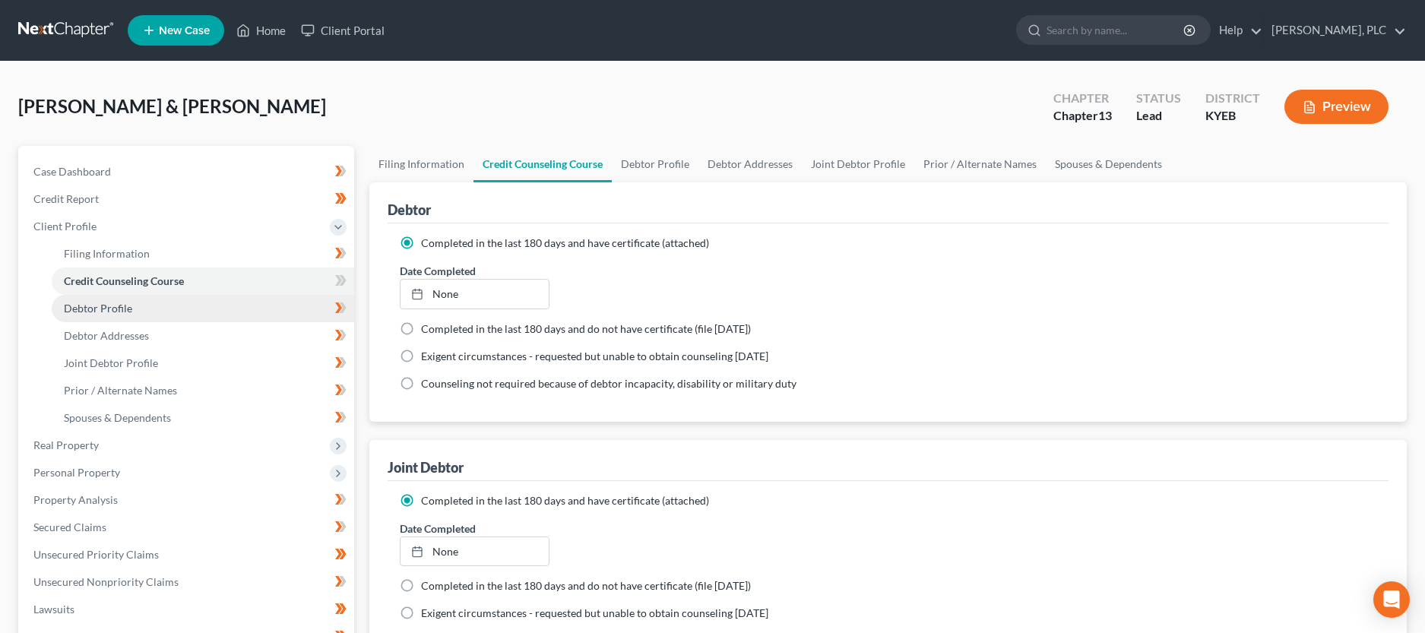
click at [104, 309] on span "Debtor Profile" at bounding box center [98, 308] width 68 height 13
select select "1"
select select "3"
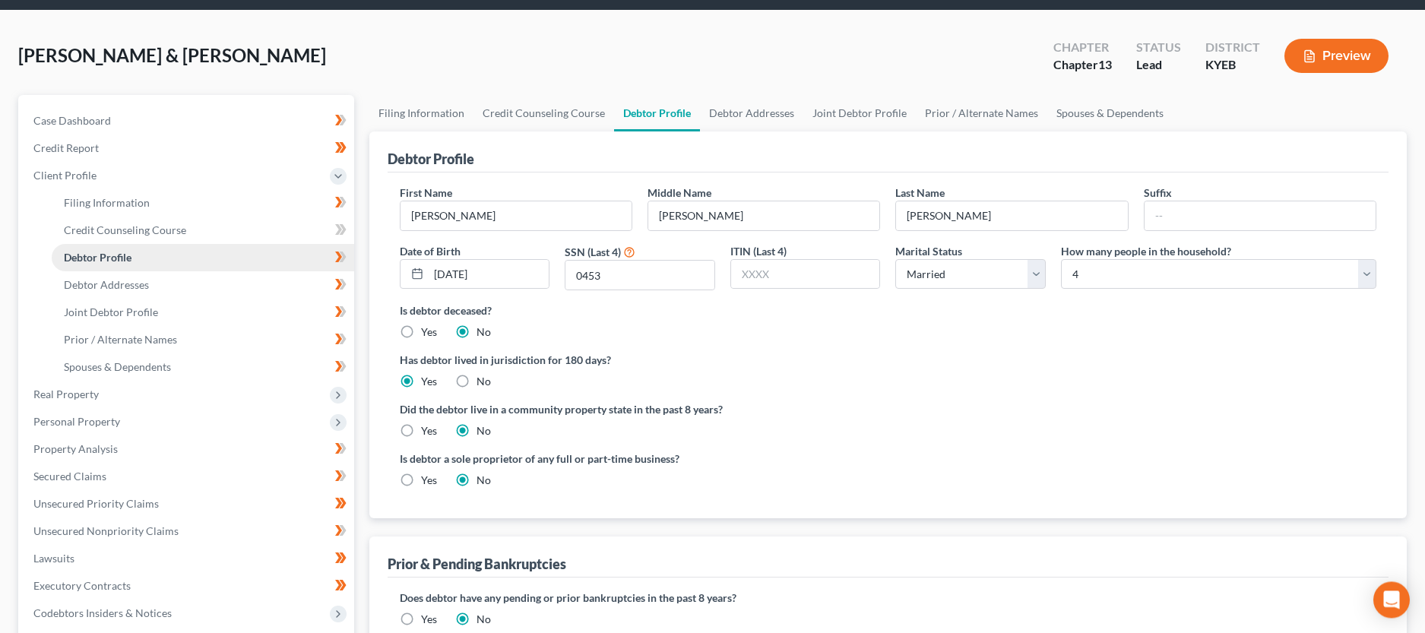
scroll to position [78, 0]
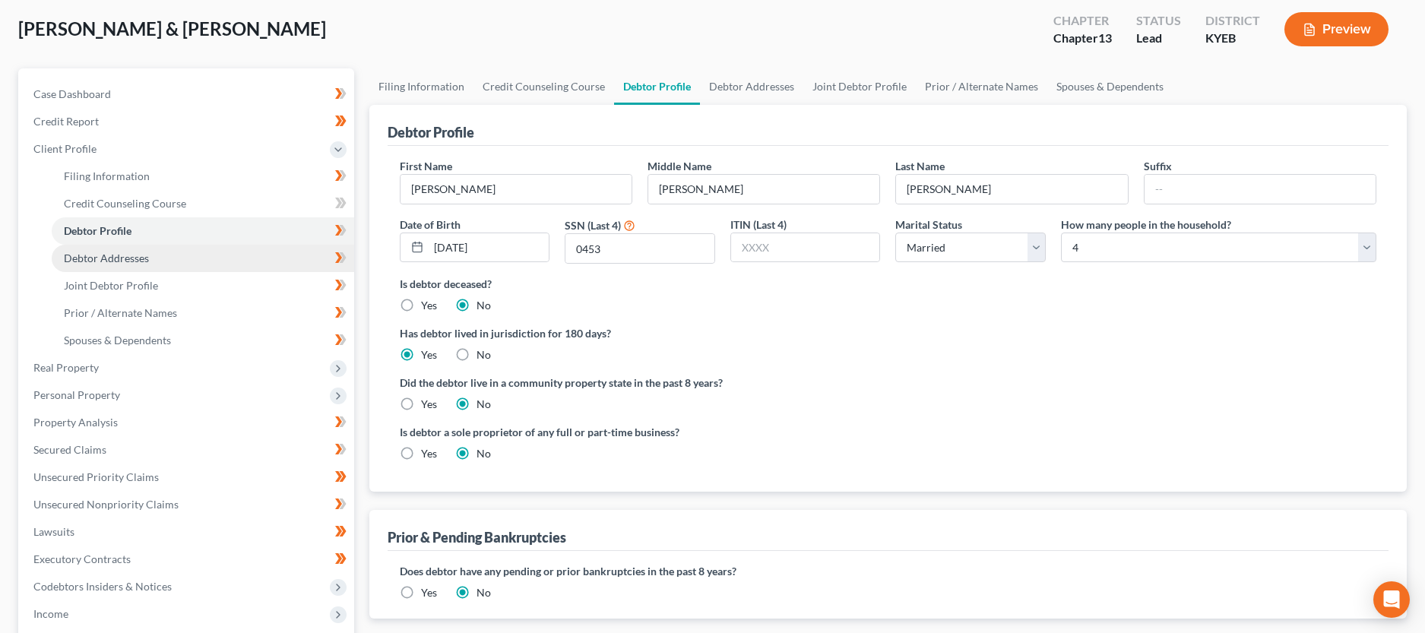
click at [192, 261] on link "Debtor Addresses" at bounding box center [203, 258] width 302 height 27
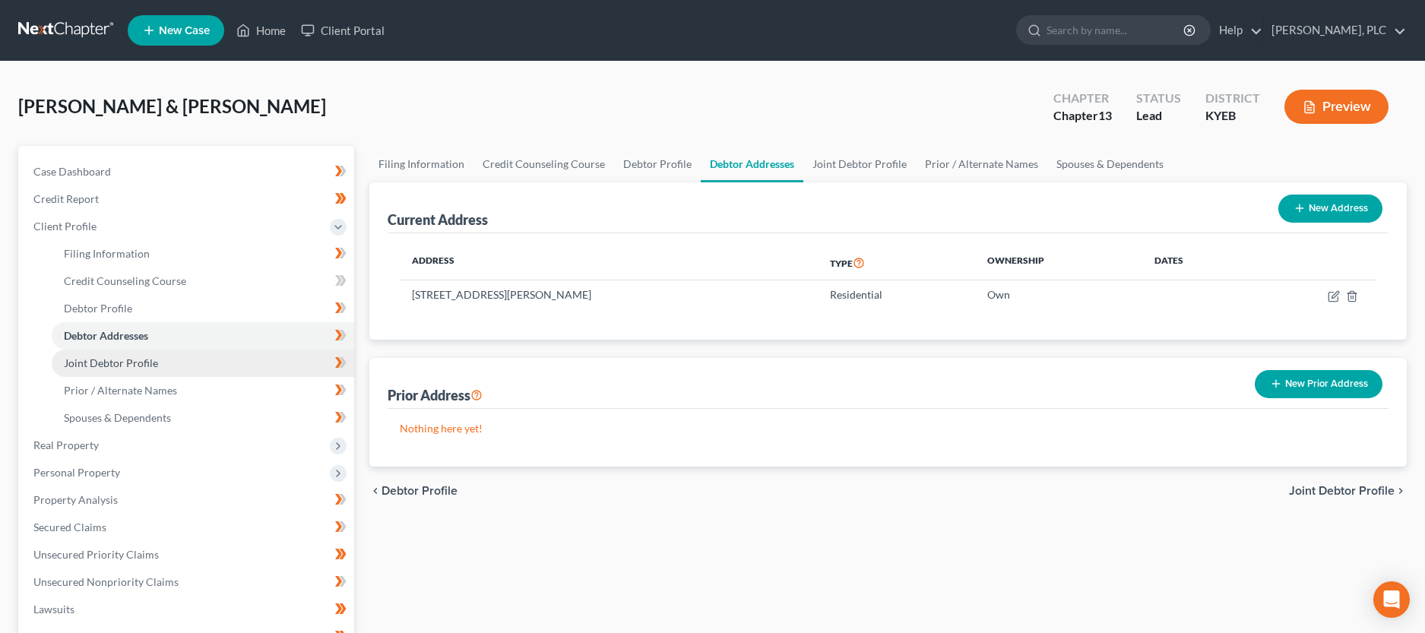
click at [150, 365] on span "Joint Debtor Profile" at bounding box center [111, 362] width 94 height 13
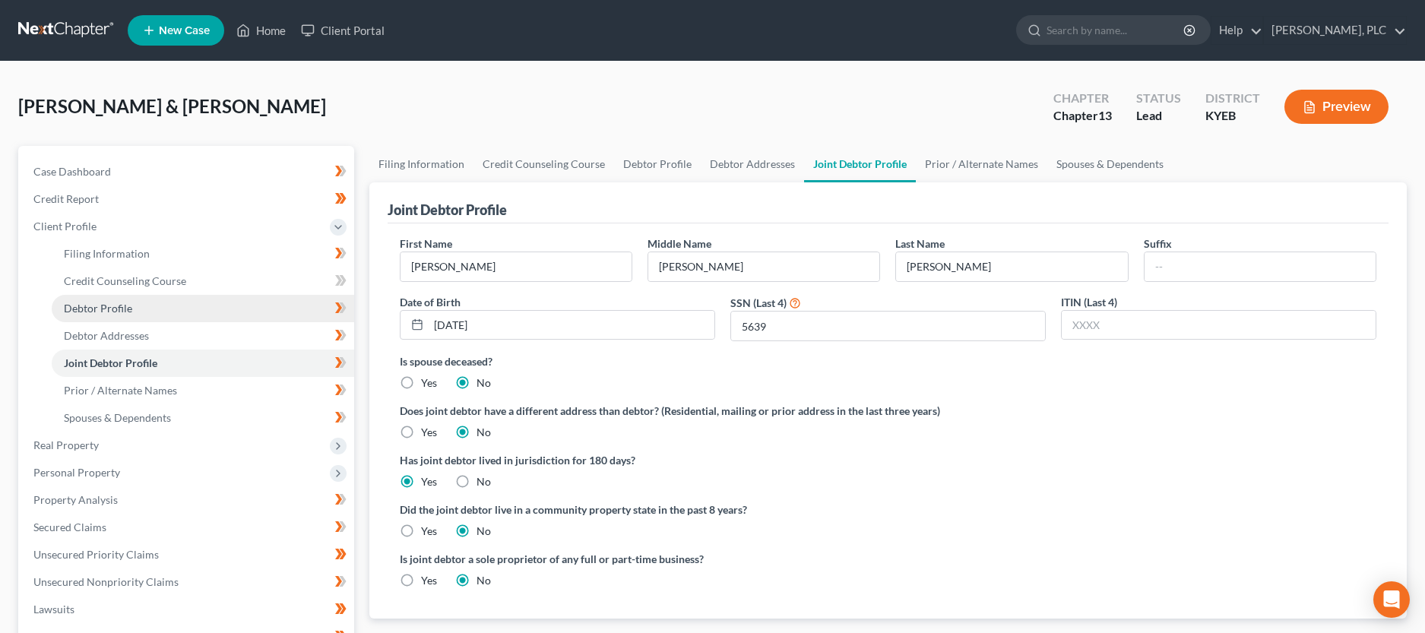
click at [139, 311] on link "Debtor Profile" at bounding box center [203, 308] width 302 height 27
select select "1"
select select "3"
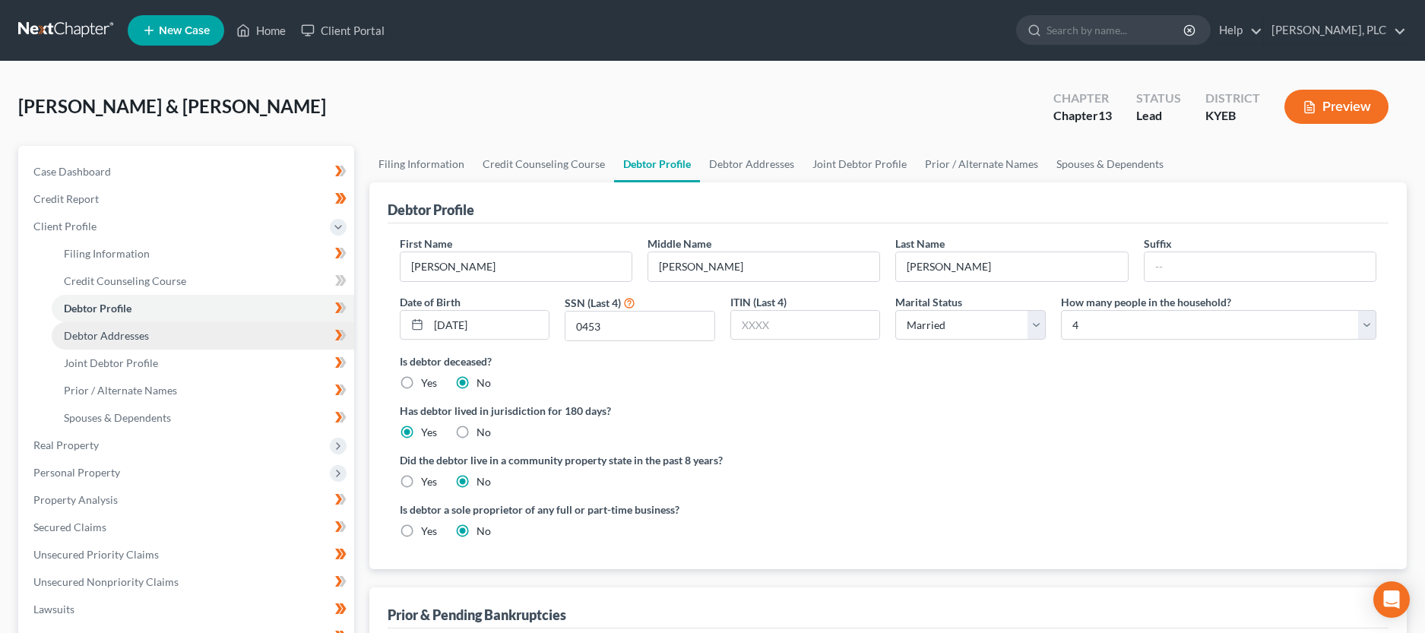
click at [169, 341] on link "Debtor Addresses" at bounding box center [203, 335] width 302 height 27
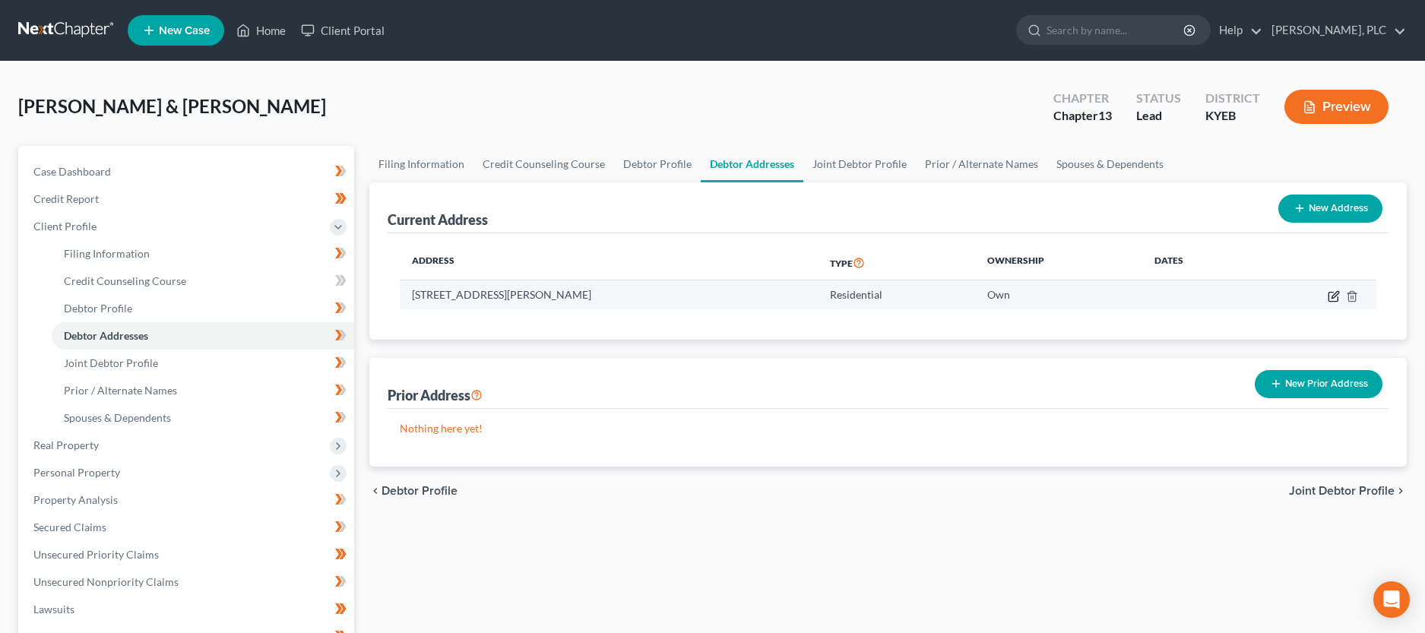
click at [1329, 294] on icon "button" at bounding box center [1332, 296] width 9 height 9
select select "18"
select select "0"
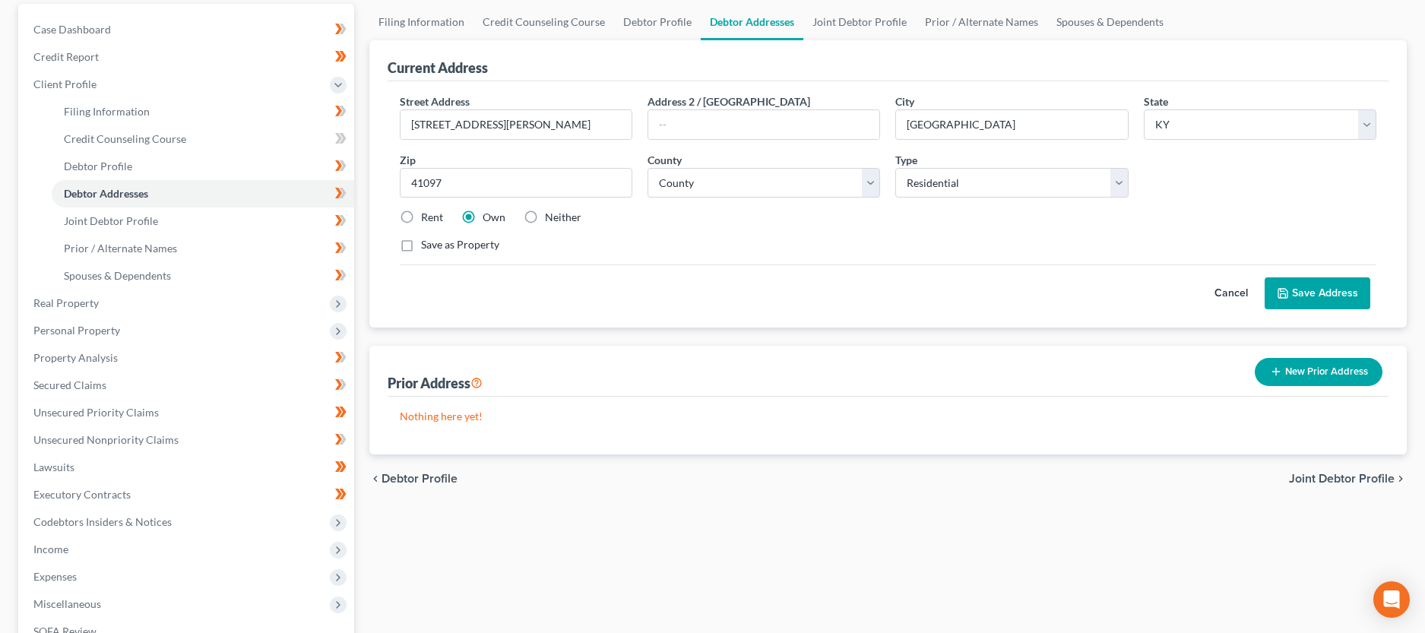
scroll to position [155, 0]
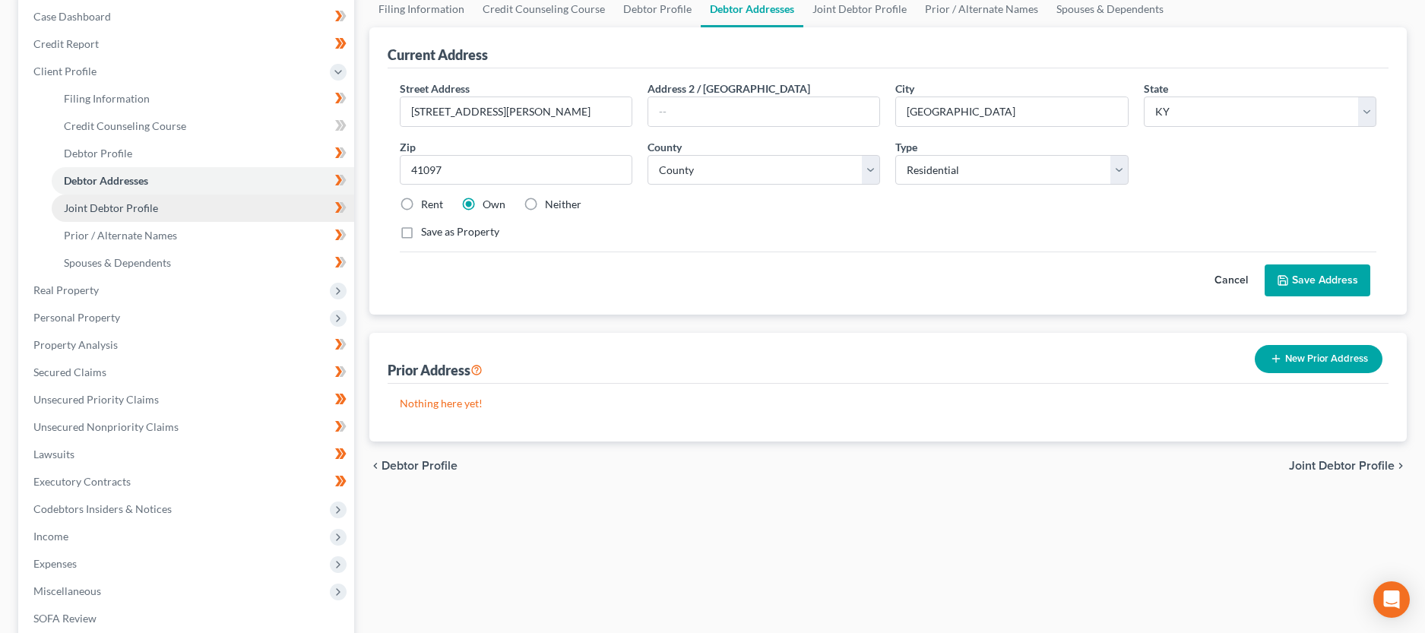
click at [251, 210] on link "Joint Debtor Profile" at bounding box center [203, 208] width 302 height 27
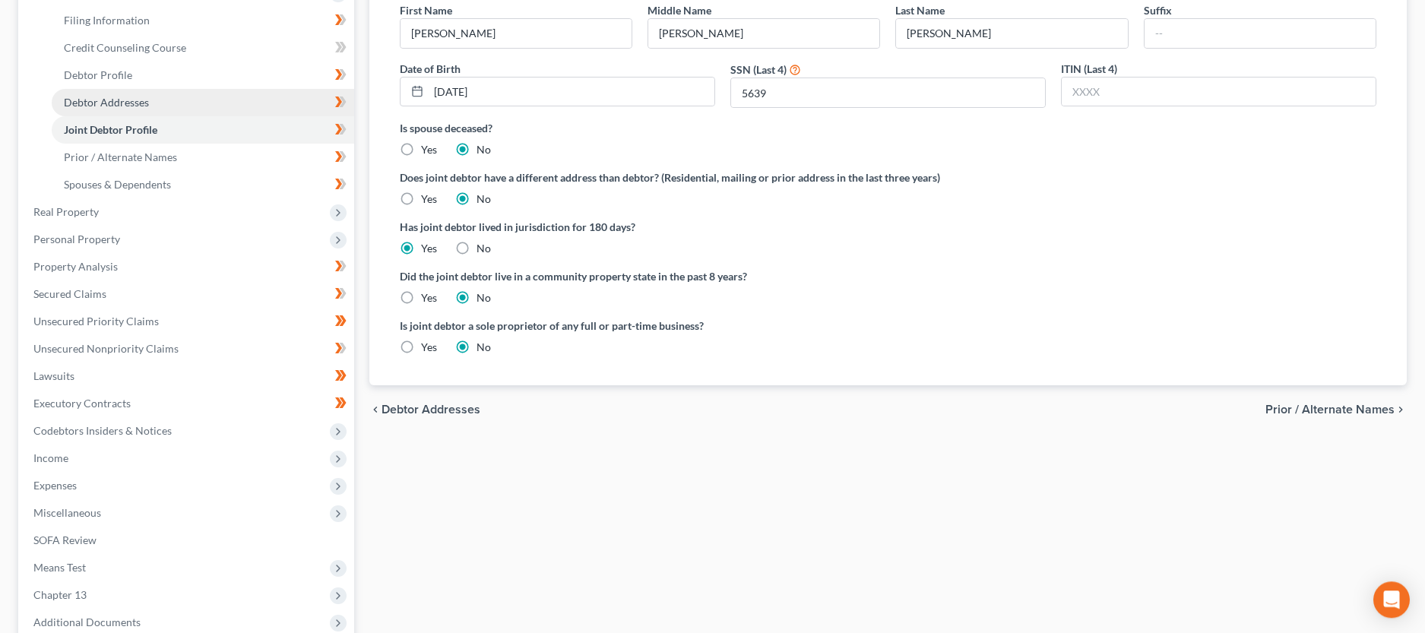
scroll to position [155, 0]
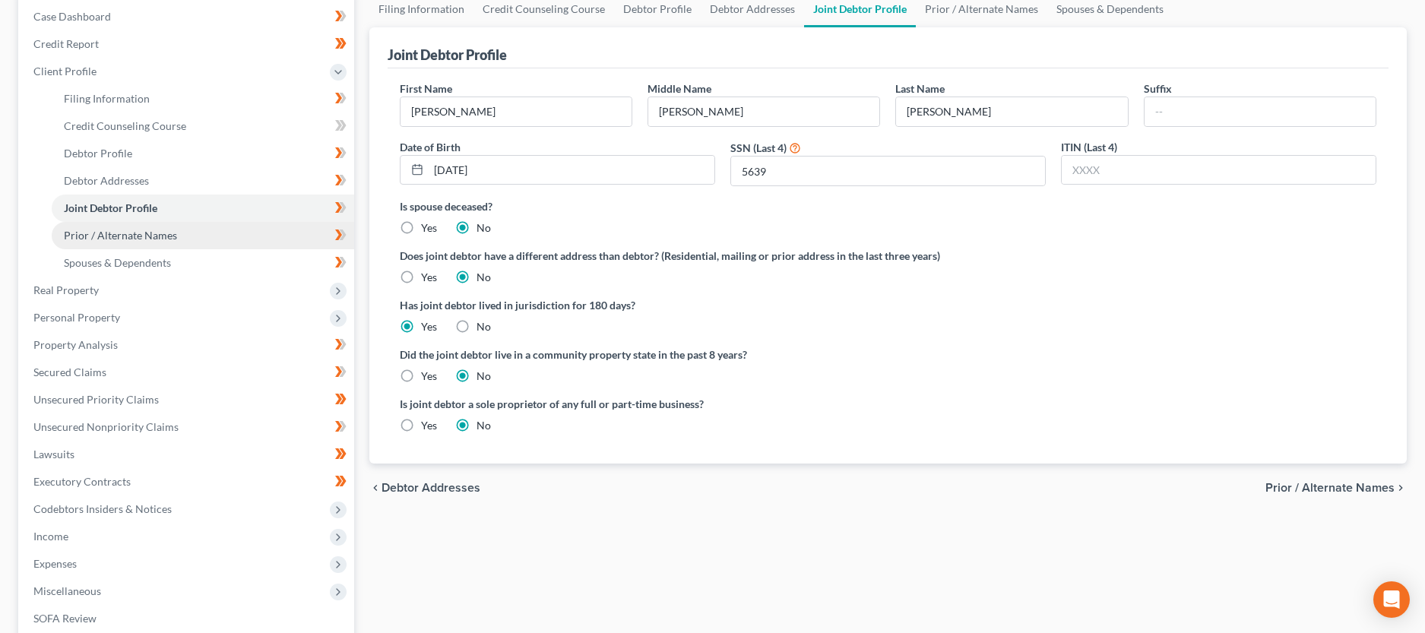
click at [238, 233] on link "Prior / Alternate Names" at bounding box center [203, 235] width 302 height 27
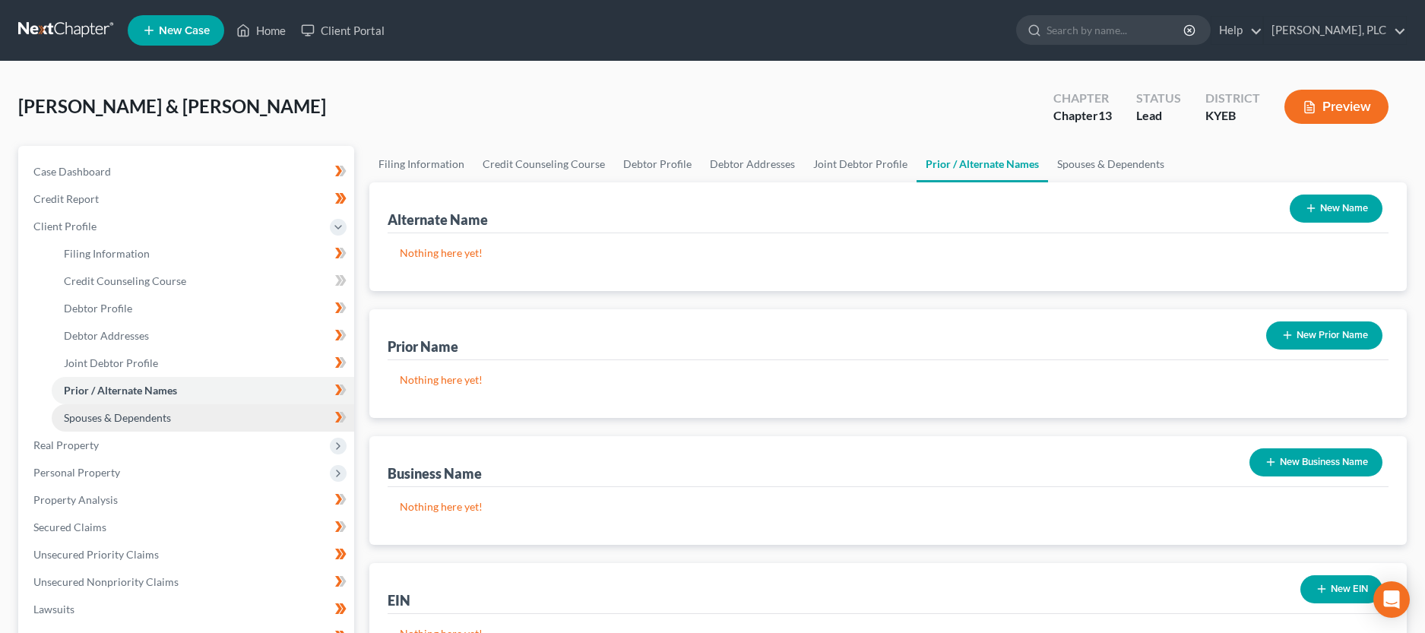
click at [177, 413] on link "Spouses & Dependents" at bounding box center [203, 417] width 302 height 27
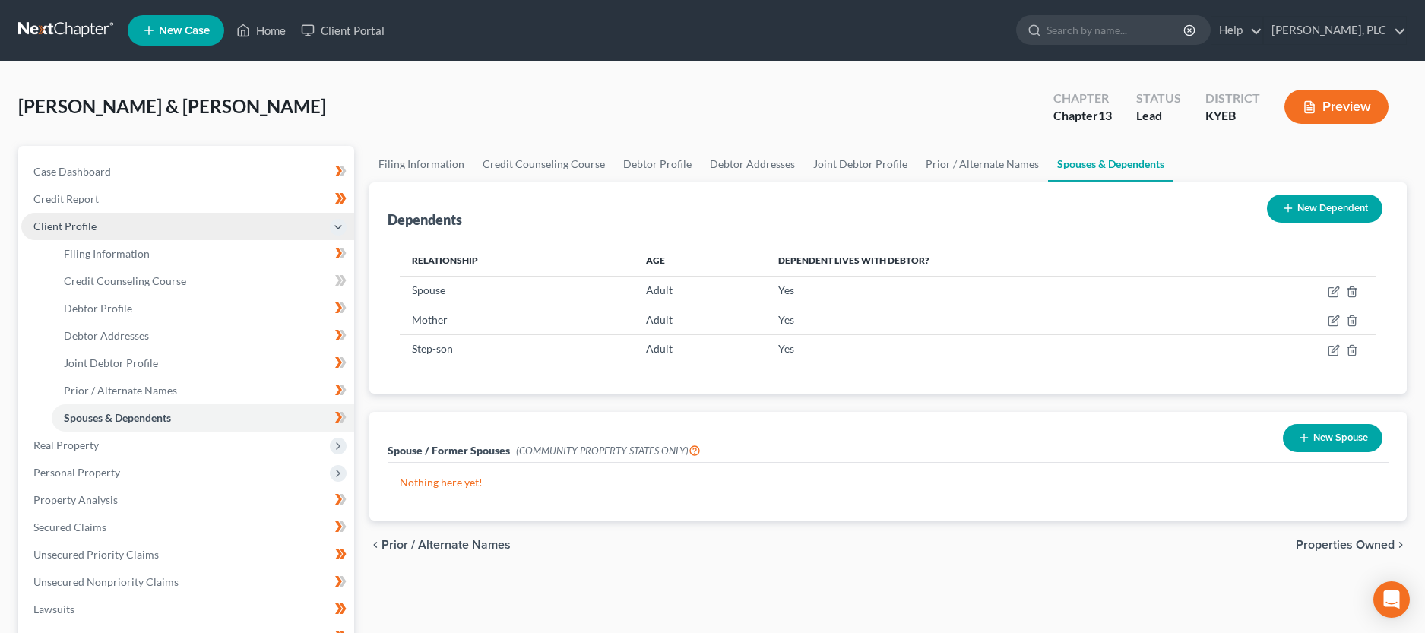
click at [102, 227] on span "Client Profile" at bounding box center [187, 226] width 333 height 27
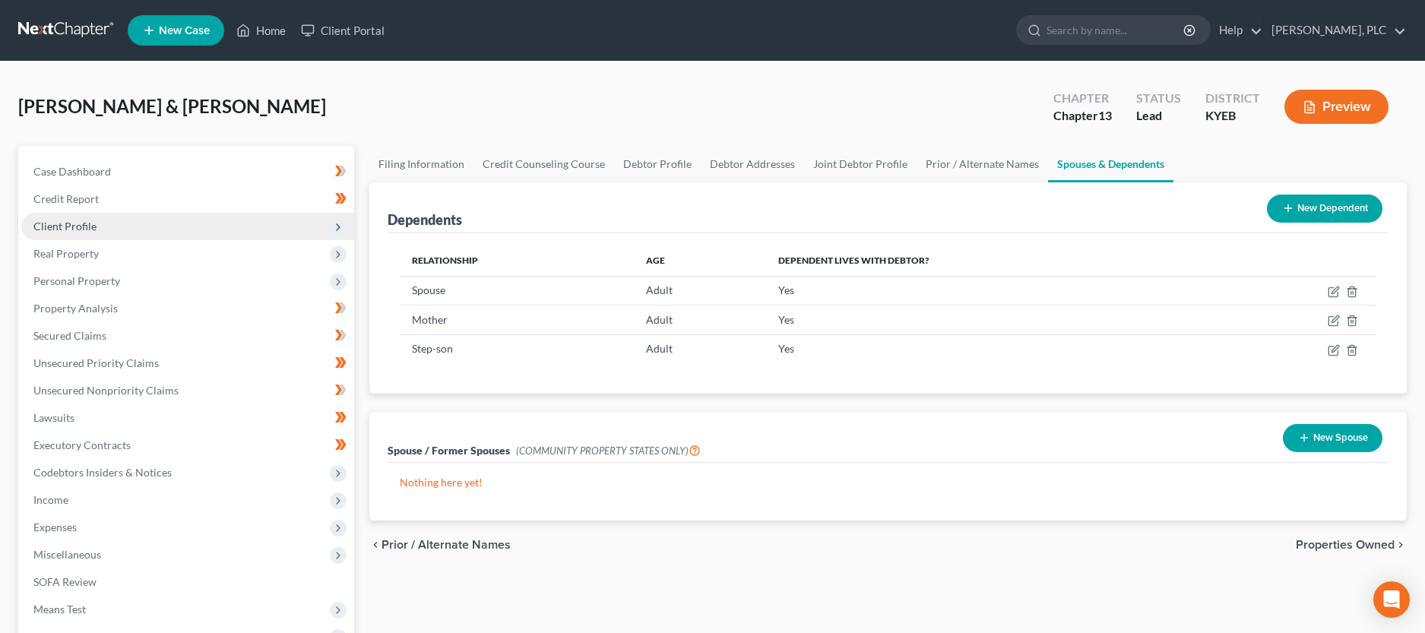
click at [101, 227] on span "Client Profile" at bounding box center [187, 226] width 333 height 27
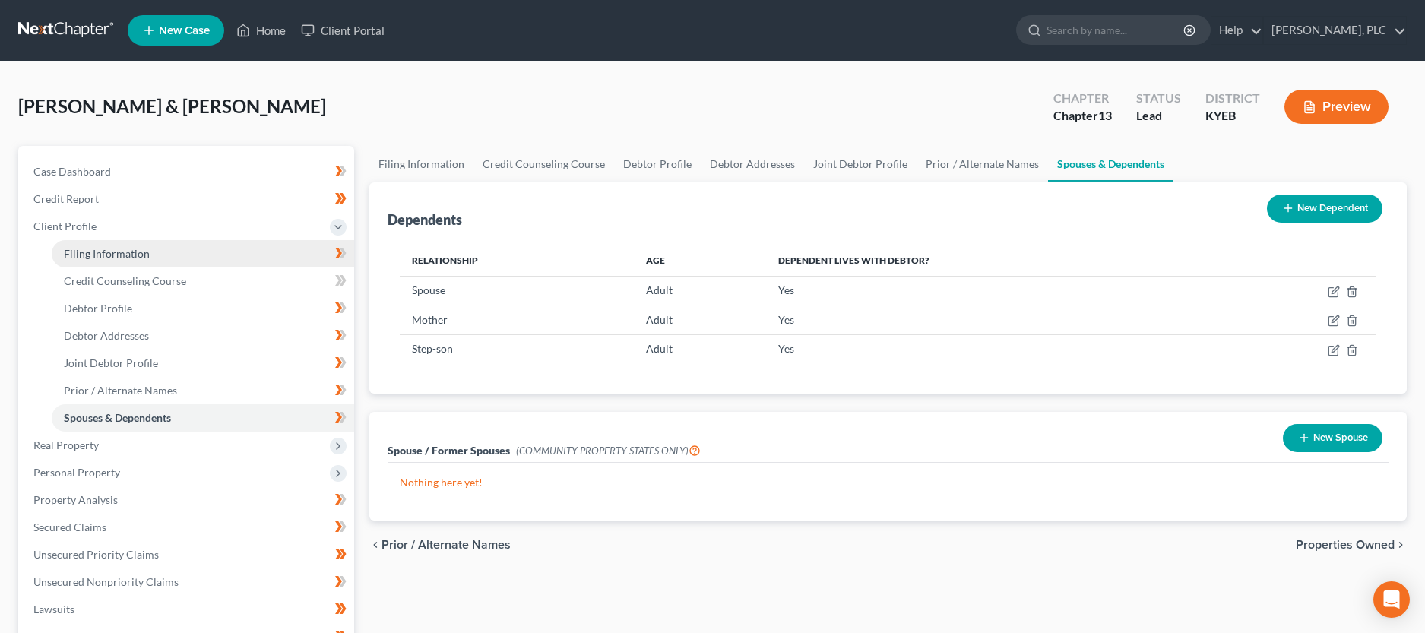
click at [116, 250] on span "Filing Information" at bounding box center [107, 253] width 86 height 13
select select "1"
select select "3"
select select "32"
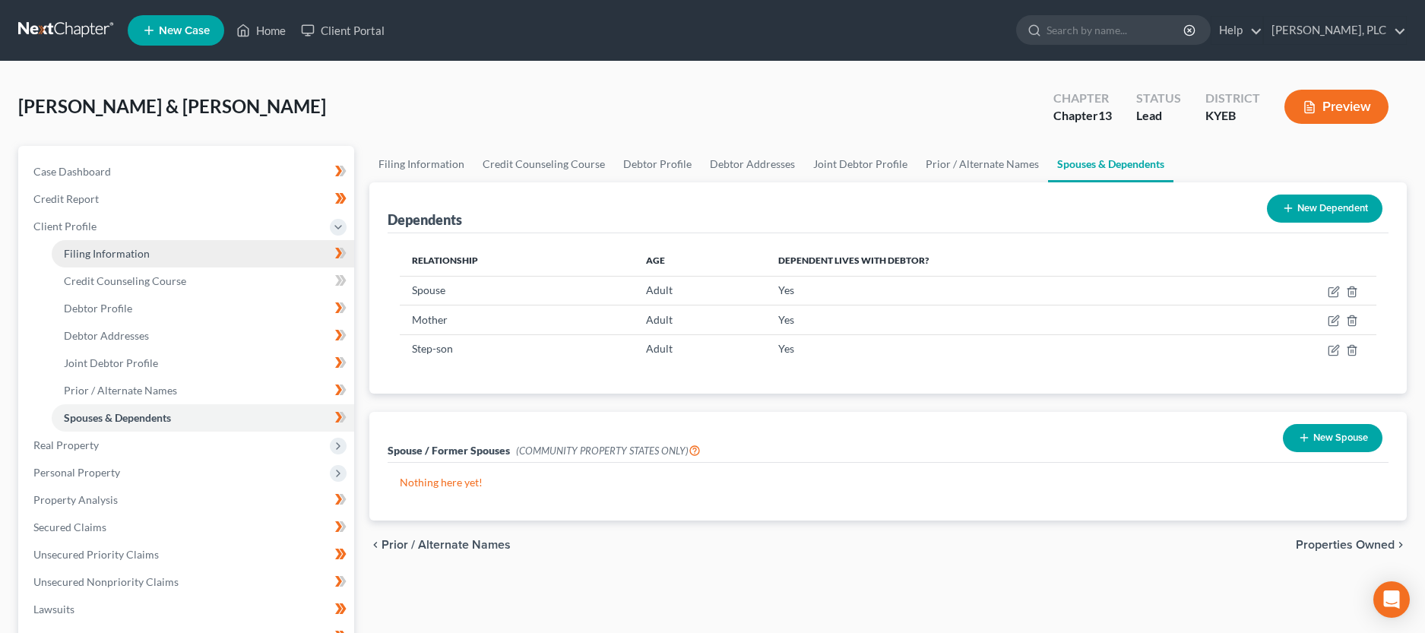
select select "0"
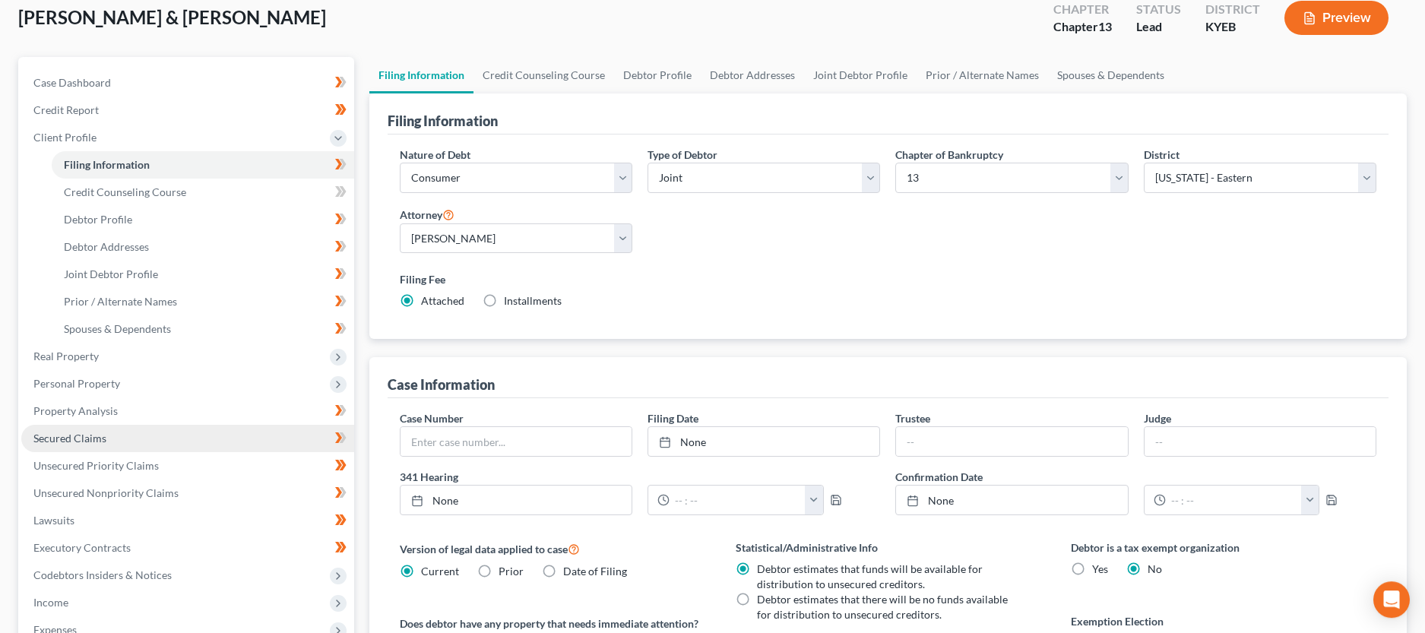
scroll to position [78, 0]
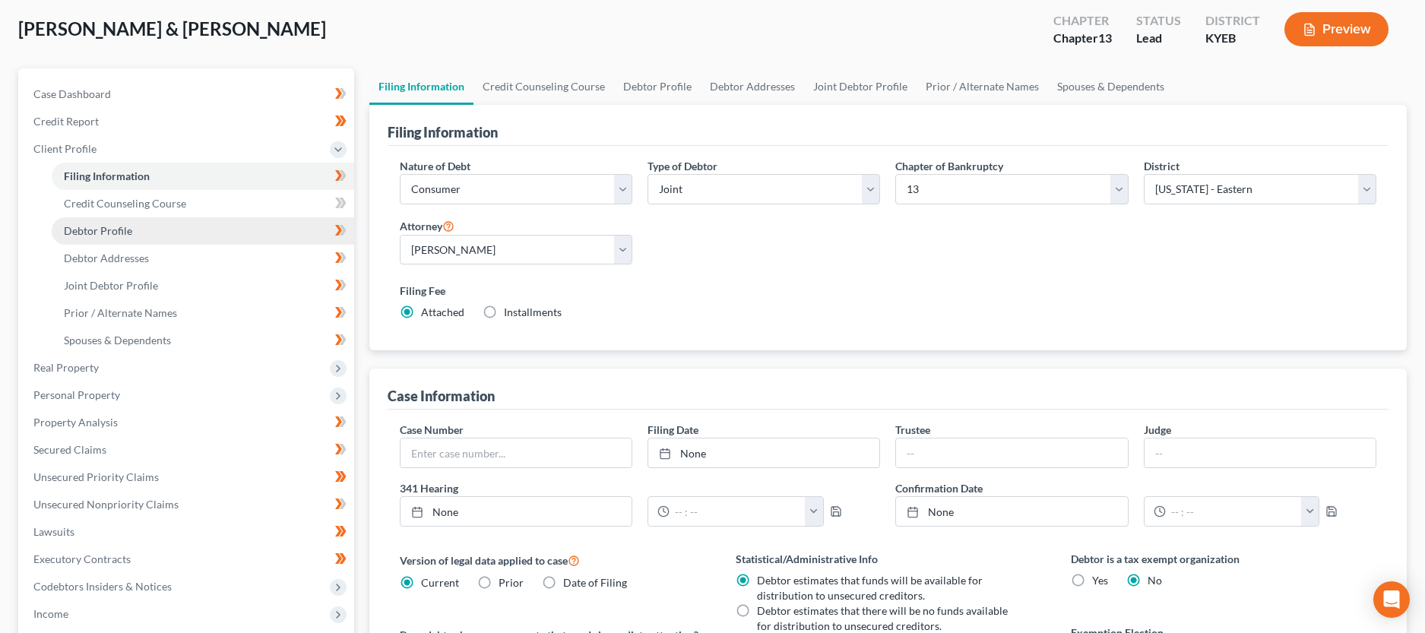
click at [153, 226] on link "Debtor Profile" at bounding box center [203, 230] width 302 height 27
select select "1"
select select "3"
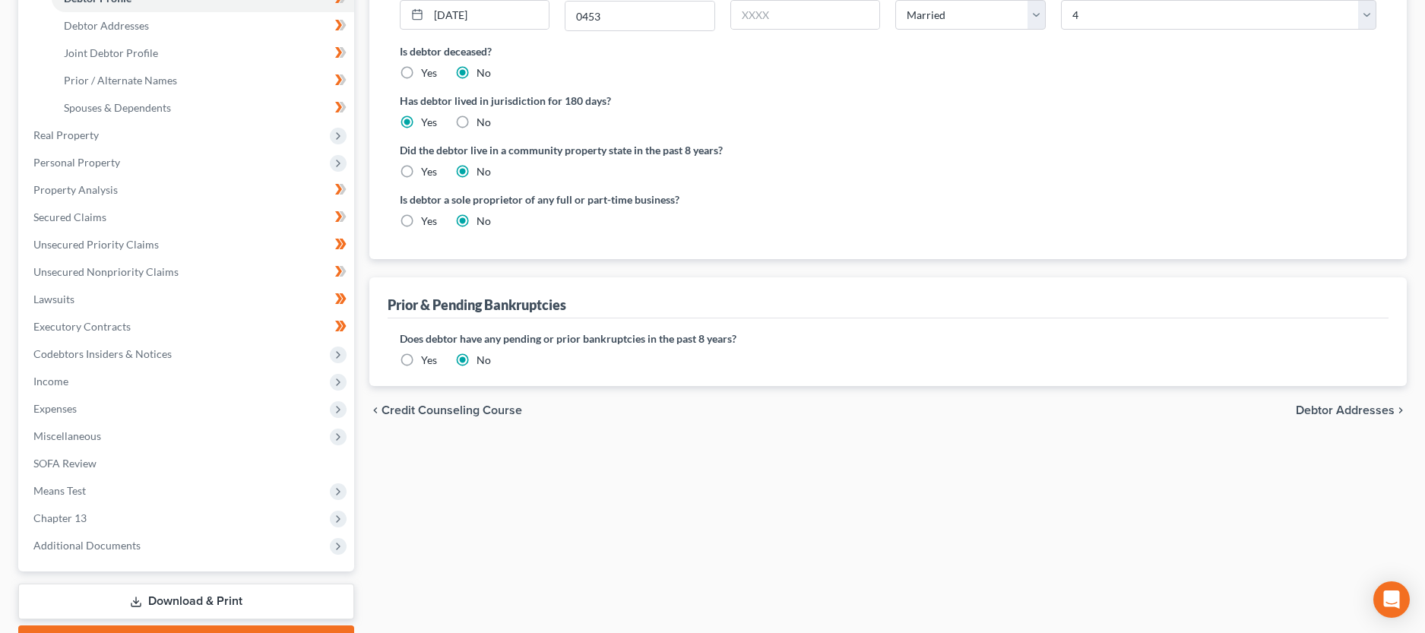
scroll to position [78, 0]
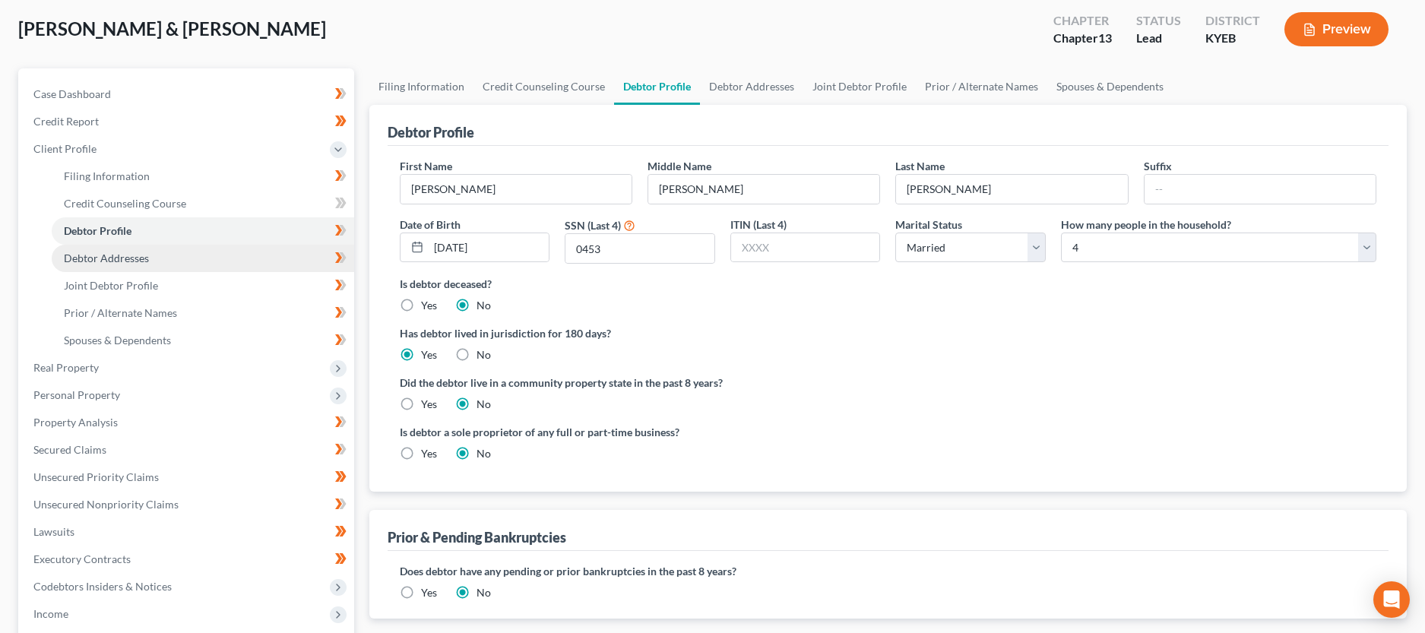
click at [181, 258] on link "Debtor Addresses" at bounding box center [203, 258] width 302 height 27
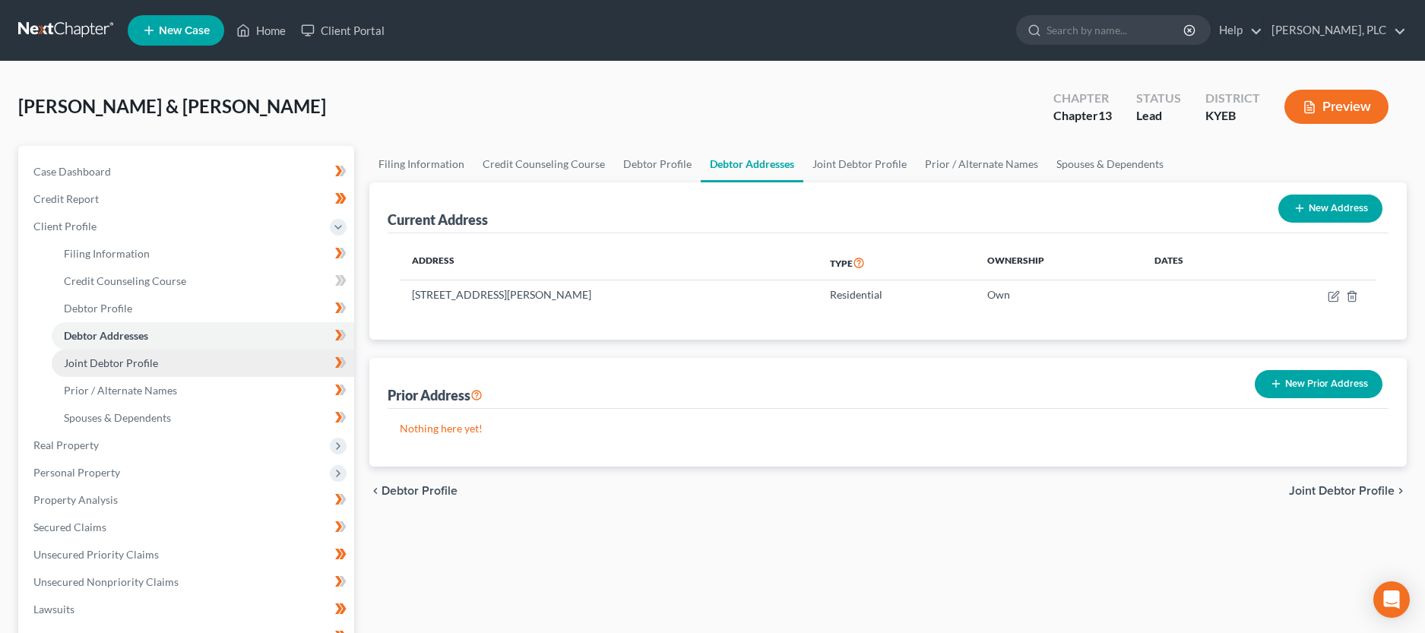
click at [191, 359] on link "Joint Debtor Profile" at bounding box center [203, 363] width 302 height 27
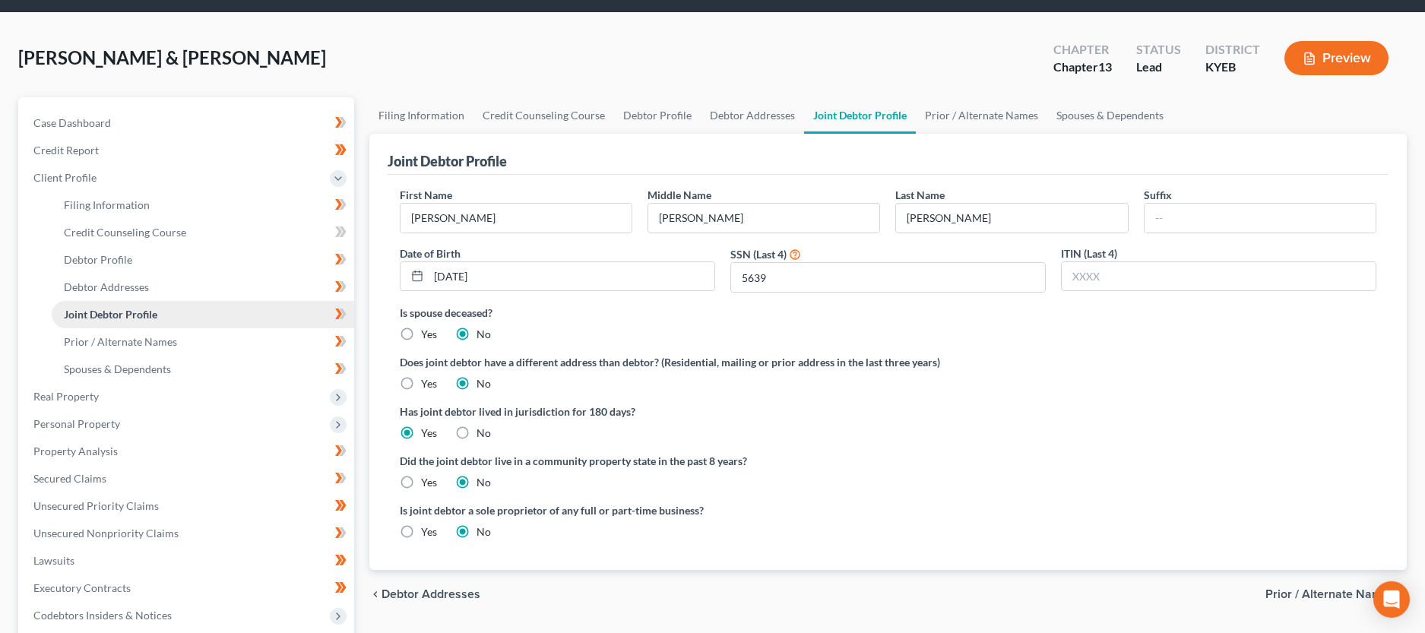
scroll to position [78, 0]
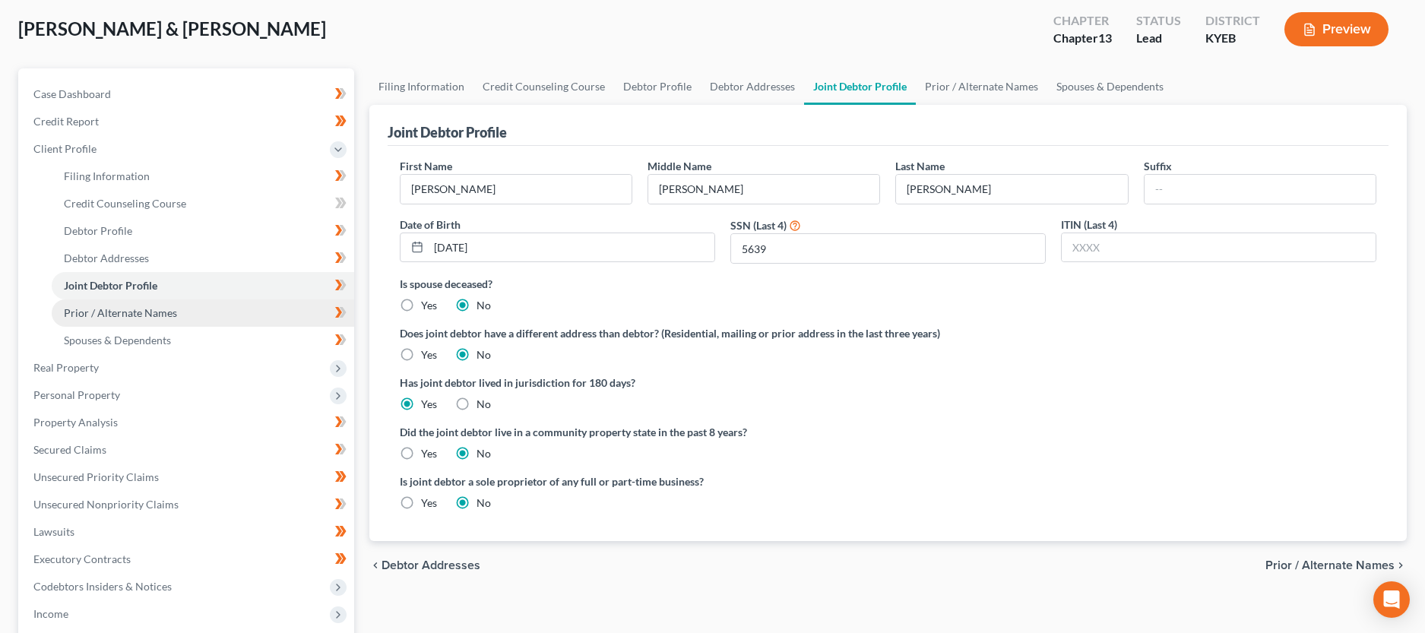
click at [190, 315] on link "Prior / Alternate Names" at bounding box center [203, 312] width 302 height 27
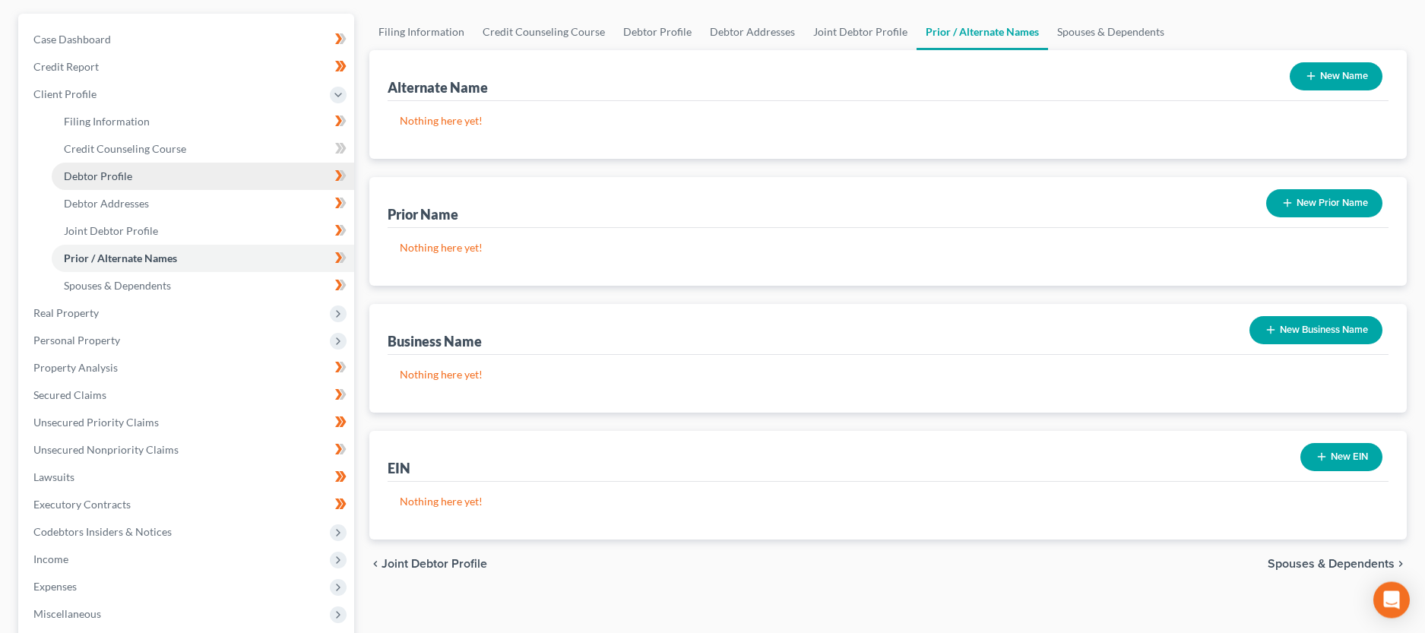
scroll to position [155, 0]
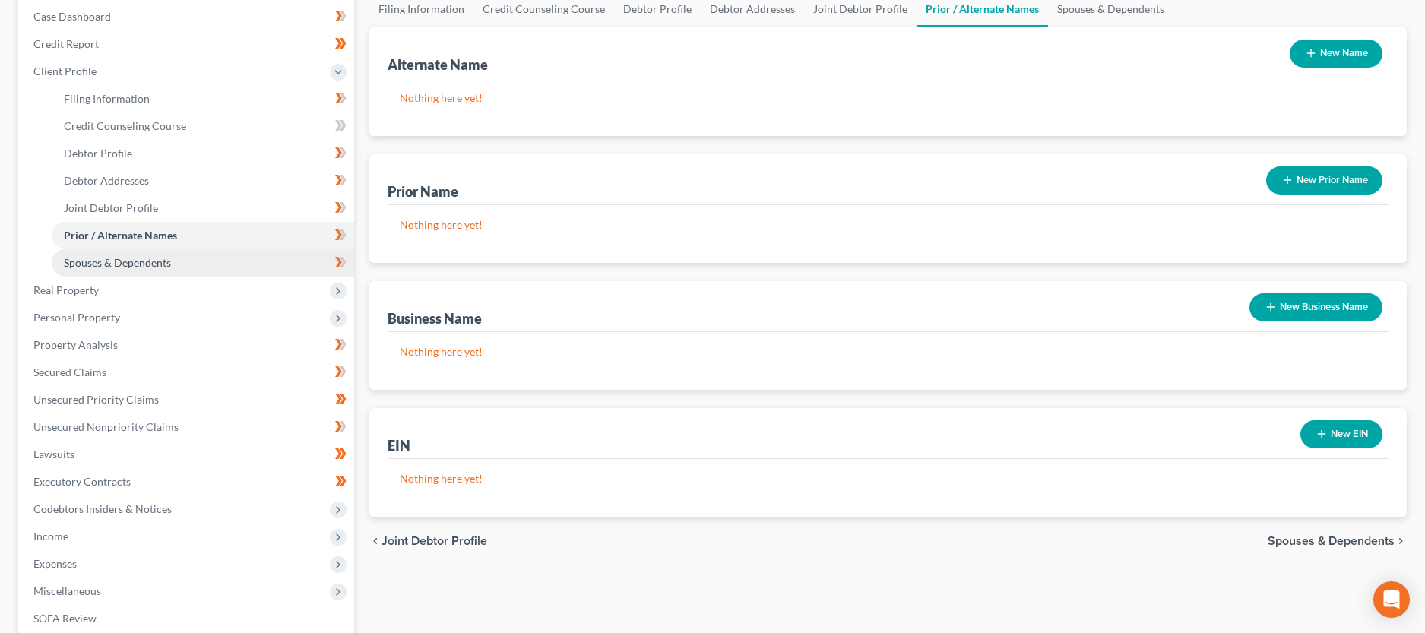
click at [176, 260] on link "Spouses & Dependents" at bounding box center [203, 262] width 302 height 27
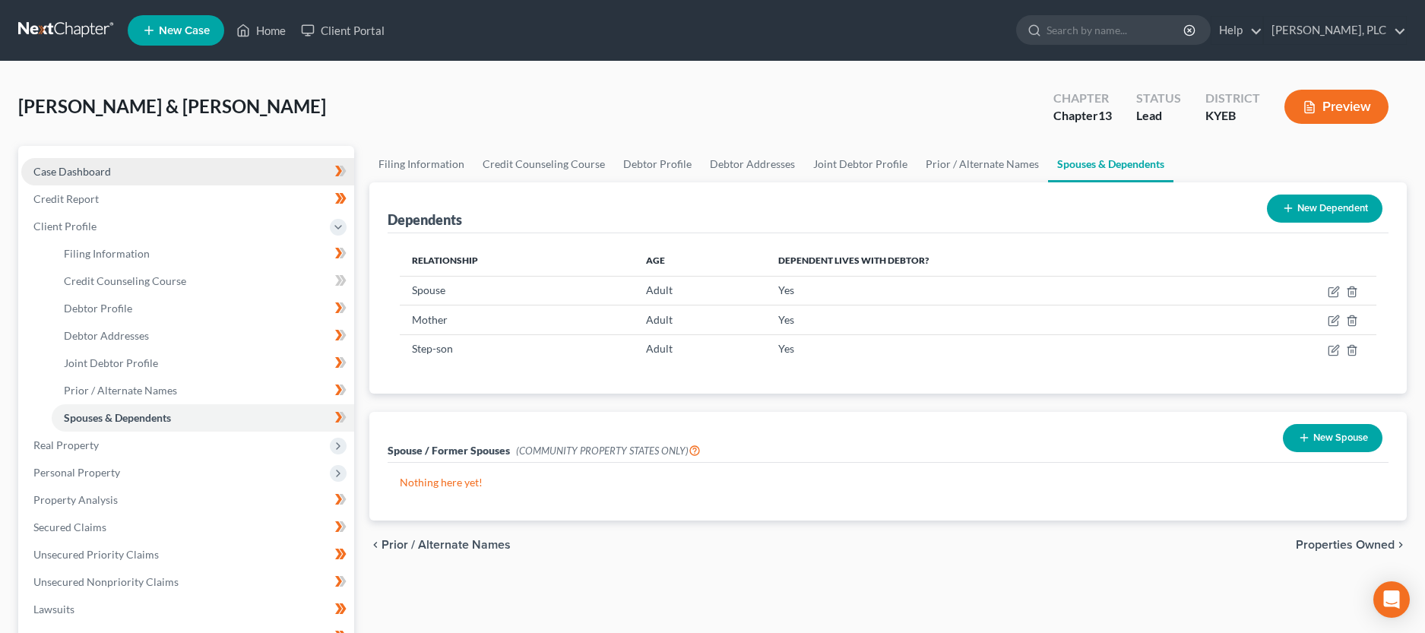
click at [172, 166] on link "Case Dashboard" at bounding box center [187, 171] width 333 height 27
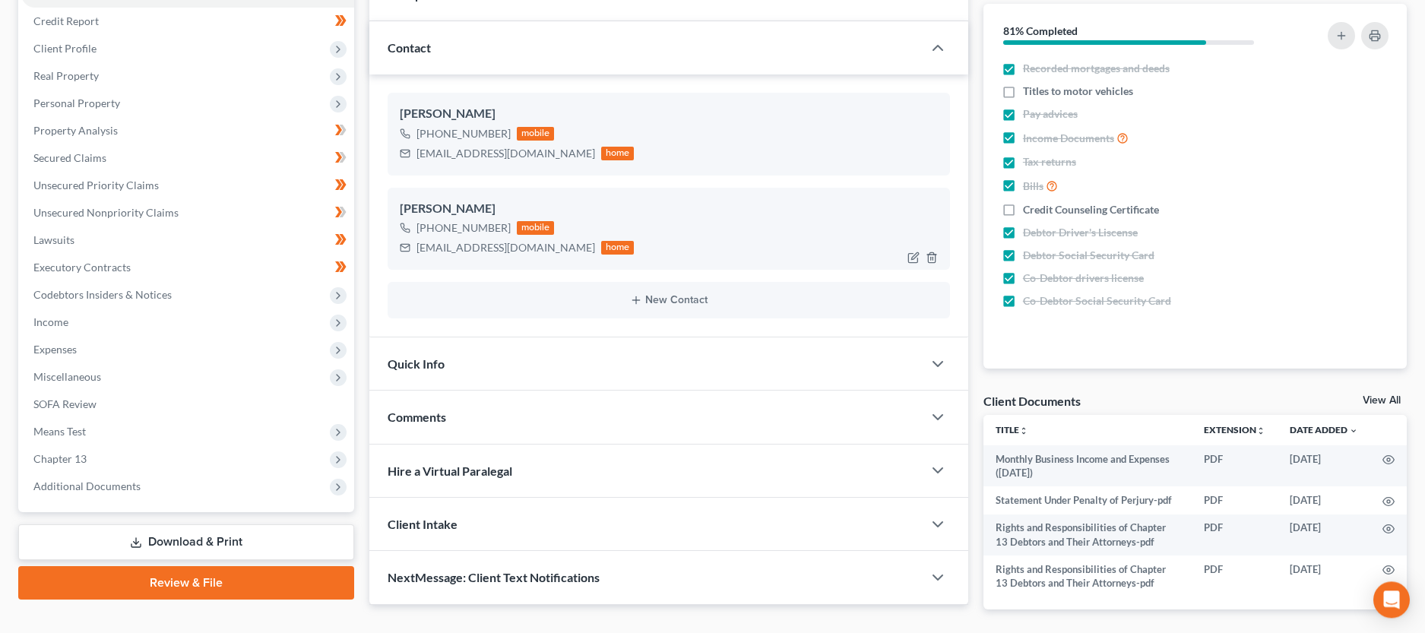
scroll to position [155, 0]
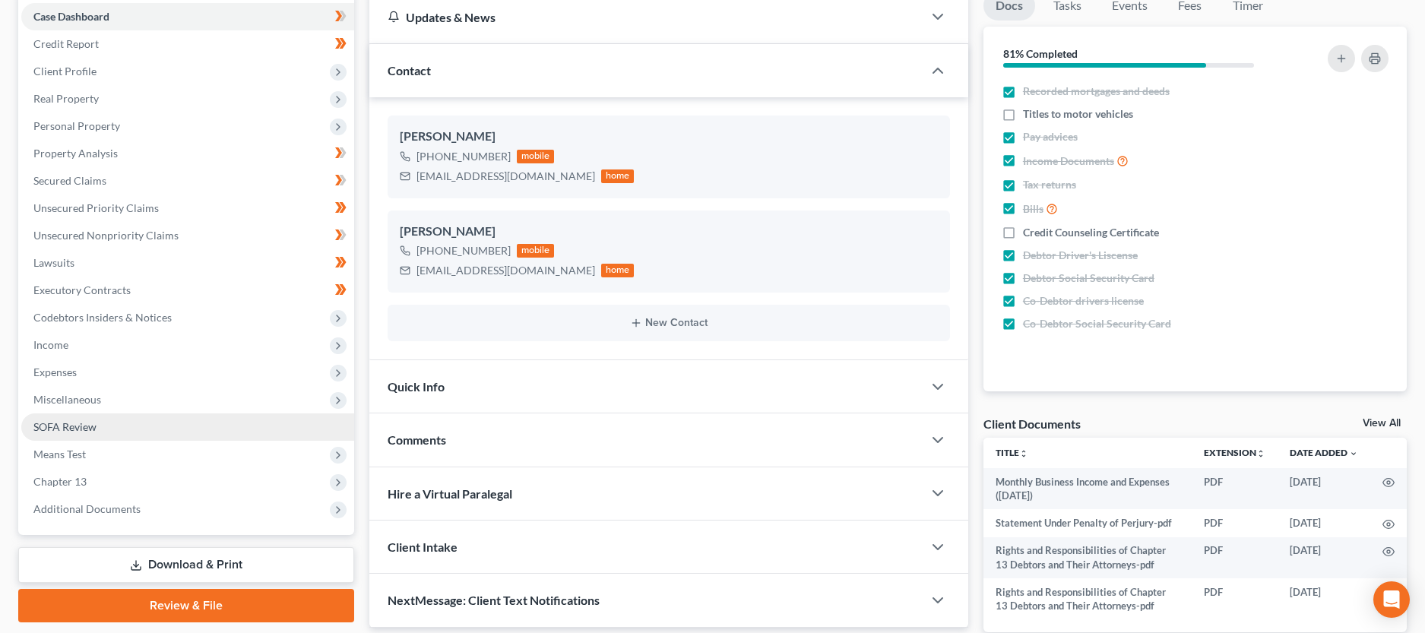
click at [147, 419] on link "SOFA Review" at bounding box center [187, 426] width 333 height 27
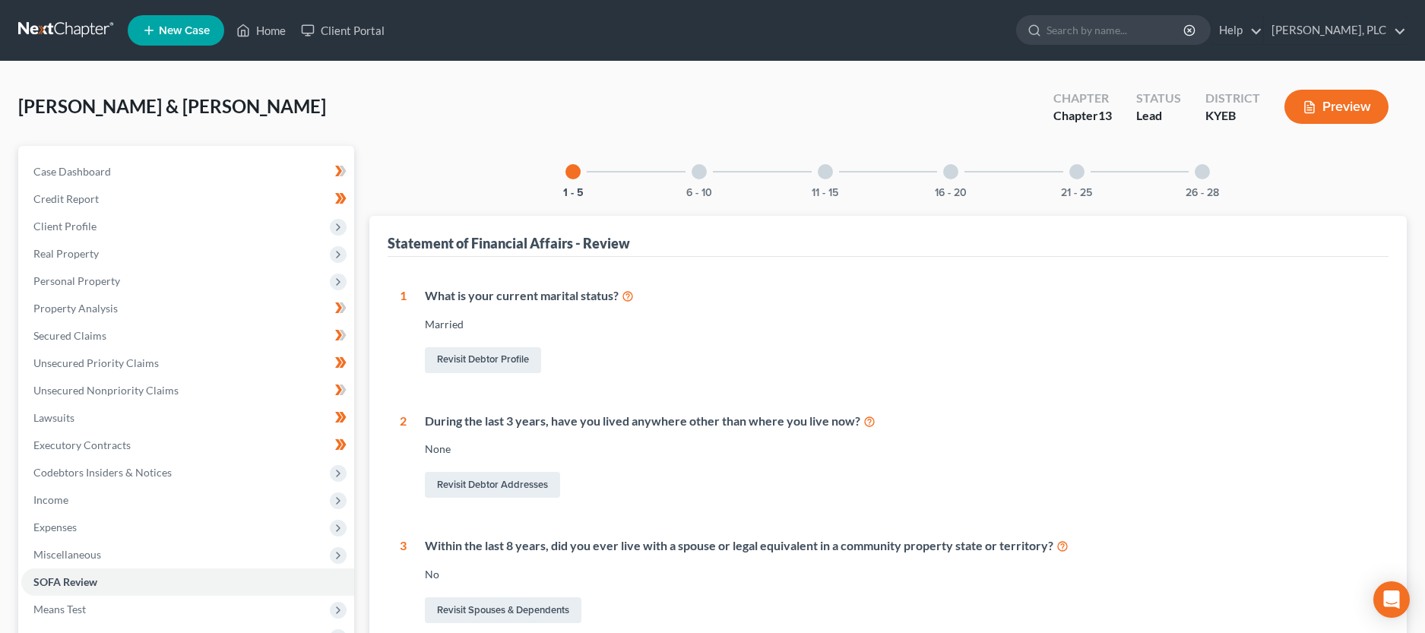
click at [700, 172] on div at bounding box center [698, 171] width 15 height 15
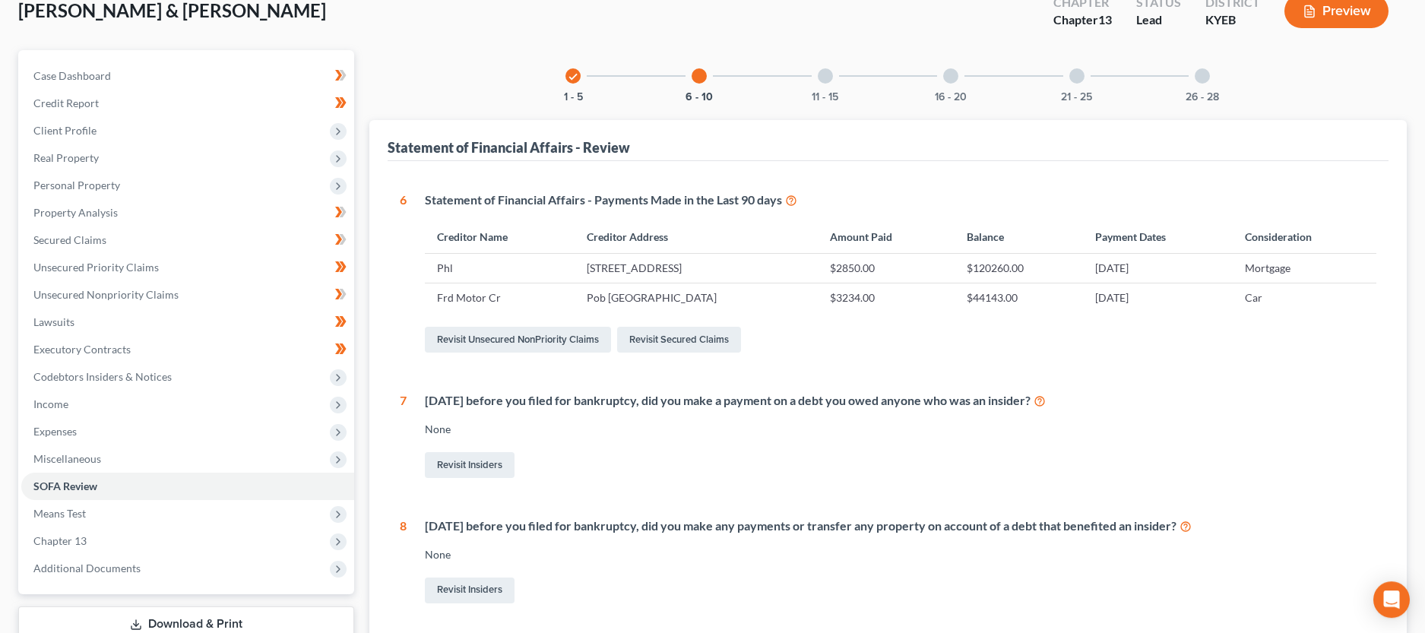
scroll to position [93, 0]
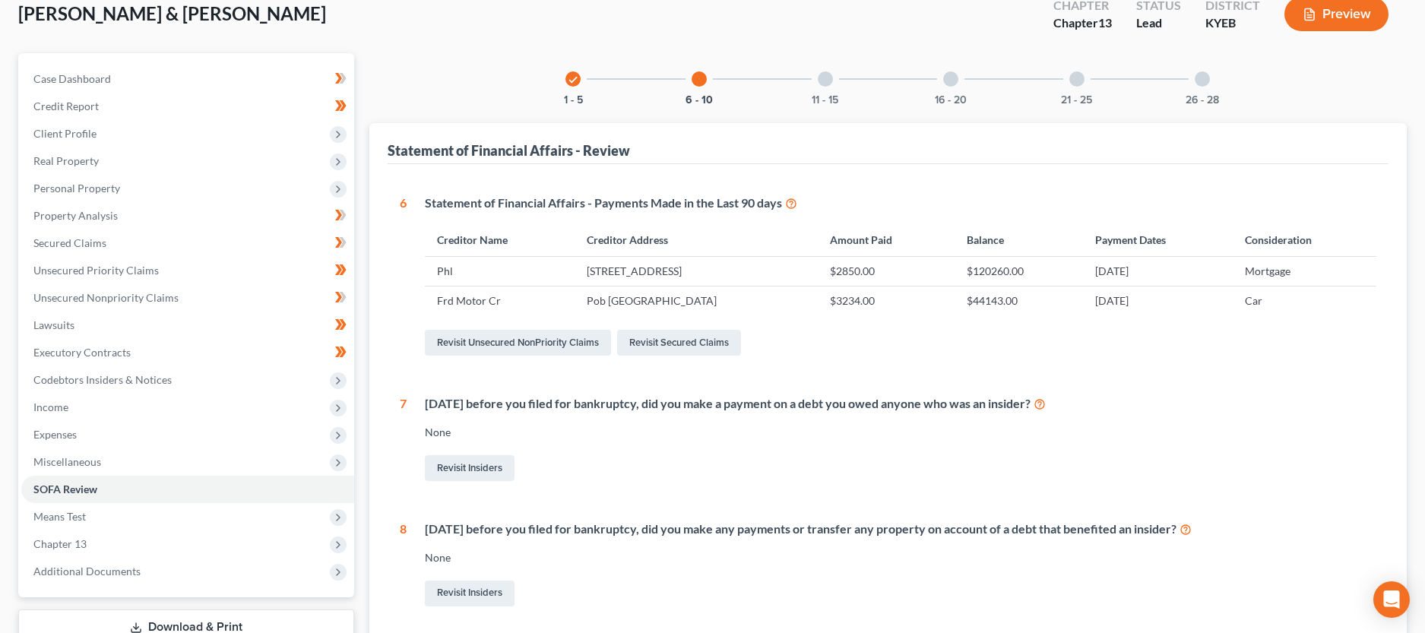
click at [828, 81] on div at bounding box center [825, 78] width 15 height 15
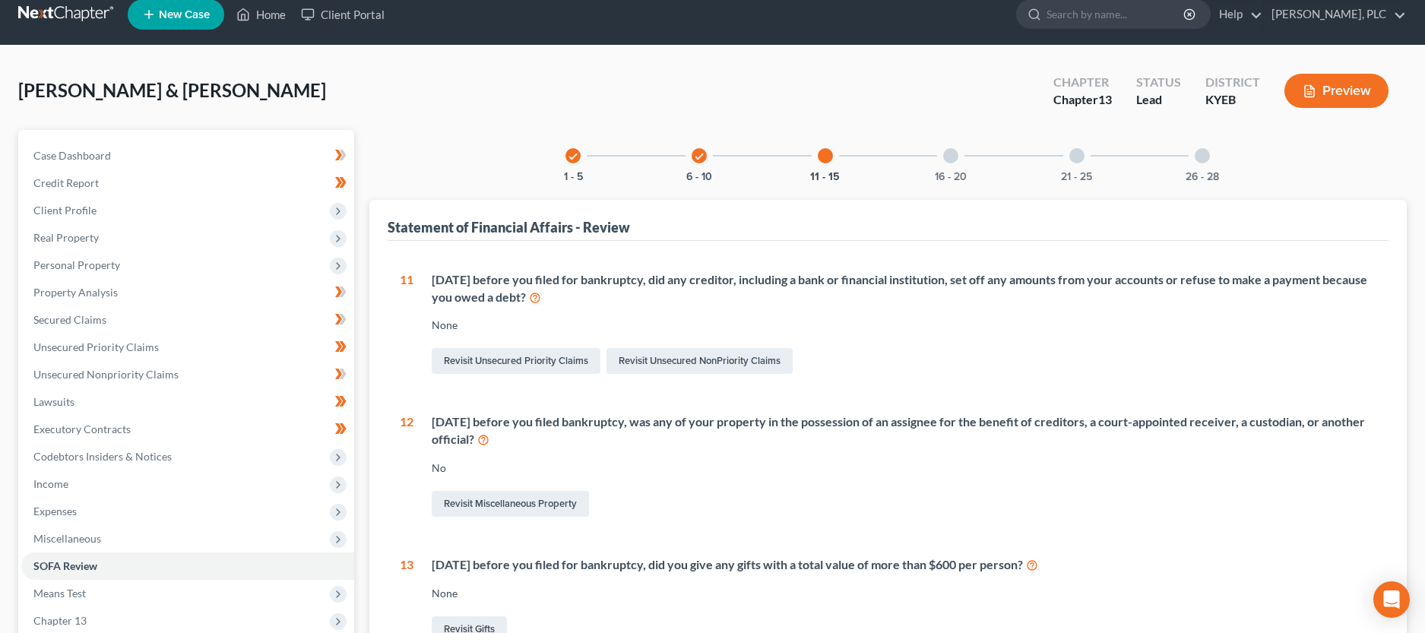
scroll to position [0, 0]
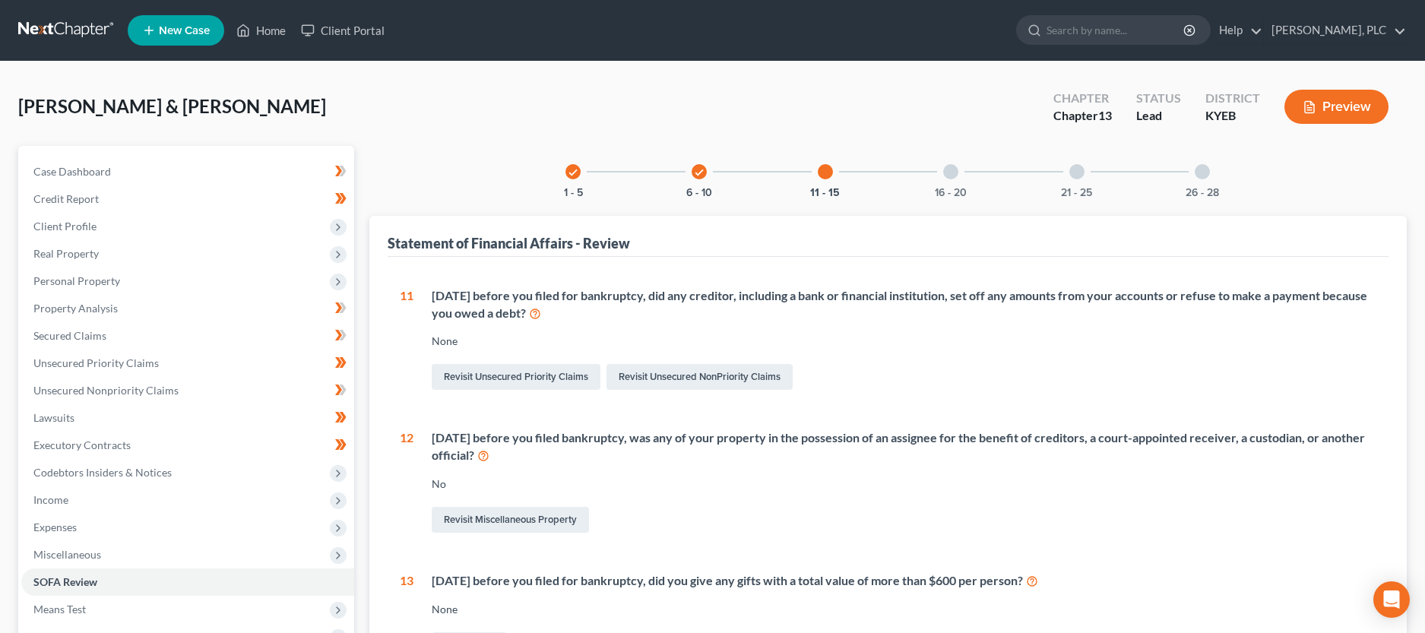
click at [942, 171] on div "16 - 20" at bounding box center [951, 172] width 52 height 52
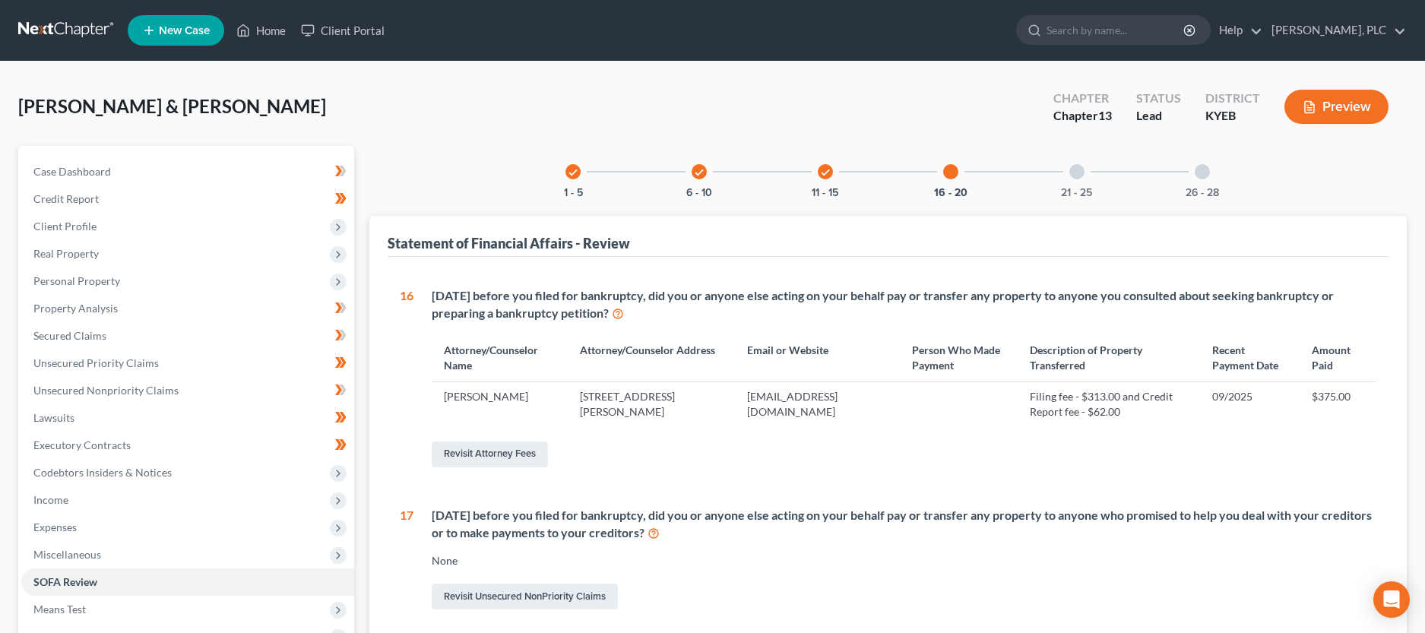
click at [1072, 174] on div at bounding box center [1076, 171] width 15 height 15
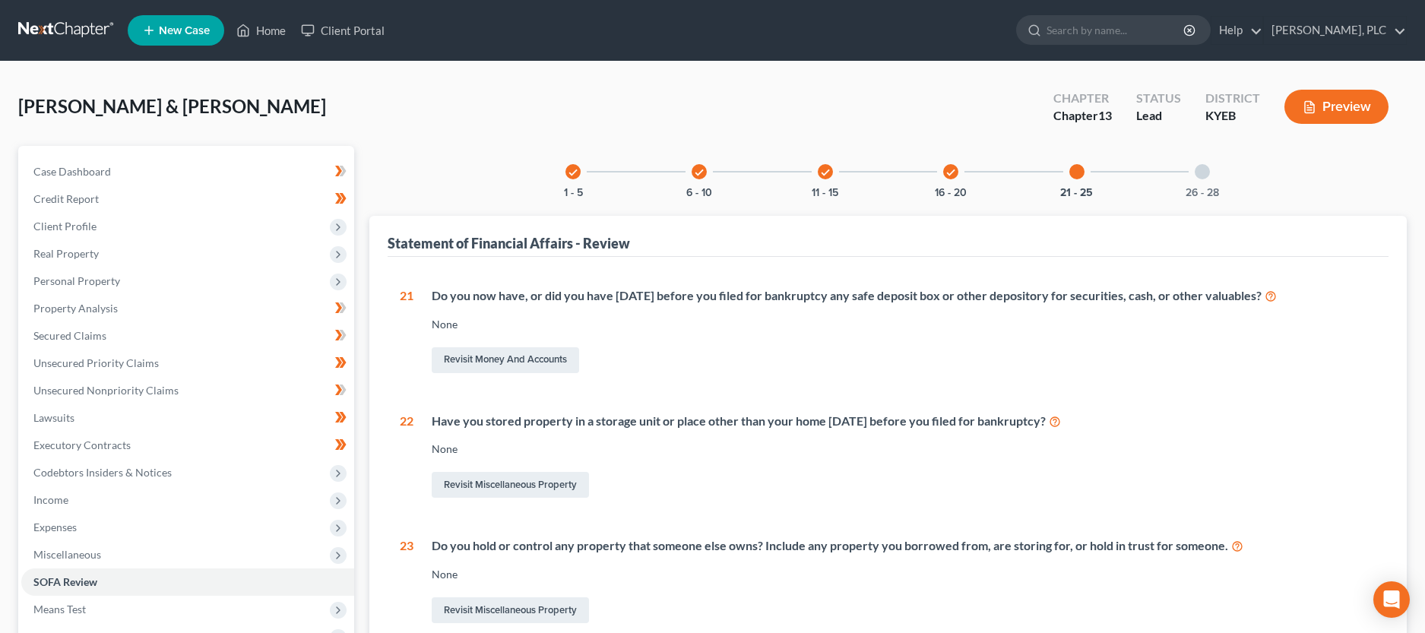
click at [1201, 170] on div at bounding box center [1202, 171] width 15 height 15
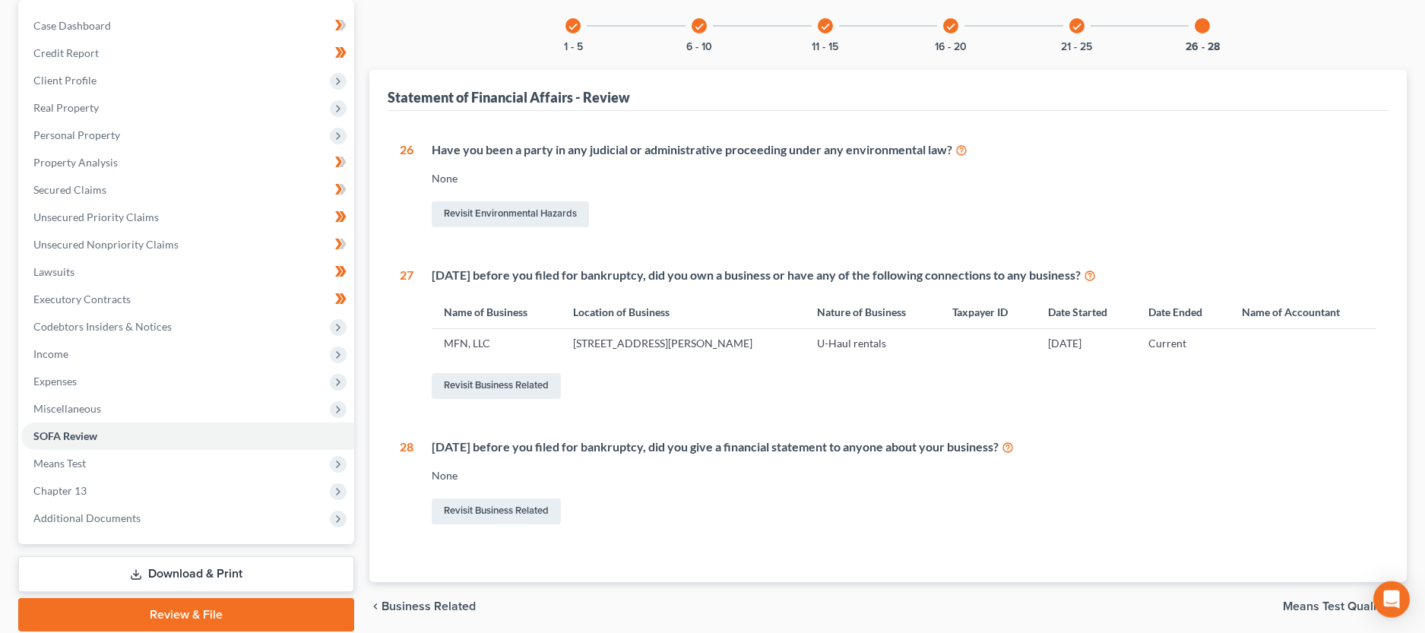
scroll to position [201, 0]
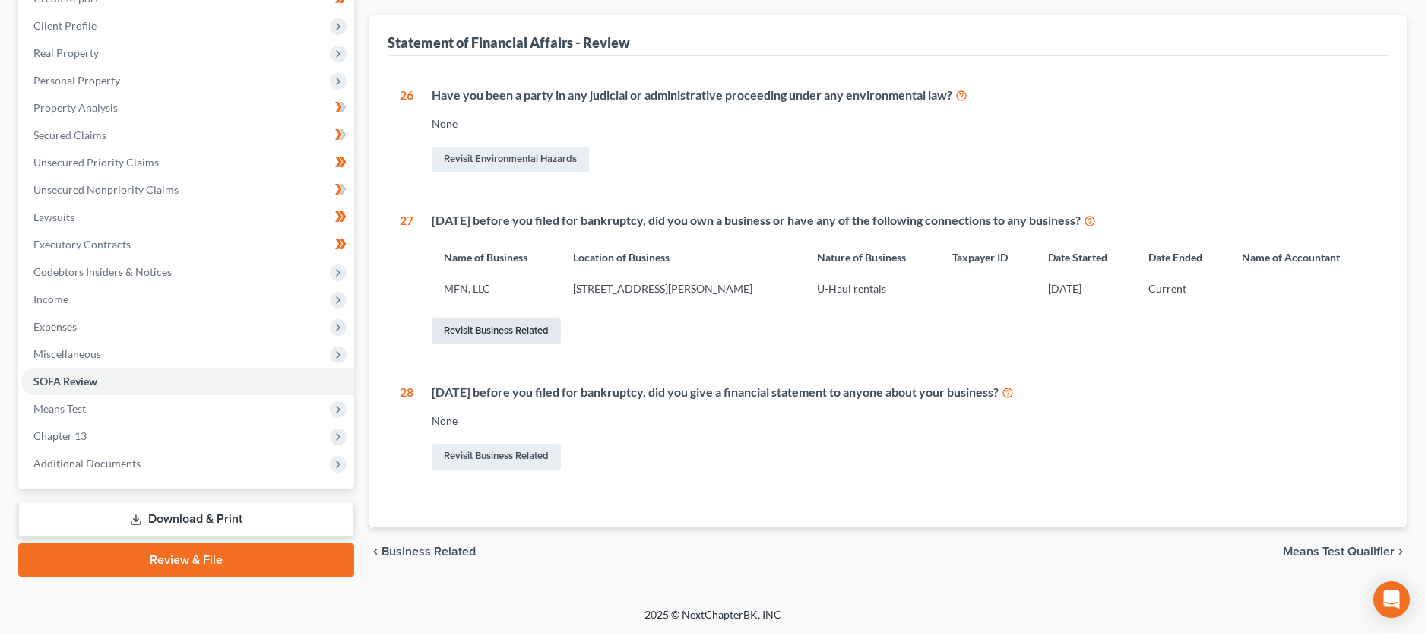
click at [493, 334] on link "Revisit Business Related" at bounding box center [496, 331] width 129 height 26
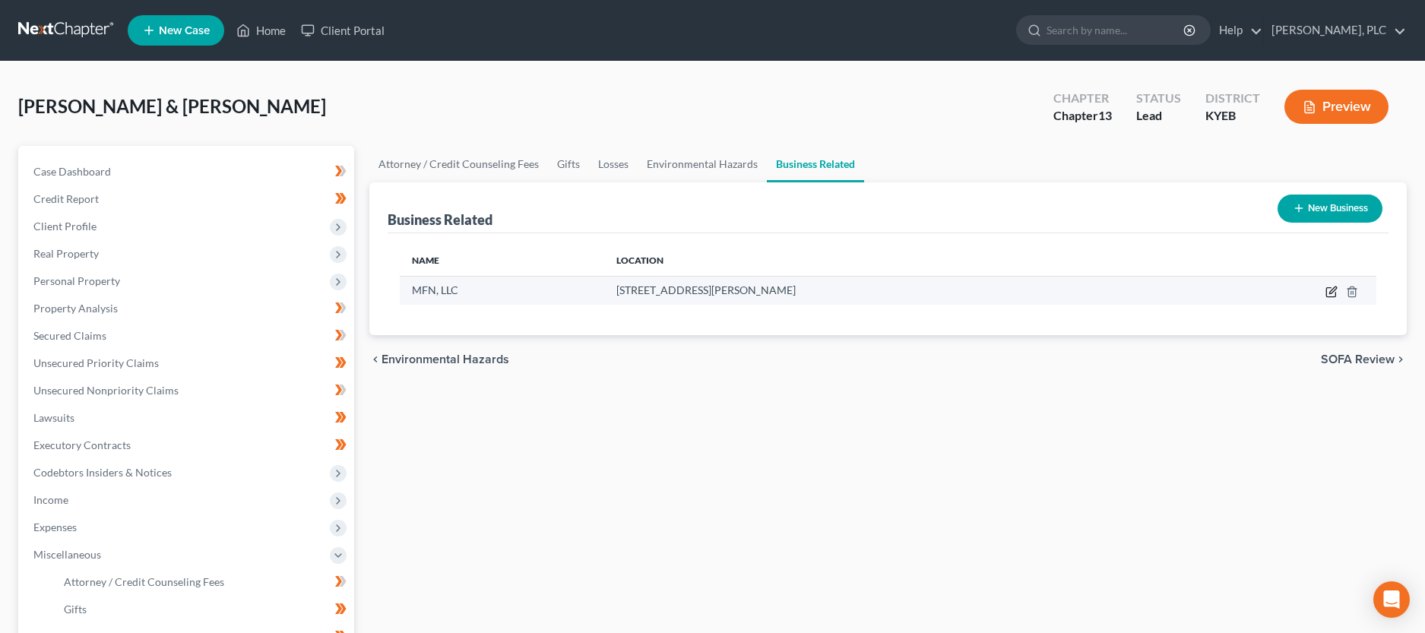
click at [1334, 291] on icon "button" at bounding box center [1332, 289] width 7 height 7
select select "member"
select select "18"
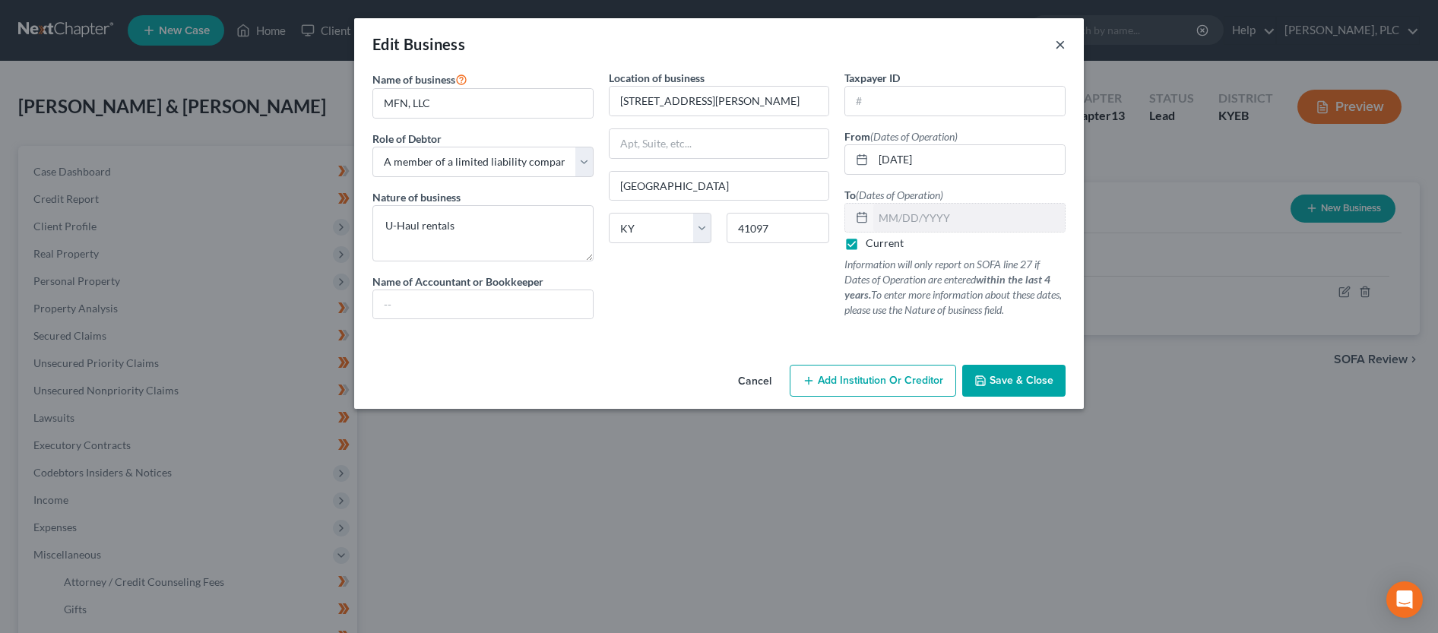
click at [1061, 44] on button "×" at bounding box center [1060, 44] width 11 height 18
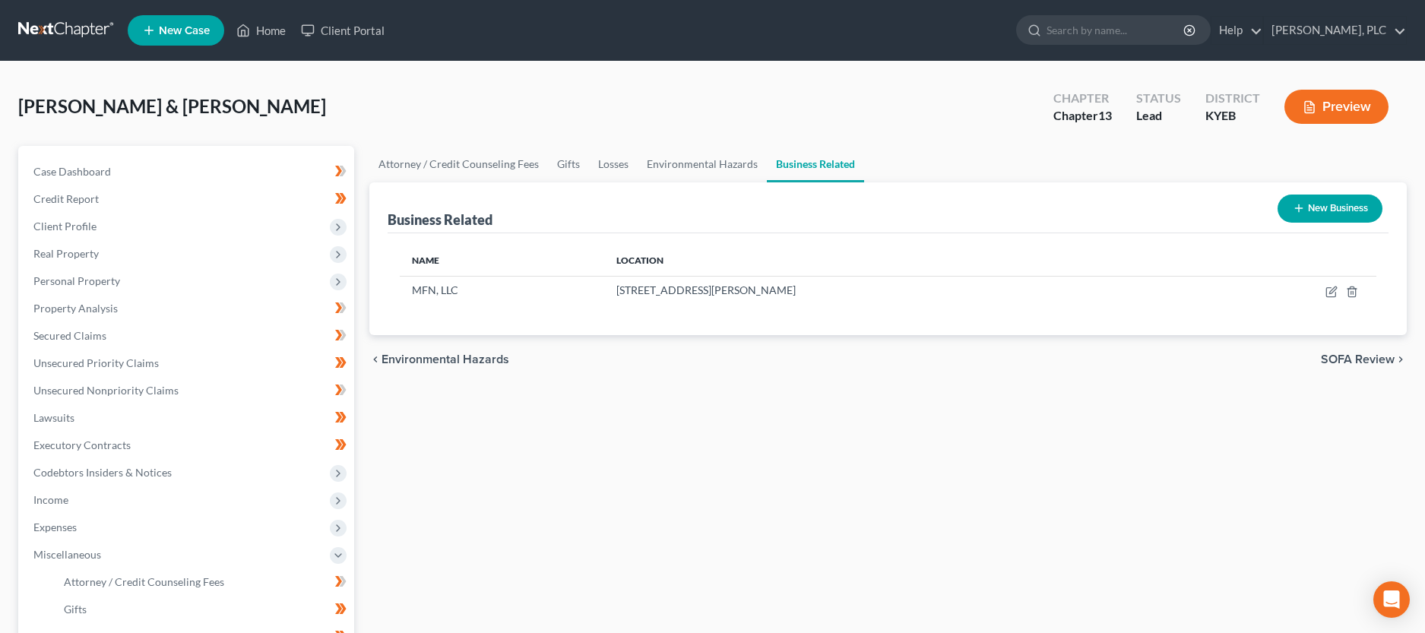
drag, startPoint x: 1388, startPoint y: 88, endPoint x: 1346, endPoint y: 99, distance: 43.1
click at [1388, 88] on div "Preview" at bounding box center [1339, 108] width 134 height 45
click at [1346, 100] on button "Preview" at bounding box center [1336, 107] width 104 height 34
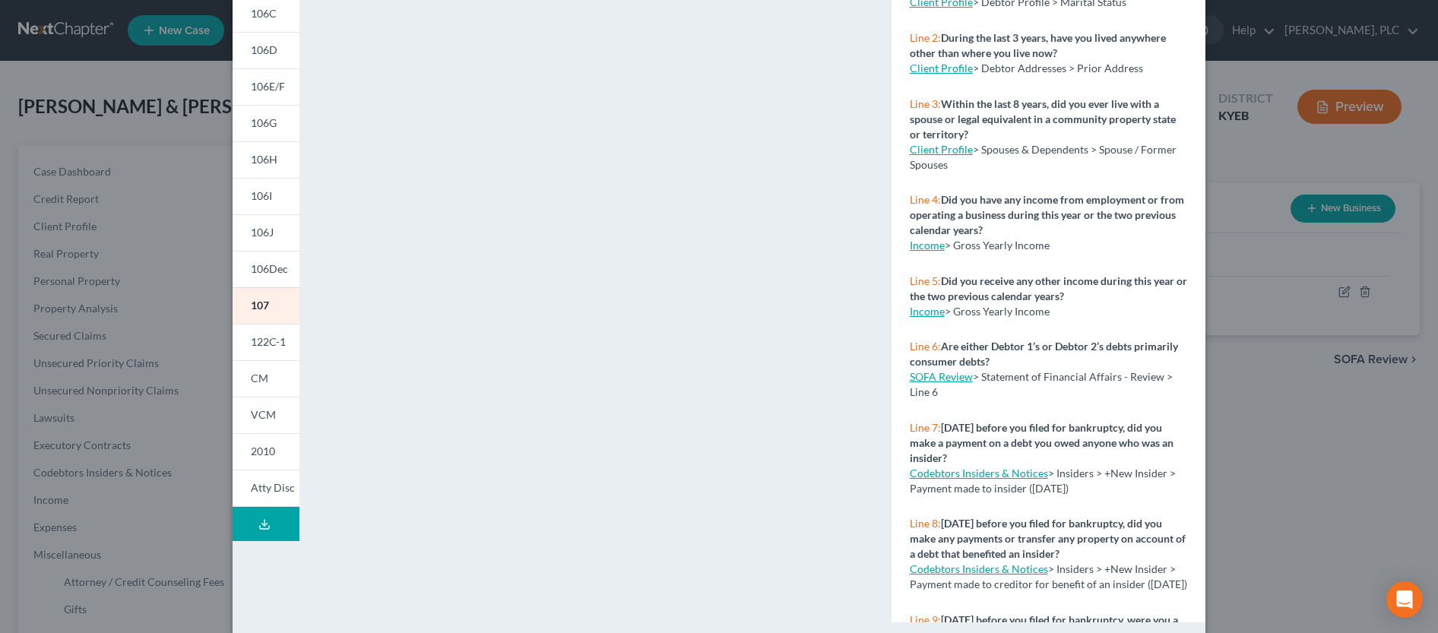
scroll to position [224, 0]
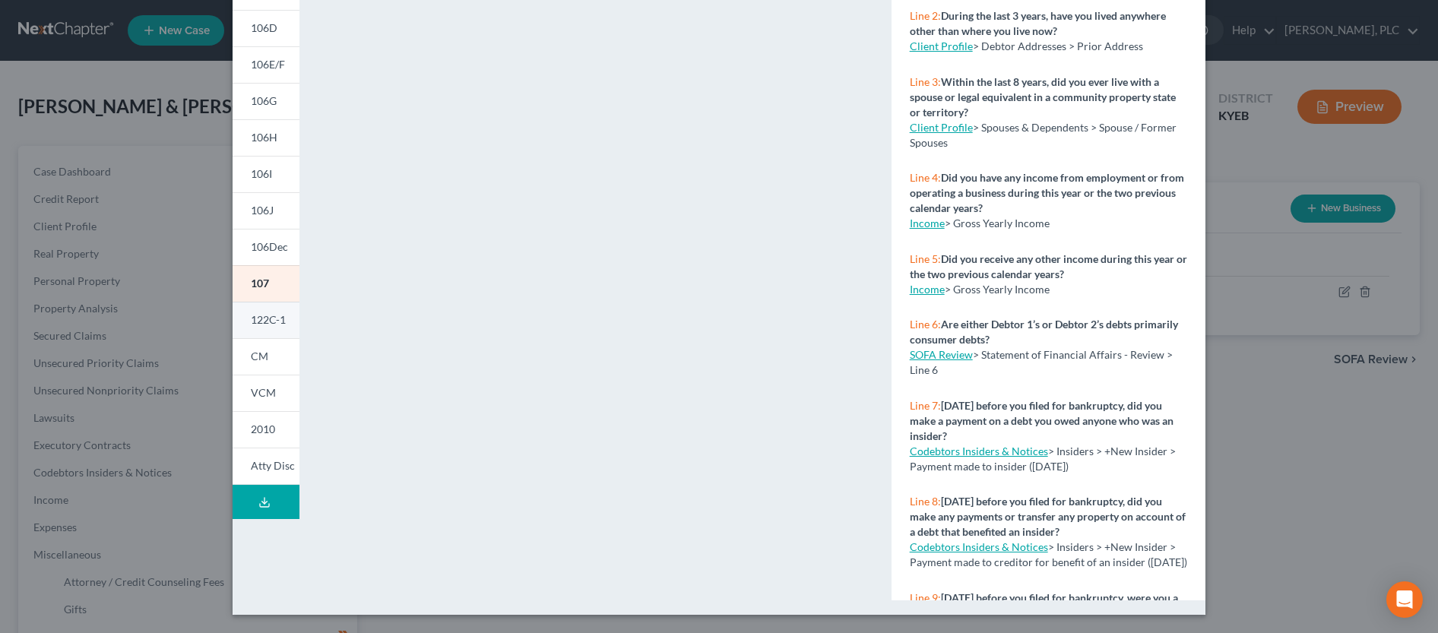
click at [273, 324] on span "122C-1" at bounding box center [268, 319] width 35 height 13
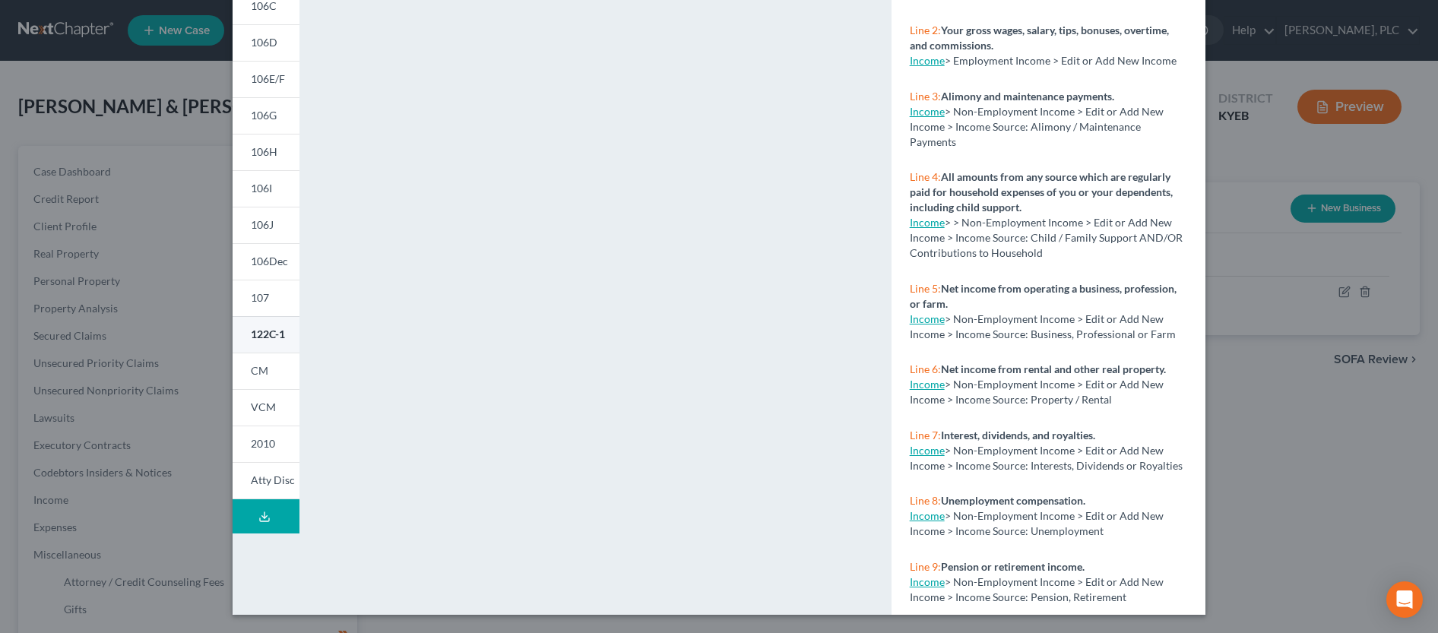
scroll to position [210, 0]
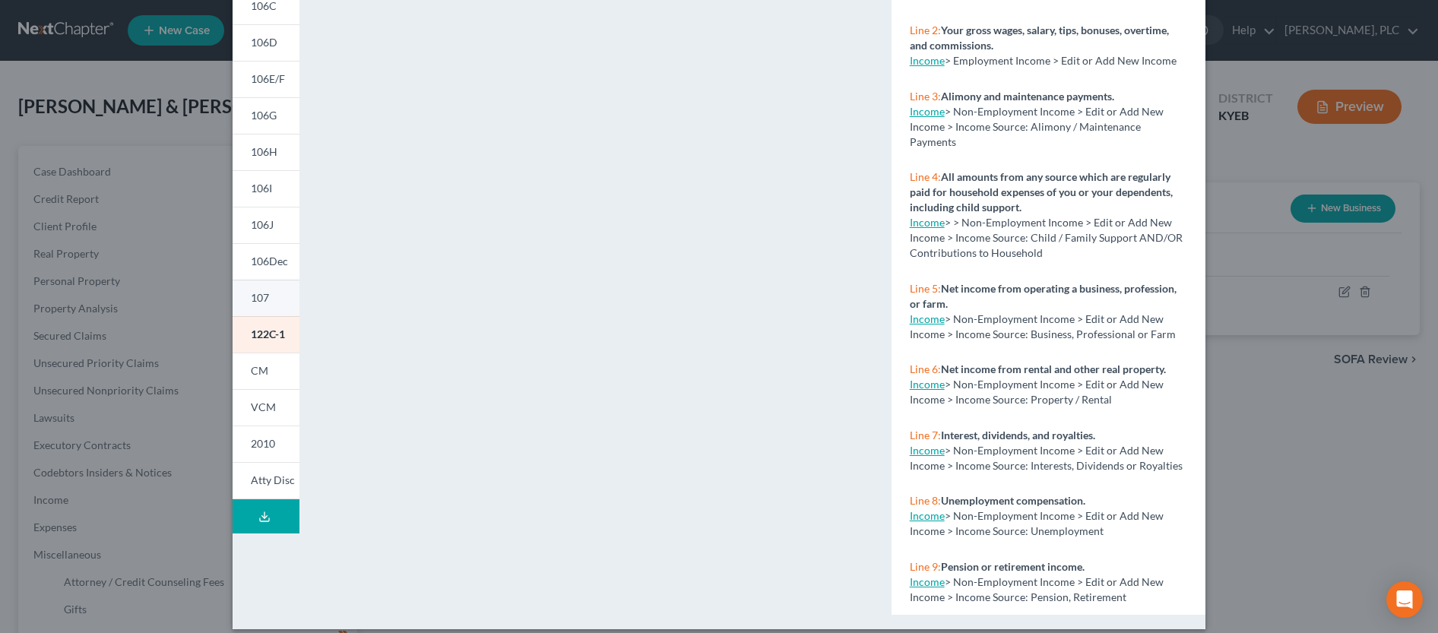
click at [264, 308] on link "107" at bounding box center [266, 298] width 67 height 36
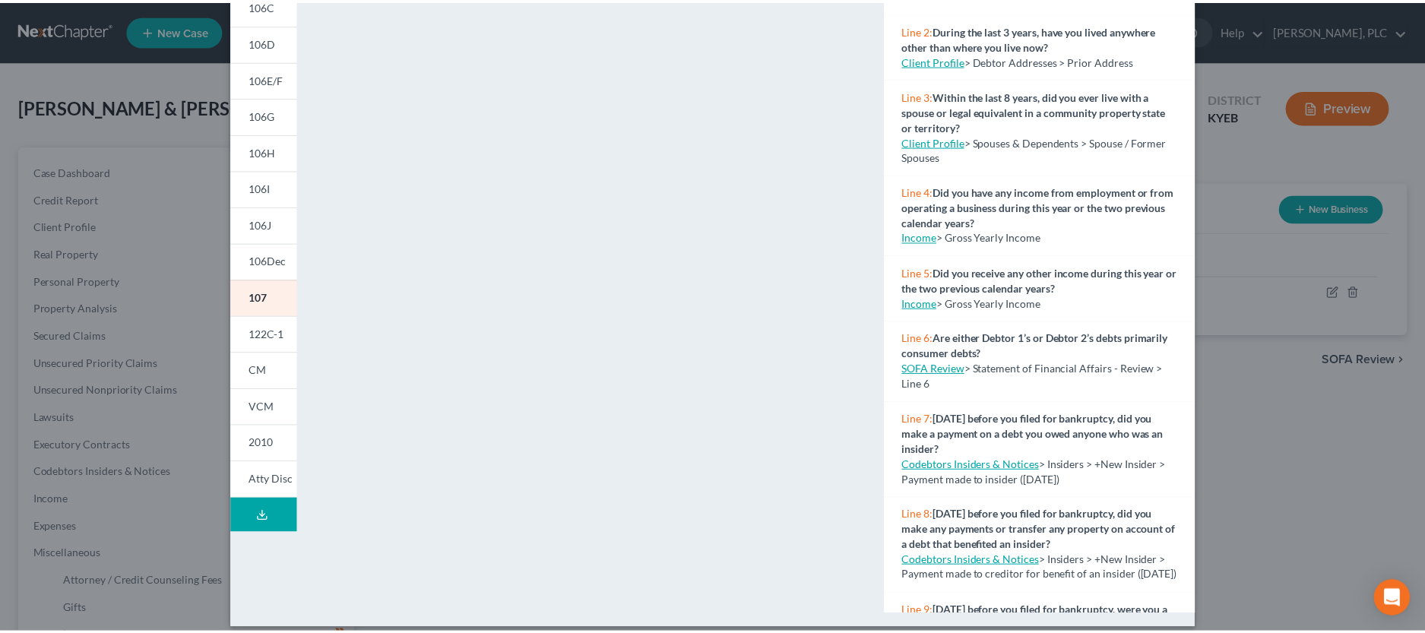
scroll to position [0, 0]
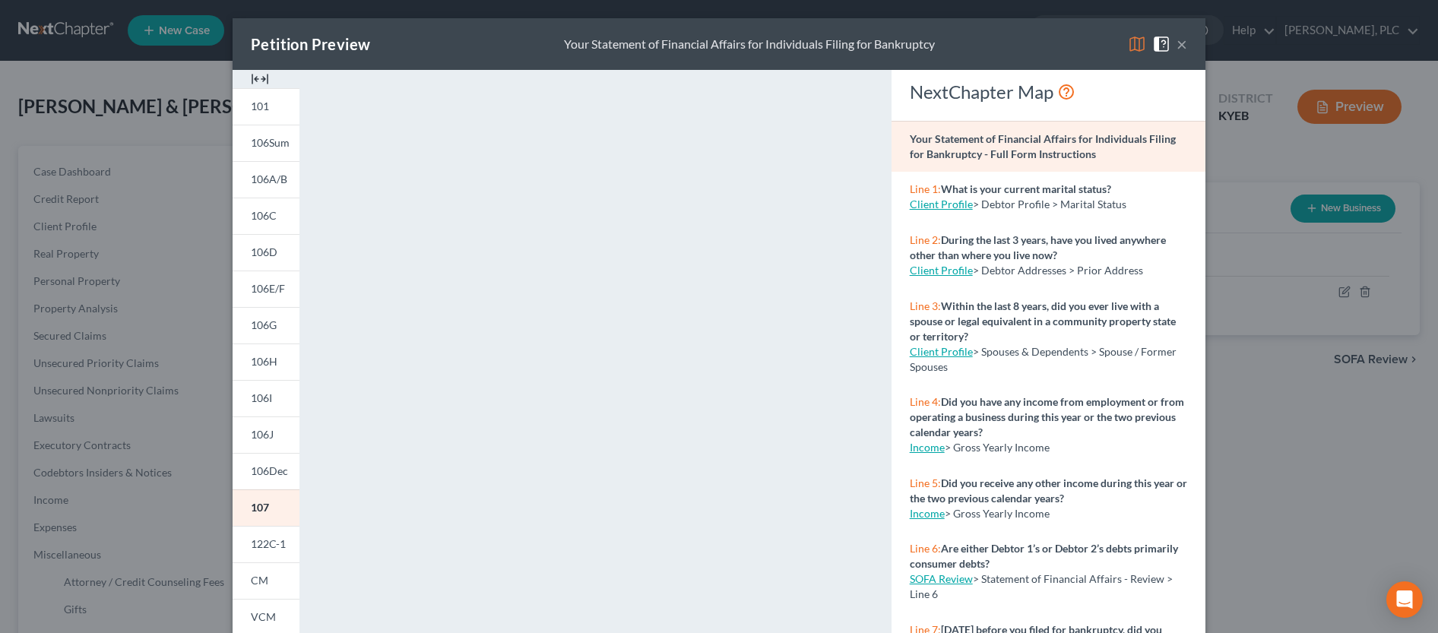
click at [1169, 48] on span at bounding box center [1164, 42] width 24 height 13
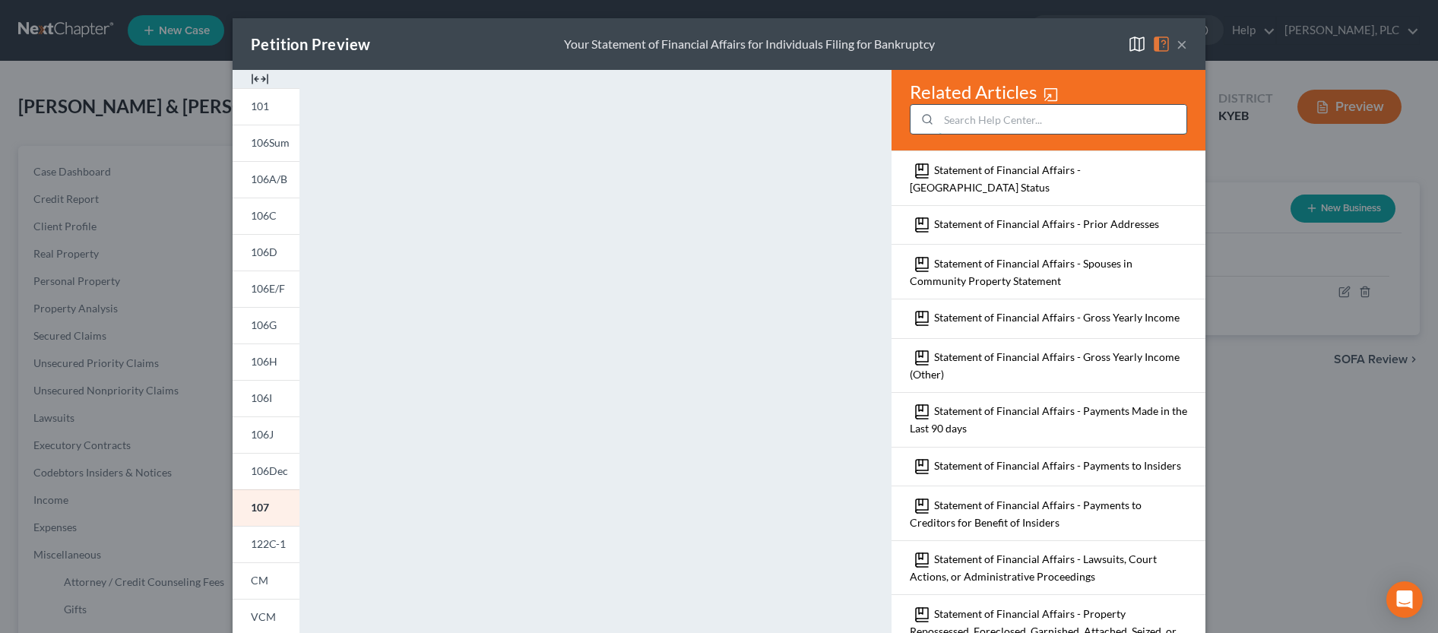
click at [1068, 114] on input "search" at bounding box center [1062, 119] width 248 height 29
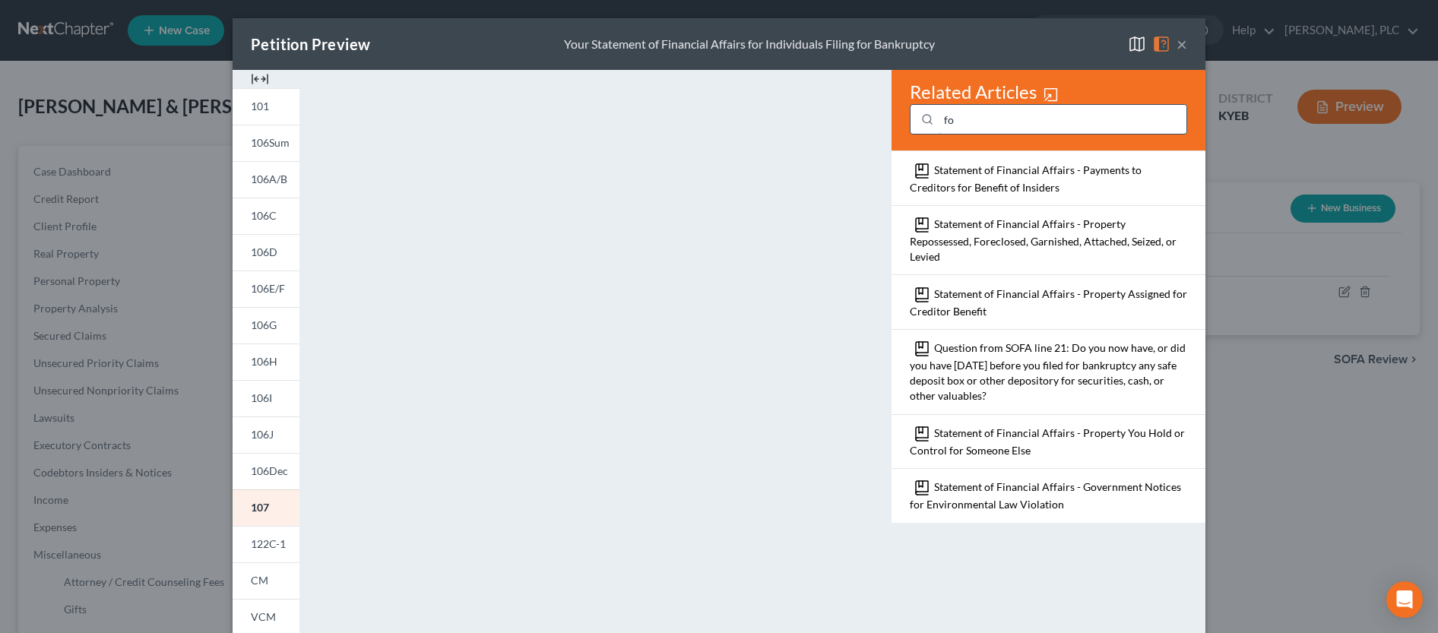
type input "f"
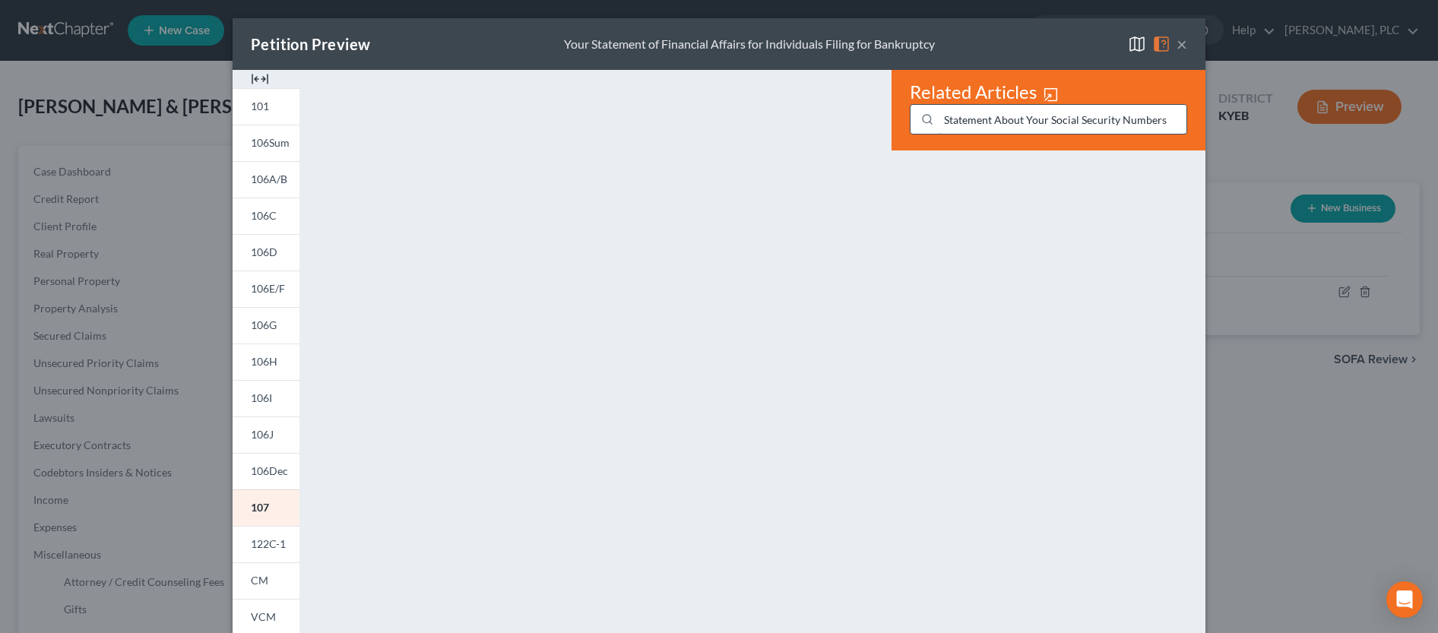
type input "Statement About Your Social Security Numbers"
click at [1026, 227] on div "Related Articles Statement About Your Social Security Numbers" at bounding box center [1048, 447] width 329 height 755
click at [1180, 44] on button "×" at bounding box center [1181, 44] width 11 height 18
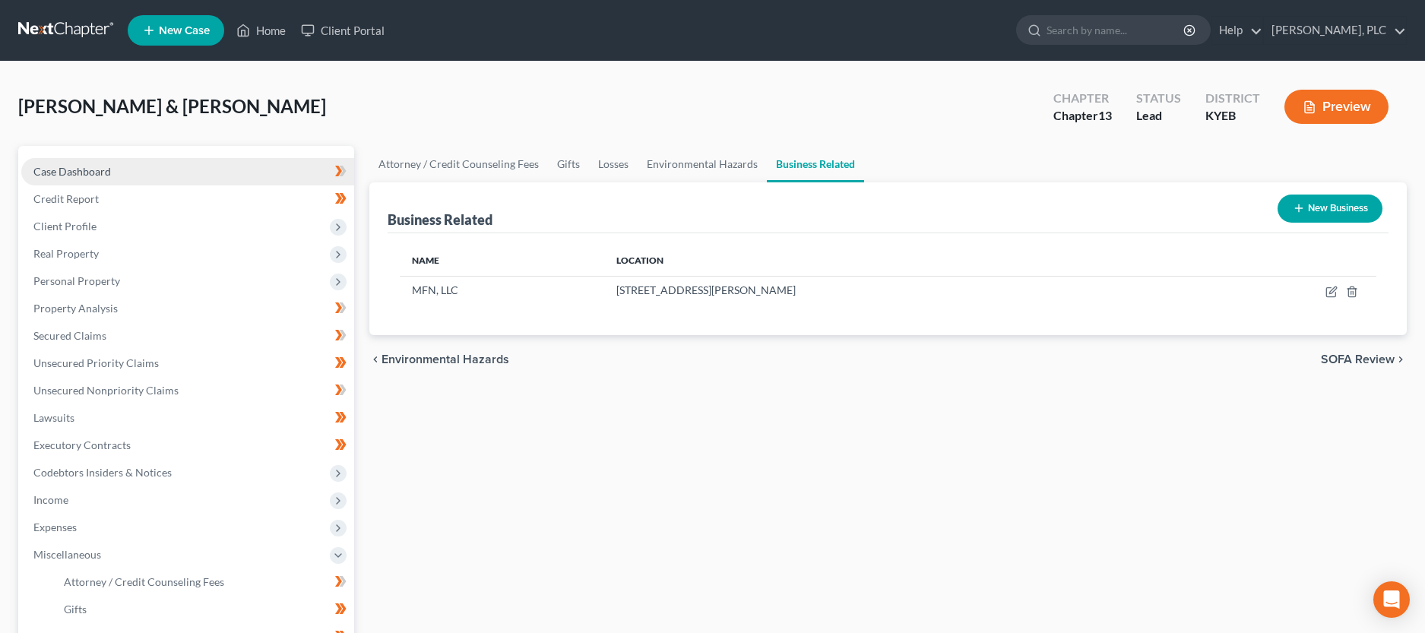
click at [121, 165] on link "Case Dashboard" at bounding box center [187, 171] width 333 height 27
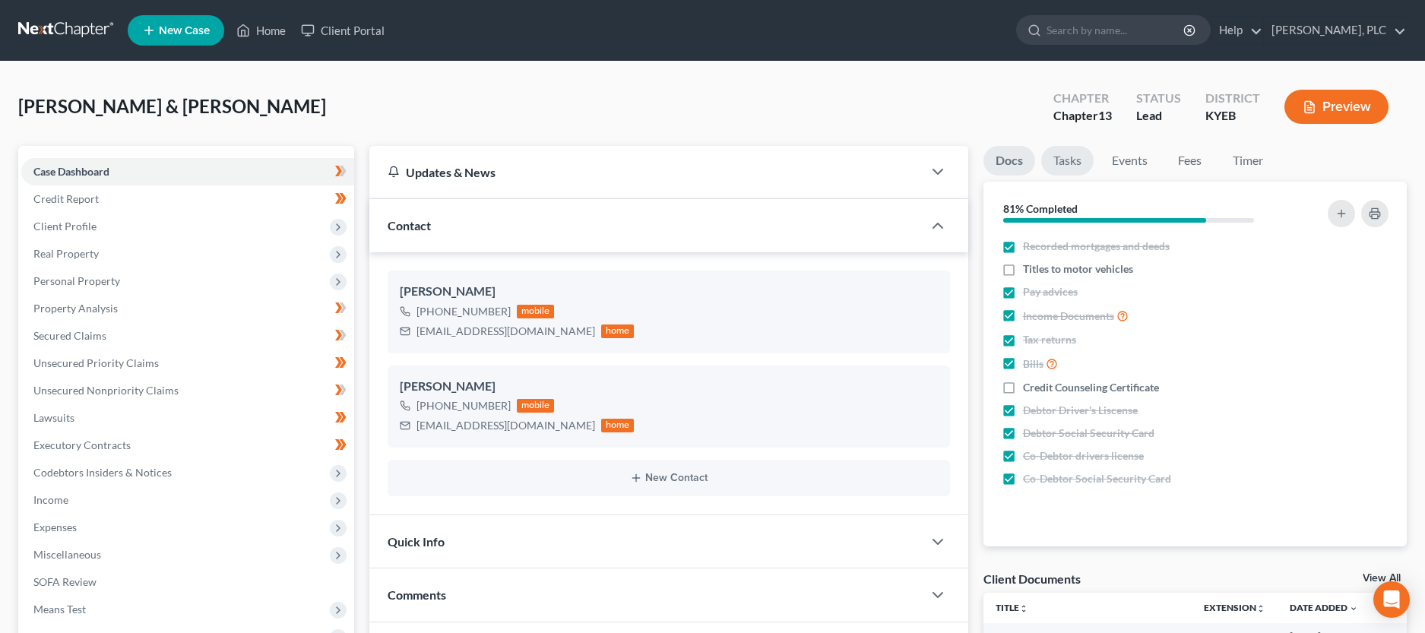
click at [1082, 163] on link "Tasks" at bounding box center [1067, 161] width 52 height 30
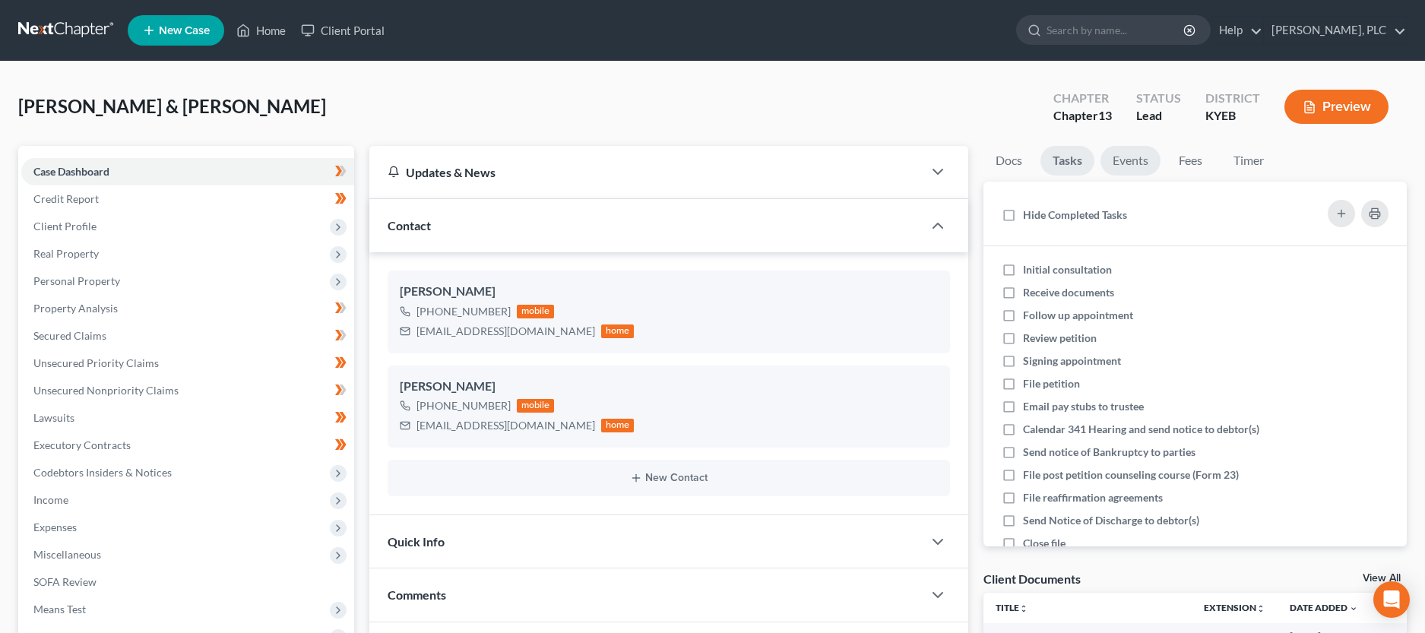
click at [1137, 163] on link "Events" at bounding box center [1130, 161] width 60 height 30
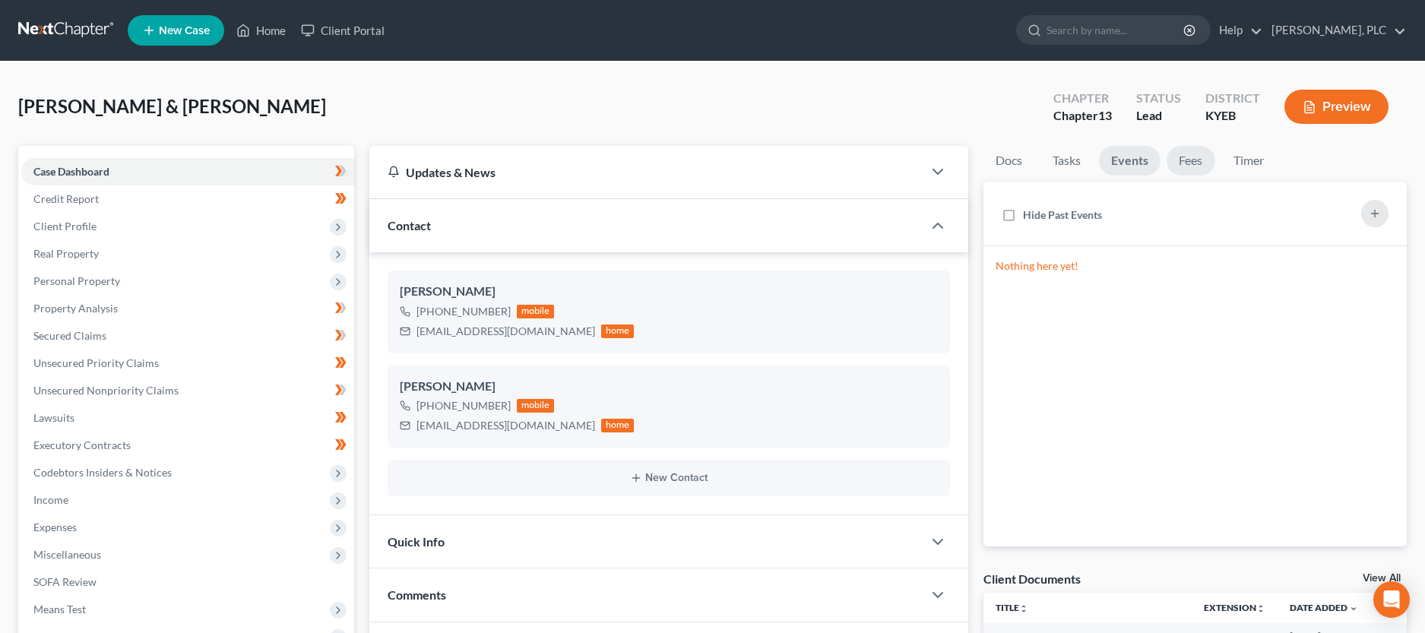
click at [1188, 162] on link "Fees" at bounding box center [1190, 161] width 49 height 30
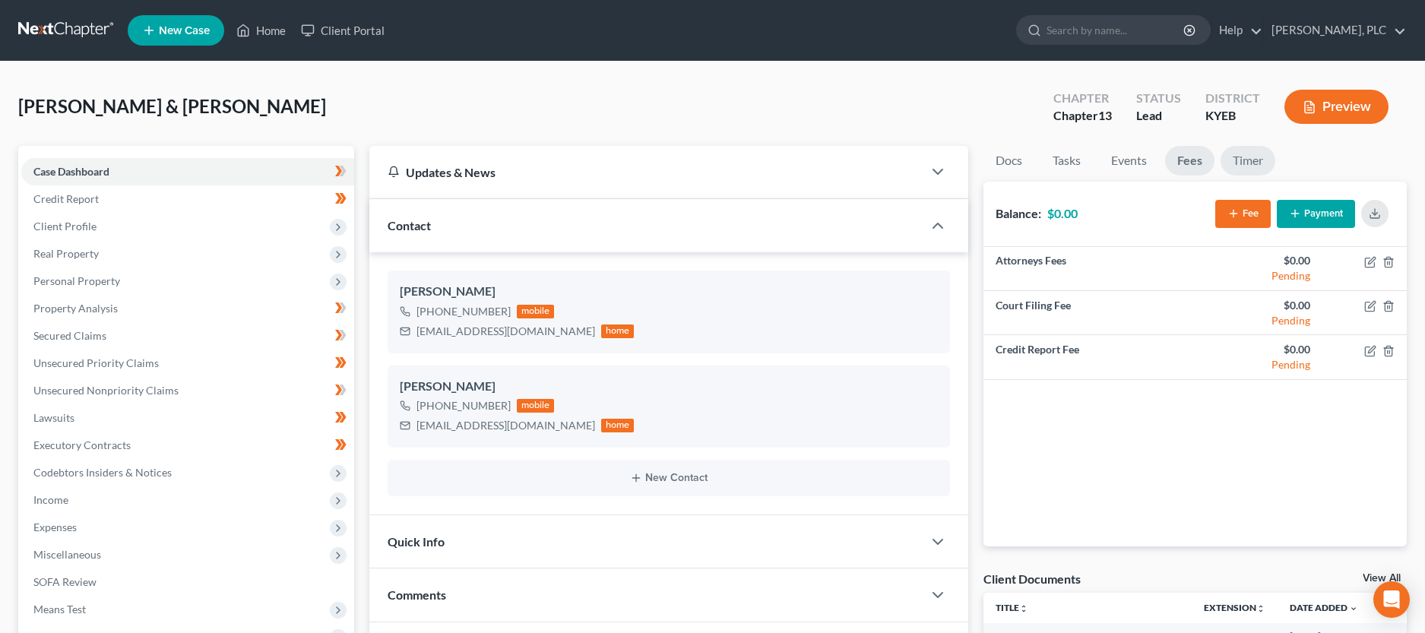
click at [1264, 161] on link "Timer" at bounding box center [1247, 161] width 55 height 30
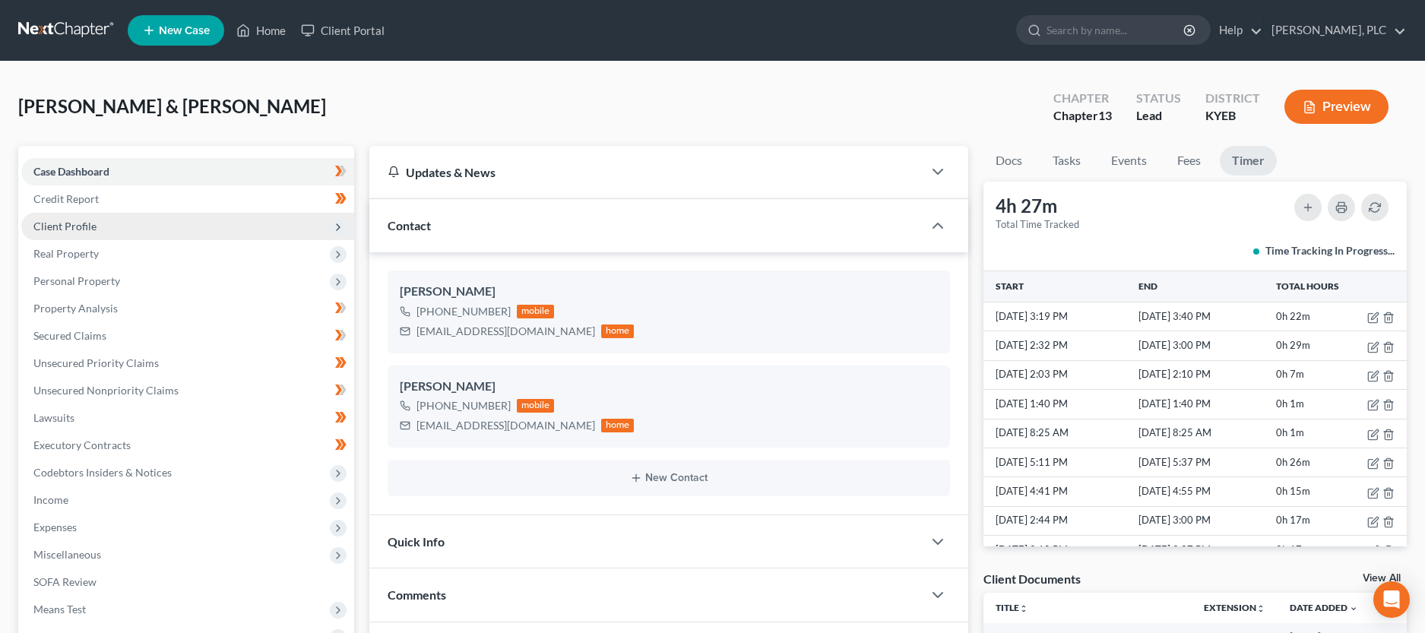
click at [62, 225] on span "Client Profile" at bounding box center [64, 226] width 63 height 13
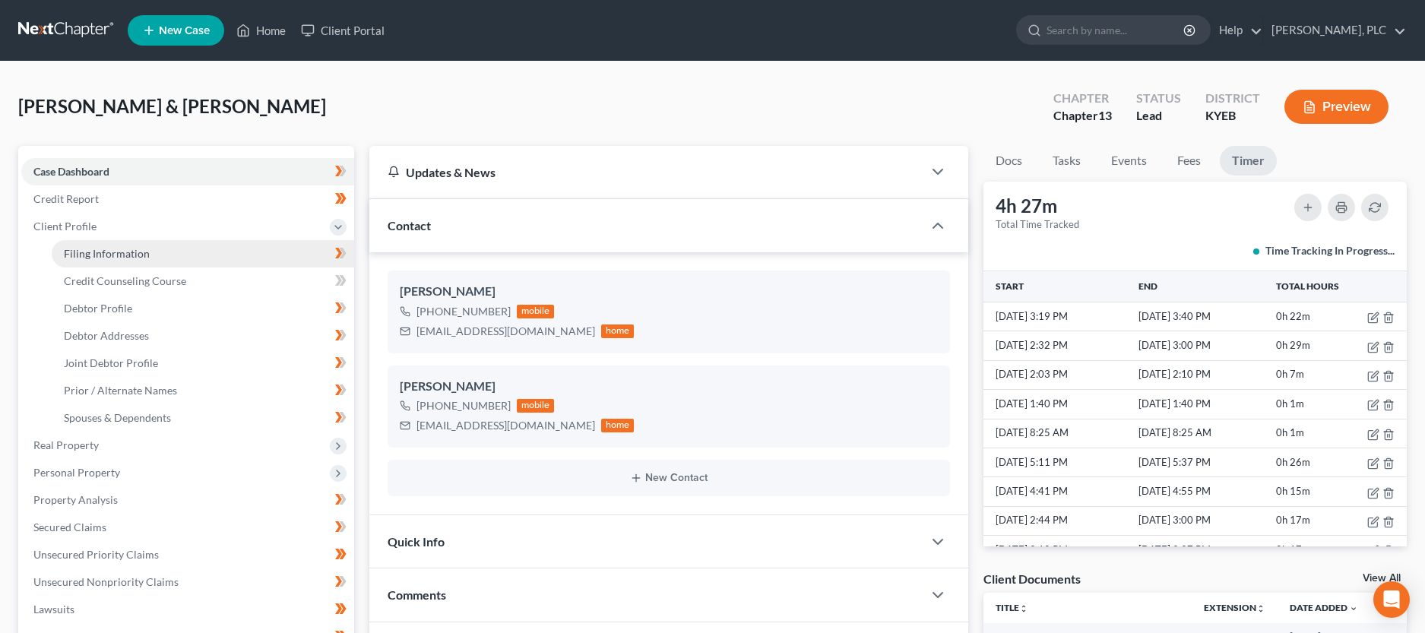
click at [100, 258] on span "Filing Information" at bounding box center [107, 253] width 86 height 13
select select "1"
select select "3"
select select "32"
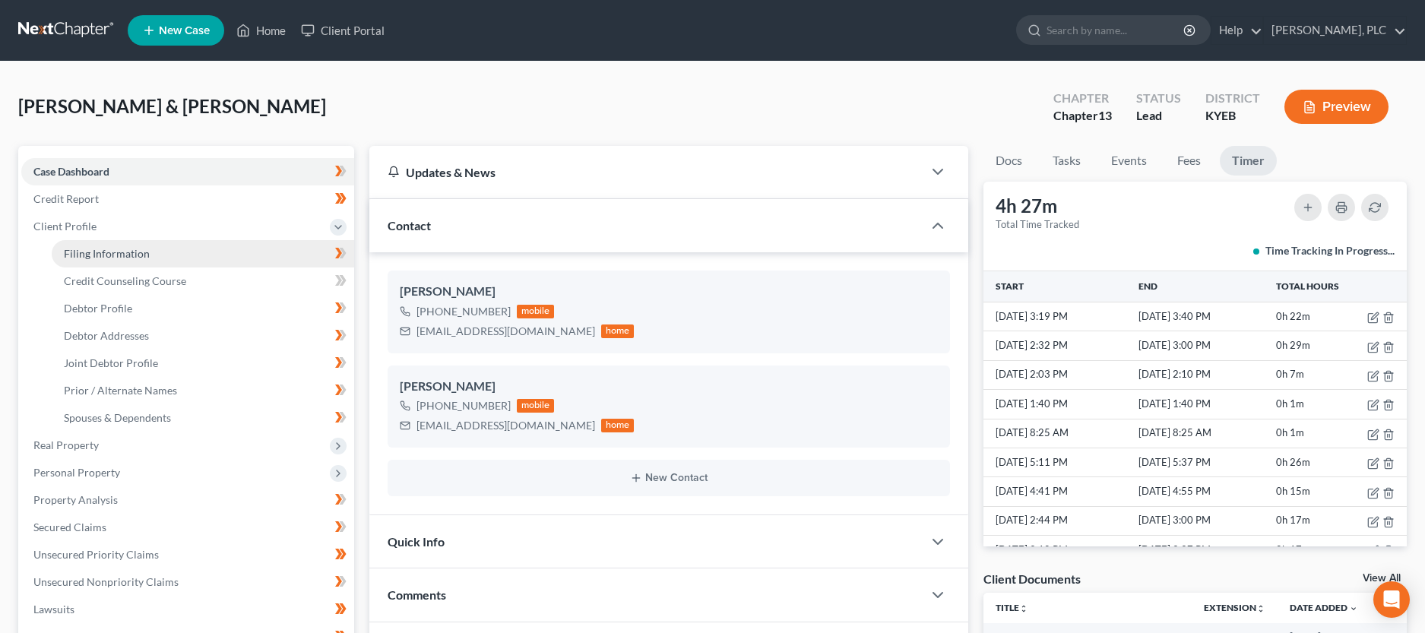
select select "0"
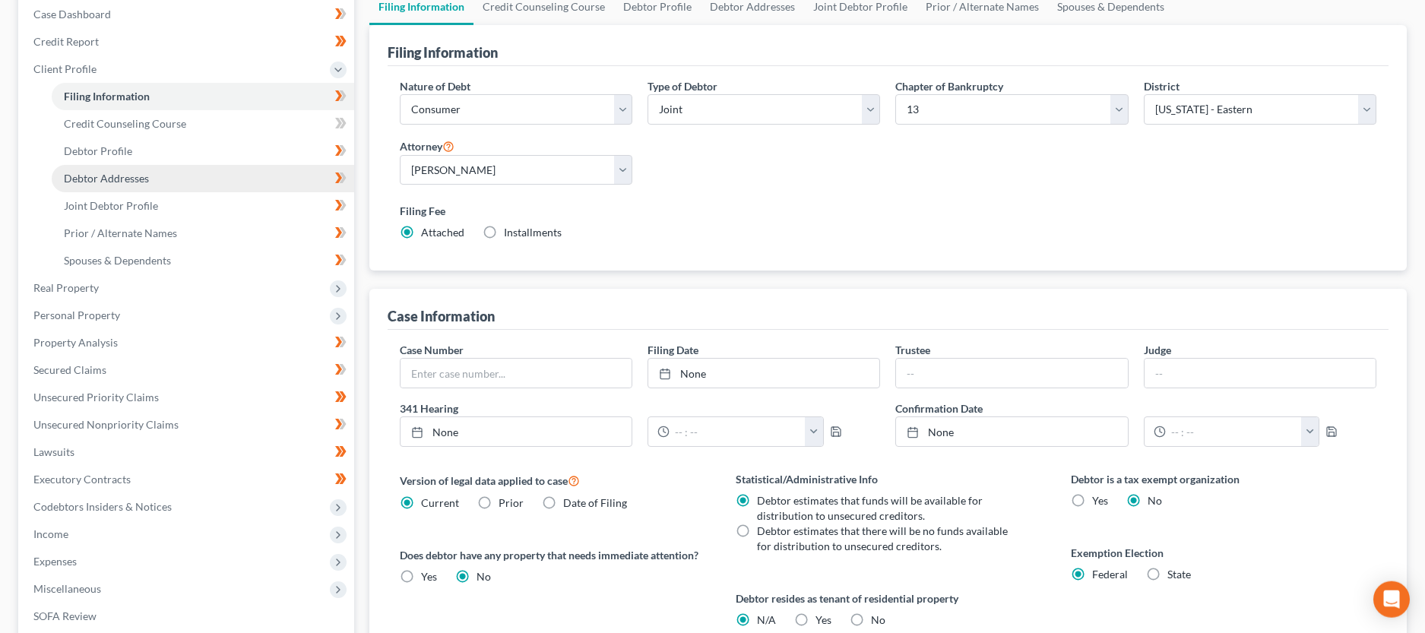
scroll to position [155, 0]
click at [169, 154] on link "Debtor Profile" at bounding box center [203, 153] width 302 height 27
select select "1"
select select "3"
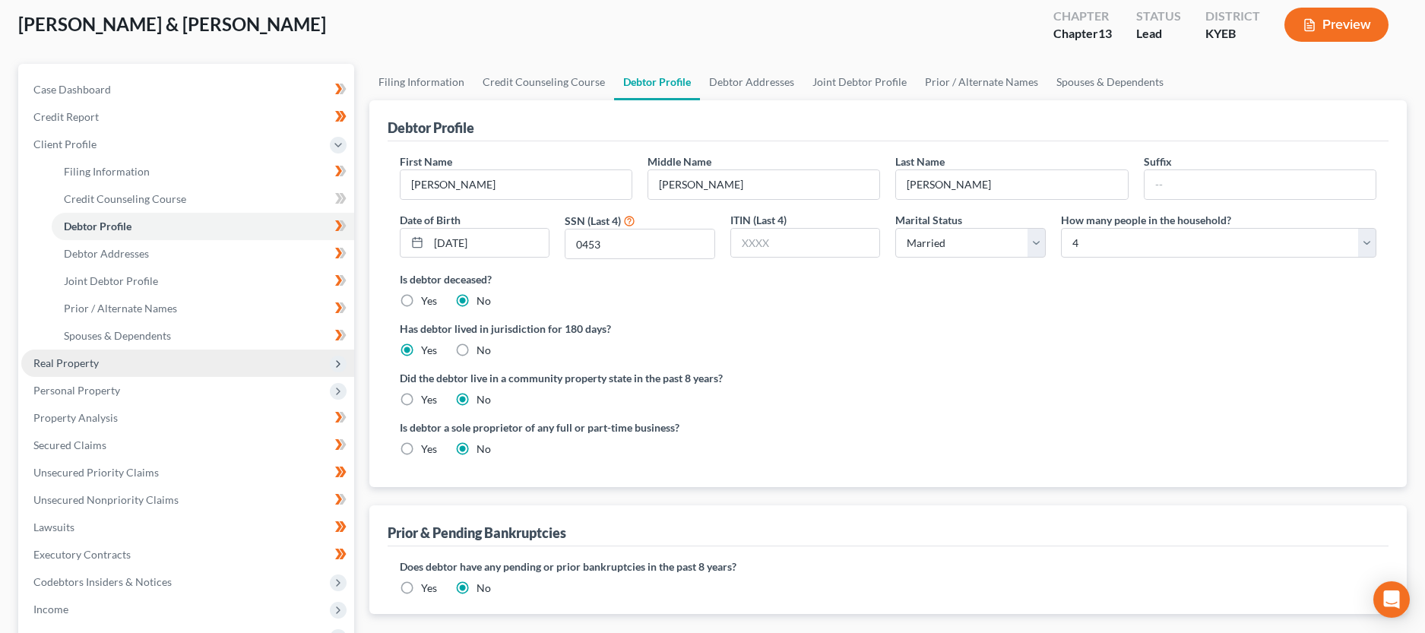
scroll to position [78, 0]
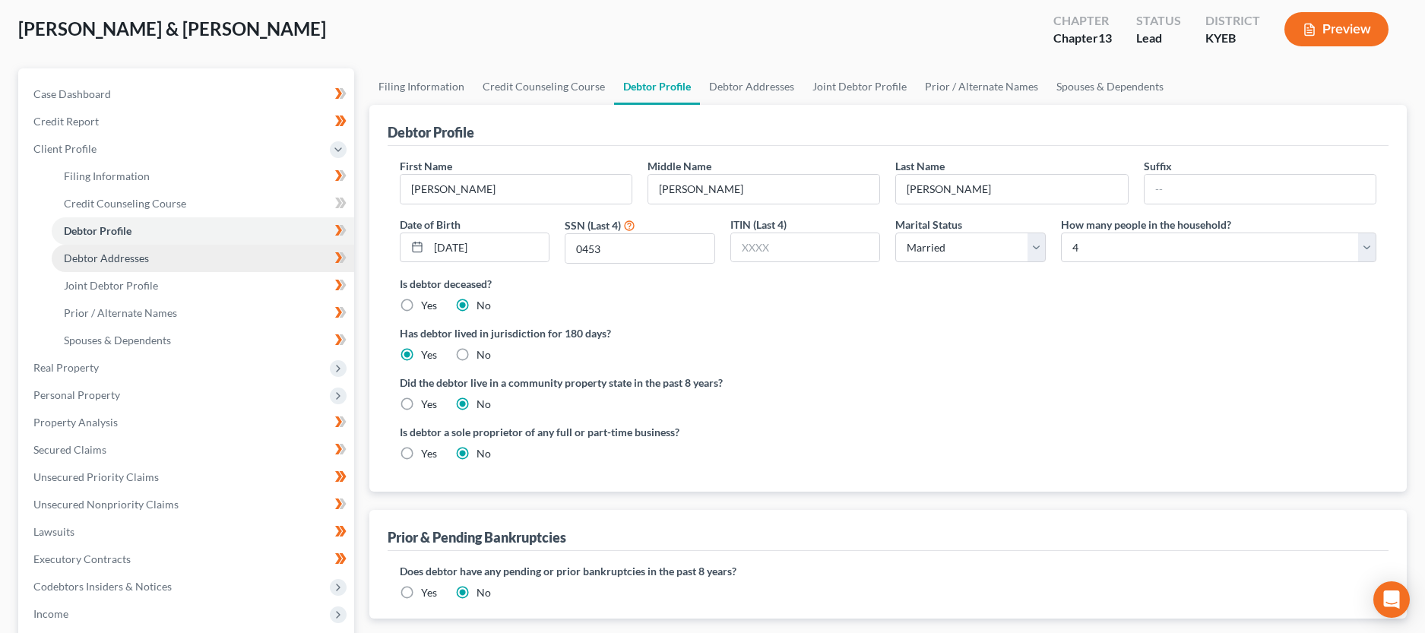
click at [230, 250] on link "Debtor Addresses" at bounding box center [203, 258] width 302 height 27
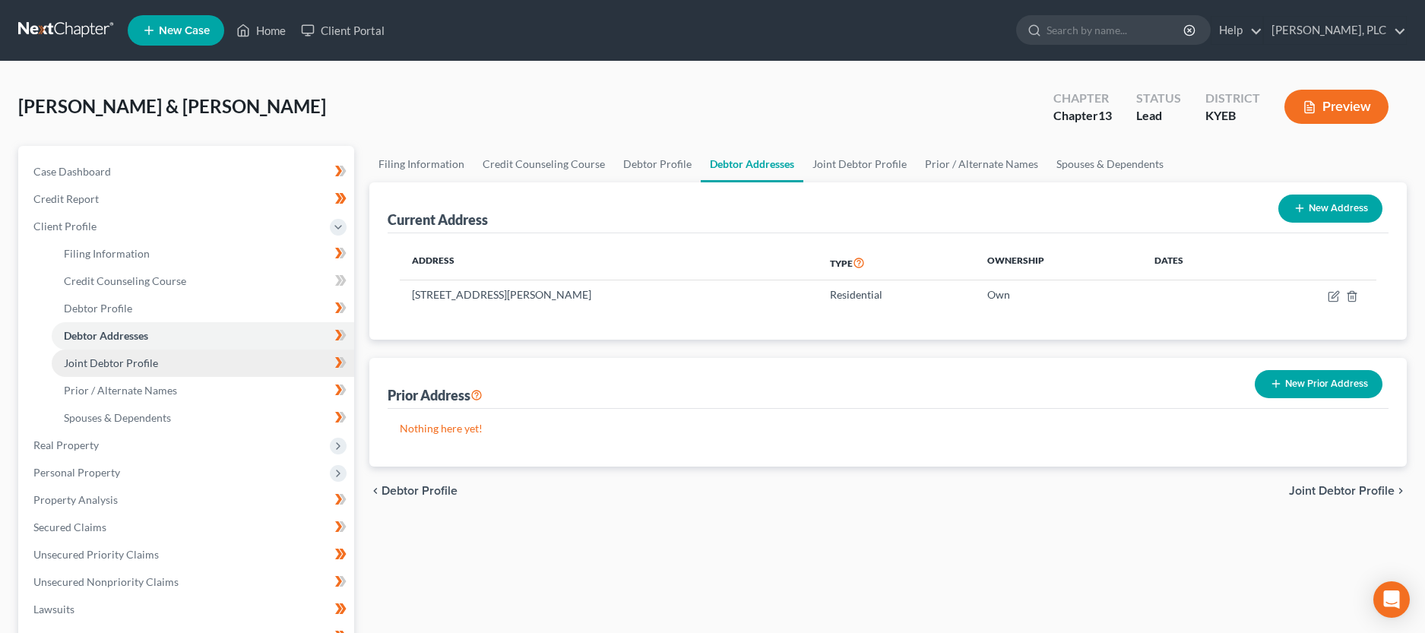
click at [175, 365] on link "Joint Debtor Profile" at bounding box center [203, 363] width 302 height 27
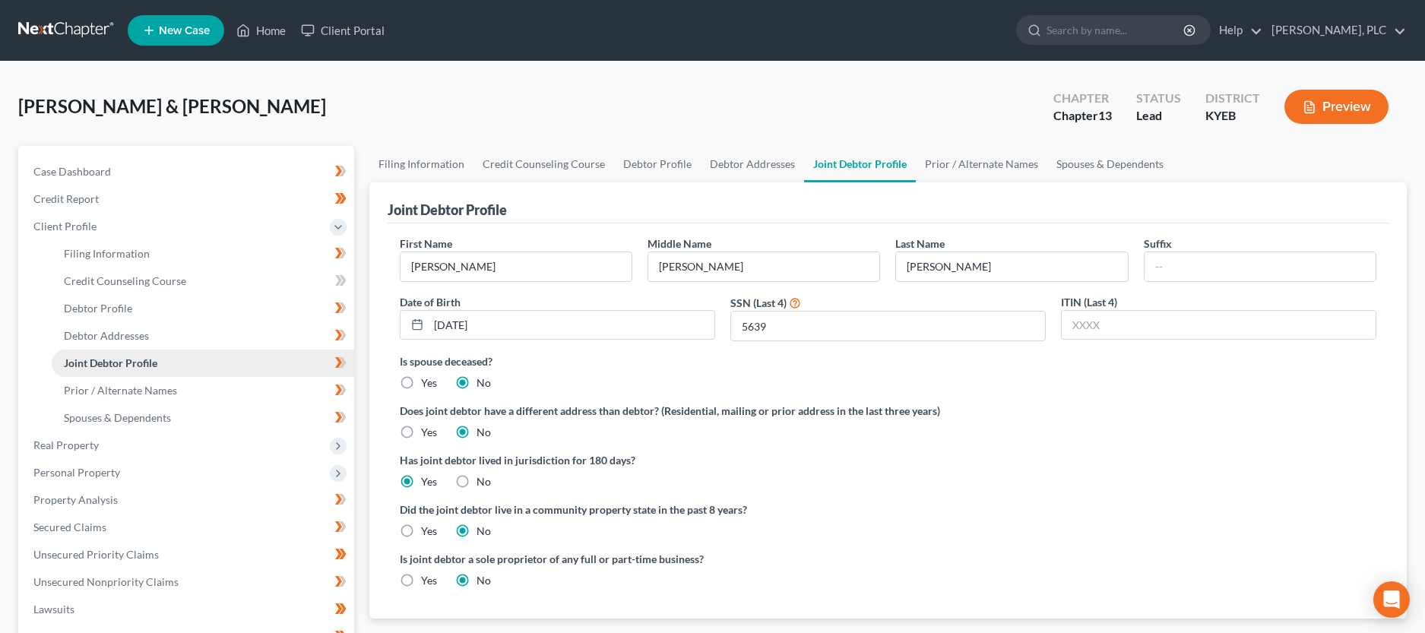
scroll to position [78, 0]
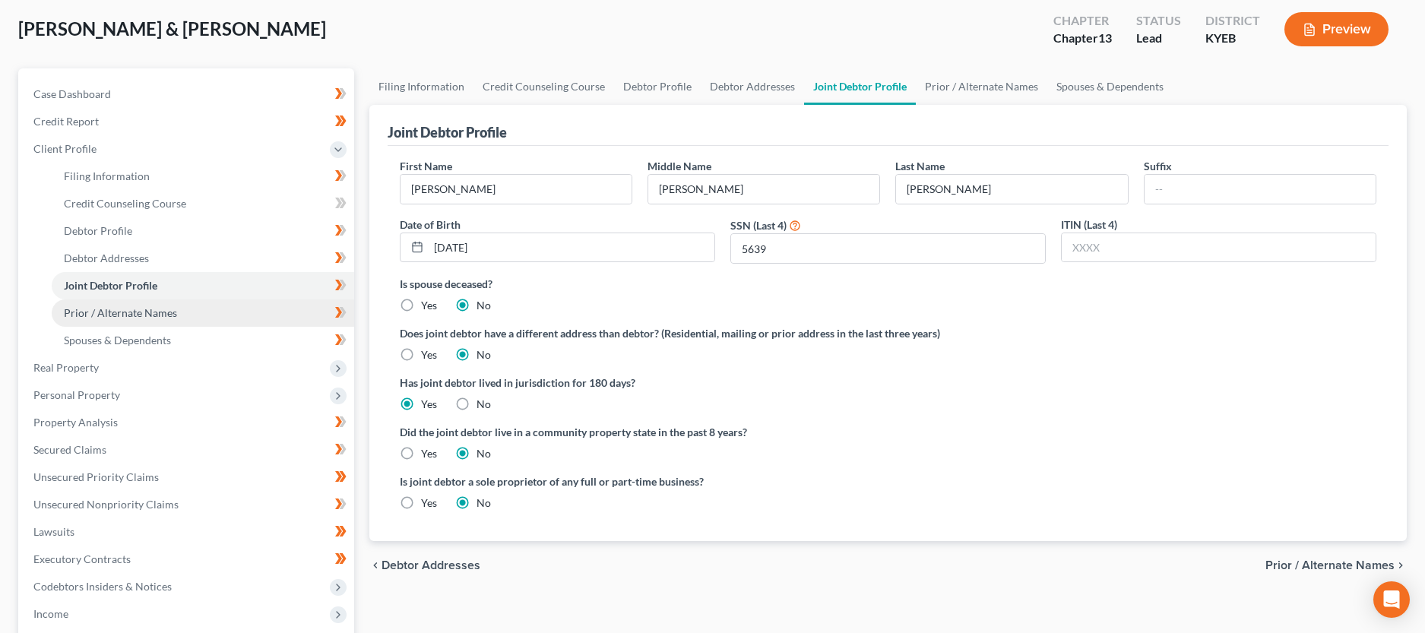
click at [172, 317] on span "Prior / Alternate Names" at bounding box center [120, 312] width 113 height 13
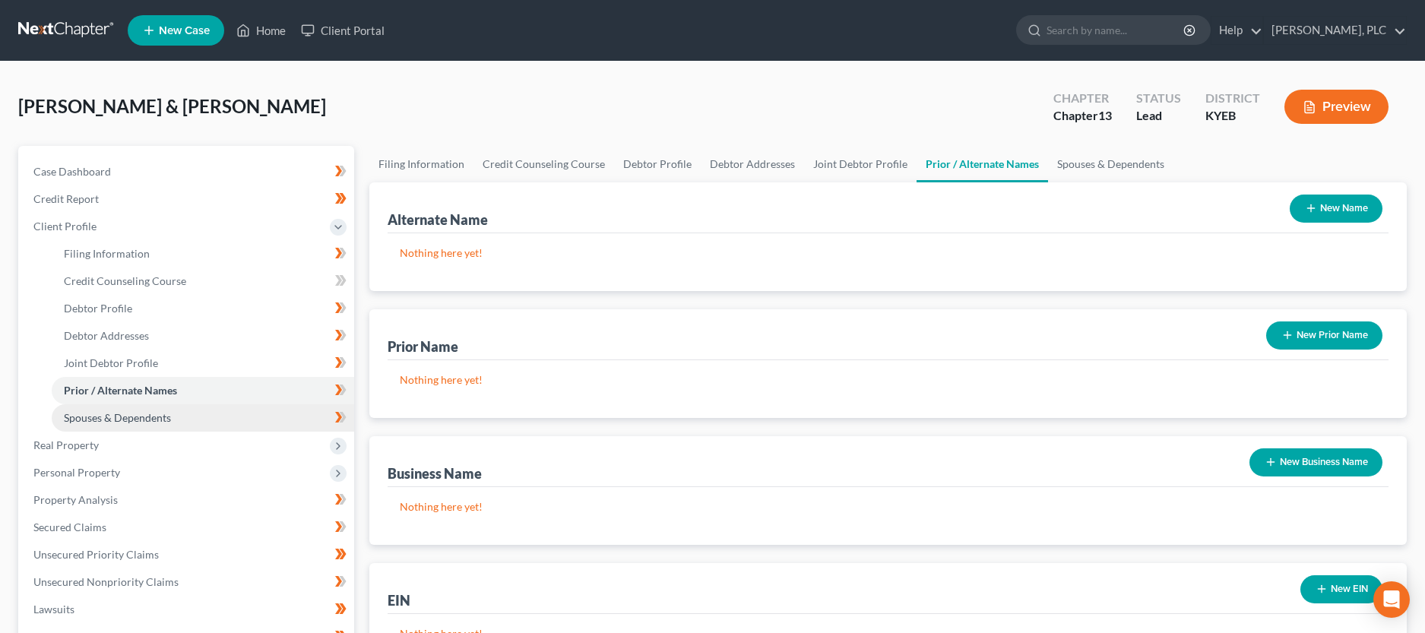
click at [149, 413] on span "Spouses & Dependents" at bounding box center [117, 417] width 107 height 13
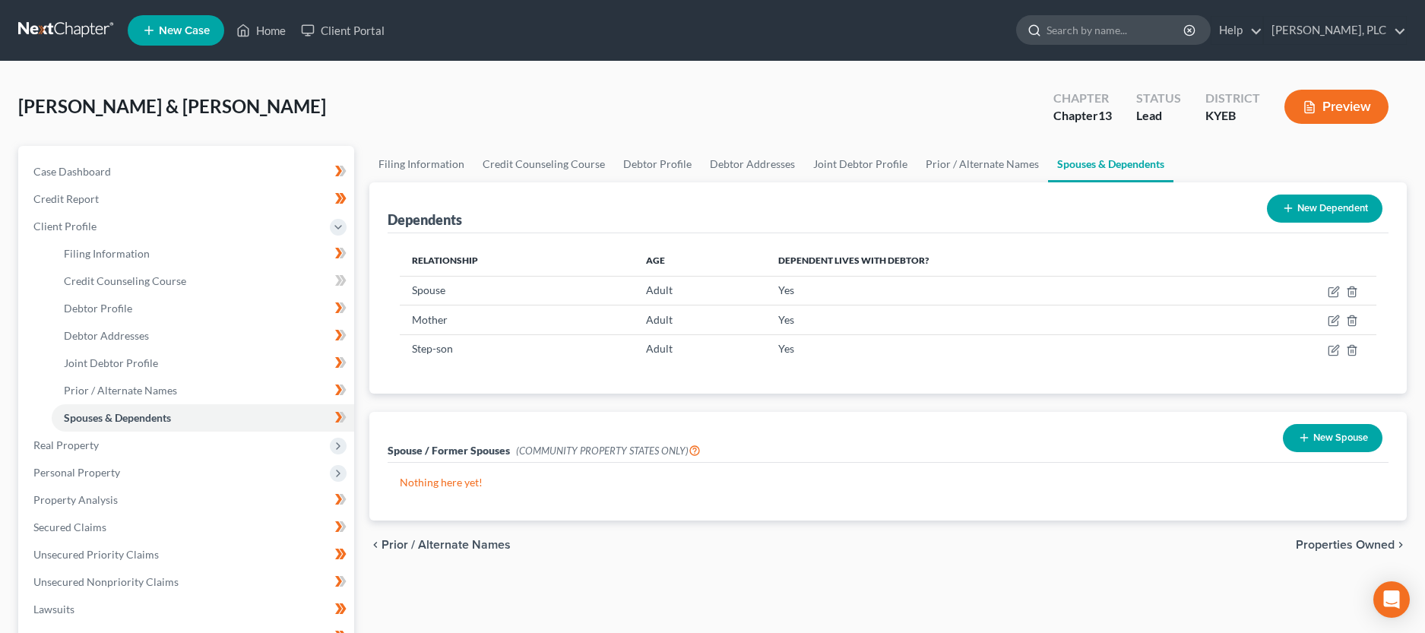
click at [1046, 17] on div at bounding box center [1032, 30] width 30 height 28
click at [1069, 27] on input "search" at bounding box center [1115, 30] width 139 height 28
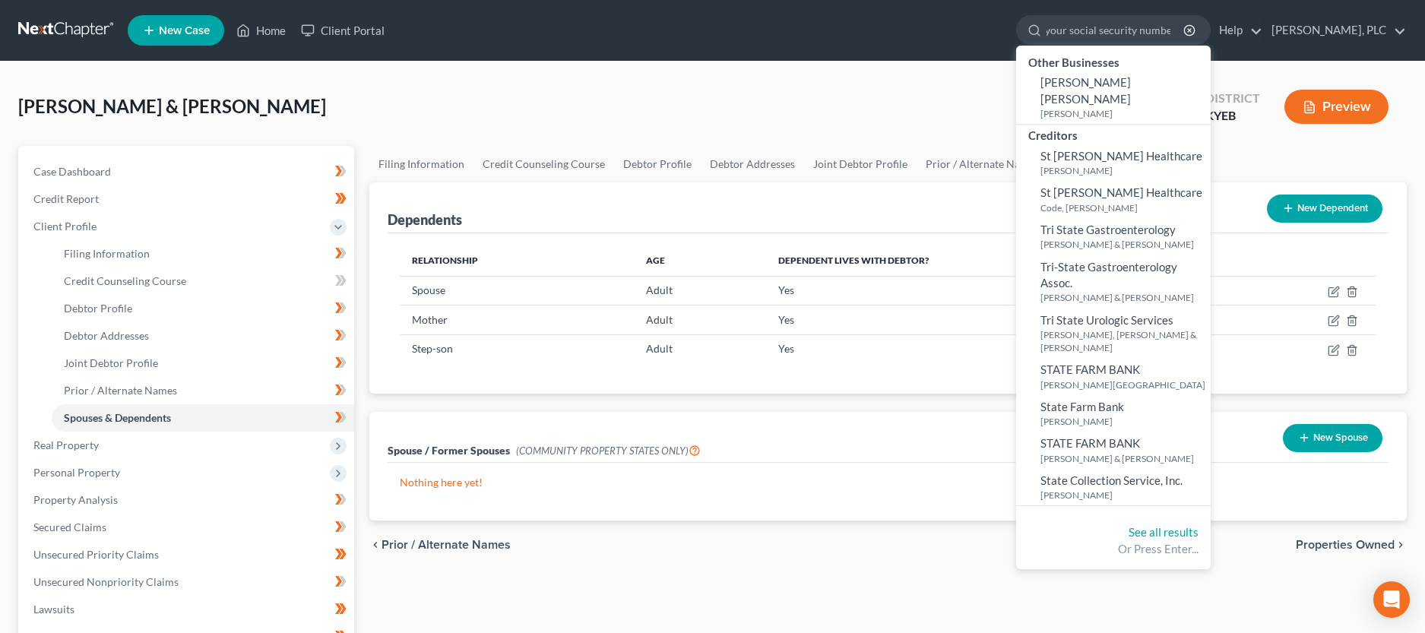
type input "Statement about your social security numbers"
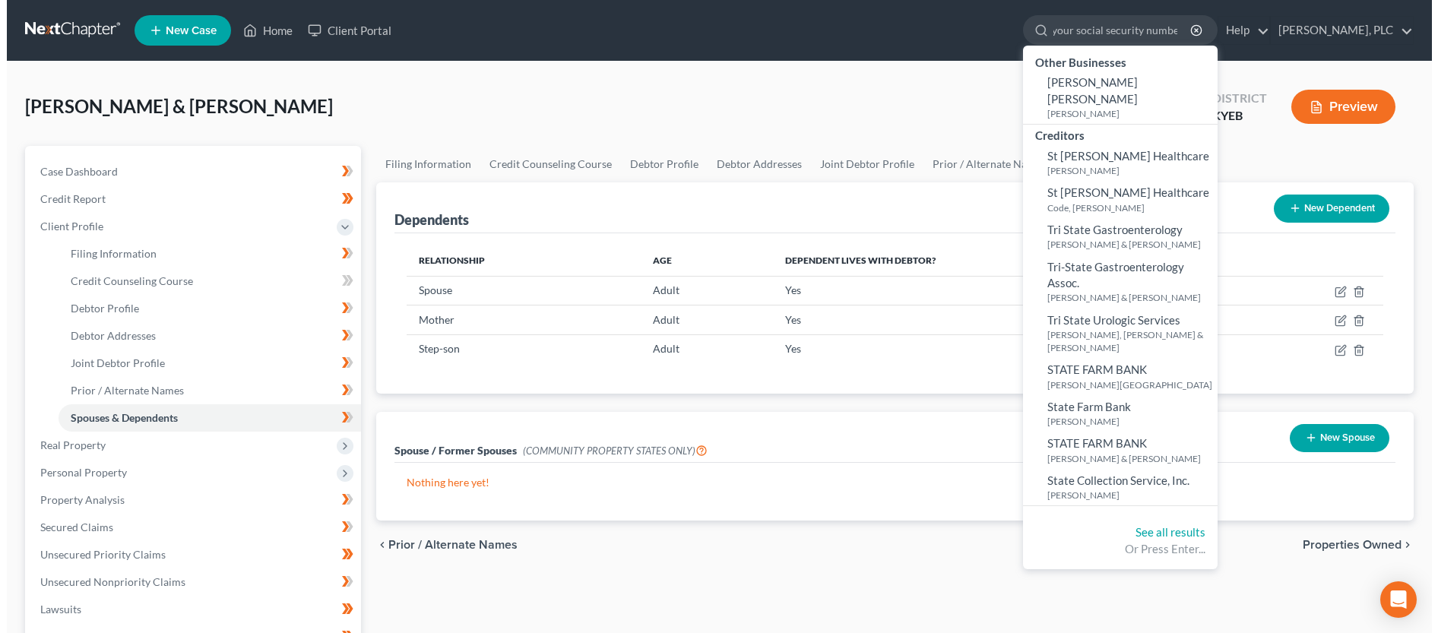
scroll to position [0, 86]
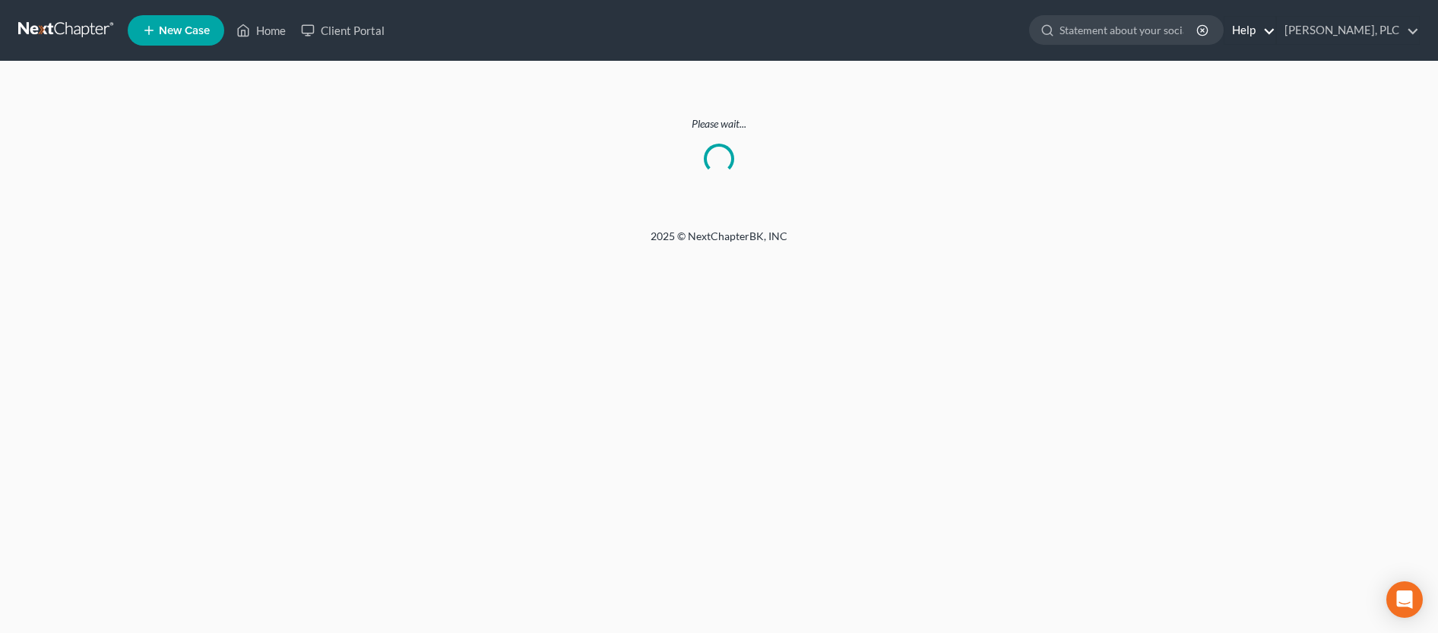
click at [1275, 36] on link "Help" at bounding box center [1249, 30] width 51 height 27
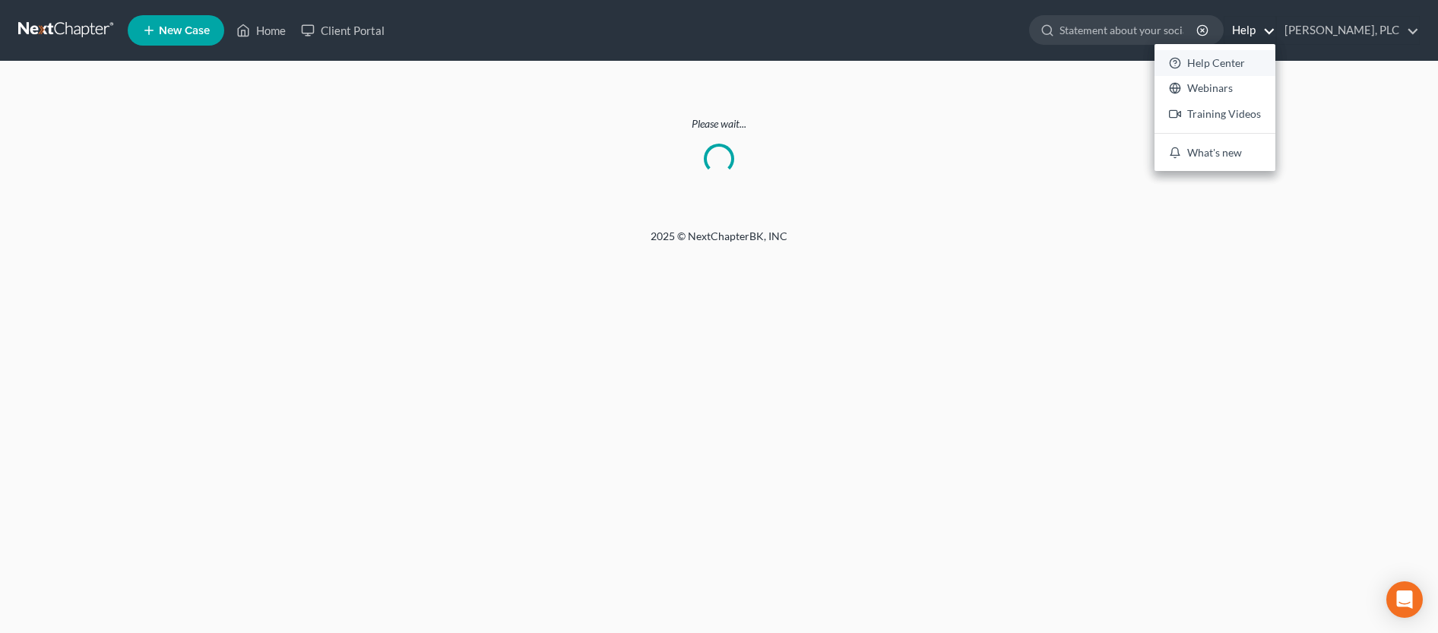
click at [1233, 64] on link "Help Center" at bounding box center [1214, 63] width 121 height 26
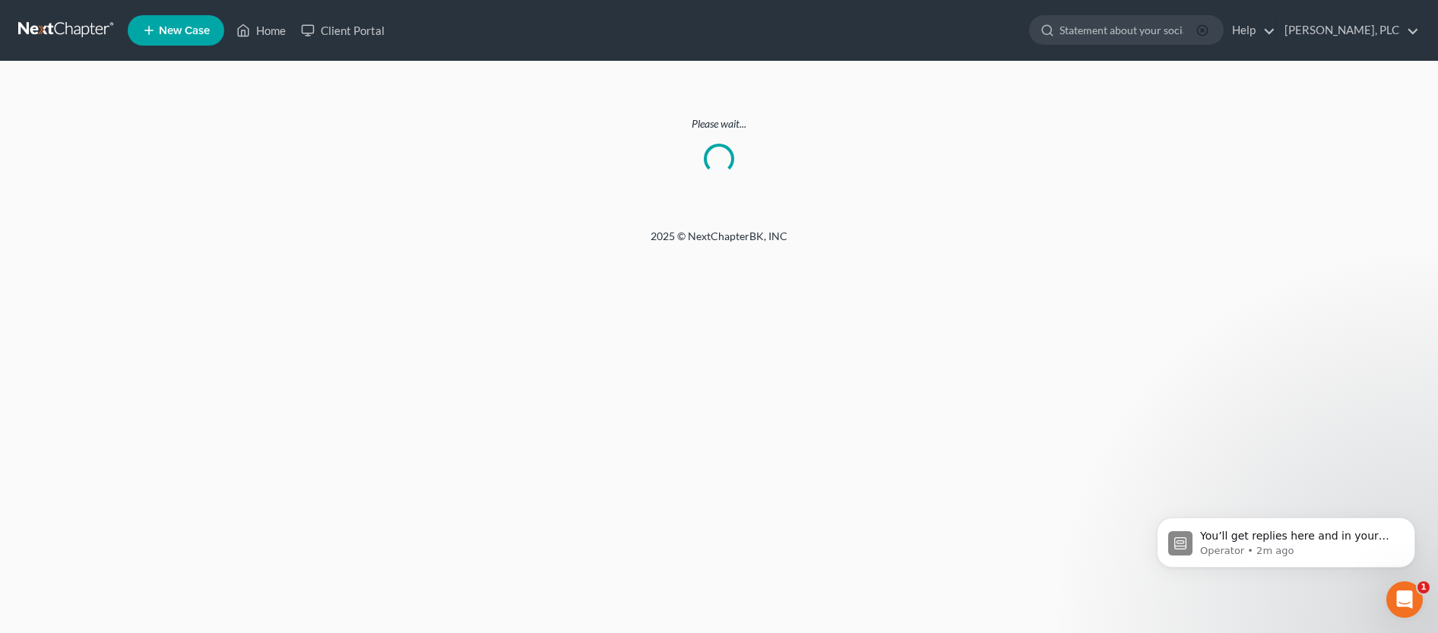
click at [1204, 30] on line "button" at bounding box center [1202, 30] width 3 height 3
click at [271, 32] on link "Home" at bounding box center [261, 30] width 65 height 27
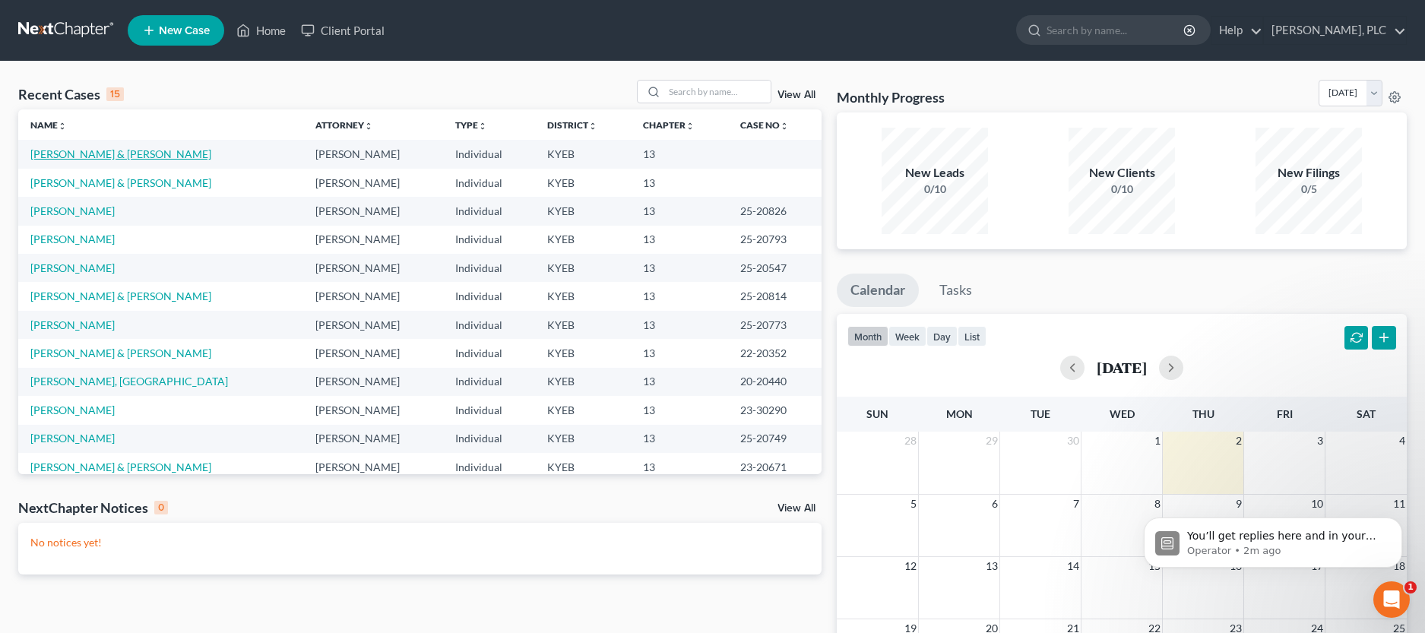
click at [47, 150] on link "[PERSON_NAME] & [PERSON_NAME]" at bounding box center [120, 153] width 181 height 13
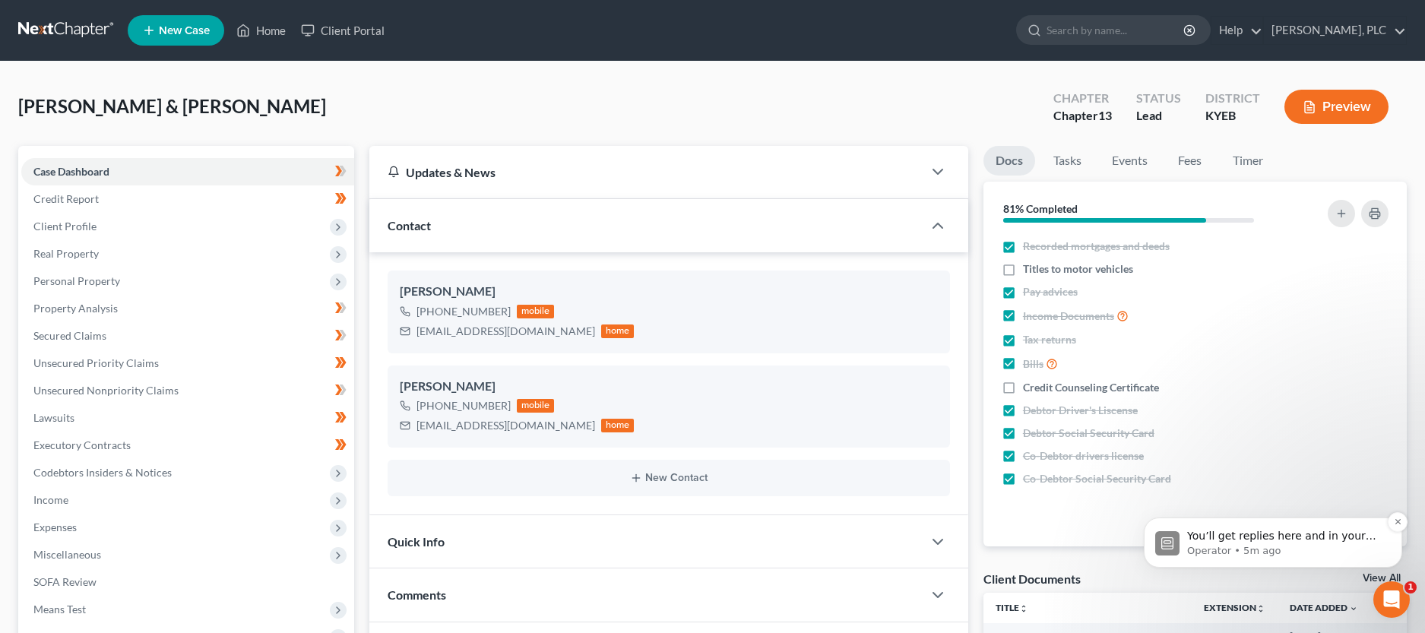
click at [1277, 547] on p "Operator • 5m ago" at bounding box center [1285, 551] width 196 height 14
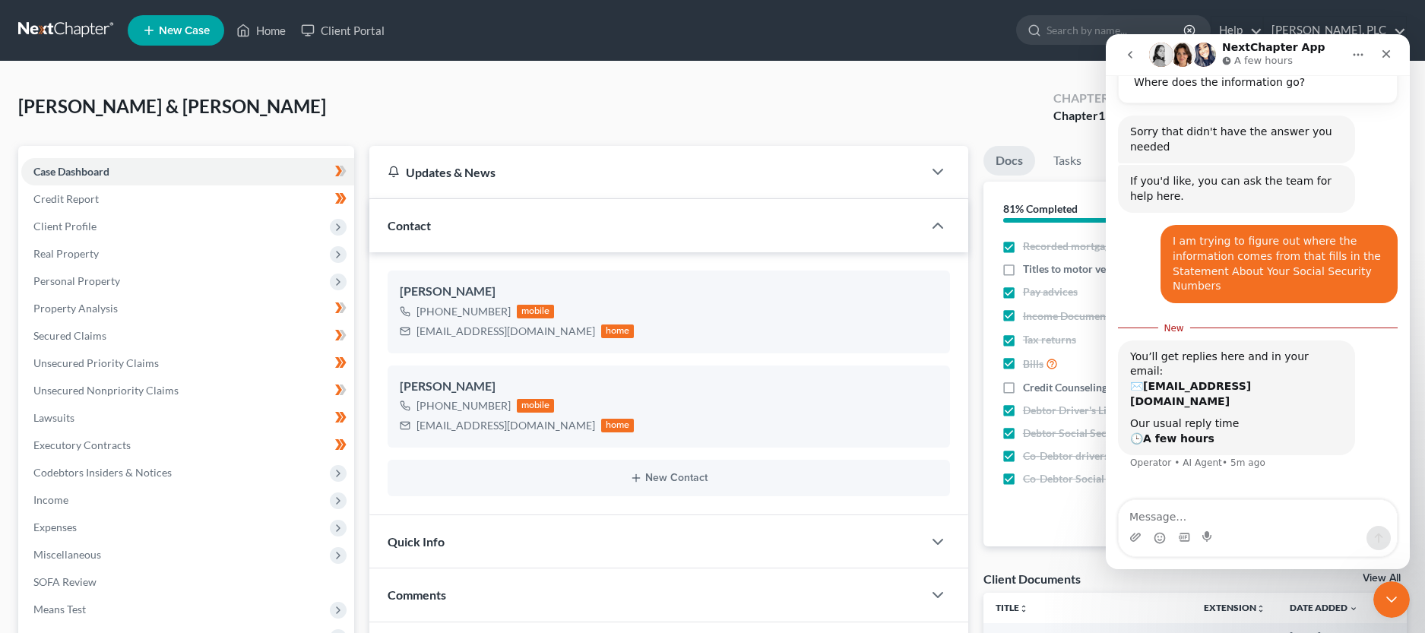
scroll to position [128, 0]
click at [1381, 50] on icon "Close" at bounding box center [1386, 54] width 12 height 12
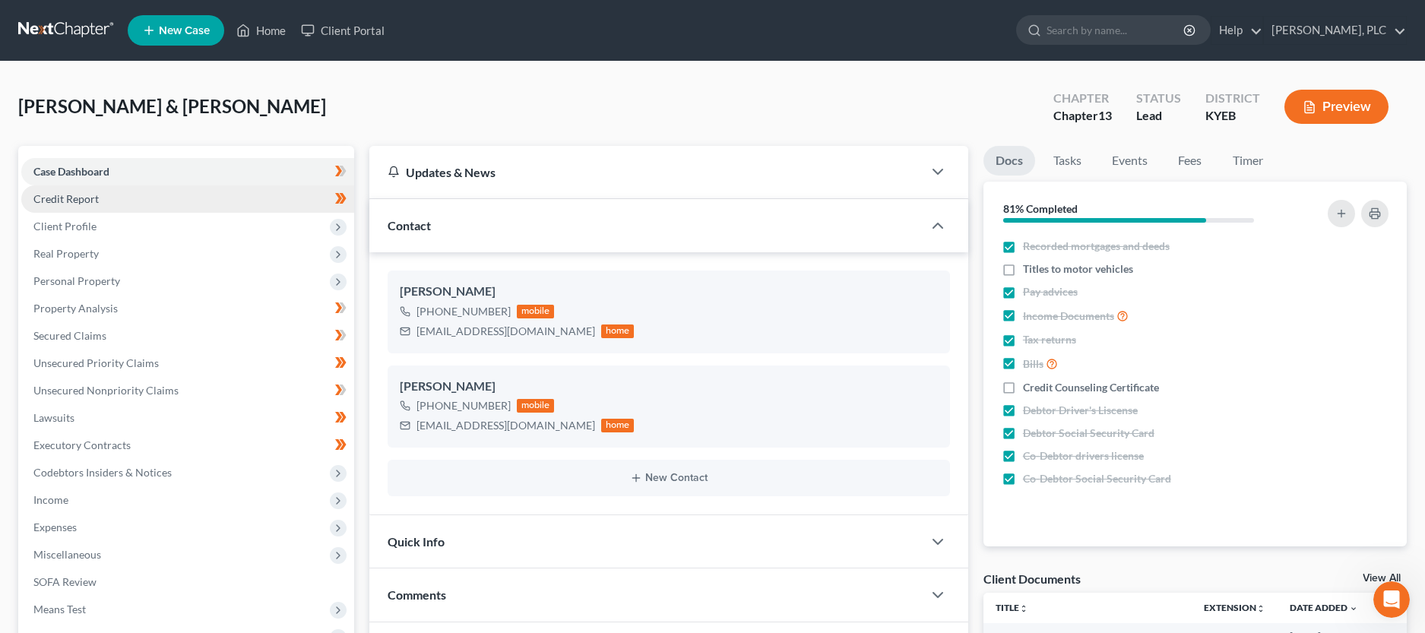
scroll to position [0, 0]
click at [74, 198] on span "Credit Report" at bounding box center [65, 198] width 65 height 13
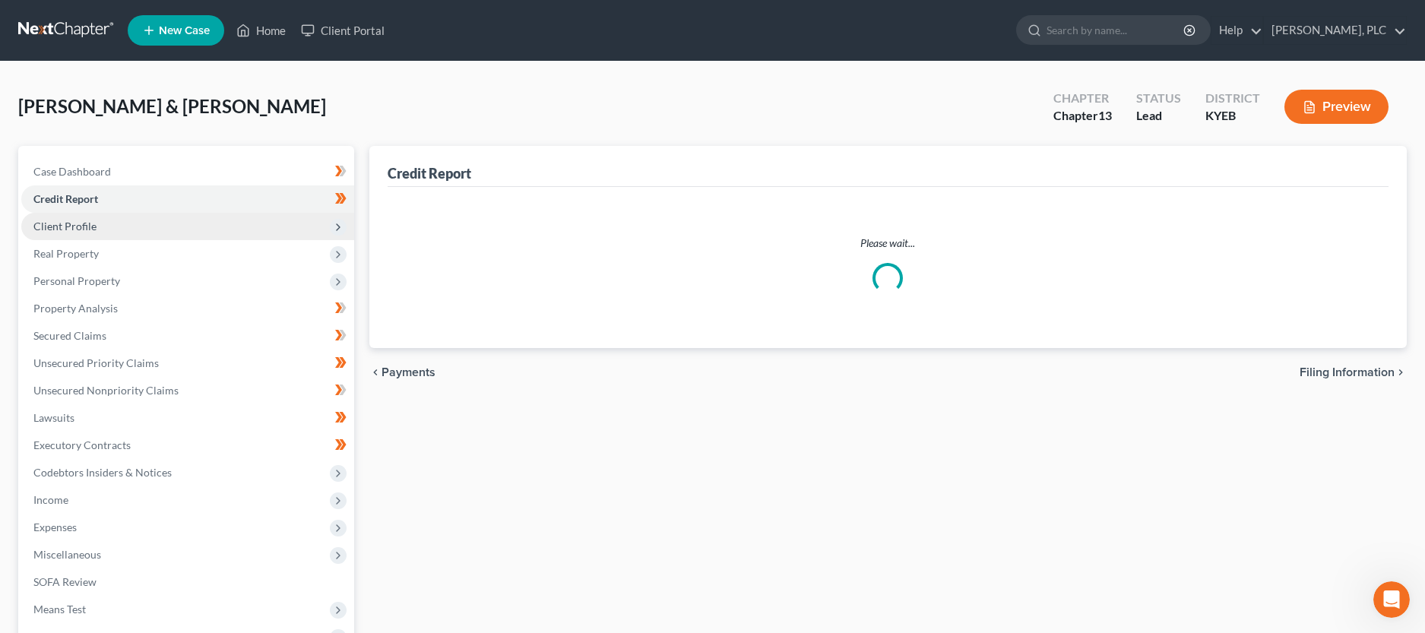
click at [68, 223] on span "Client Profile" at bounding box center [64, 226] width 63 height 13
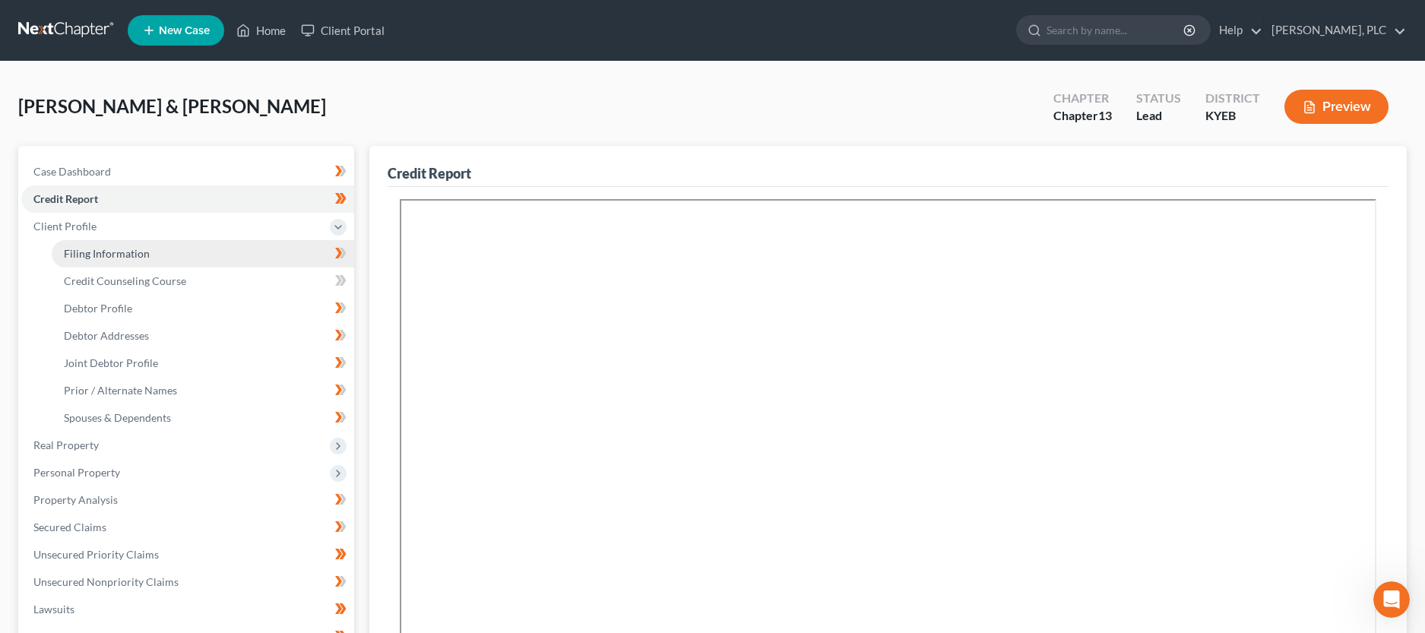
click at [87, 252] on span "Filing Information" at bounding box center [107, 253] width 86 height 13
select select "1"
select select "3"
select select "32"
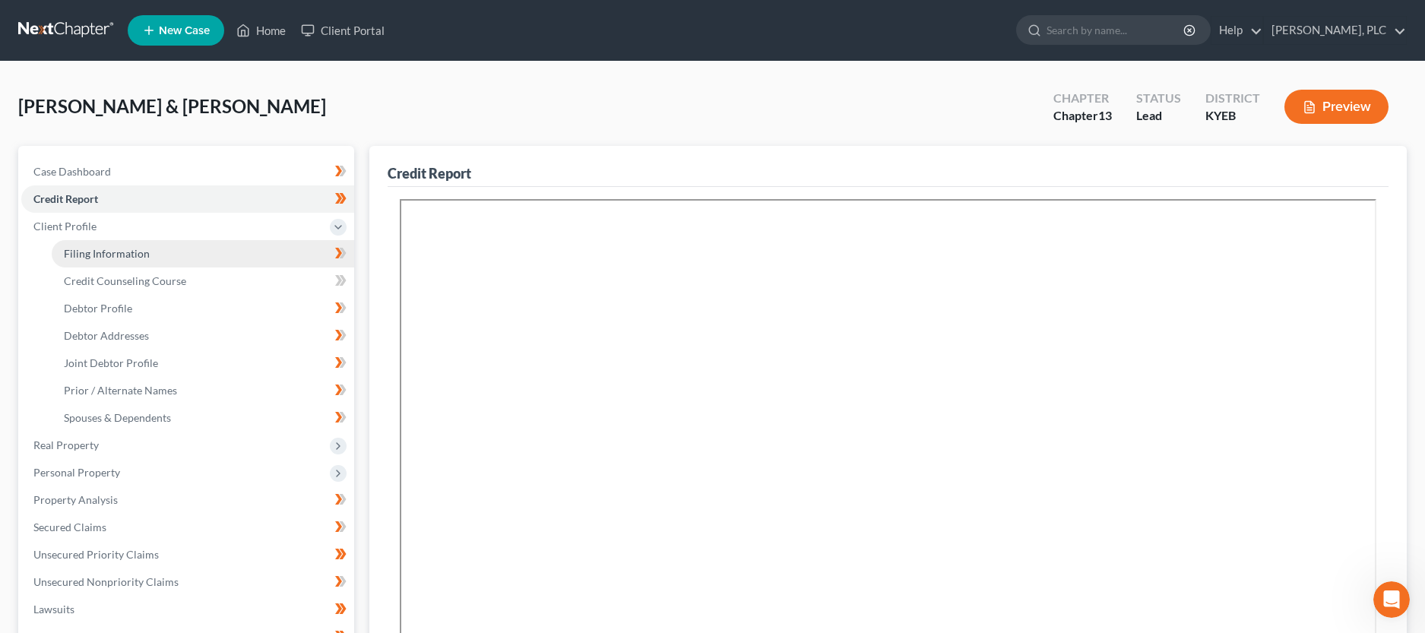
select select "0"
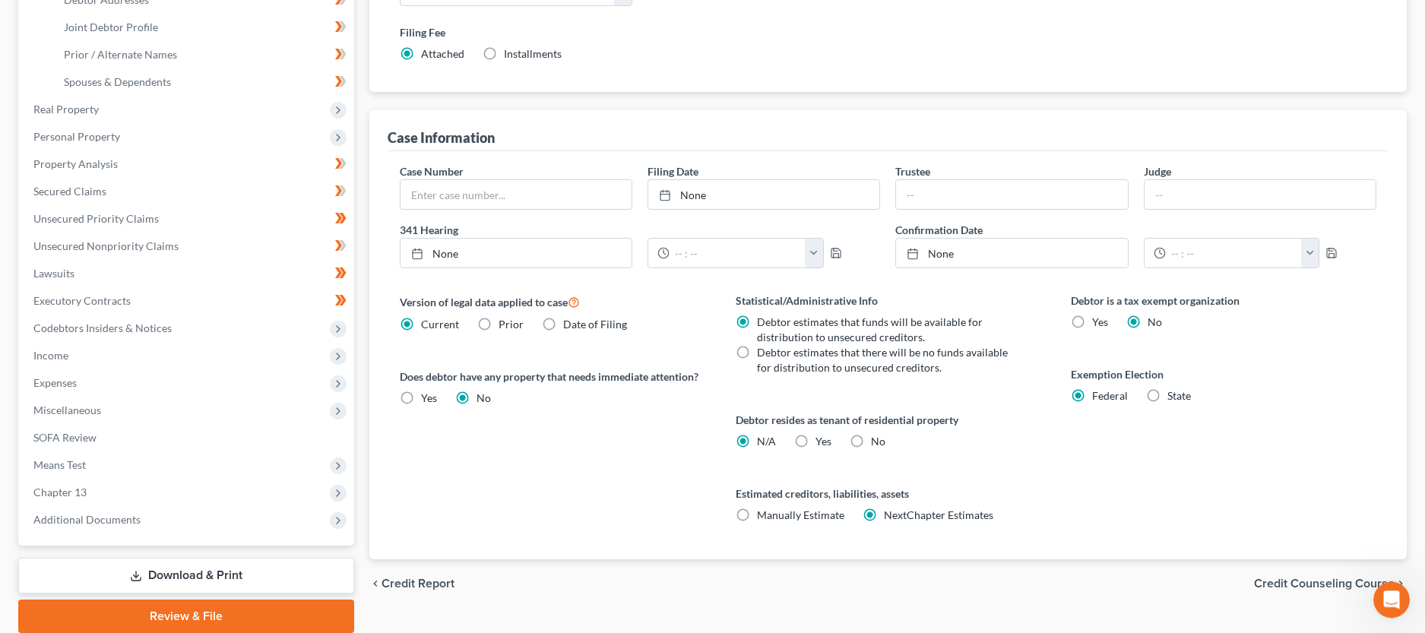
scroll to position [155, 0]
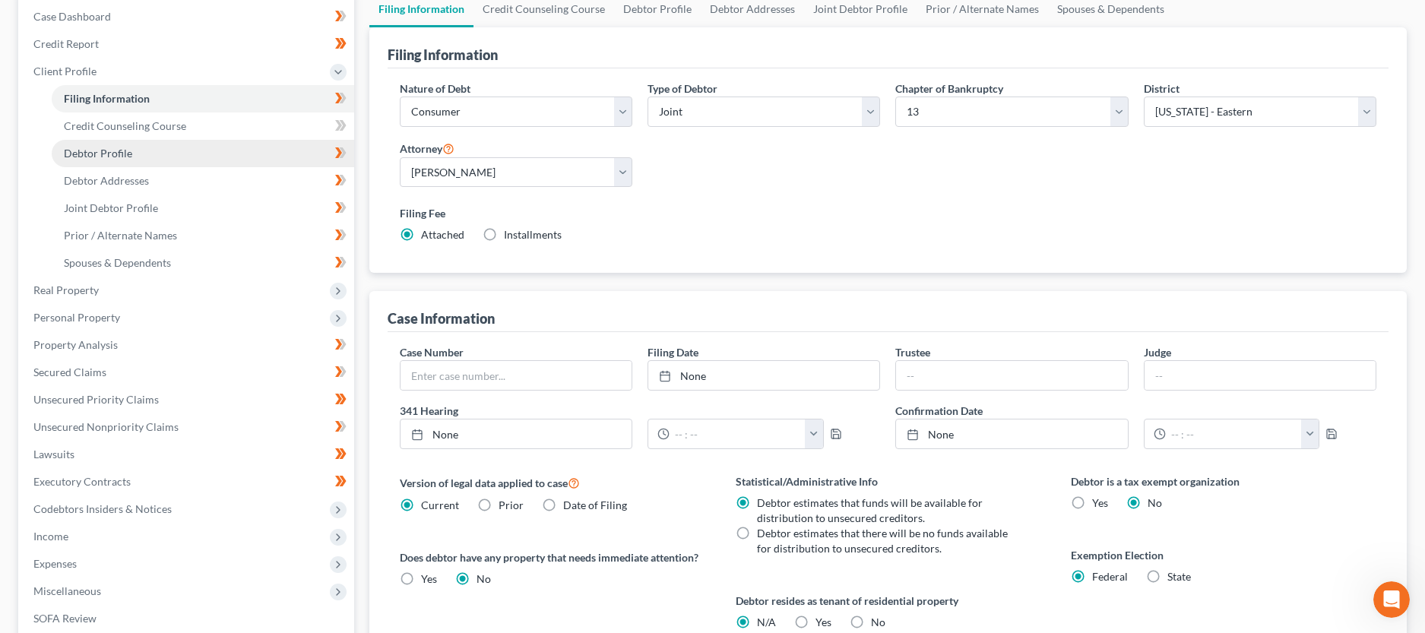
click at [88, 148] on span "Debtor Profile" at bounding box center [98, 153] width 68 height 13
select select "1"
select select "3"
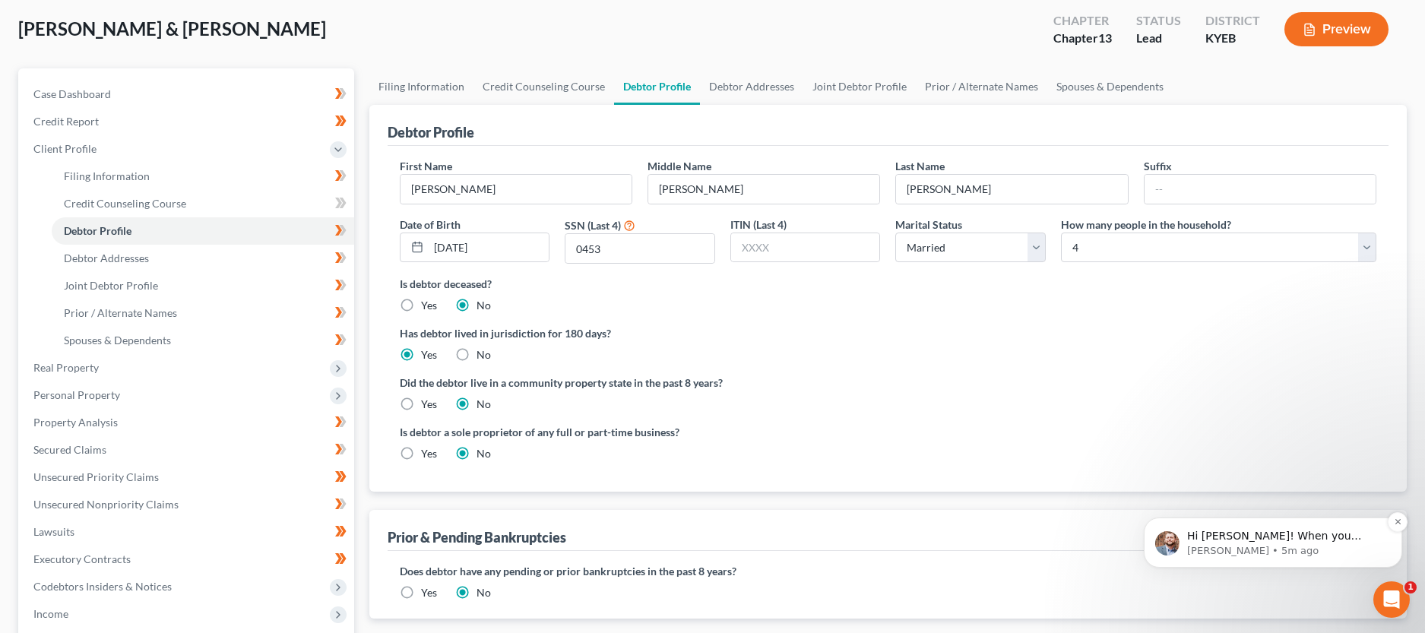
click at [1287, 558] on p "[PERSON_NAME] • 5m ago" at bounding box center [1285, 551] width 196 height 14
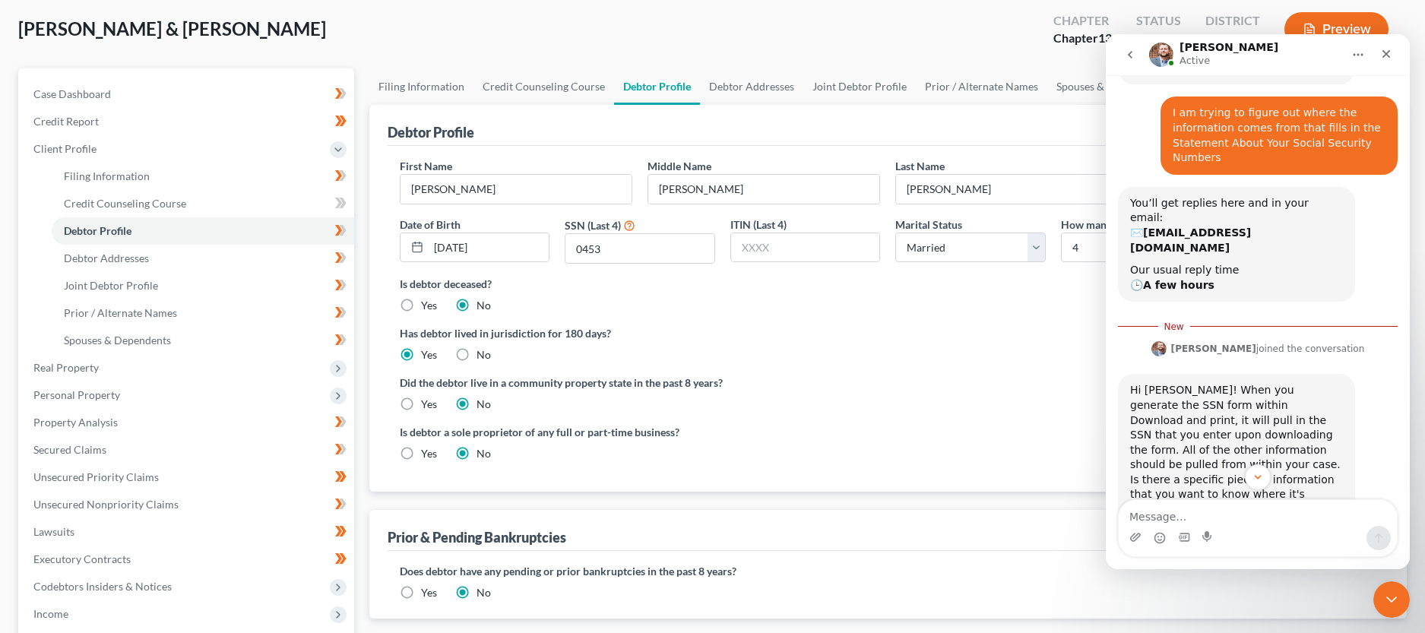
scroll to position [254, 0]
click at [1385, 54] on icon "Close" at bounding box center [1386, 54] width 8 height 8
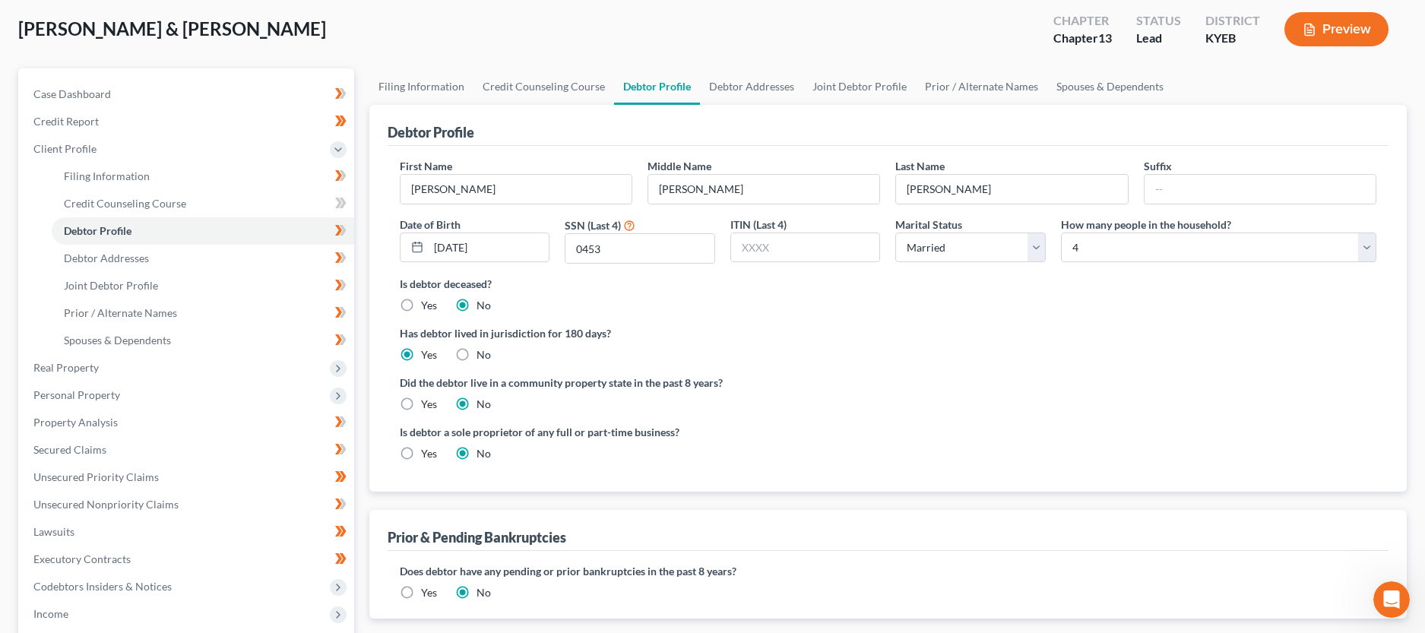
scroll to position [155, 0]
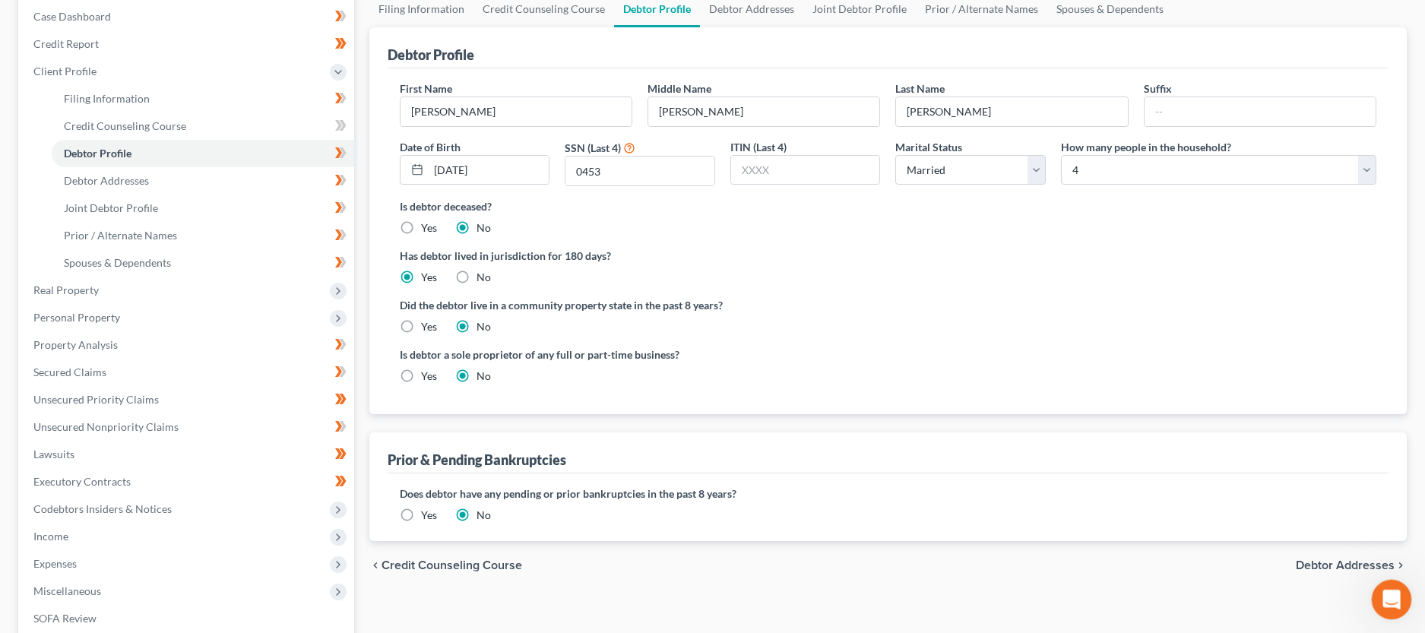
click at [1385, 598] on icon "Open Intercom Messenger" at bounding box center [1389, 597] width 25 height 25
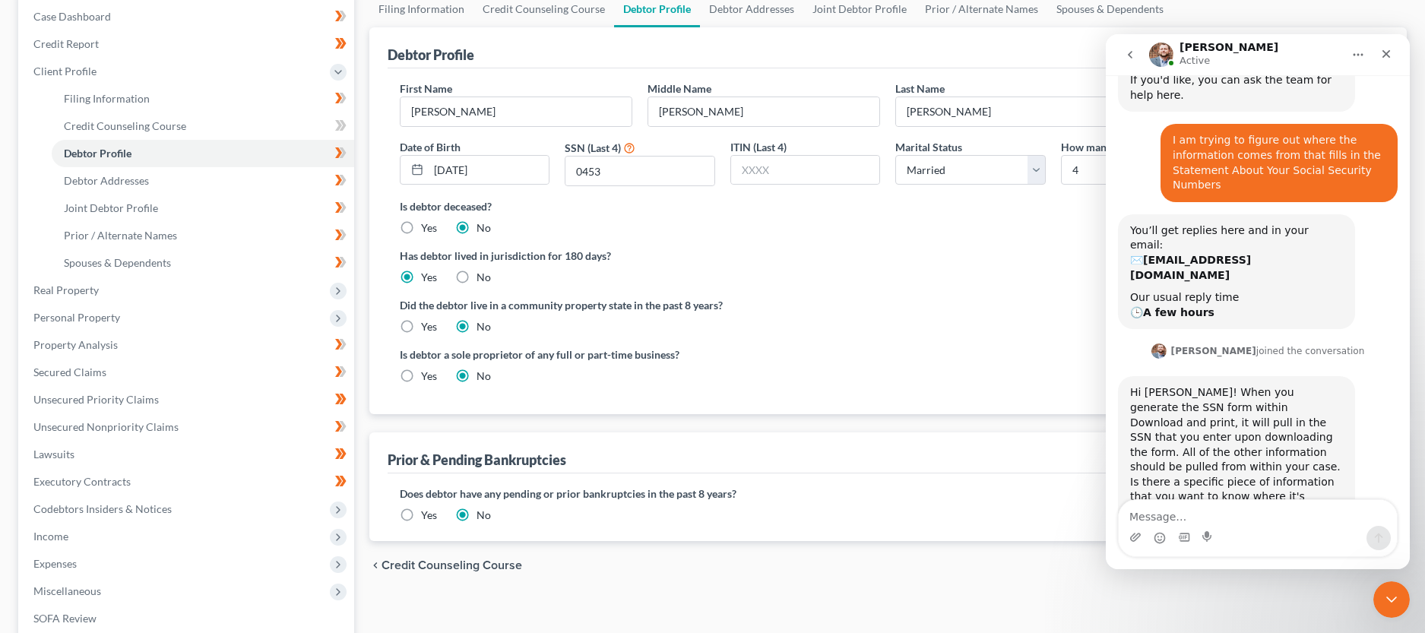
scroll to position [229, 0]
